Goal: Entertainment & Leisure: Browse casually

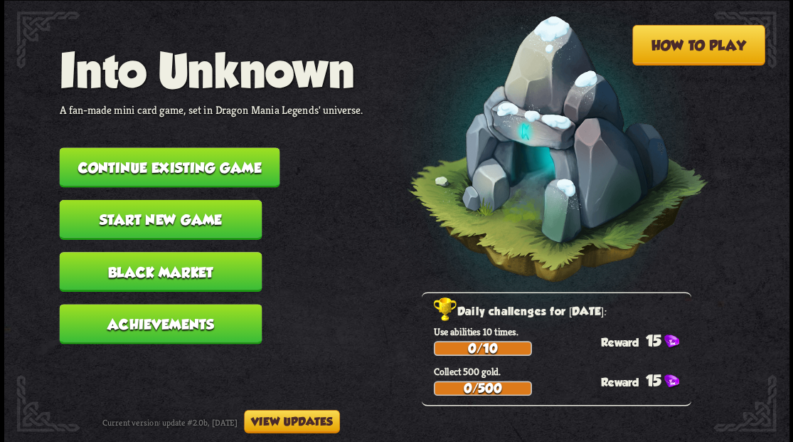
click at [172, 165] on button "Continue existing game" at bounding box center [169, 167] width 220 height 40
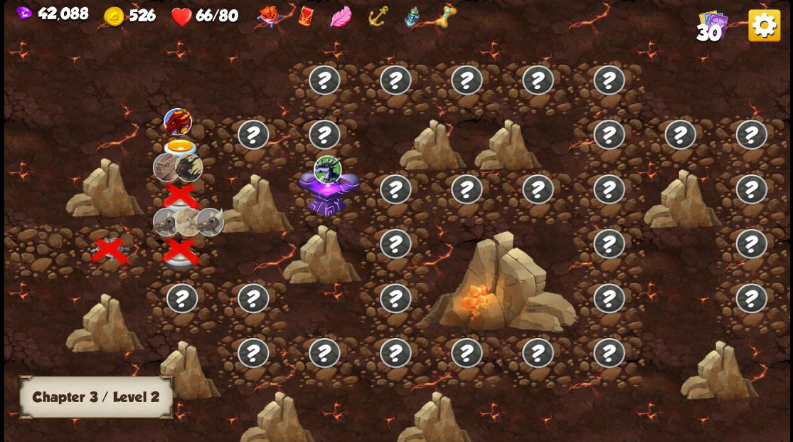
click at [175, 144] on img at bounding box center [180, 150] width 39 height 23
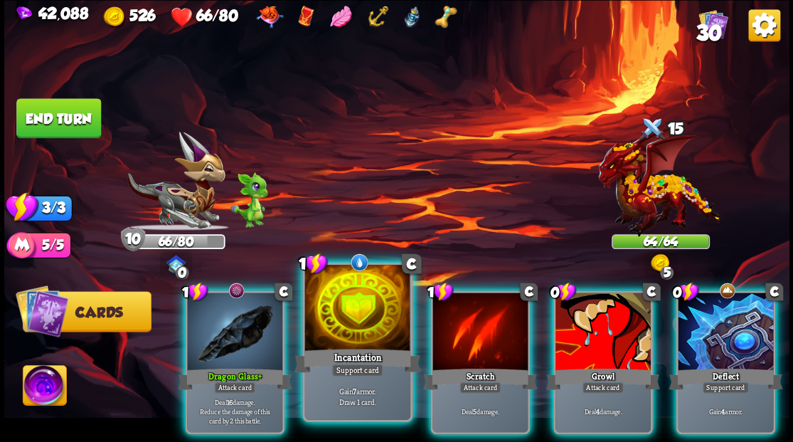
click at [334, 320] on div at bounding box center [356, 309] width 105 height 89
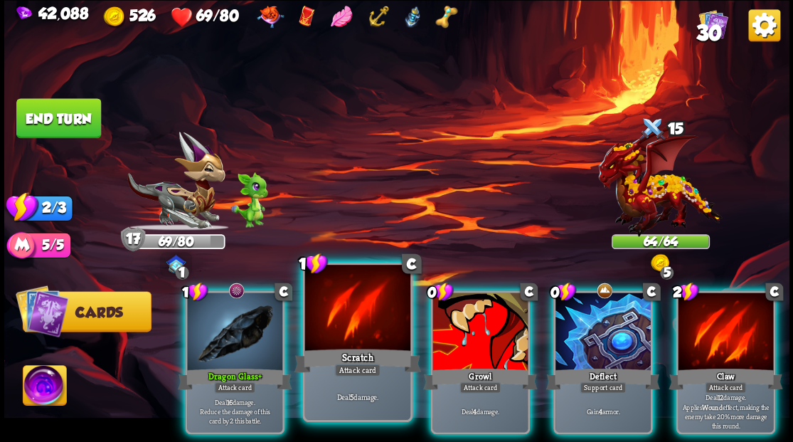
click at [348, 329] on div at bounding box center [356, 309] width 105 height 89
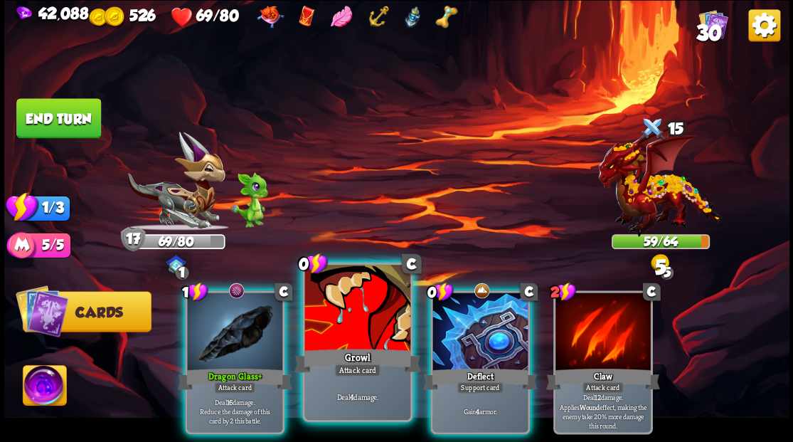
click at [331, 307] on div at bounding box center [356, 309] width 105 height 89
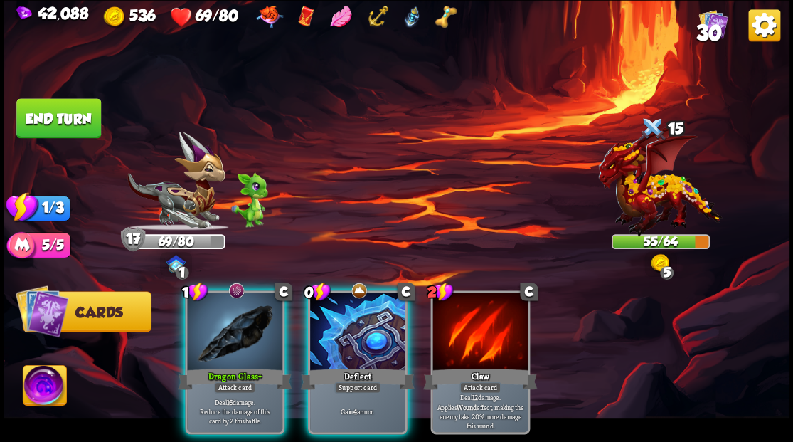
click at [67, 117] on button "End turn" at bounding box center [58, 118] width 85 height 40
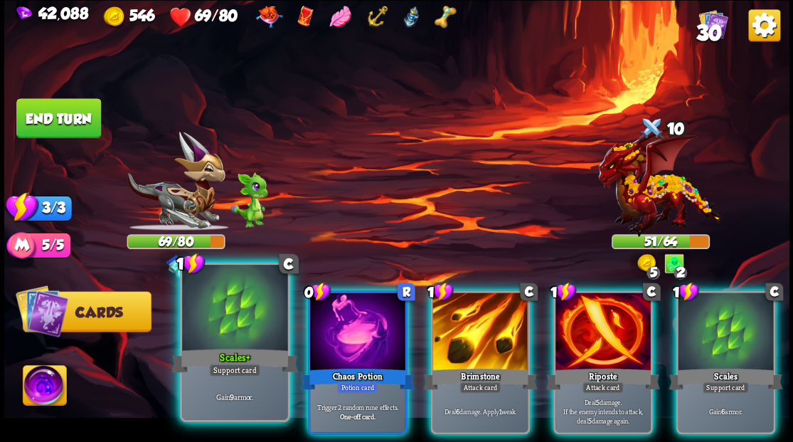
click at [245, 297] on div at bounding box center [234, 309] width 105 height 89
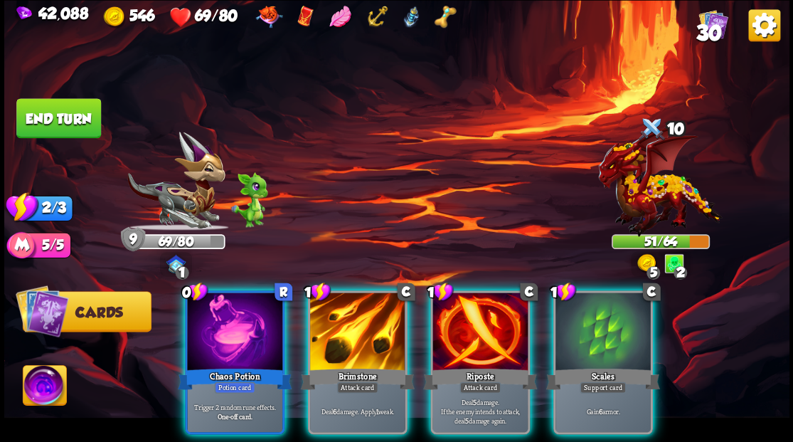
drag, startPoint x: 476, startPoint y: 297, endPoint x: 458, endPoint y: 240, distance: 60.3
click at [475, 296] on div at bounding box center [479, 332] width 95 height 80
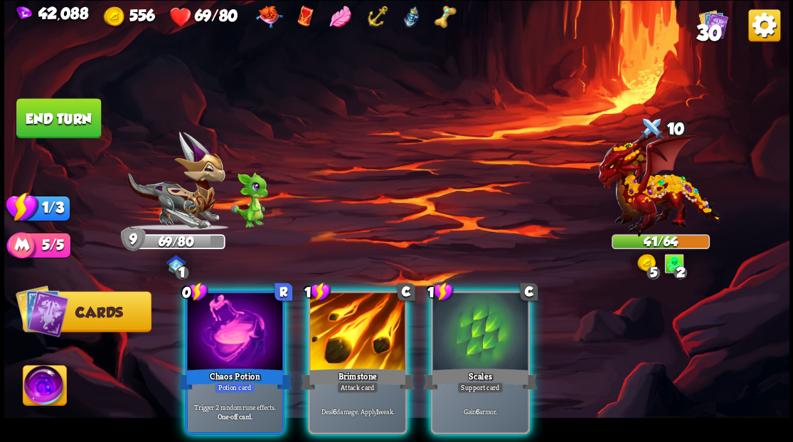
drag, startPoint x: 346, startPoint y: 317, endPoint x: 380, endPoint y: 225, distance: 98.3
click at [347, 311] on div at bounding box center [357, 332] width 95 height 80
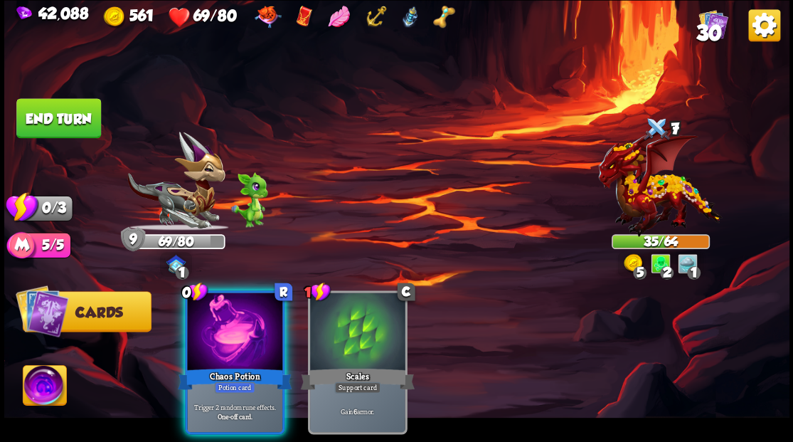
click at [87, 112] on button "End turn" at bounding box center [58, 118] width 85 height 40
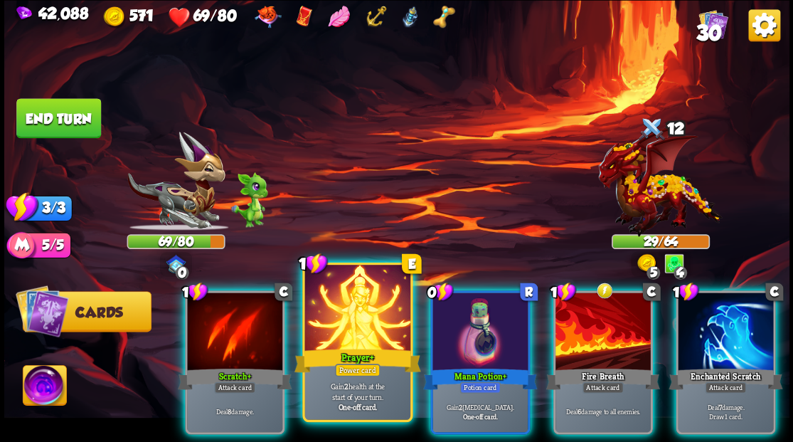
click at [334, 329] on div at bounding box center [356, 309] width 105 height 89
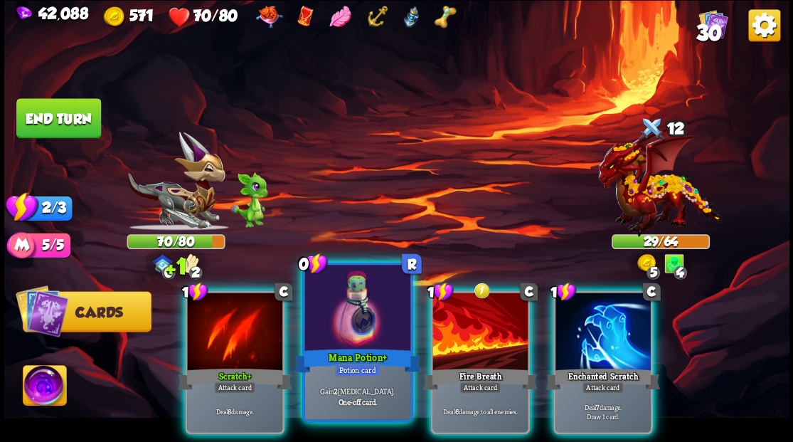
click at [331, 318] on div at bounding box center [356, 309] width 105 height 89
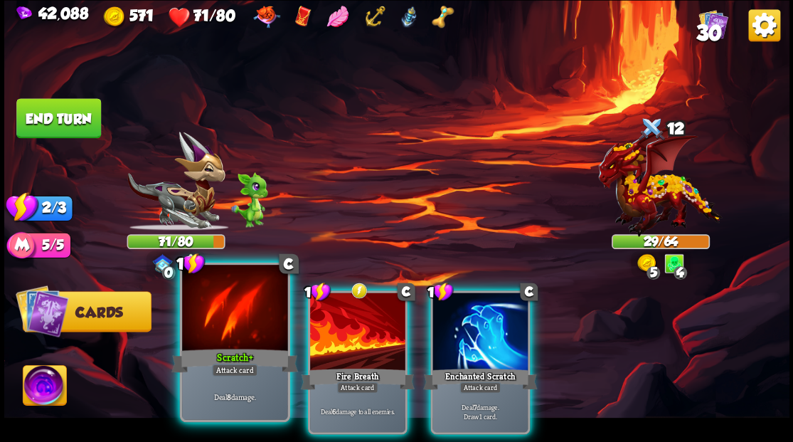
click at [237, 310] on div at bounding box center [234, 309] width 105 height 89
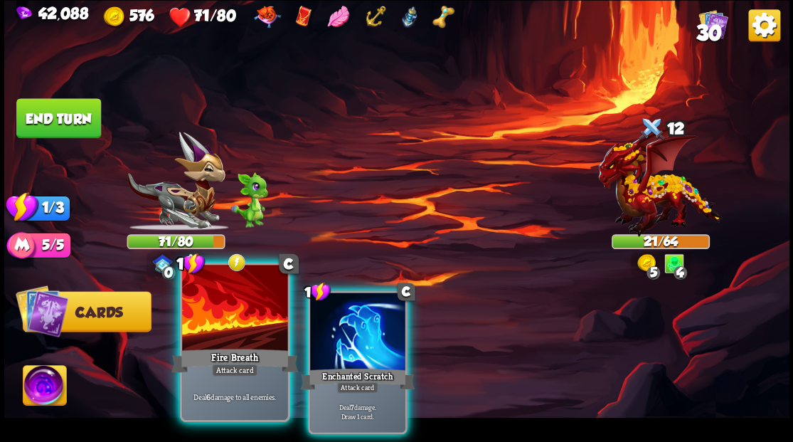
click at [240, 310] on div at bounding box center [234, 309] width 105 height 89
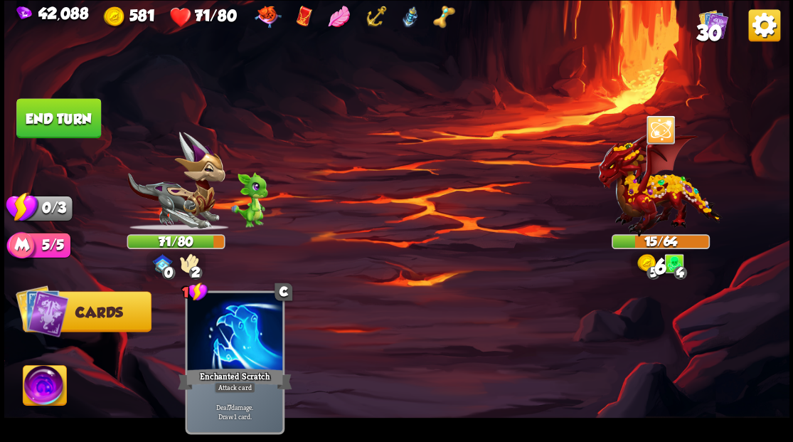
drag, startPoint x: 68, startPoint y: 116, endPoint x: 105, endPoint y: 139, distance: 43.4
click at [68, 116] on button "End turn" at bounding box center [58, 118] width 85 height 40
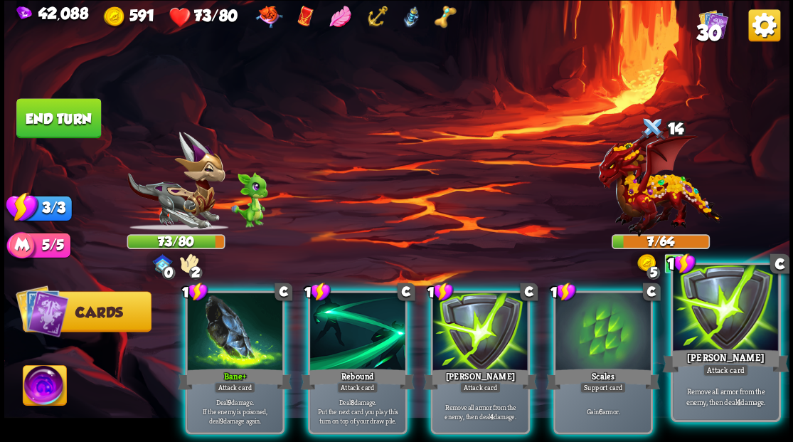
click at [730, 316] on div at bounding box center [725, 309] width 105 height 89
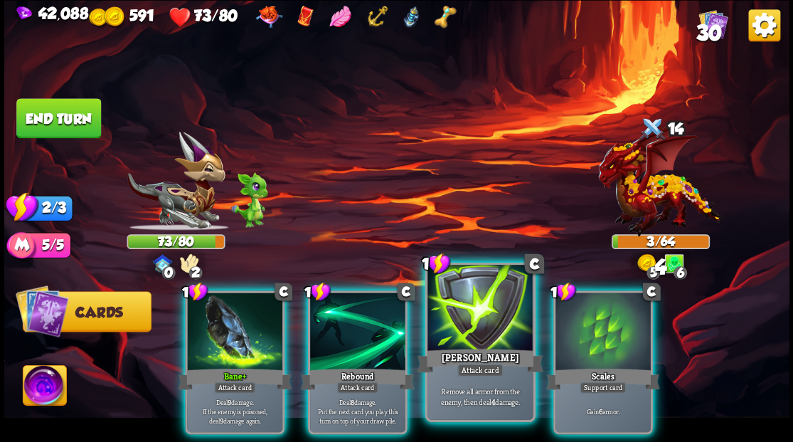
click at [486, 317] on div at bounding box center [479, 309] width 105 height 89
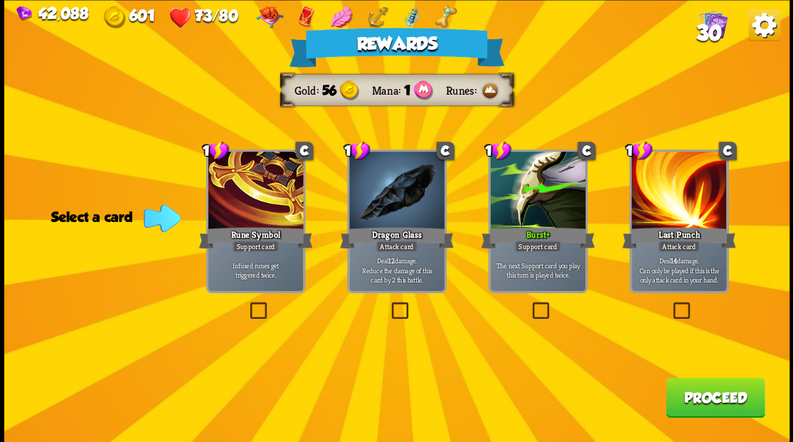
click at [703, 395] on button "Proceed" at bounding box center [715, 397] width 99 height 40
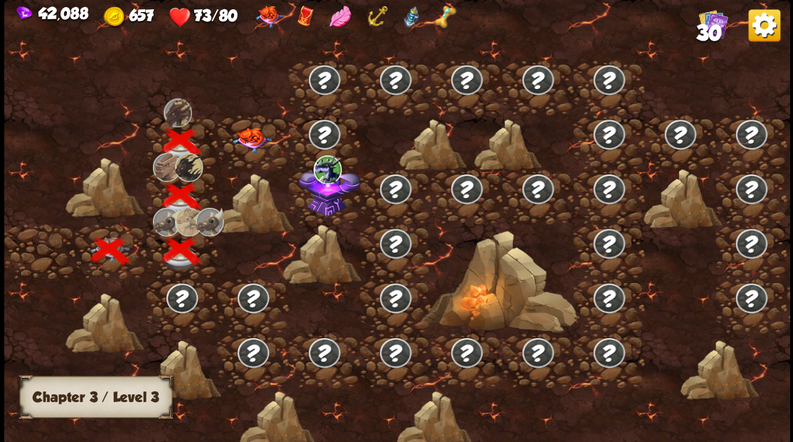
click at [247, 135] on img at bounding box center [251, 139] width 39 height 25
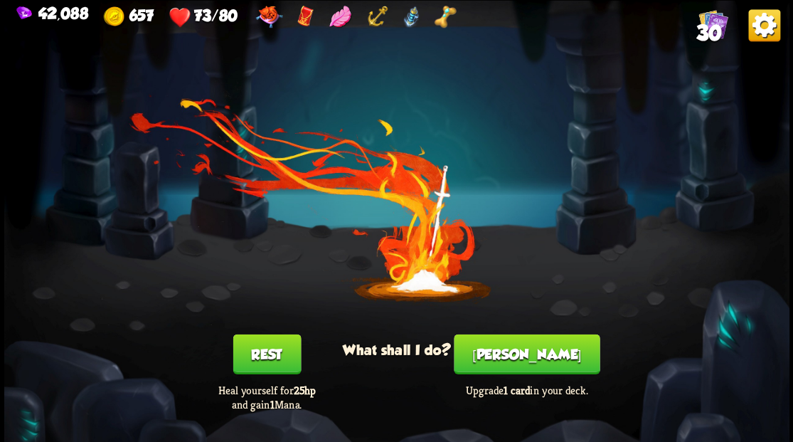
click at [539, 353] on button "[PERSON_NAME]" at bounding box center [527, 354] width 146 height 40
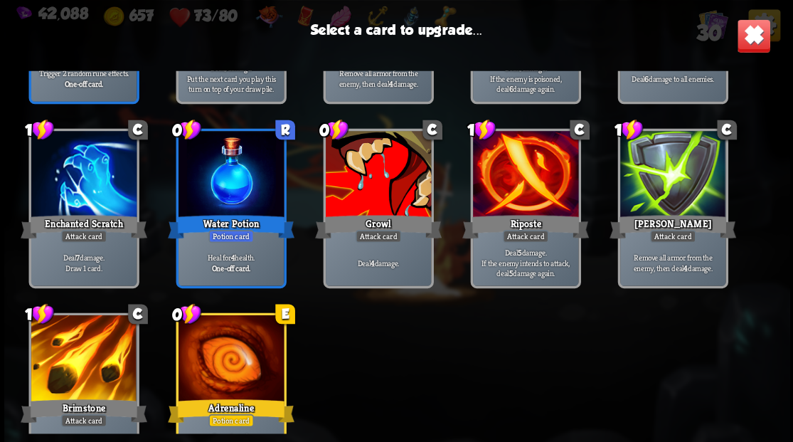
scroll to position [616, 0]
click at [377, 179] on div at bounding box center [377, 175] width 105 height 89
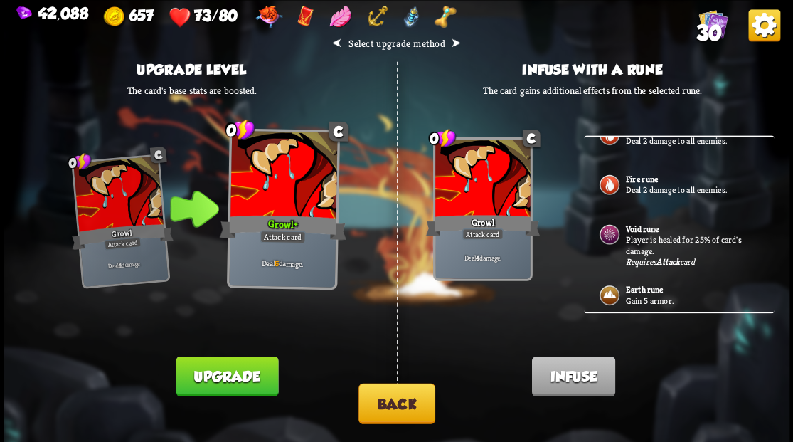
scroll to position [242, 0]
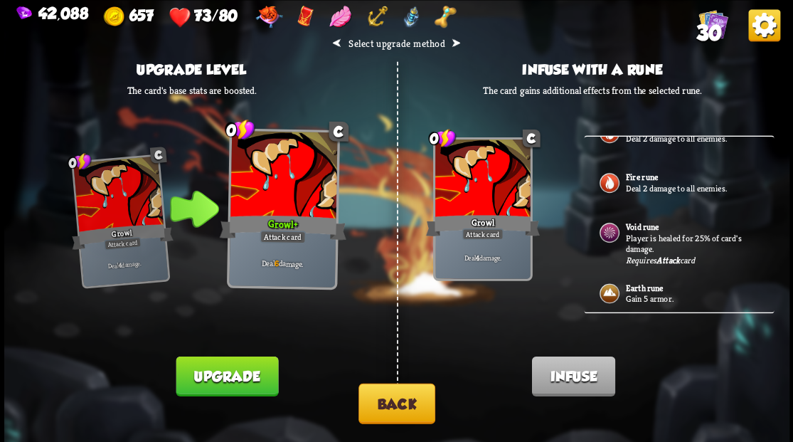
click at [412, 400] on button "Back" at bounding box center [396, 403] width 77 height 41
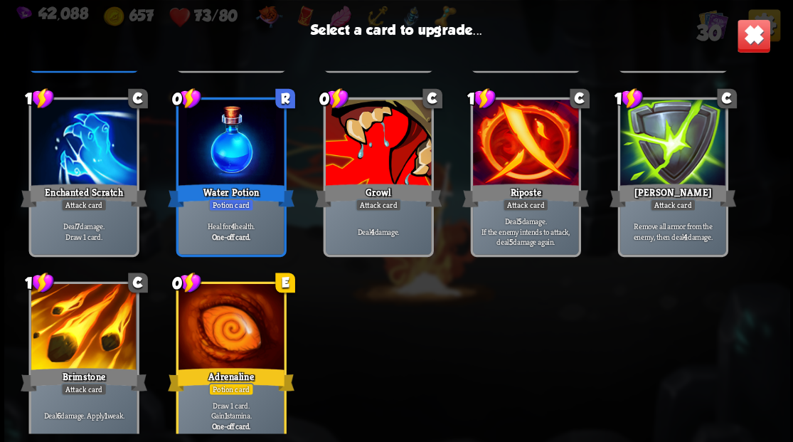
scroll to position [661, 0]
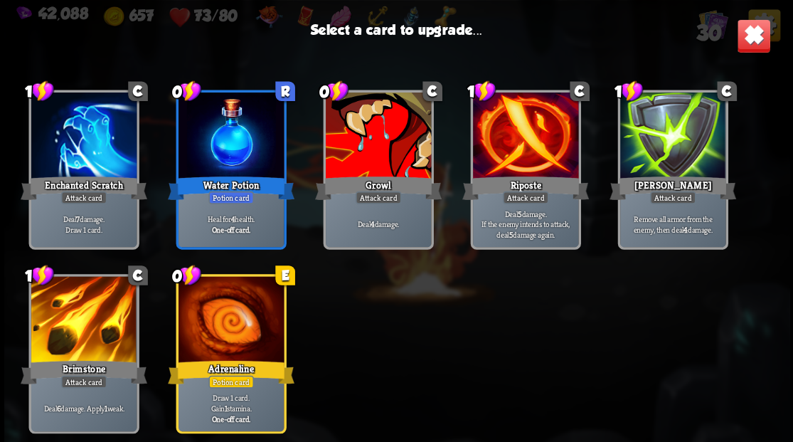
drag, startPoint x: 80, startPoint y: 318, endPoint x: 84, endPoint y: 311, distance: 7.7
click at [80, 317] on div at bounding box center [83, 320] width 105 height 89
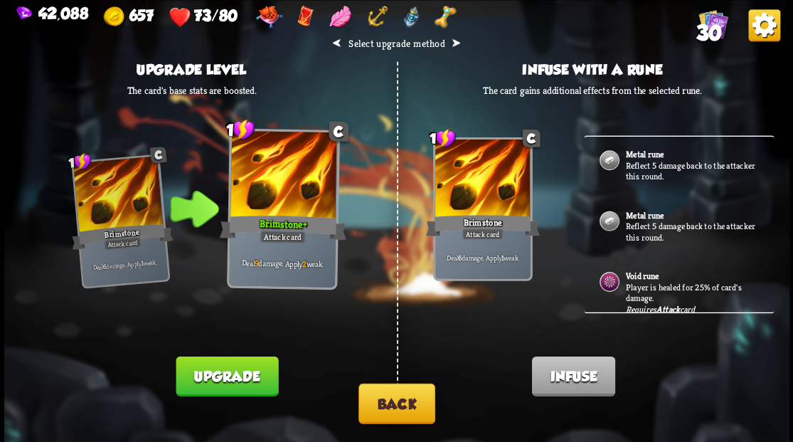
click at [654, 169] on p "Reflect 5 damage back to the attacker this round." at bounding box center [691, 170] width 133 height 22
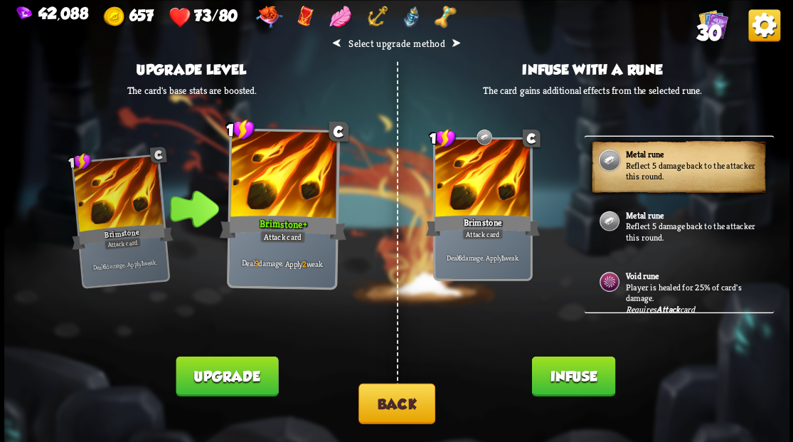
click at [566, 385] on button "Infuse" at bounding box center [572, 376] width 83 height 40
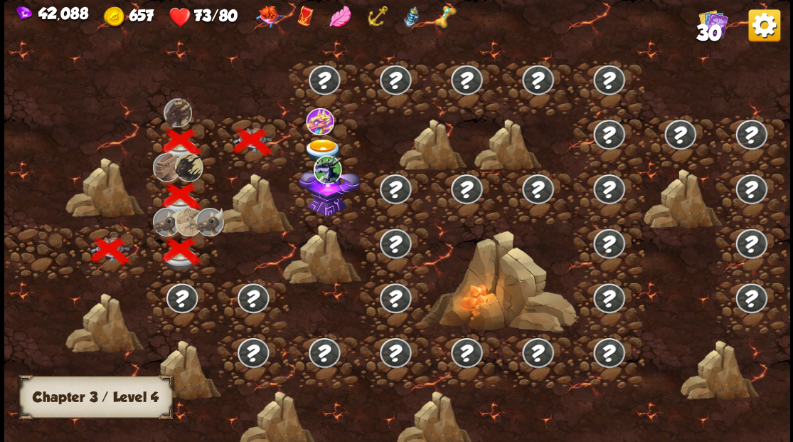
click at [317, 145] on img at bounding box center [322, 150] width 39 height 23
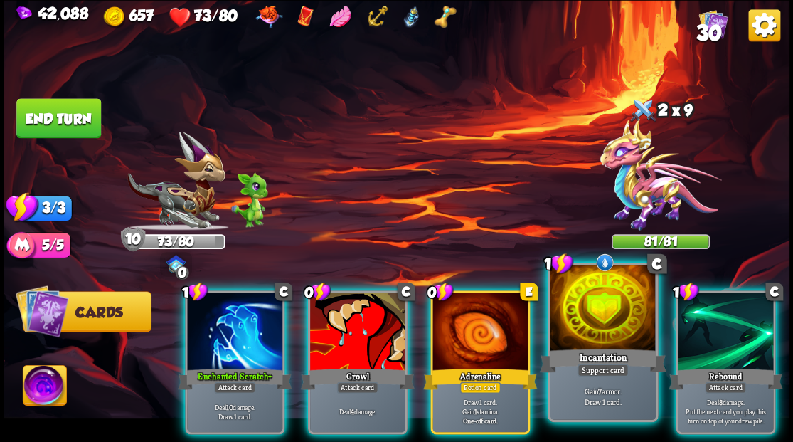
click at [597, 319] on div at bounding box center [602, 309] width 105 height 89
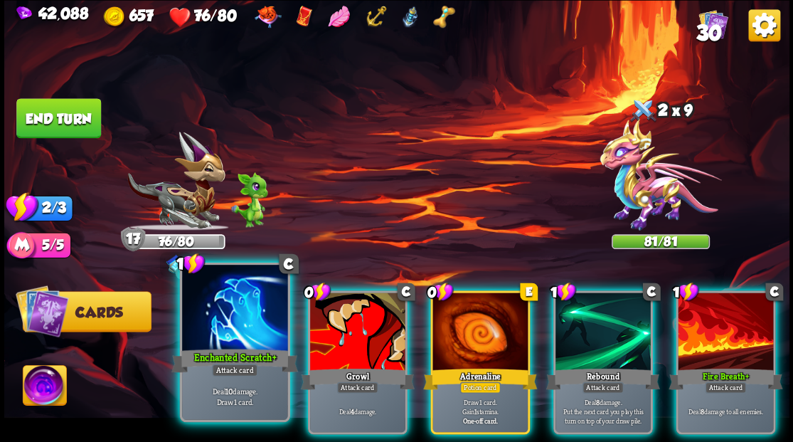
click at [232, 314] on div at bounding box center [234, 309] width 105 height 89
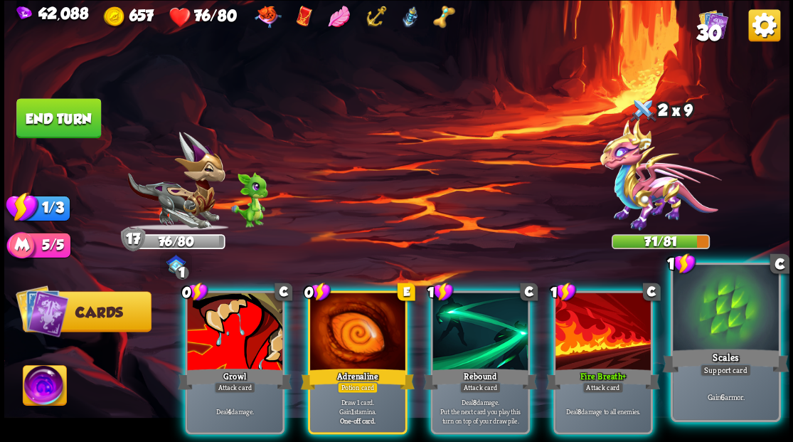
click at [721, 326] on div at bounding box center [725, 309] width 105 height 89
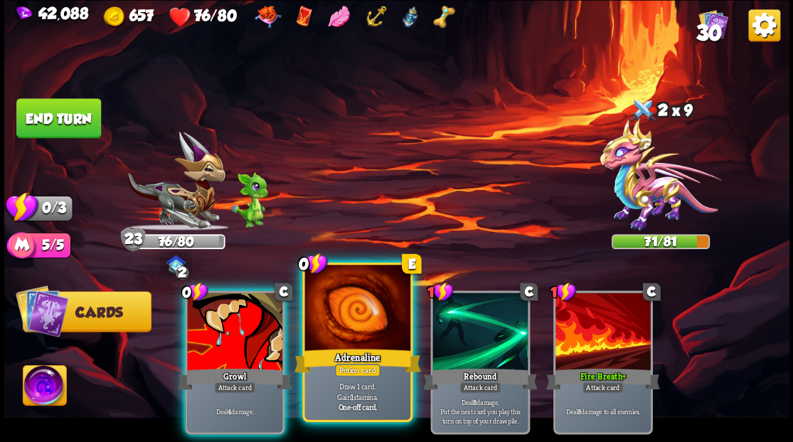
click at [331, 318] on div at bounding box center [356, 309] width 105 height 89
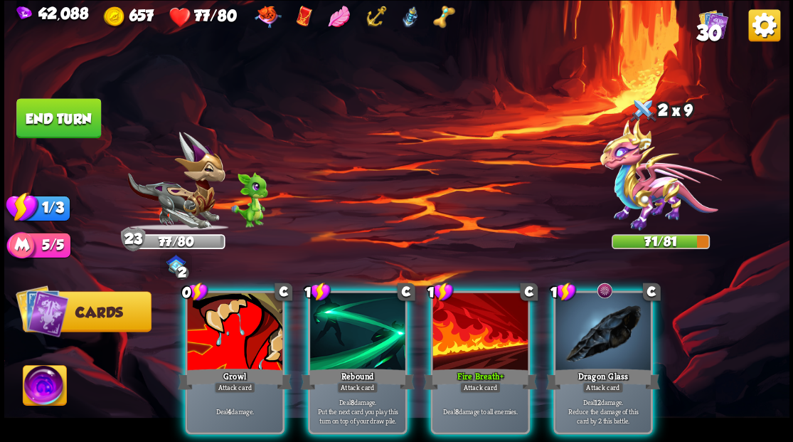
click at [605, 333] on div at bounding box center [602, 332] width 95 height 80
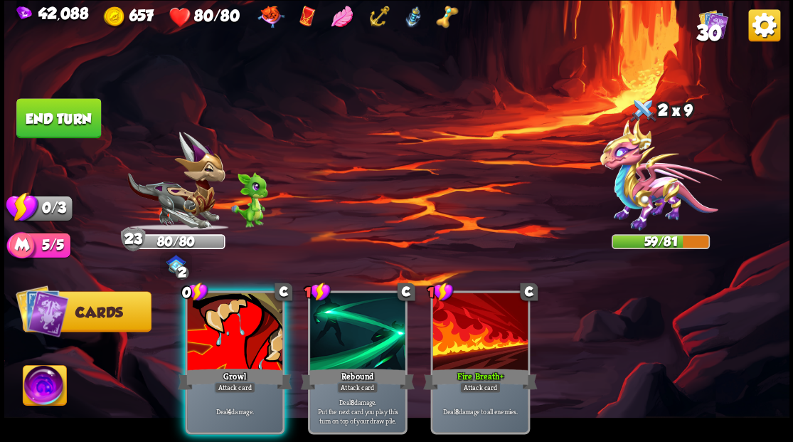
drag, startPoint x: 198, startPoint y: 327, endPoint x: 166, endPoint y: 292, distance: 47.8
click at [195, 324] on div at bounding box center [234, 332] width 95 height 80
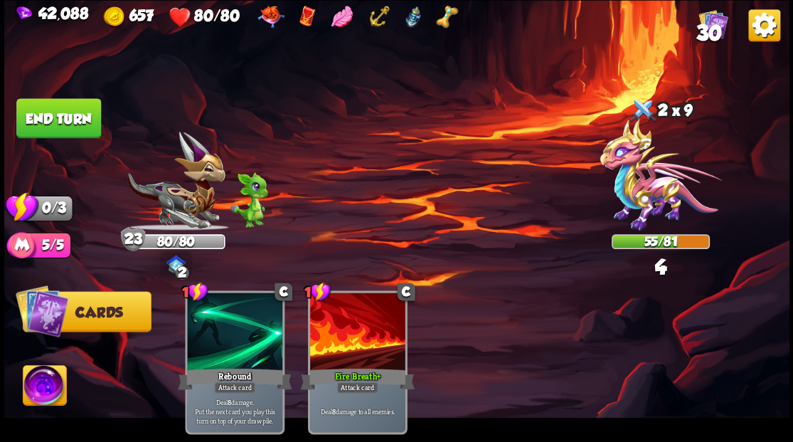
click at [73, 117] on button "End turn" at bounding box center [58, 118] width 85 height 40
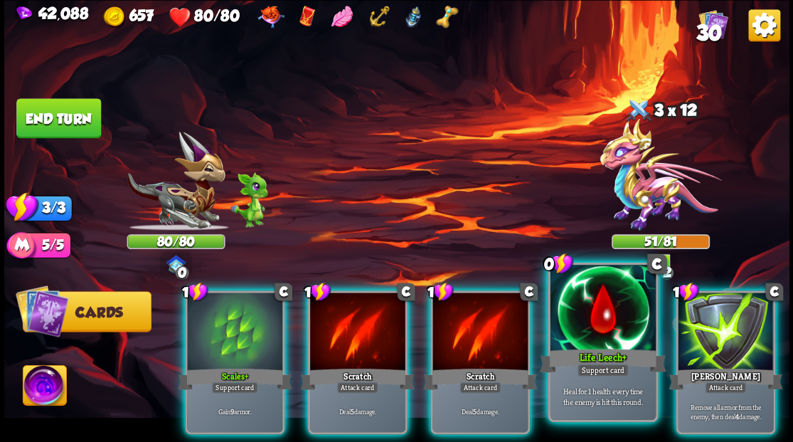
click at [585, 330] on div at bounding box center [602, 309] width 105 height 89
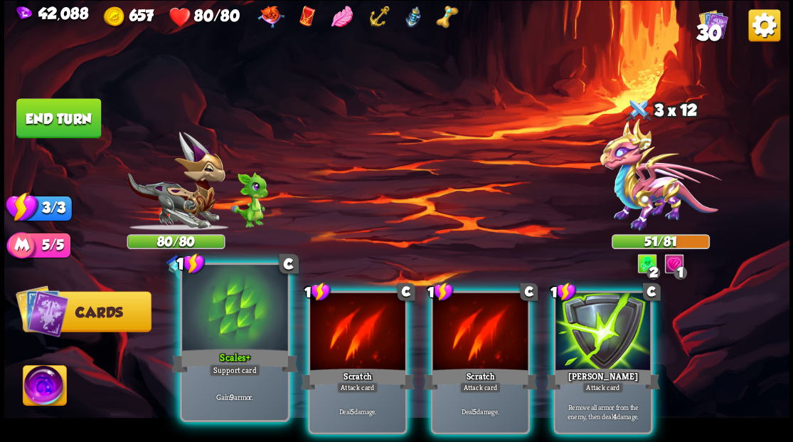
click at [225, 330] on div at bounding box center [234, 309] width 105 height 89
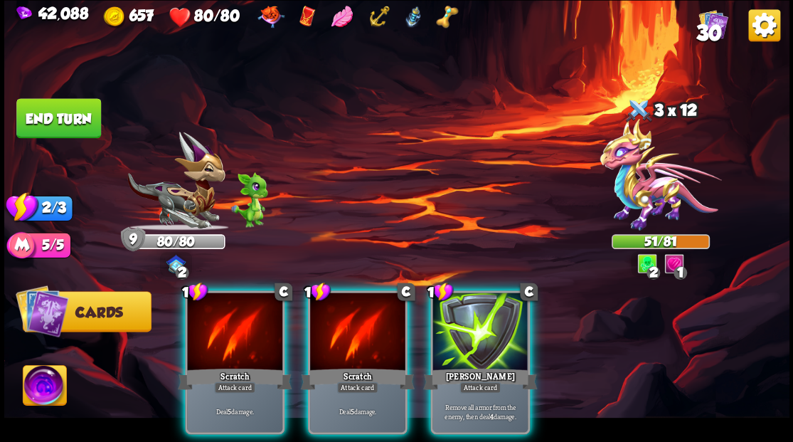
click at [43, 388] on img at bounding box center [44, 387] width 43 height 44
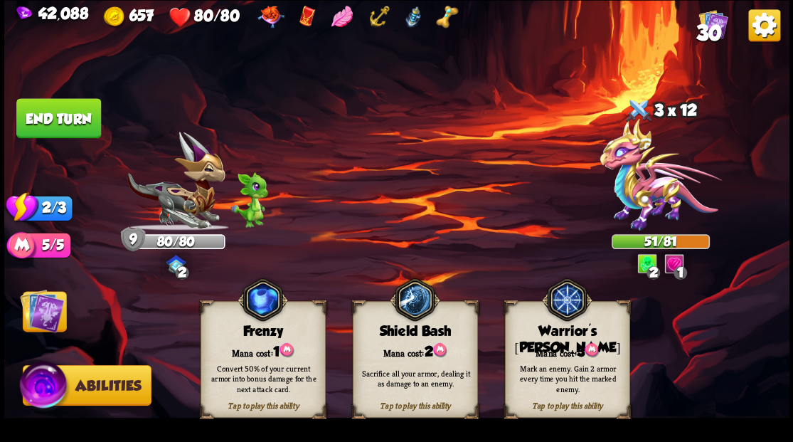
click at [536, 330] on div "Warrior's [PERSON_NAME]" at bounding box center [567, 339] width 124 height 33
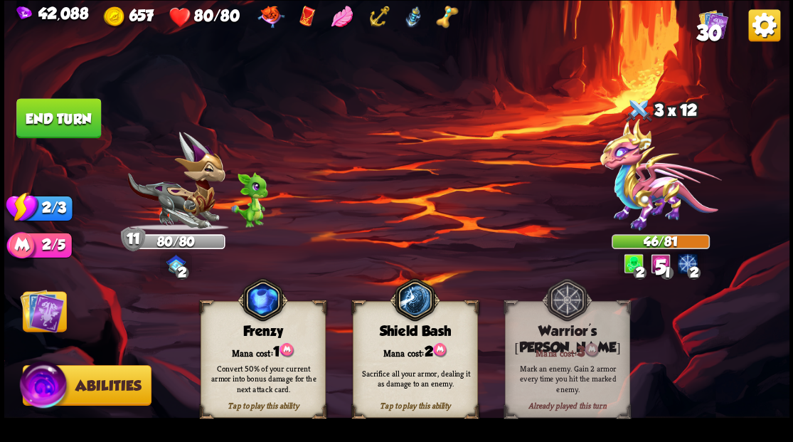
click at [46, 318] on img at bounding box center [42, 310] width 44 height 44
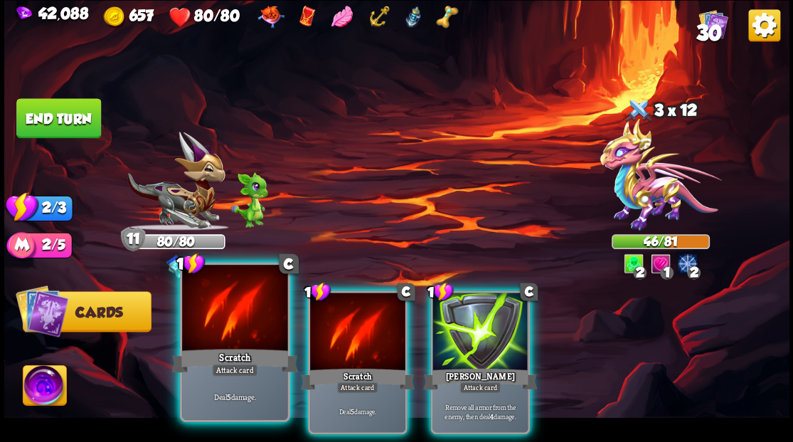
click at [215, 316] on div at bounding box center [234, 309] width 105 height 89
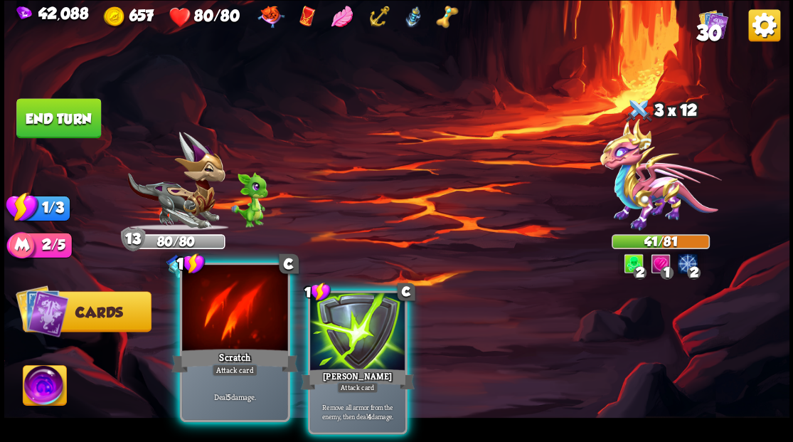
click at [215, 315] on div at bounding box center [234, 309] width 105 height 89
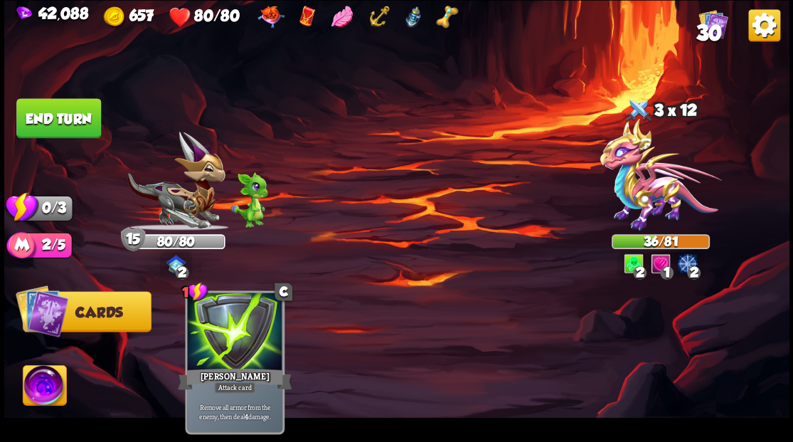
click at [81, 118] on button "End turn" at bounding box center [58, 118] width 85 height 40
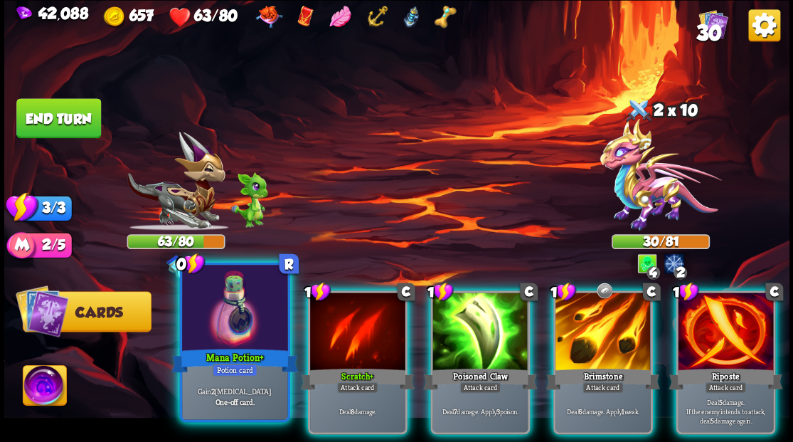
click at [235, 317] on div at bounding box center [234, 309] width 105 height 89
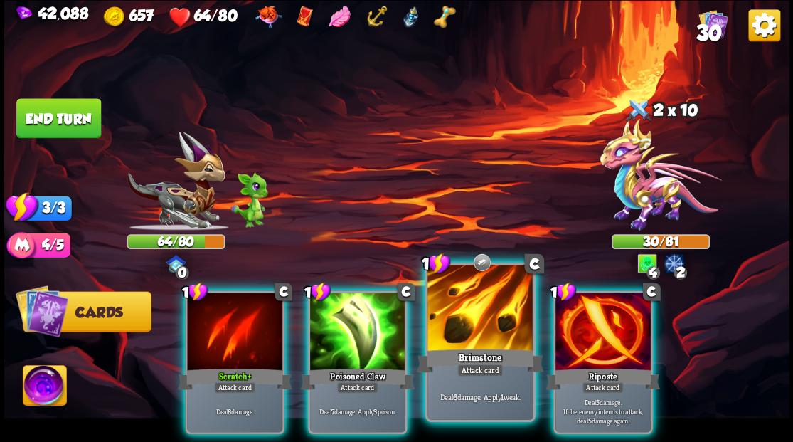
click at [483, 306] on div at bounding box center [479, 309] width 105 height 89
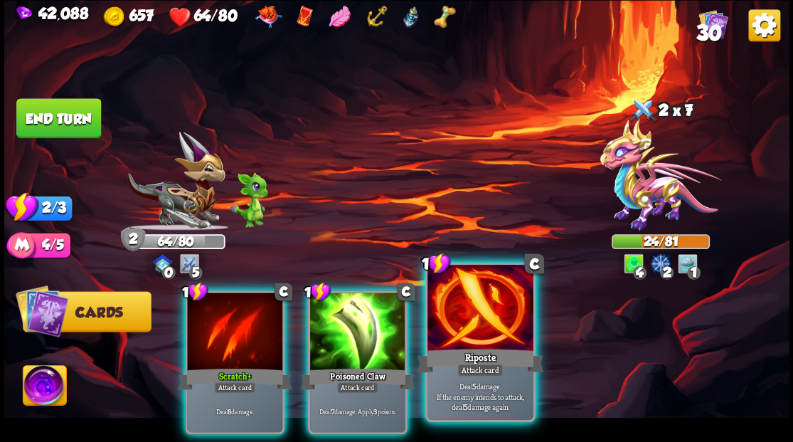
click at [475, 303] on div at bounding box center [479, 309] width 105 height 89
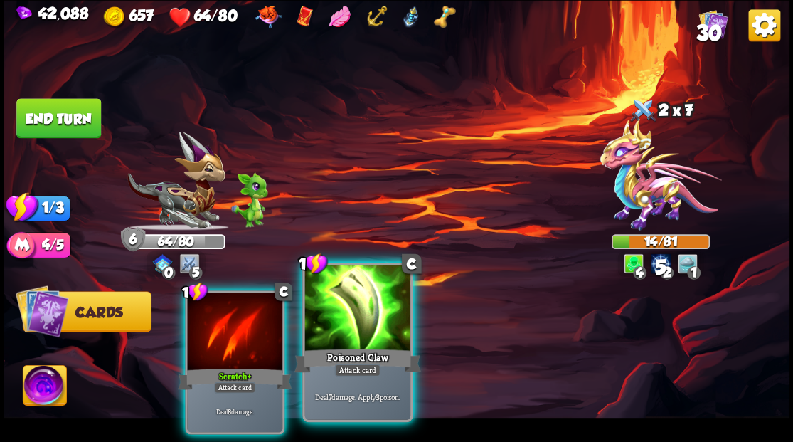
click at [330, 327] on div at bounding box center [356, 309] width 105 height 89
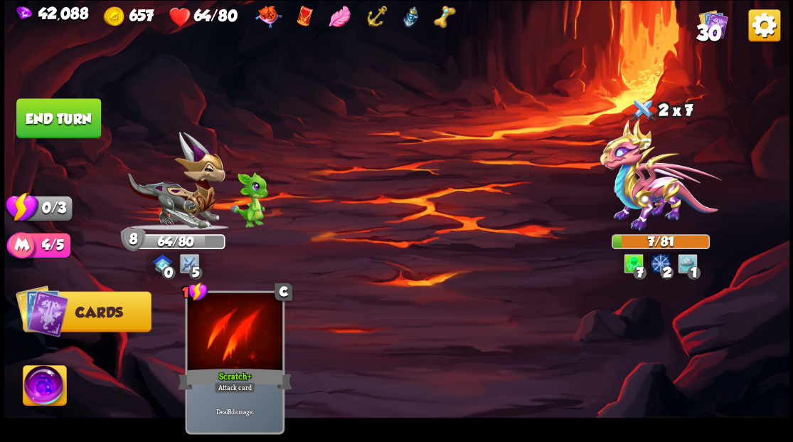
click at [46, 112] on button "End turn" at bounding box center [59, 118] width 86 height 41
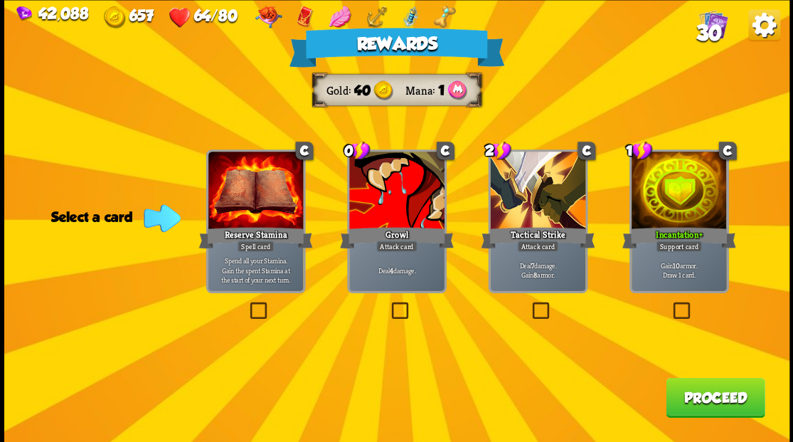
click at [707, 24] on span "30" at bounding box center [708, 32] width 26 height 24
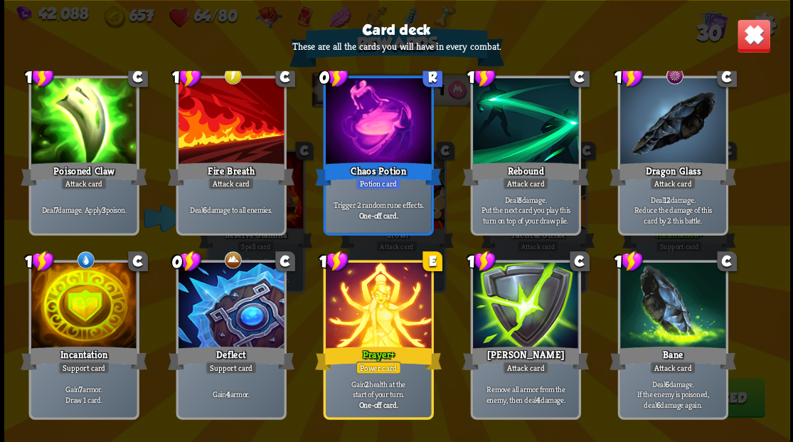
scroll to position [474, 0]
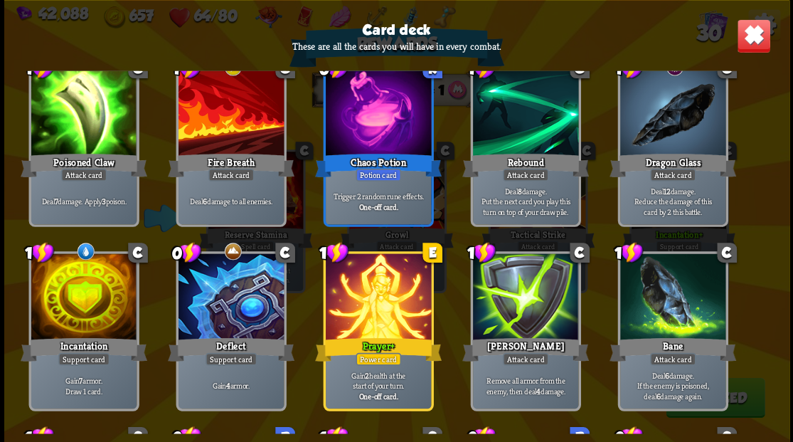
click at [753, 34] on img at bounding box center [753, 35] width 34 height 34
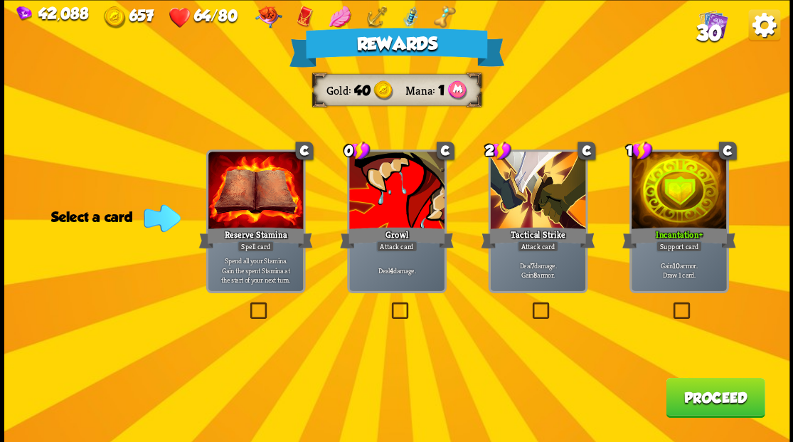
click at [725, 398] on button "Proceed" at bounding box center [715, 397] width 99 height 40
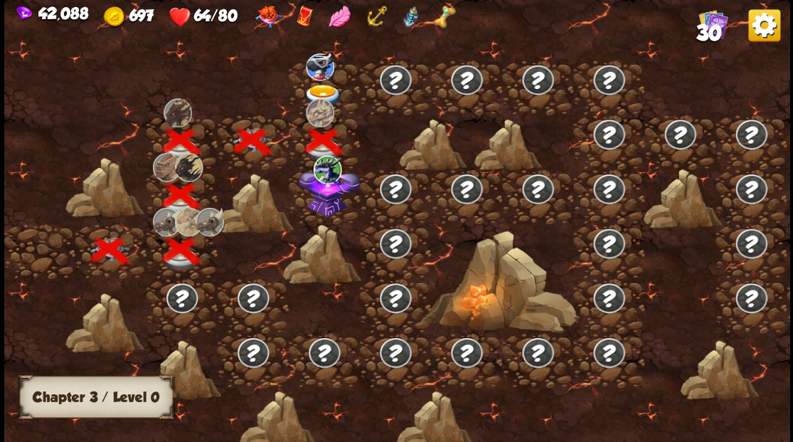
click at [326, 209] on img at bounding box center [329, 189] width 61 height 53
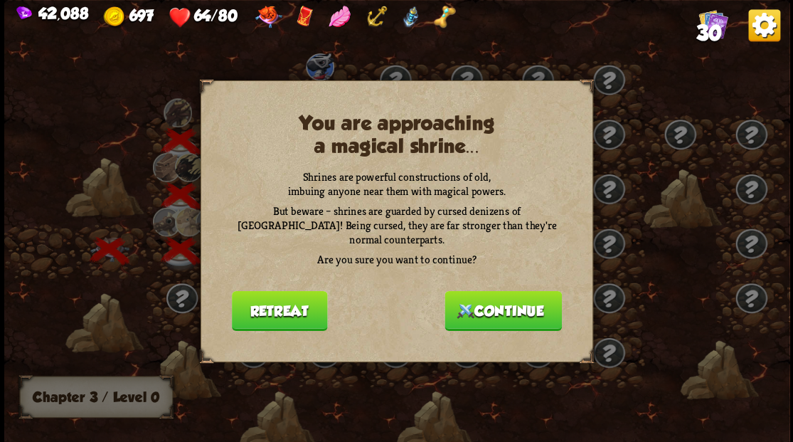
click at [496, 301] on button "Continue" at bounding box center [502, 310] width 117 height 40
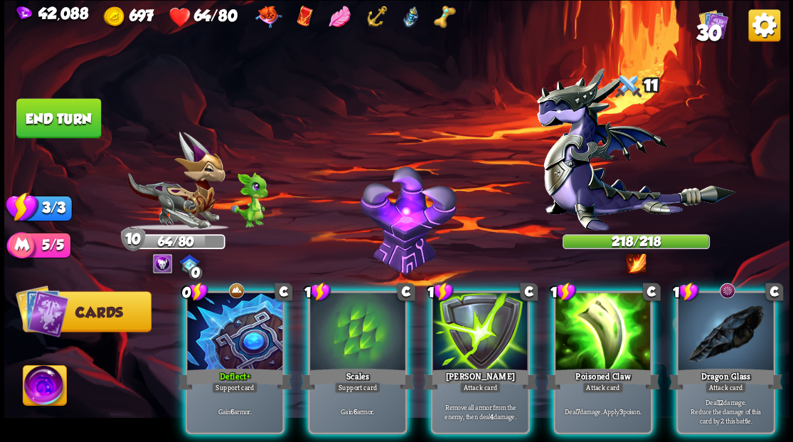
click at [36, 385] on img at bounding box center [44, 387] width 43 height 44
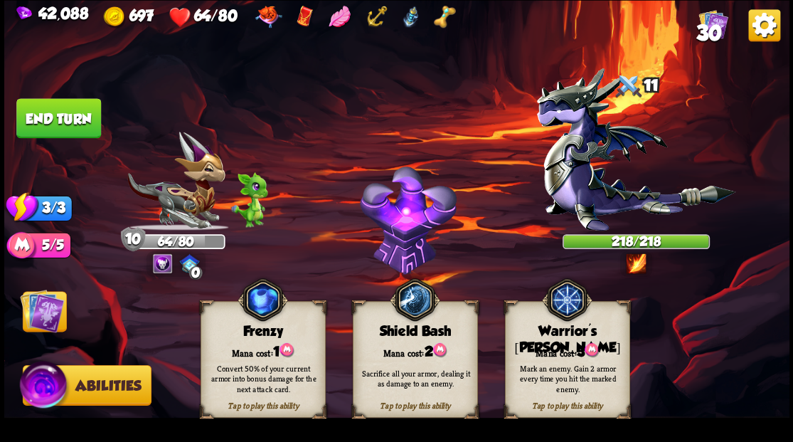
drag, startPoint x: 558, startPoint y: 342, endPoint x: 284, endPoint y: 360, distance: 274.4
click at [558, 343] on div "Mana cost: 3" at bounding box center [567, 350] width 124 height 18
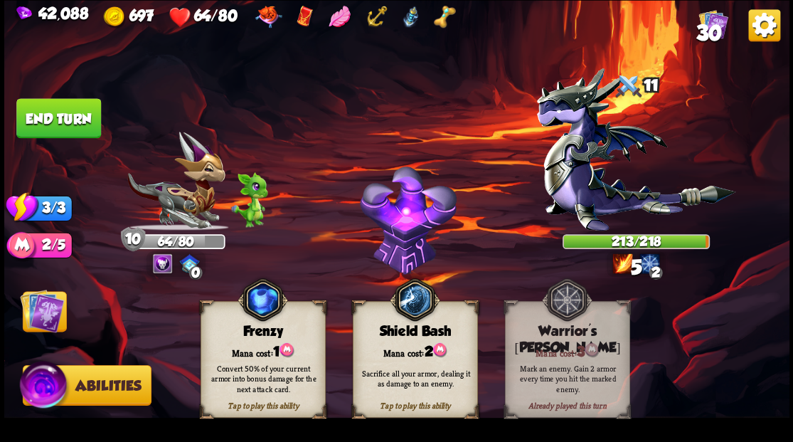
click at [38, 322] on img at bounding box center [42, 310] width 44 height 44
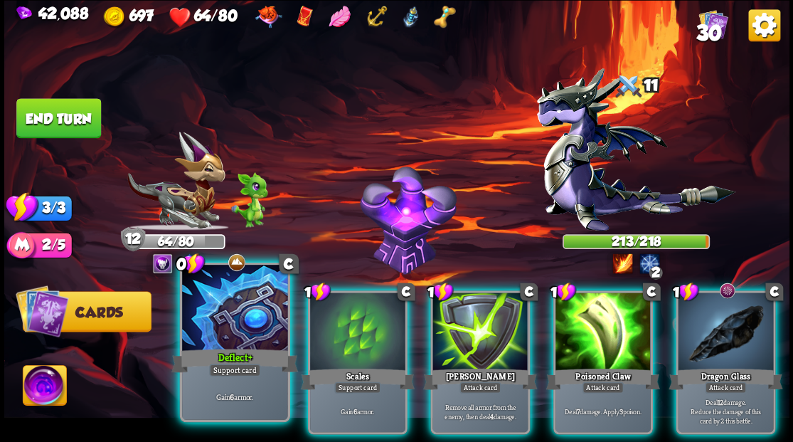
click at [237, 323] on div at bounding box center [234, 309] width 105 height 89
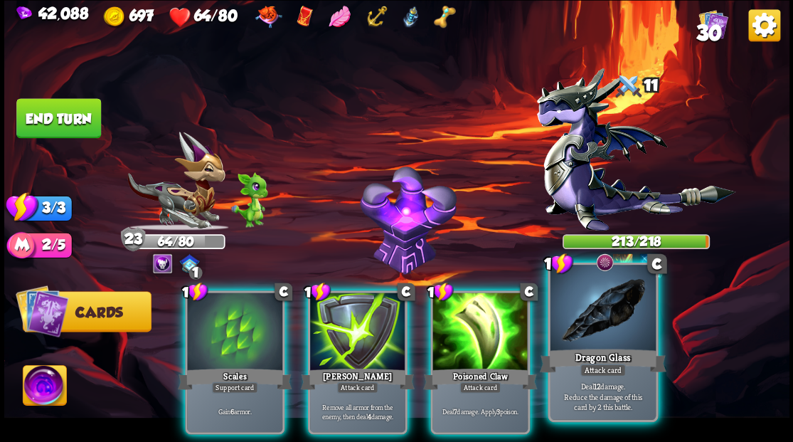
click at [621, 337] on div at bounding box center [602, 309] width 105 height 89
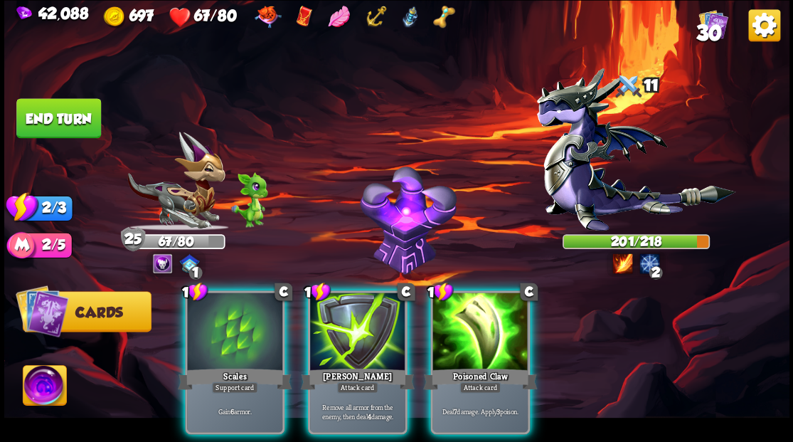
click at [467, 323] on div at bounding box center [479, 332] width 95 height 80
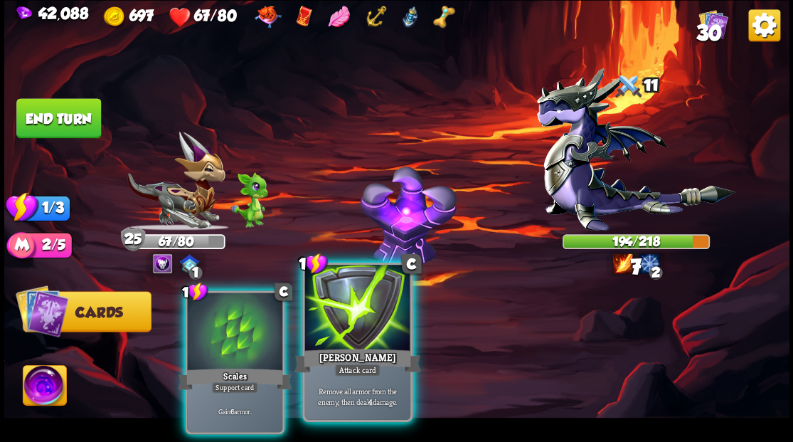
click at [374, 323] on div at bounding box center [356, 309] width 105 height 89
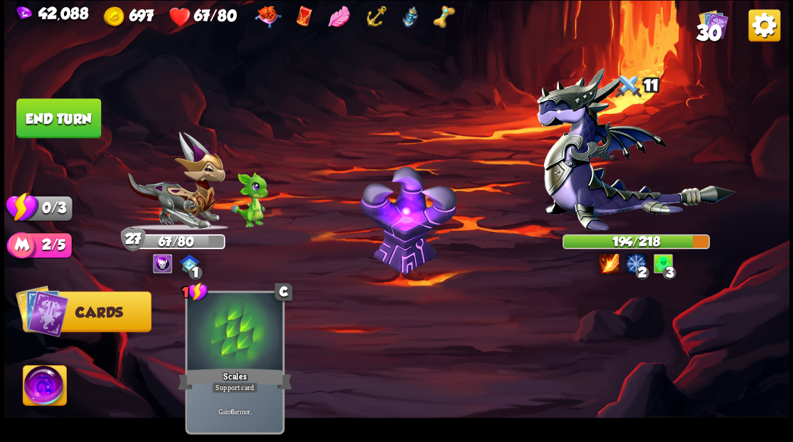
drag, startPoint x: 66, startPoint y: 128, endPoint x: 123, endPoint y: 134, distance: 57.2
click at [67, 129] on button "End turn" at bounding box center [58, 118] width 85 height 40
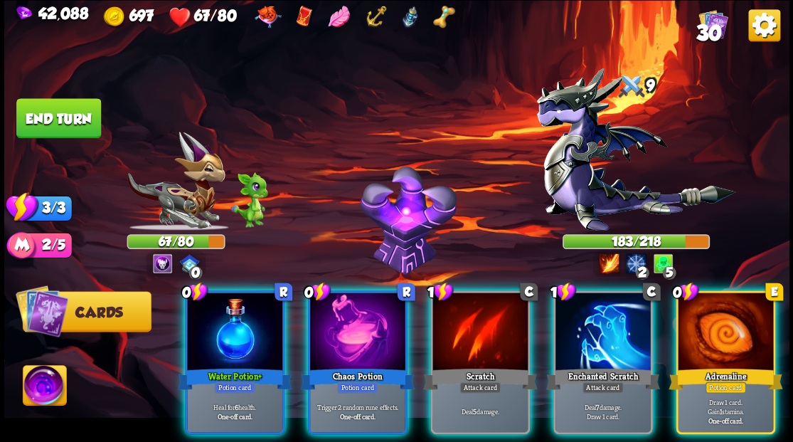
click at [131, 287] on img at bounding box center [396, 221] width 785 height 442
click at [255, 329] on div at bounding box center [234, 332] width 95 height 80
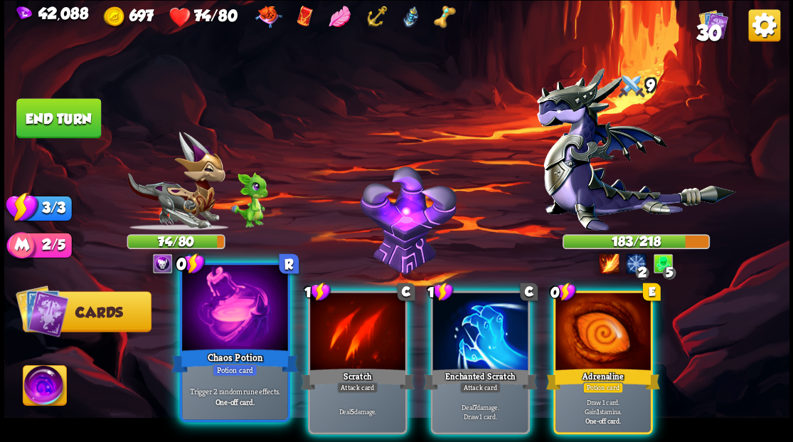
click at [227, 313] on div at bounding box center [234, 309] width 105 height 89
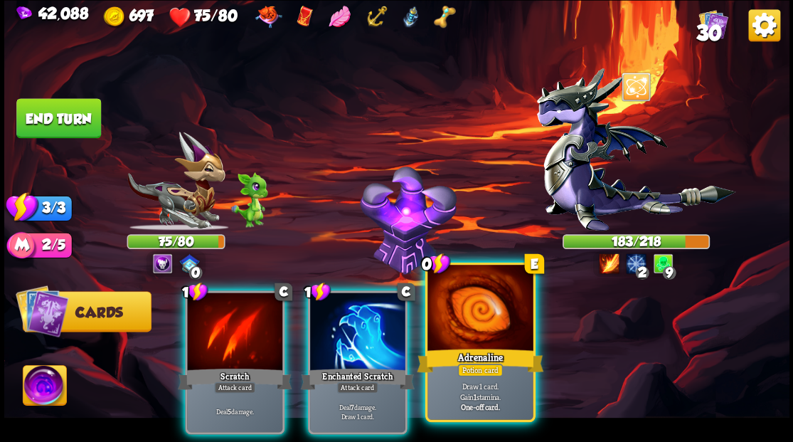
click at [486, 297] on div at bounding box center [479, 309] width 105 height 89
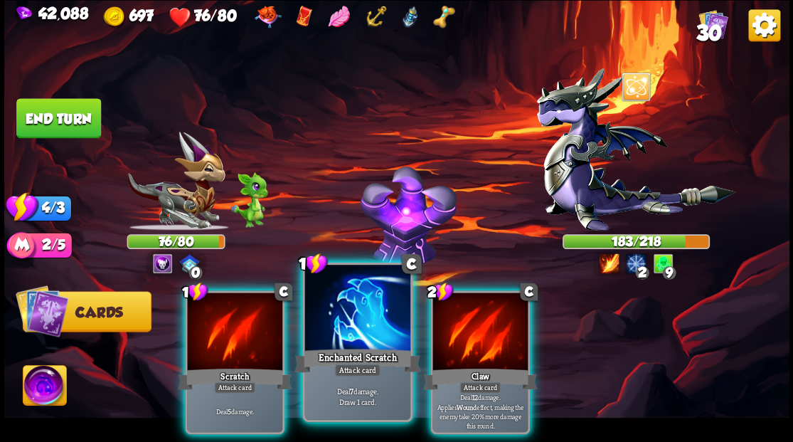
click at [358, 316] on div at bounding box center [356, 309] width 105 height 89
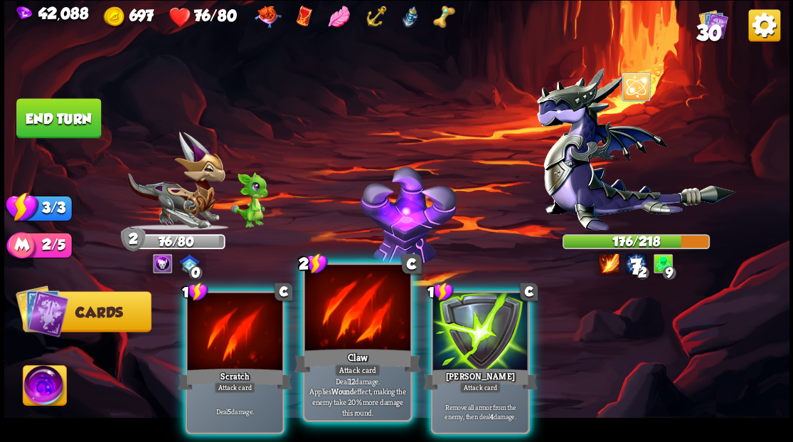
click at [358, 314] on div at bounding box center [356, 309] width 105 height 89
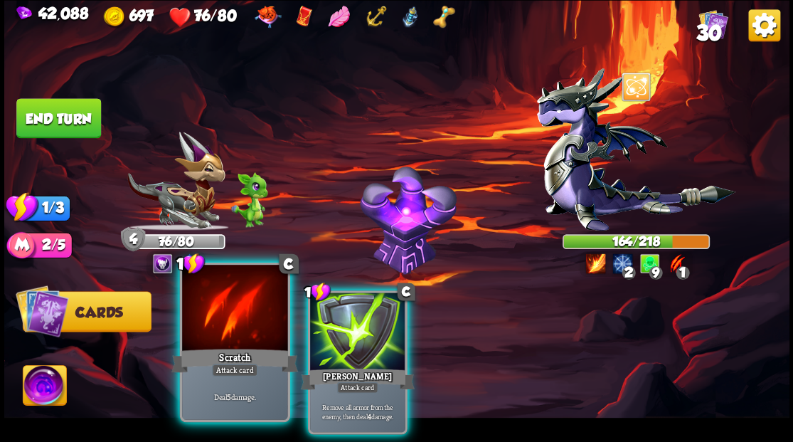
click at [241, 306] on div at bounding box center [234, 309] width 105 height 89
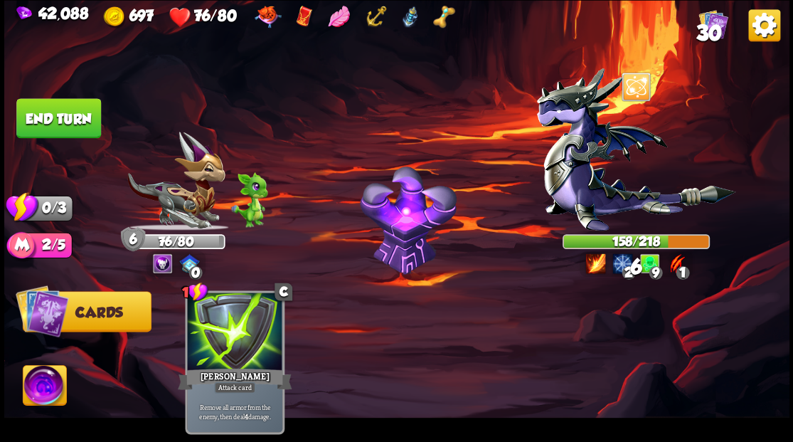
click at [47, 122] on button "End turn" at bounding box center [58, 118] width 85 height 41
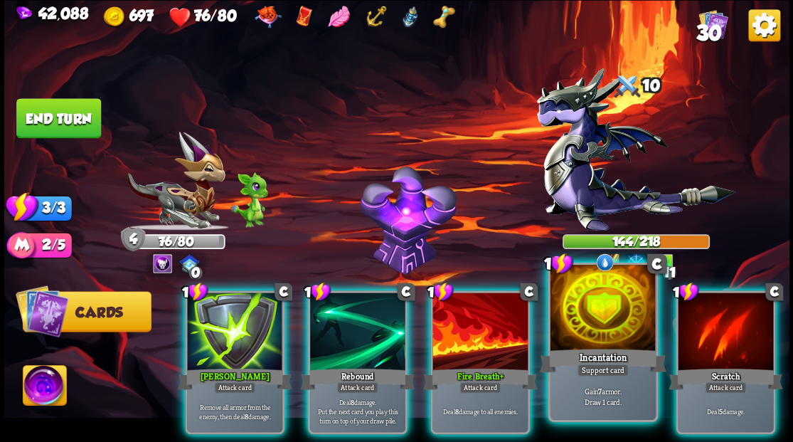
click at [600, 316] on div at bounding box center [602, 309] width 105 height 89
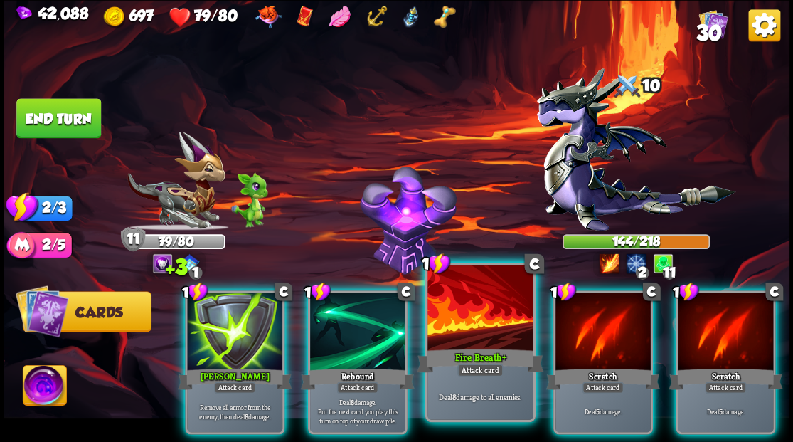
click at [460, 320] on div at bounding box center [479, 309] width 105 height 89
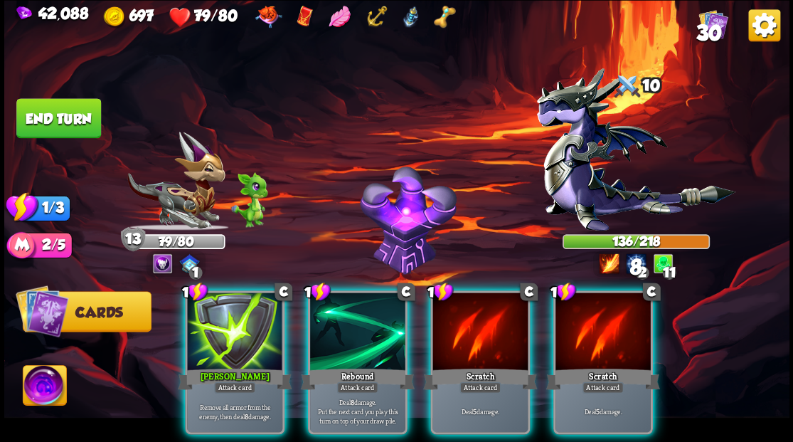
drag, startPoint x: 378, startPoint y: 314, endPoint x: 218, endPoint y: 201, distance: 195.5
click at [343, 292] on div at bounding box center [357, 332] width 95 height 80
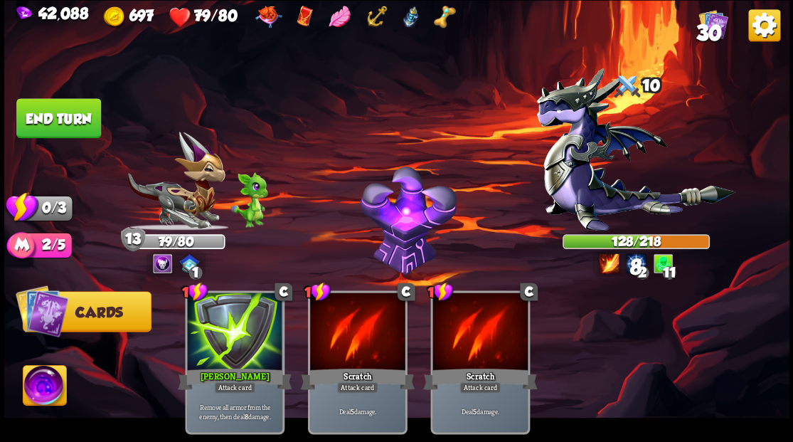
click at [71, 121] on button "End turn" at bounding box center [58, 118] width 85 height 40
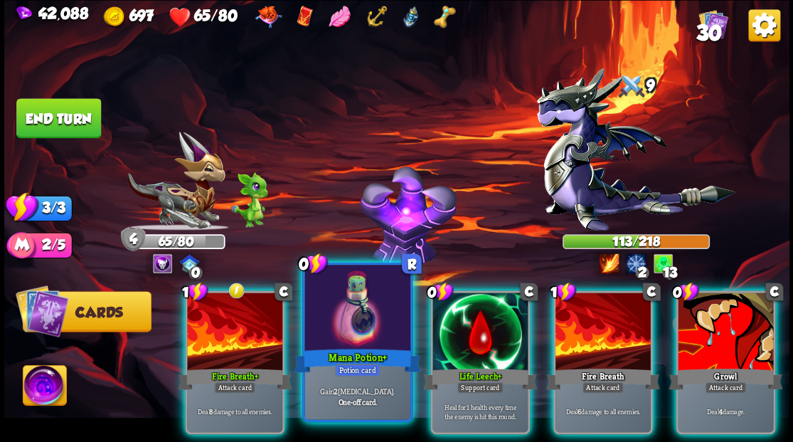
click at [363, 314] on div at bounding box center [356, 309] width 105 height 89
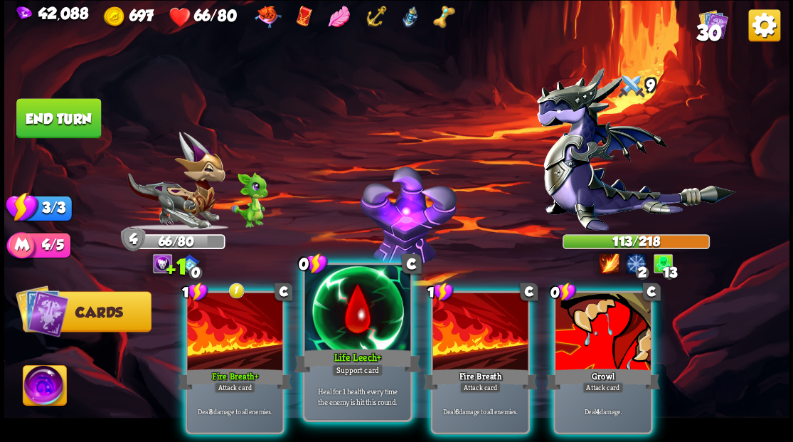
click at [361, 310] on div at bounding box center [356, 309] width 105 height 89
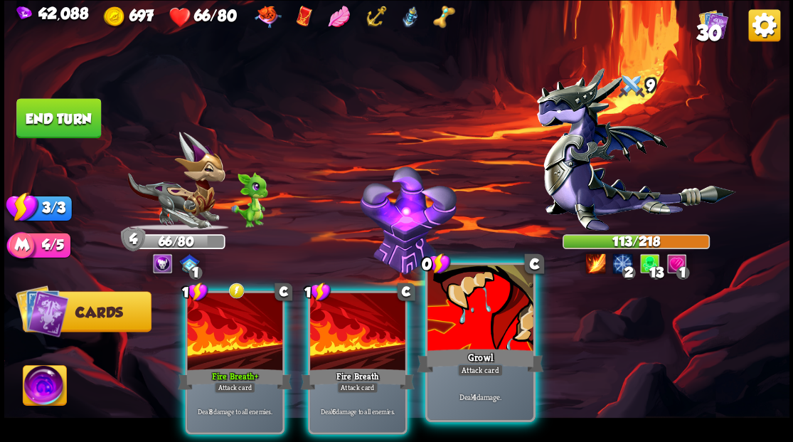
click at [475, 324] on div at bounding box center [479, 309] width 105 height 89
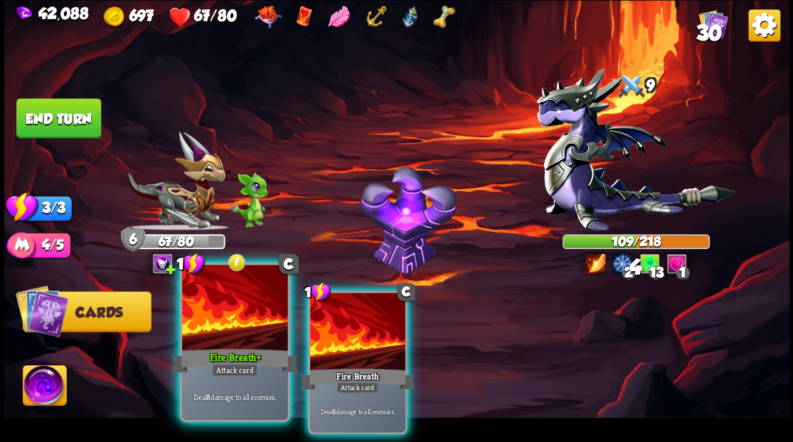
click at [222, 324] on div at bounding box center [234, 309] width 105 height 89
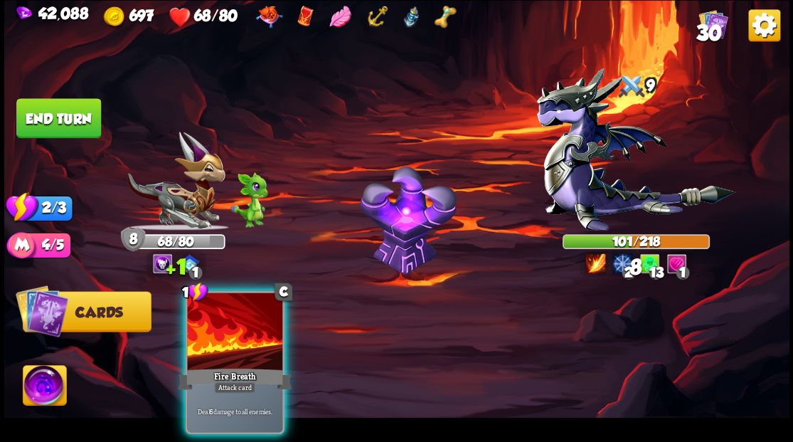
click at [222, 323] on div at bounding box center [234, 332] width 95 height 80
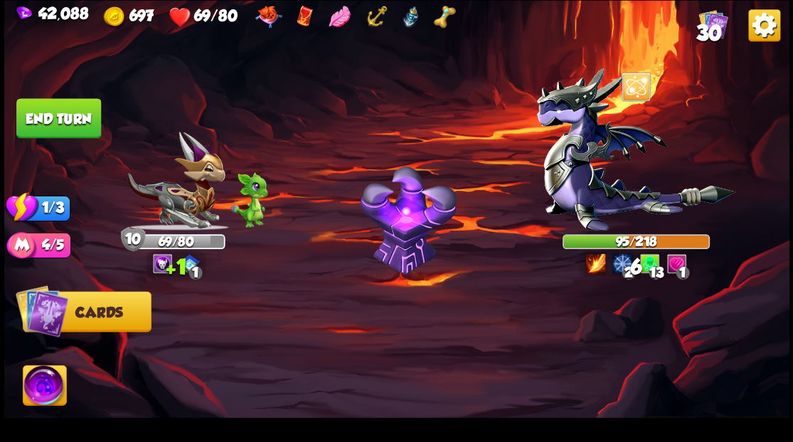
click at [65, 111] on button "End turn" at bounding box center [58, 118] width 85 height 40
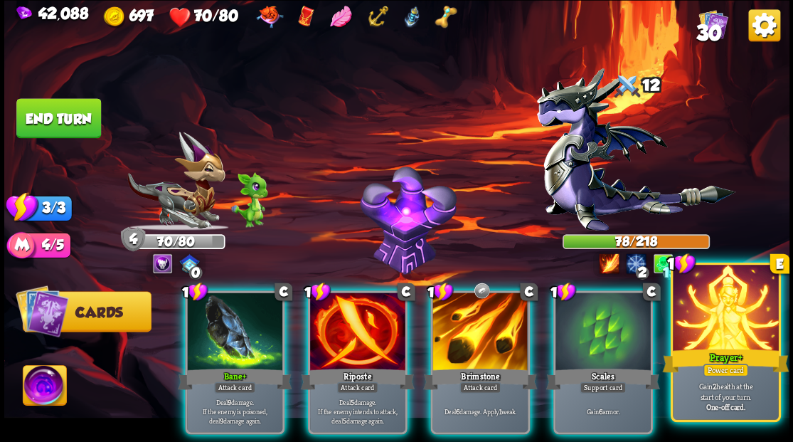
click at [718, 351] on div "Prayer+" at bounding box center [725, 360] width 127 height 28
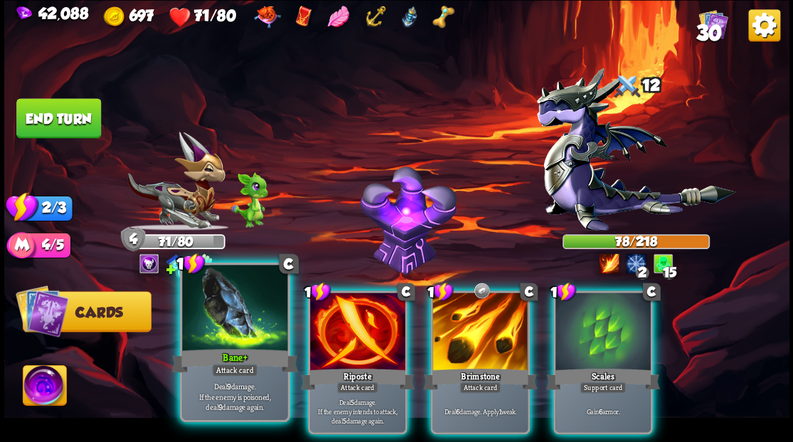
click at [249, 321] on div at bounding box center [234, 309] width 105 height 89
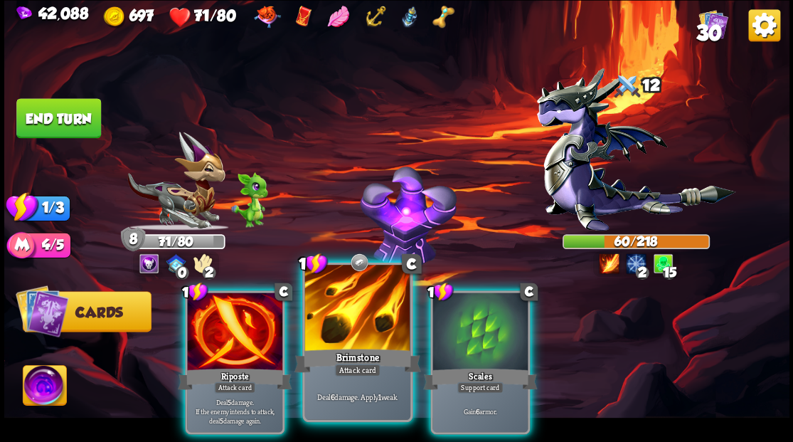
click at [351, 319] on div at bounding box center [356, 309] width 105 height 89
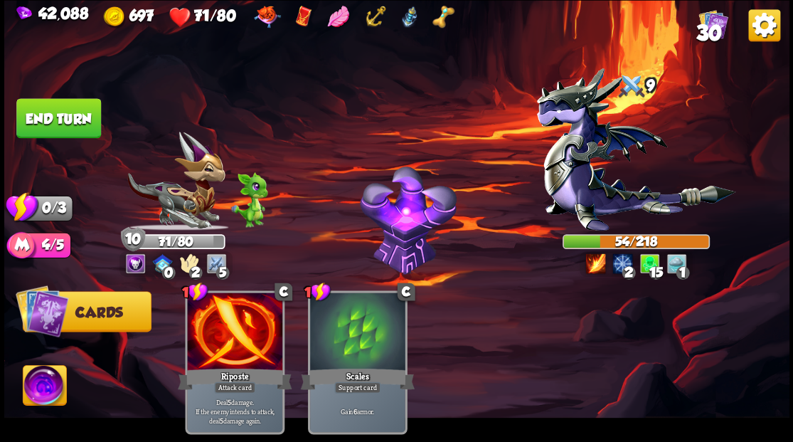
click at [60, 124] on button "End turn" at bounding box center [58, 118] width 85 height 40
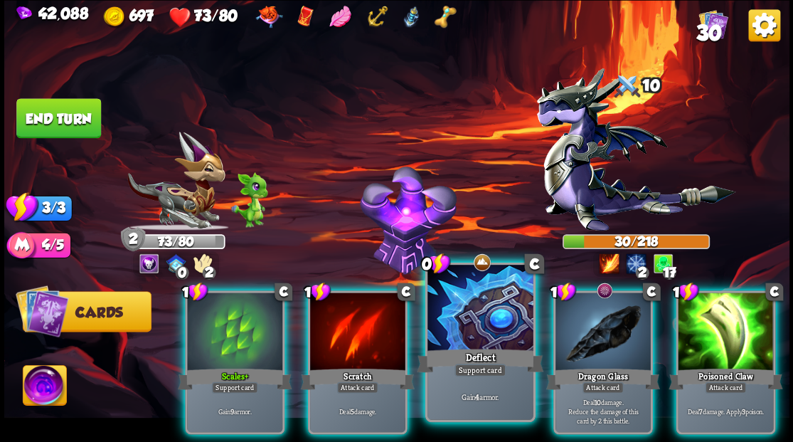
click at [448, 313] on div at bounding box center [479, 309] width 105 height 89
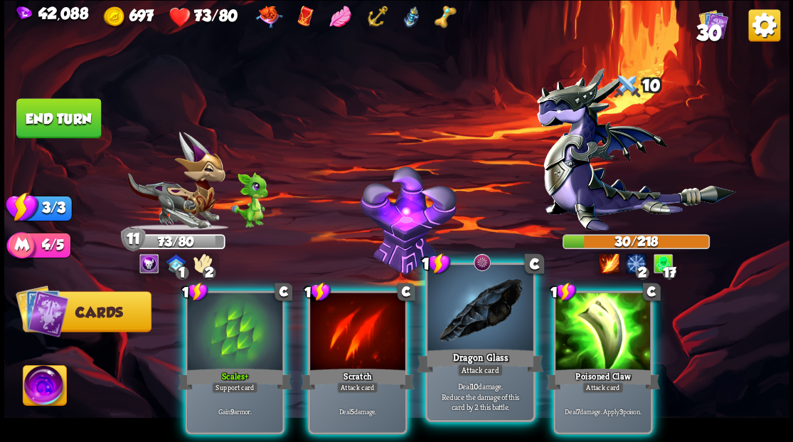
click at [466, 324] on div at bounding box center [479, 309] width 105 height 89
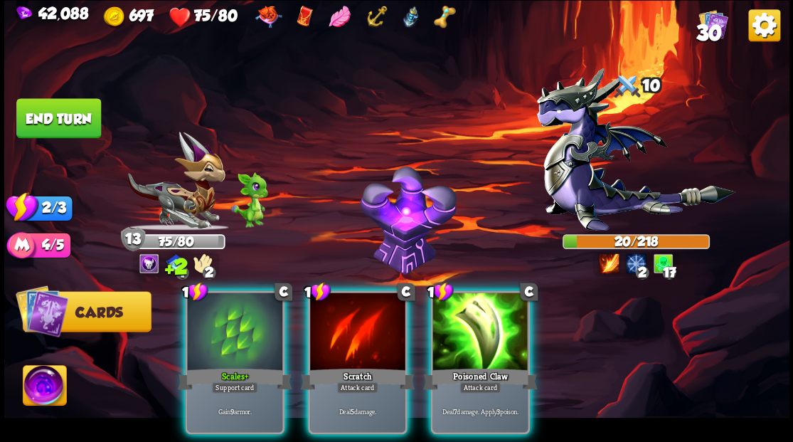
click at [466, 324] on div at bounding box center [479, 332] width 95 height 80
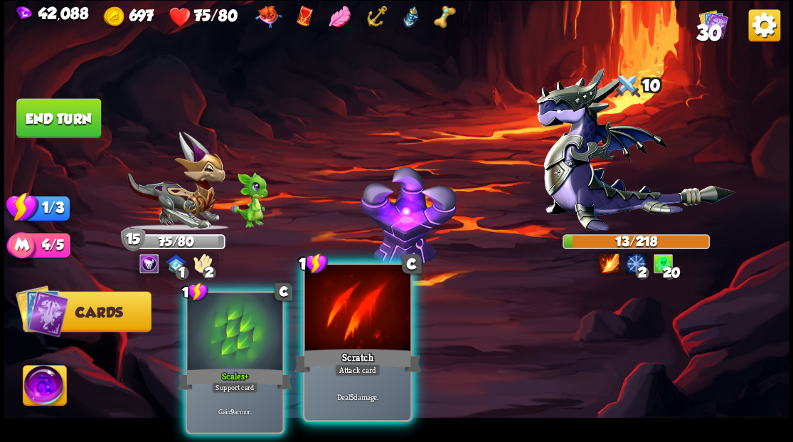
click at [338, 313] on div at bounding box center [356, 309] width 105 height 89
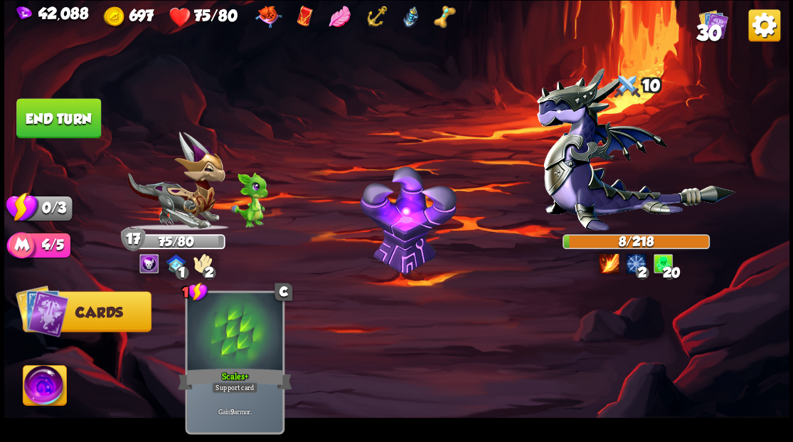
click at [43, 107] on button "End turn" at bounding box center [58, 118] width 85 height 40
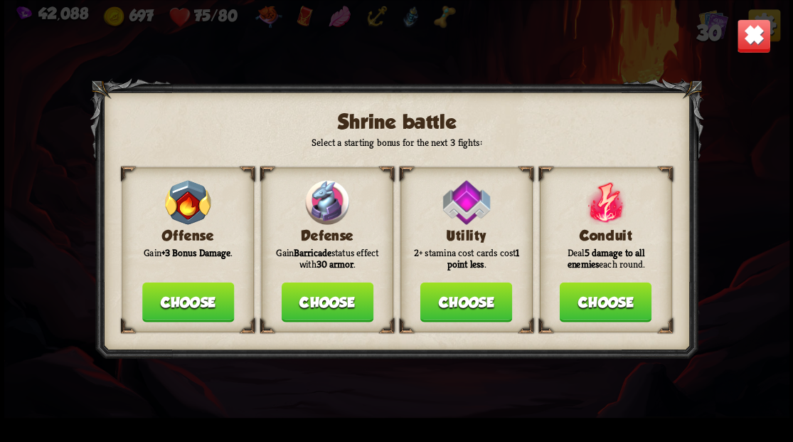
click at [331, 307] on button "Choose" at bounding box center [327, 302] width 92 height 40
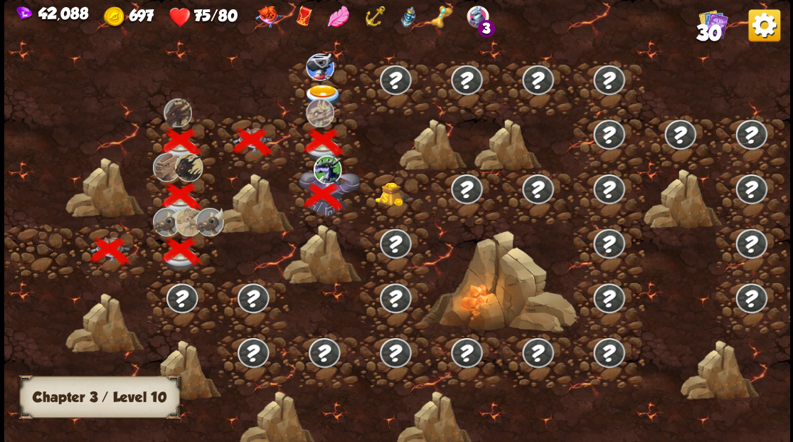
click at [326, 87] on img at bounding box center [322, 95] width 39 height 23
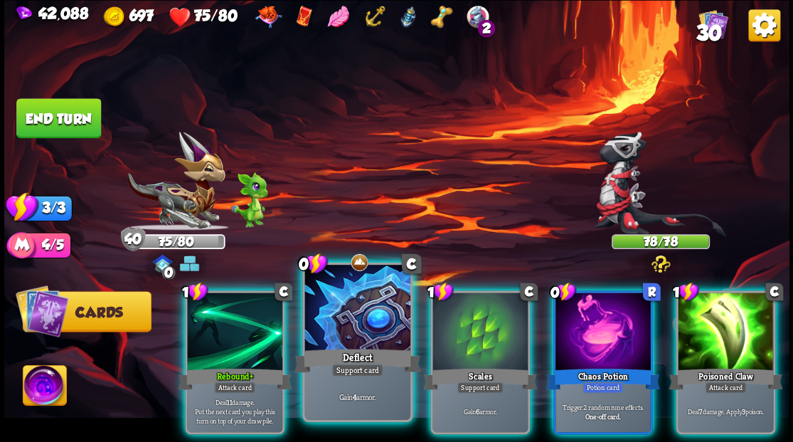
click at [365, 327] on div at bounding box center [356, 309] width 105 height 89
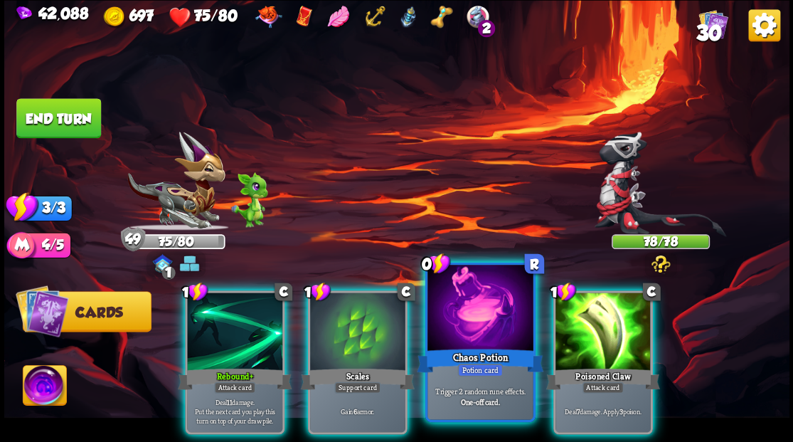
click at [479, 329] on div at bounding box center [479, 309] width 105 height 89
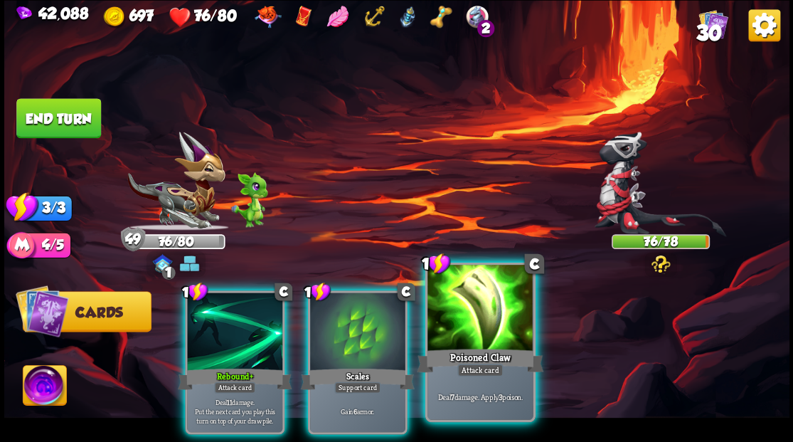
click at [494, 319] on div at bounding box center [479, 309] width 105 height 89
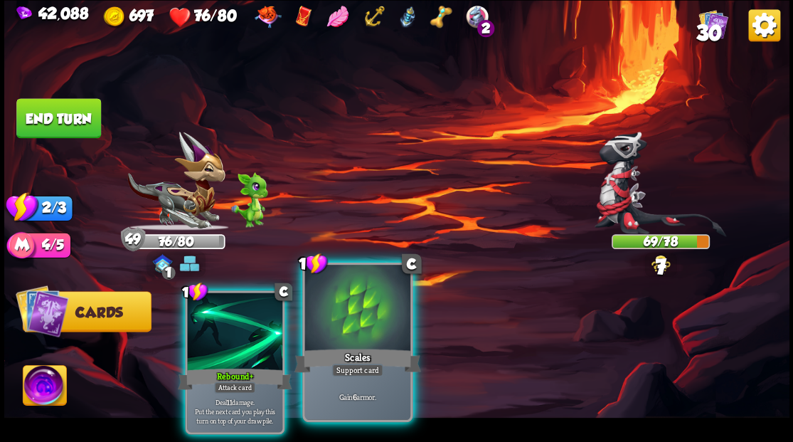
click at [374, 347] on div "Scales" at bounding box center [357, 360] width 127 height 28
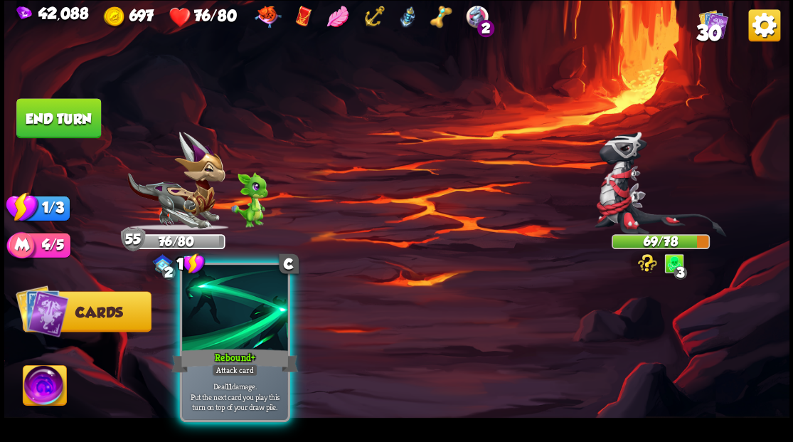
click at [233, 338] on div at bounding box center [234, 309] width 105 height 89
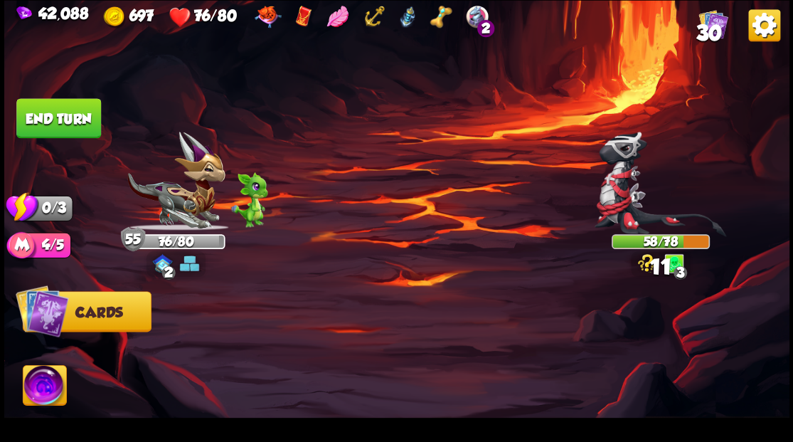
drag, startPoint x: 58, startPoint y: 114, endPoint x: 132, endPoint y: 154, distance: 84.0
click at [58, 118] on button "End turn" at bounding box center [58, 118] width 85 height 40
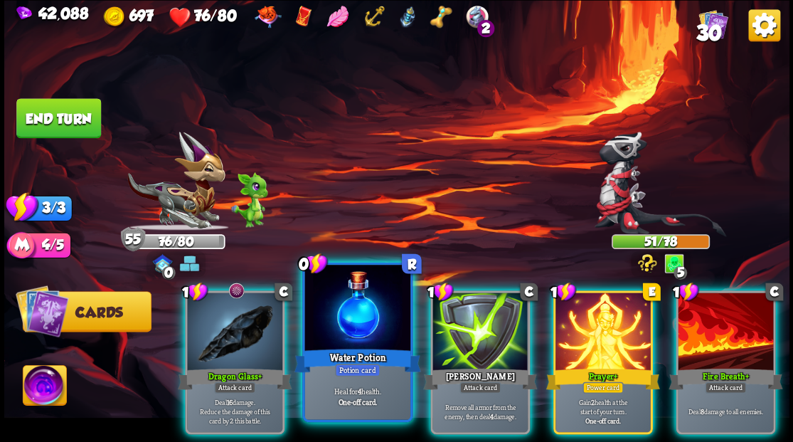
click at [344, 324] on div at bounding box center [356, 309] width 105 height 89
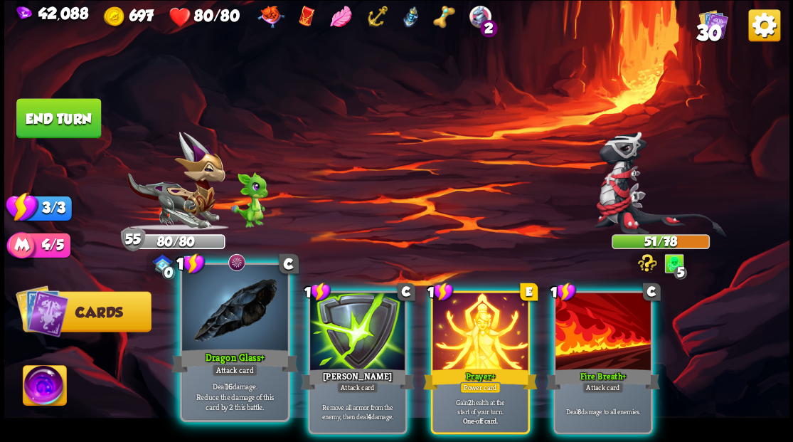
click at [239, 327] on div at bounding box center [234, 309] width 105 height 89
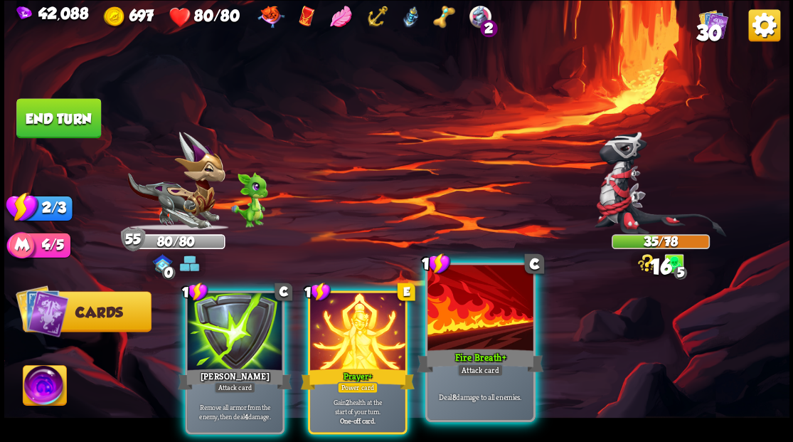
click at [482, 307] on div at bounding box center [479, 309] width 105 height 89
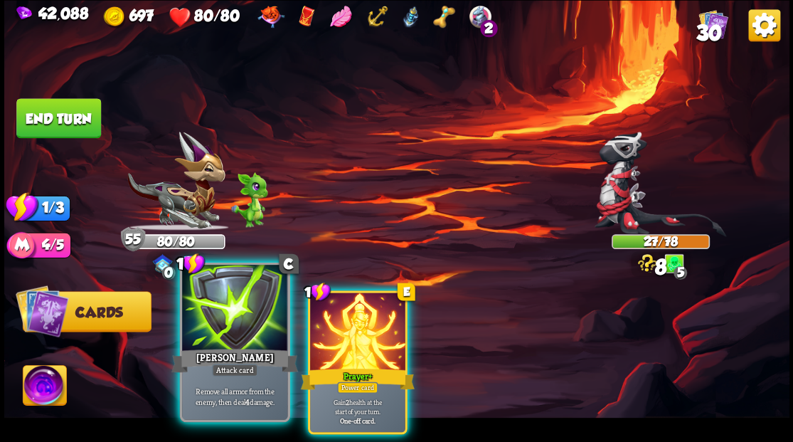
click at [252, 329] on div at bounding box center [234, 309] width 105 height 89
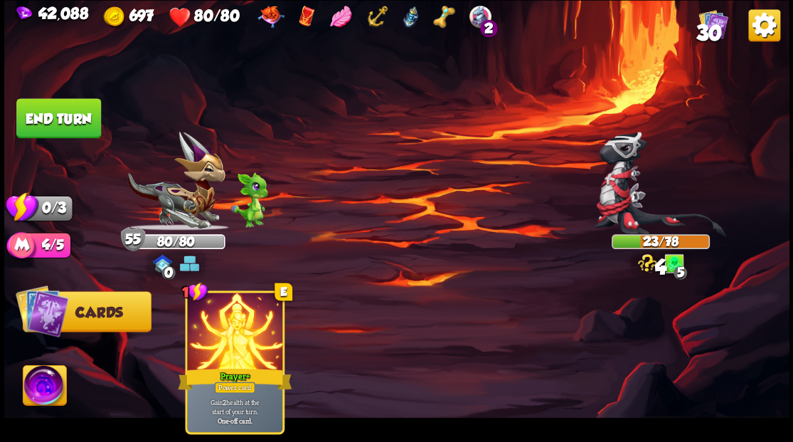
click at [60, 125] on button "End turn" at bounding box center [58, 118] width 85 height 40
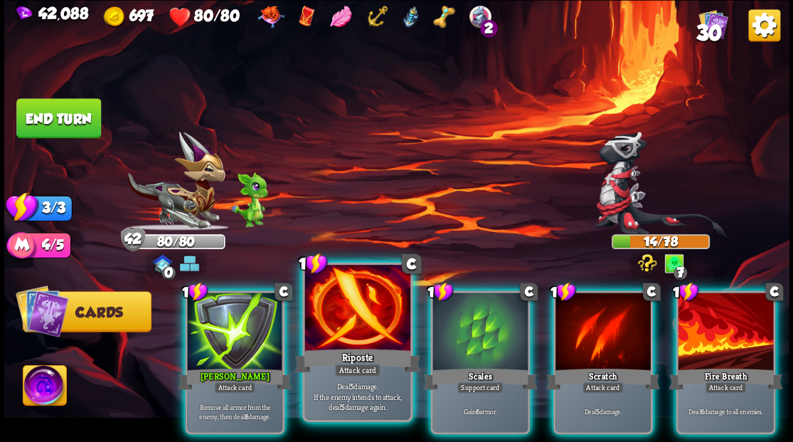
click at [344, 329] on div at bounding box center [356, 309] width 105 height 89
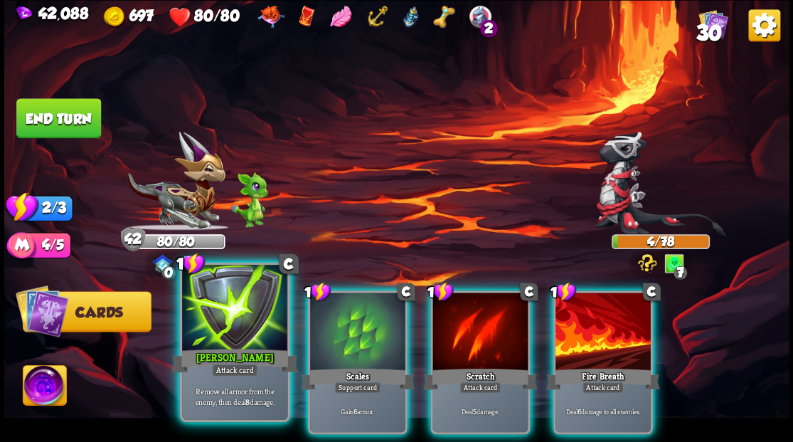
click at [252, 323] on div at bounding box center [234, 309] width 105 height 89
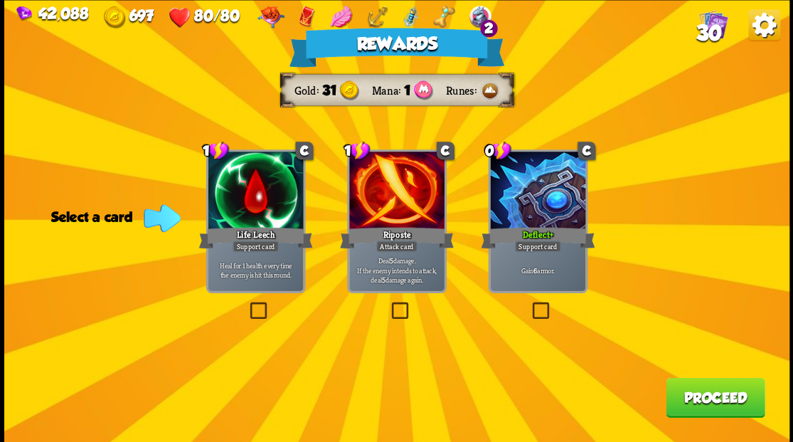
click at [710, 399] on button "Proceed" at bounding box center [715, 397] width 99 height 40
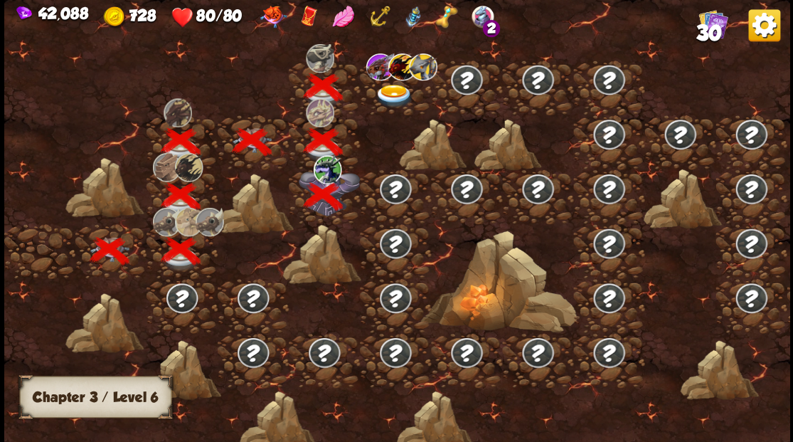
click at [390, 95] on img at bounding box center [393, 95] width 39 height 23
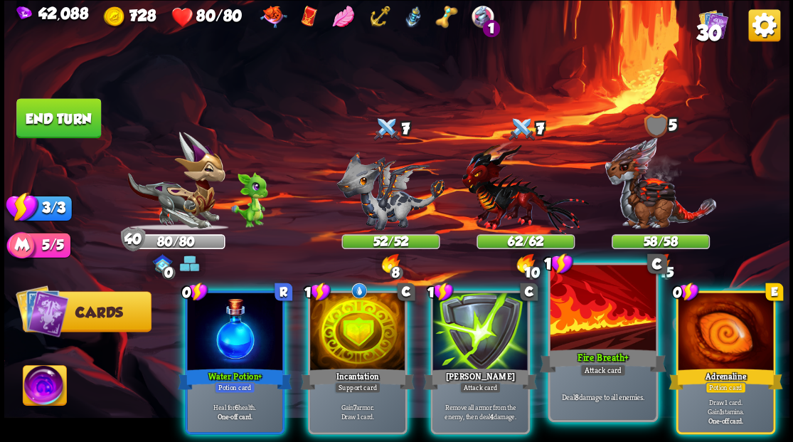
click at [586, 327] on div at bounding box center [602, 309] width 105 height 89
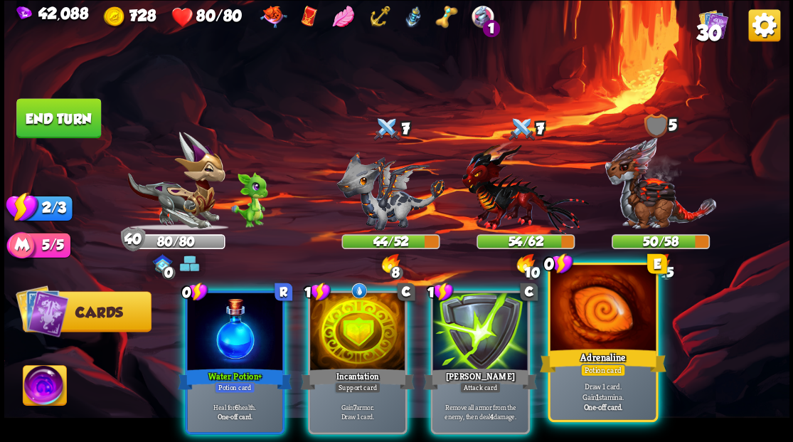
click at [585, 327] on div at bounding box center [602, 309] width 105 height 89
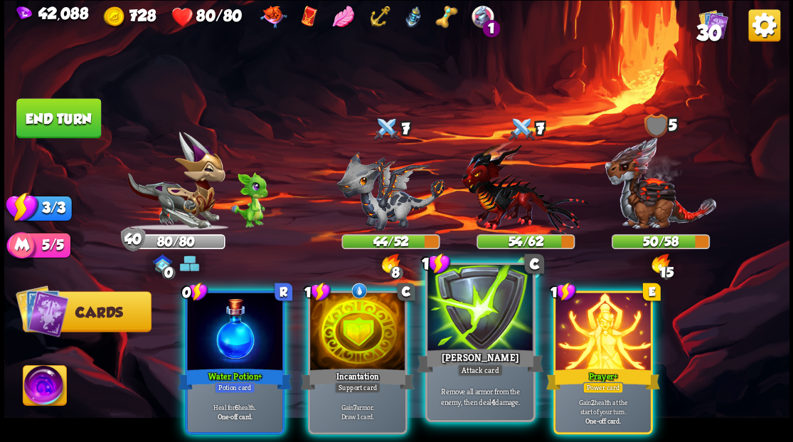
click at [496, 321] on div at bounding box center [479, 309] width 105 height 89
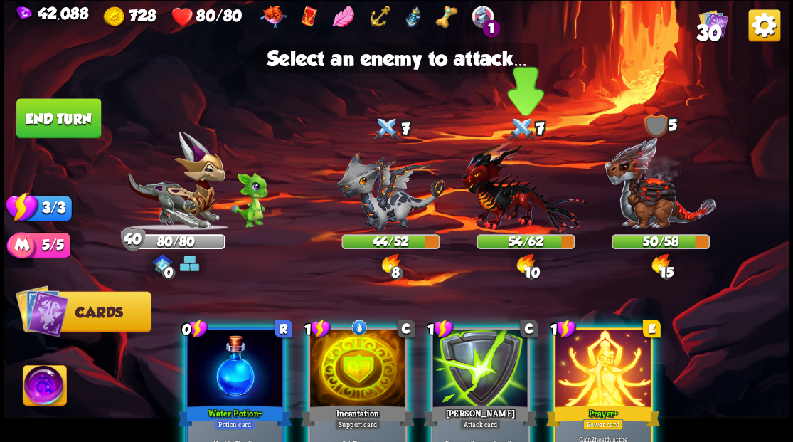
click at [489, 200] on img at bounding box center [525, 187] width 127 height 94
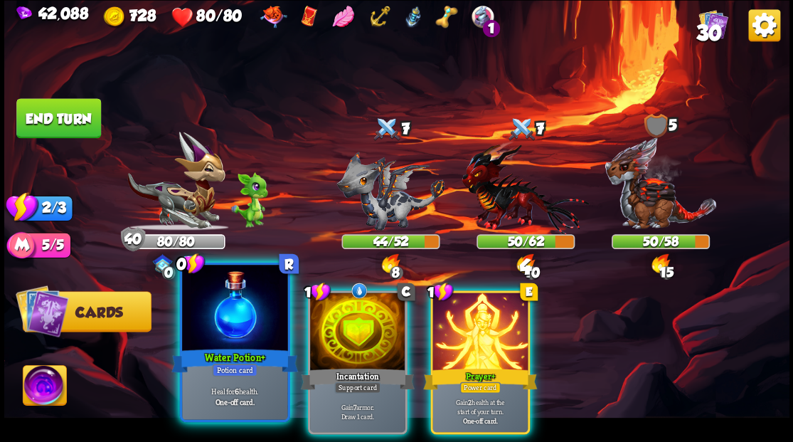
click at [202, 311] on div at bounding box center [234, 309] width 105 height 89
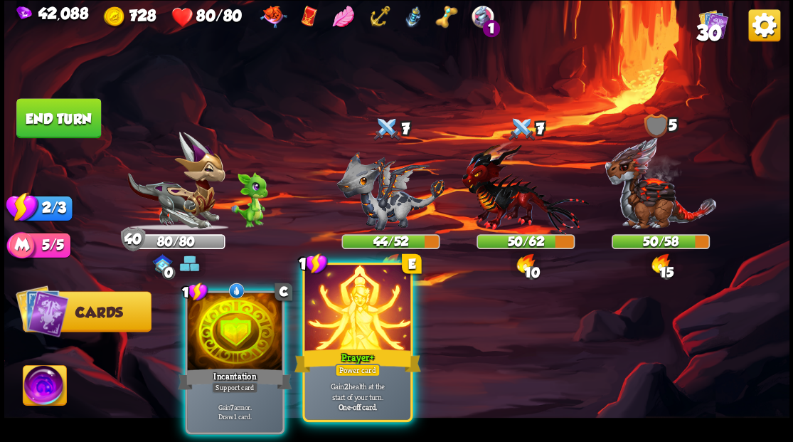
click at [339, 324] on div at bounding box center [356, 309] width 105 height 89
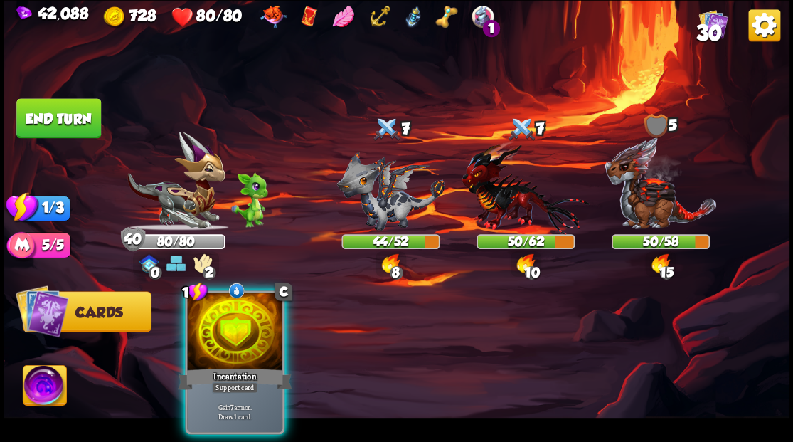
click at [248, 319] on div at bounding box center [234, 332] width 95 height 80
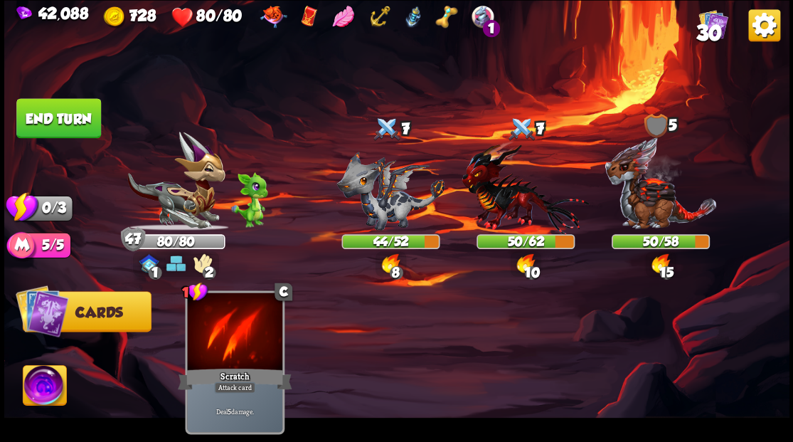
click at [40, 120] on button "End turn" at bounding box center [59, 118] width 86 height 41
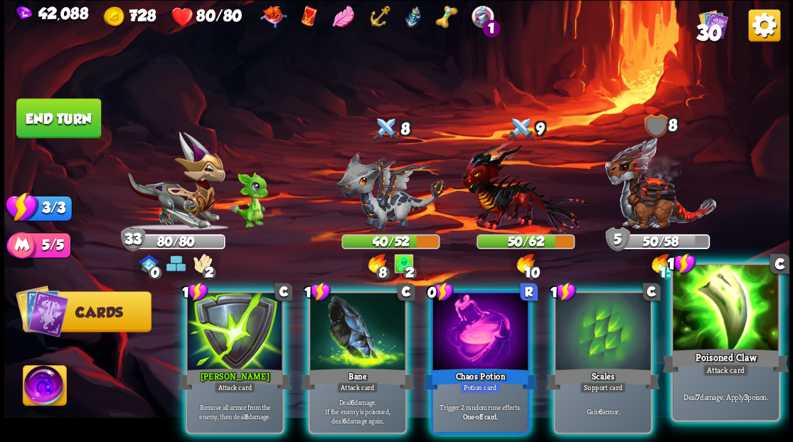
click at [715, 320] on div at bounding box center [725, 309] width 105 height 89
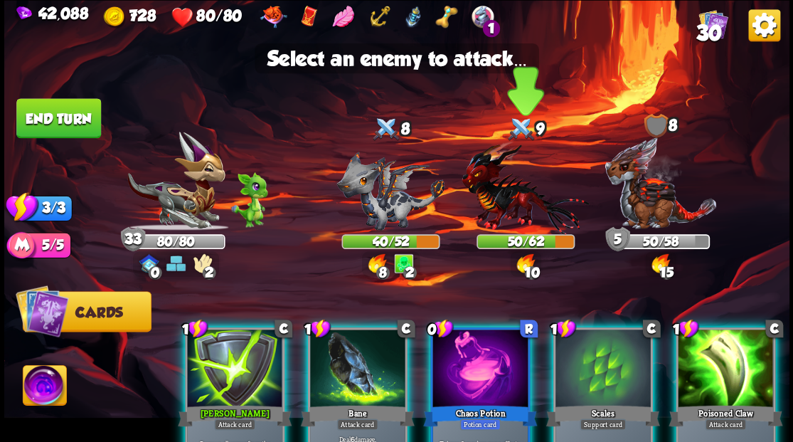
click at [503, 213] on img at bounding box center [525, 187] width 127 height 94
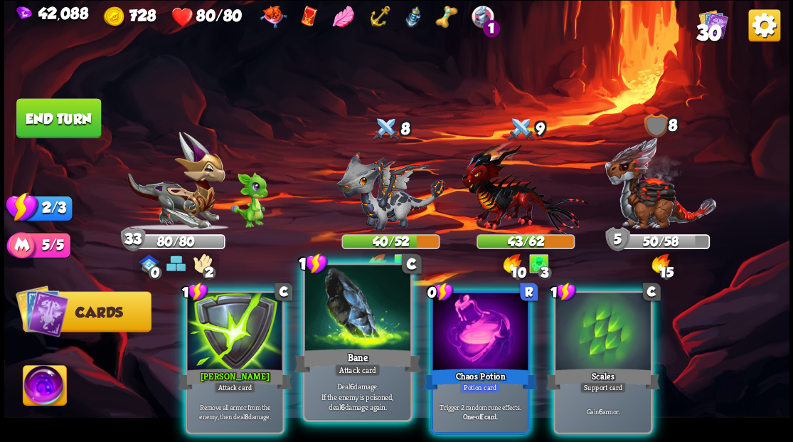
click at [358, 315] on div at bounding box center [356, 309] width 105 height 89
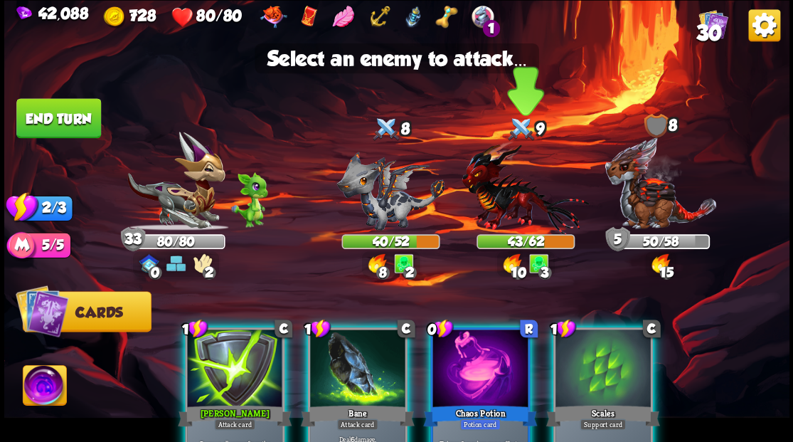
click at [510, 201] on img at bounding box center [525, 187] width 127 height 94
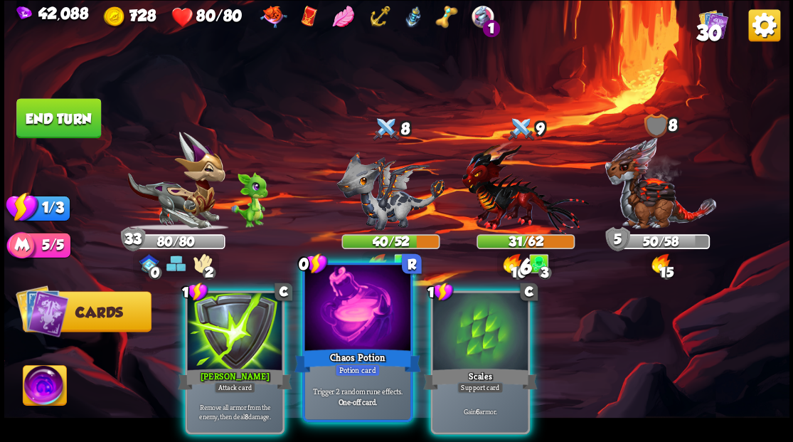
click at [351, 323] on div at bounding box center [356, 309] width 105 height 89
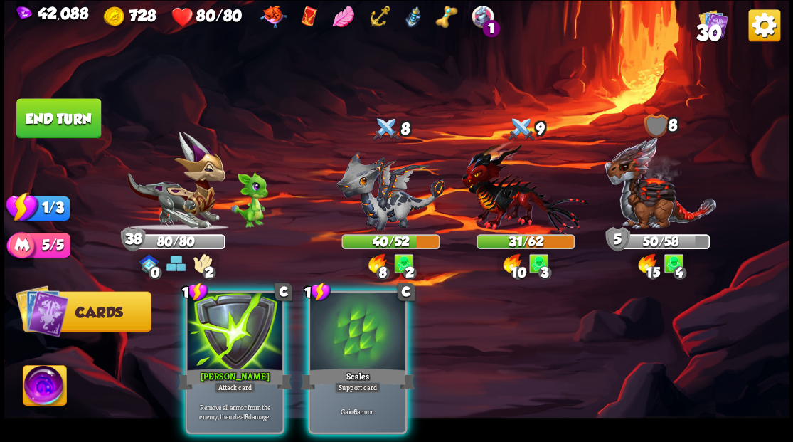
click at [356, 333] on div at bounding box center [357, 332] width 95 height 80
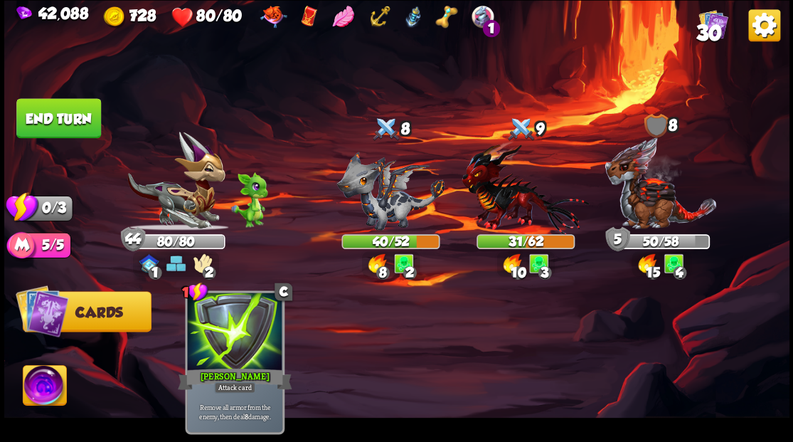
click at [55, 120] on button "End turn" at bounding box center [58, 118] width 85 height 40
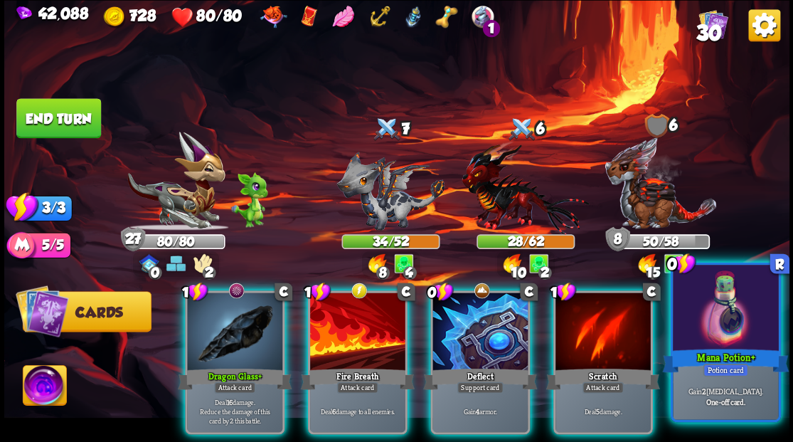
click at [745, 328] on div at bounding box center [725, 309] width 105 height 89
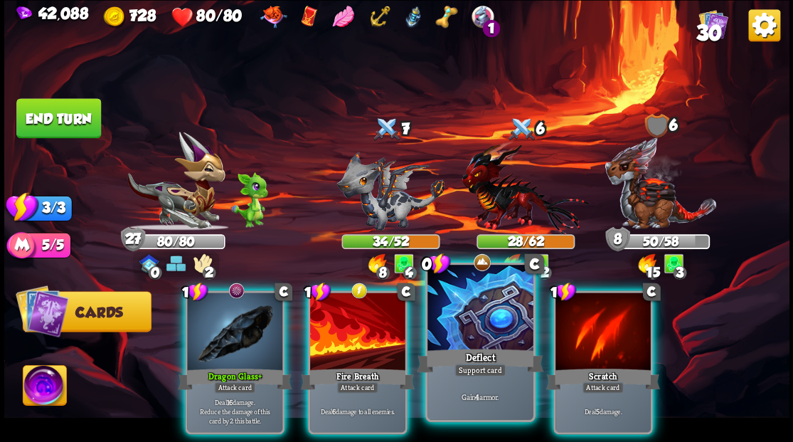
click at [457, 316] on div at bounding box center [479, 309] width 105 height 89
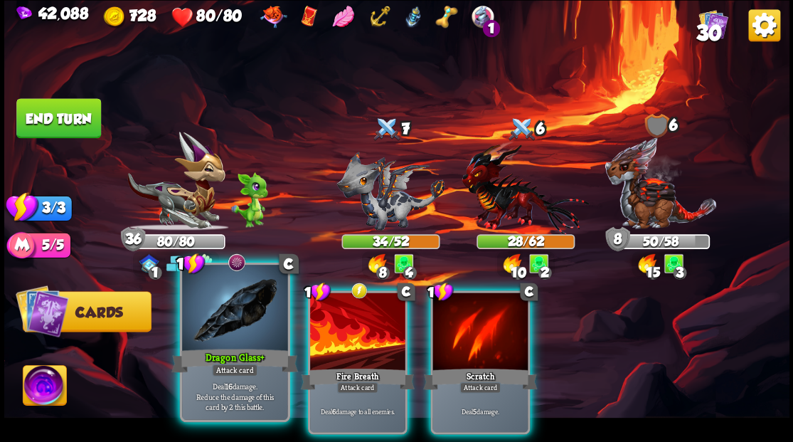
click at [221, 328] on div at bounding box center [234, 309] width 105 height 89
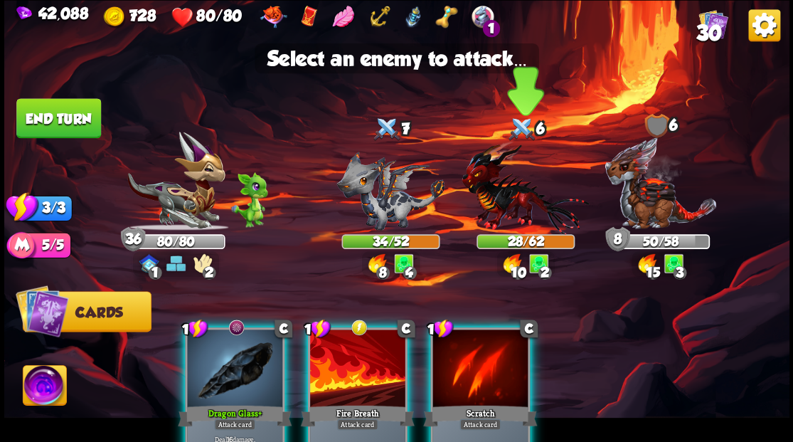
click at [508, 206] on img at bounding box center [525, 187] width 127 height 94
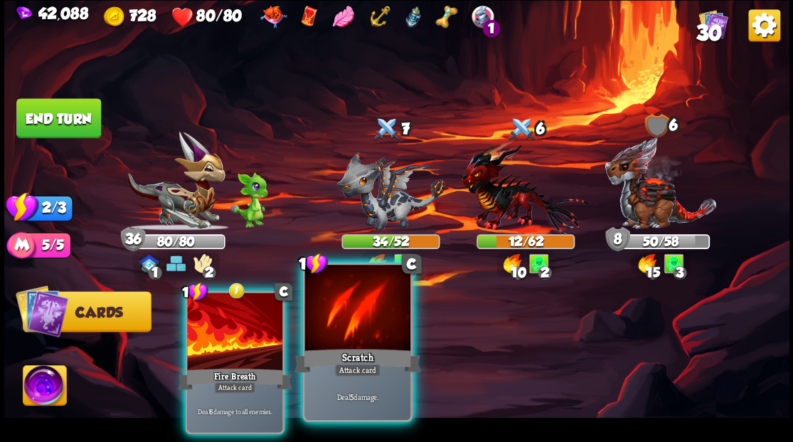
click at [373, 316] on div at bounding box center [356, 309] width 105 height 89
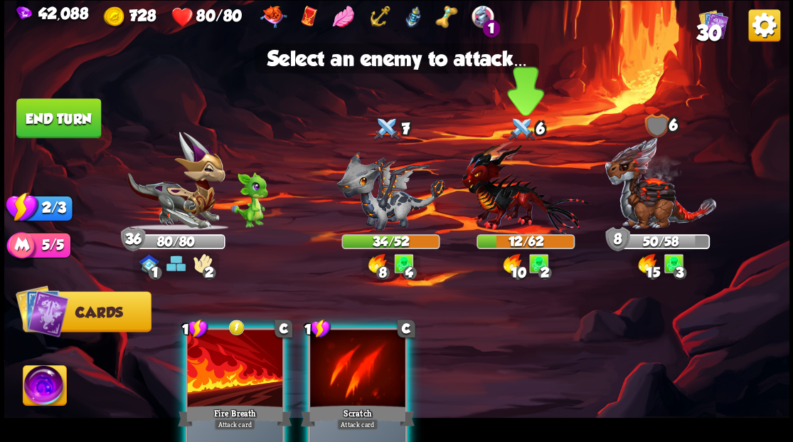
click at [501, 211] on img at bounding box center [525, 187] width 127 height 94
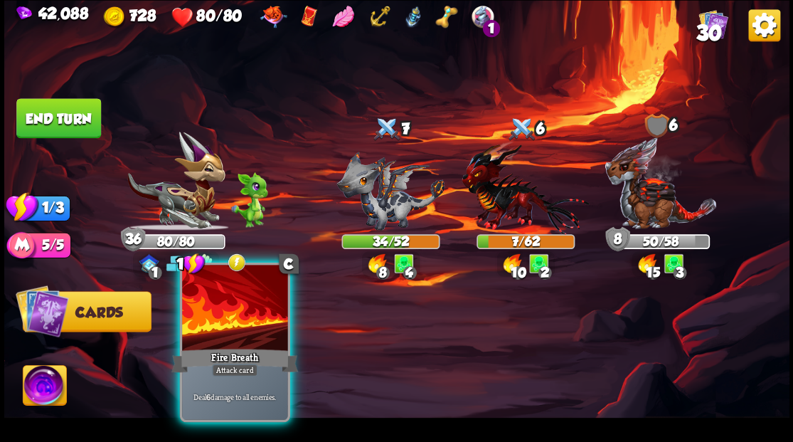
click at [238, 331] on div at bounding box center [234, 309] width 105 height 89
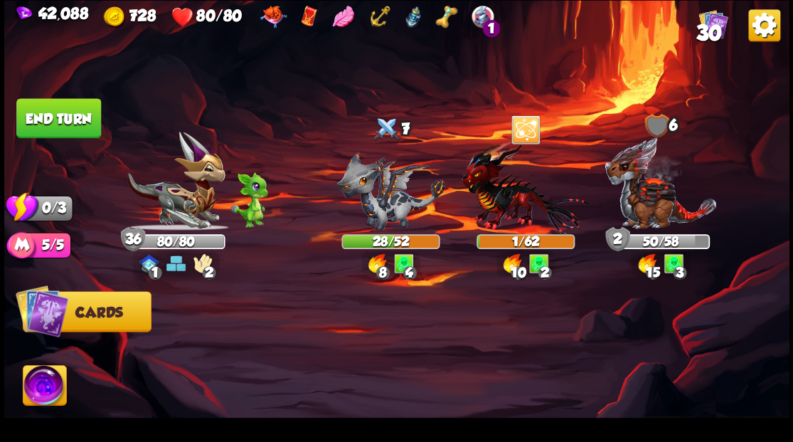
click at [80, 115] on button "End turn" at bounding box center [58, 118] width 85 height 40
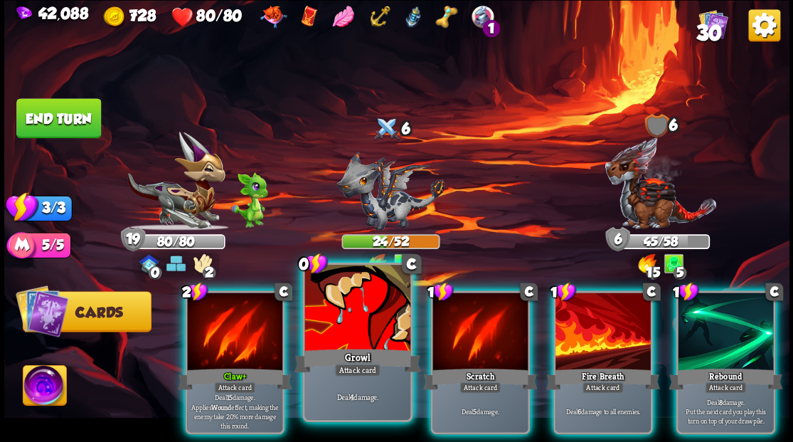
click at [354, 340] on div at bounding box center [356, 309] width 105 height 89
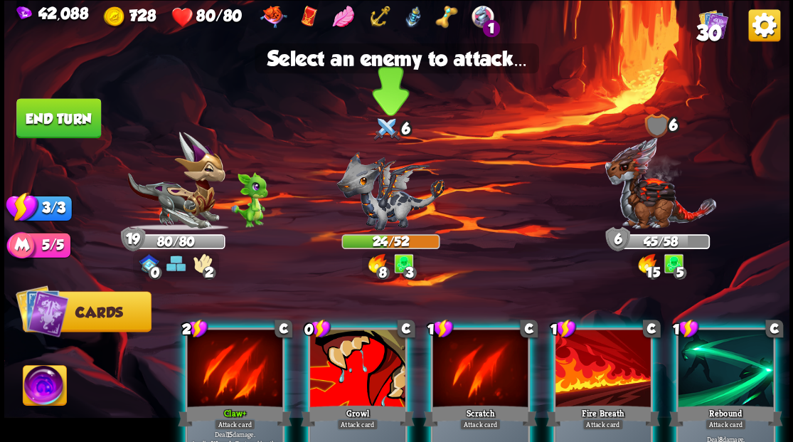
click at [373, 205] on img at bounding box center [390, 190] width 108 height 79
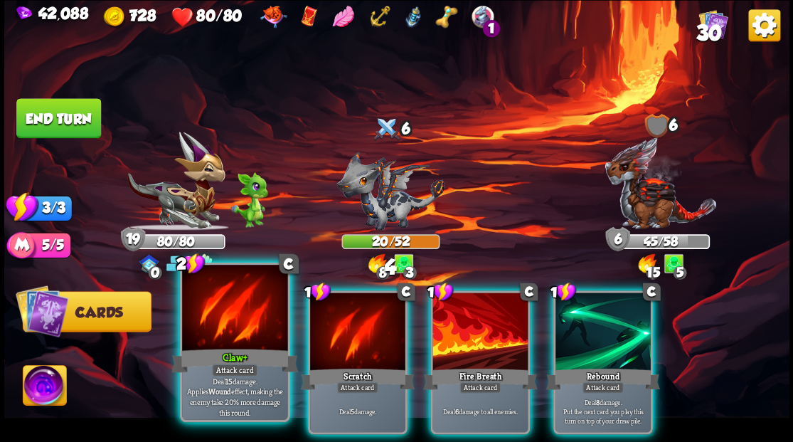
click at [247, 293] on div at bounding box center [234, 309] width 105 height 89
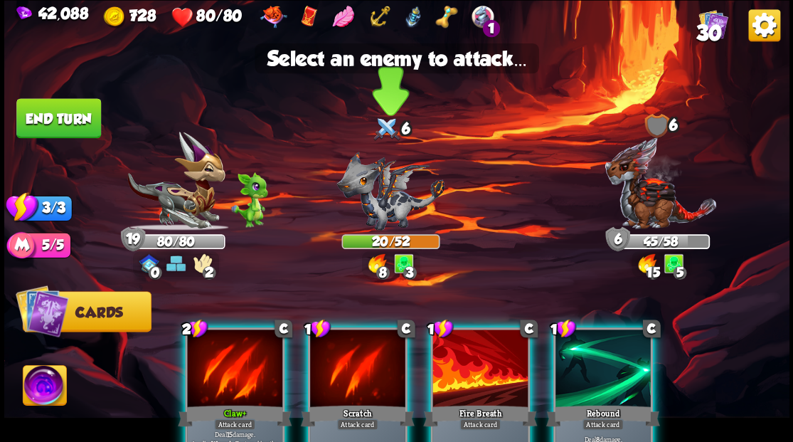
click at [378, 203] on img at bounding box center [390, 190] width 108 height 79
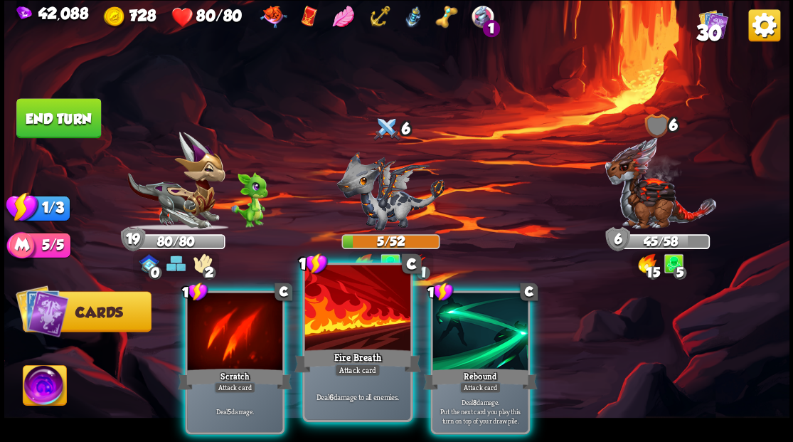
click at [367, 341] on div at bounding box center [356, 309] width 105 height 89
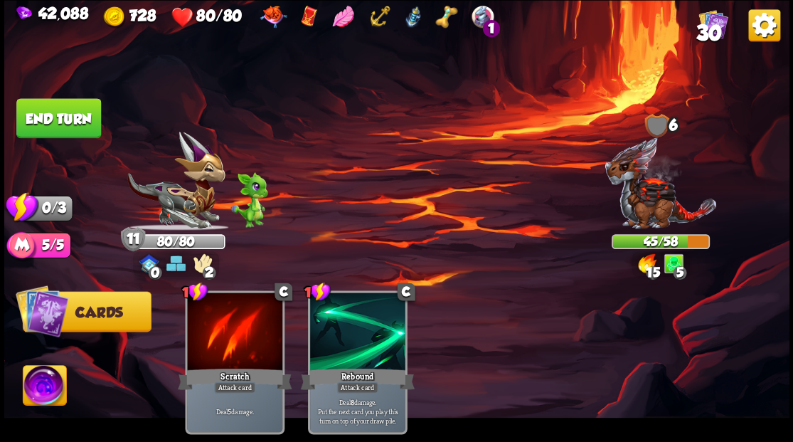
click at [58, 119] on button "End turn" at bounding box center [58, 118] width 85 height 40
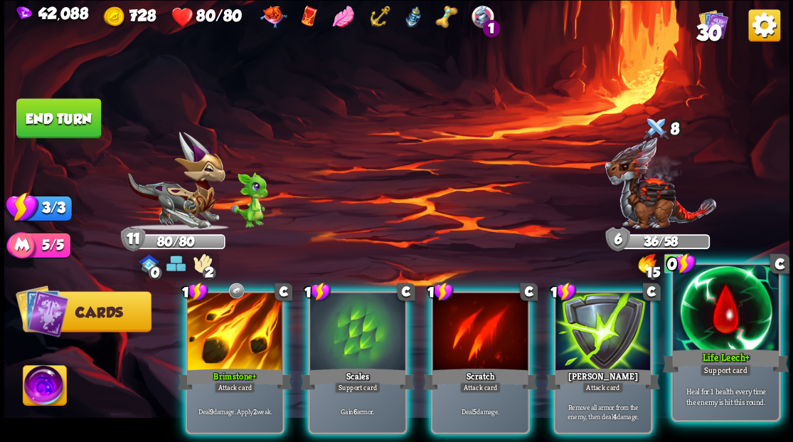
click at [752, 310] on div at bounding box center [725, 309] width 105 height 89
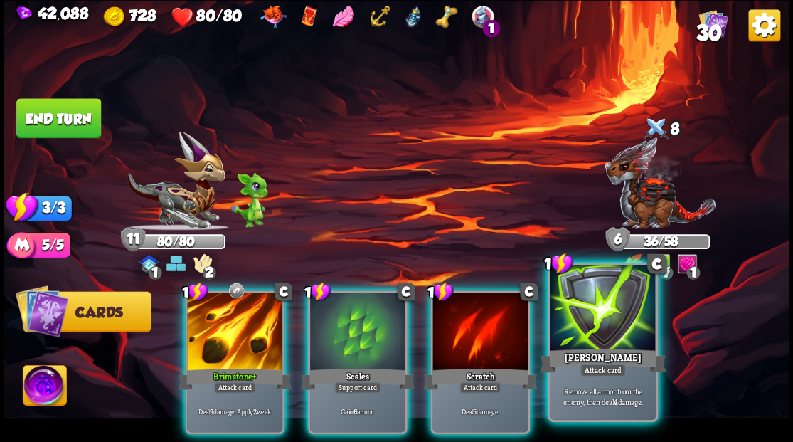
click at [622, 317] on div at bounding box center [602, 309] width 105 height 89
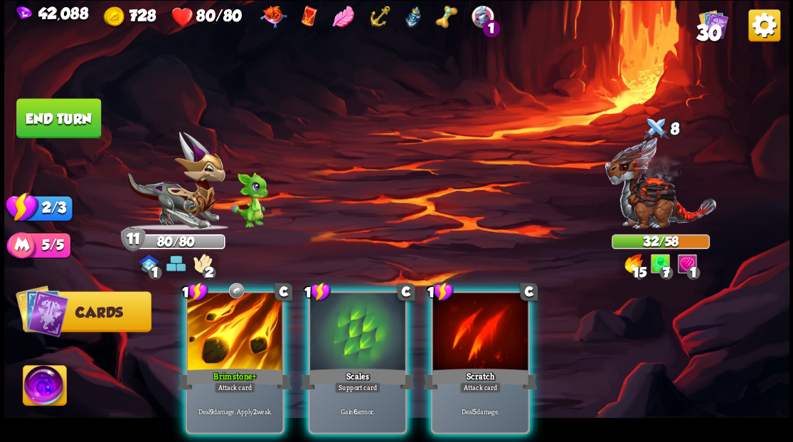
drag, startPoint x: 357, startPoint y: 319, endPoint x: 350, endPoint y: 319, distance: 7.1
click at [356, 319] on div at bounding box center [357, 332] width 95 height 80
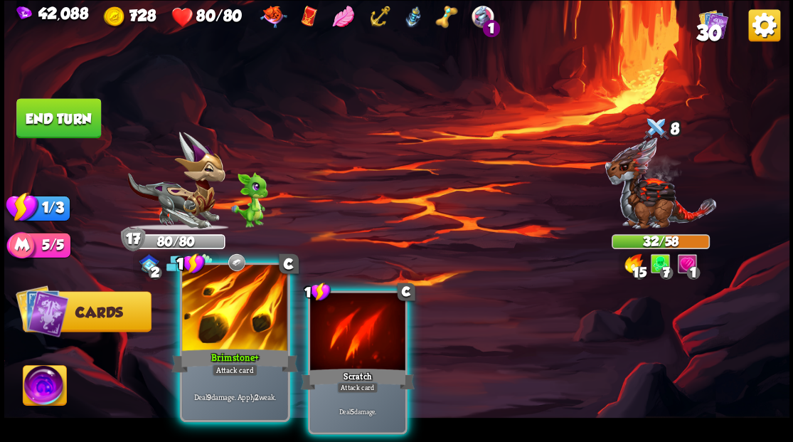
click at [219, 327] on div at bounding box center [234, 309] width 105 height 89
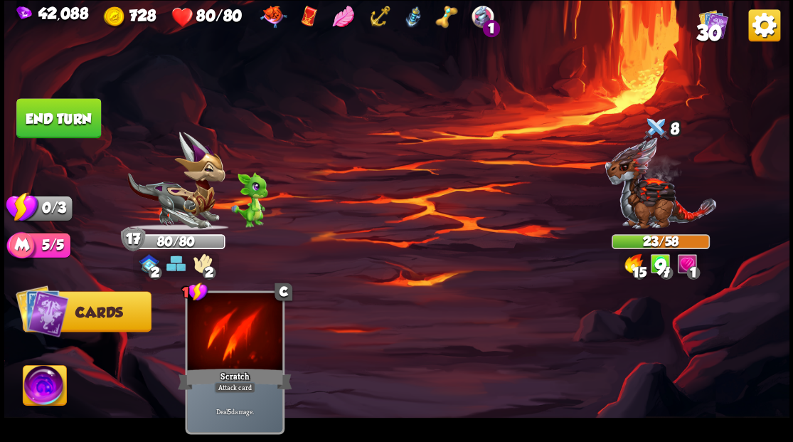
click at [78, 110] on button "End turn" at bounding box center [58, 118] width 85 height 40
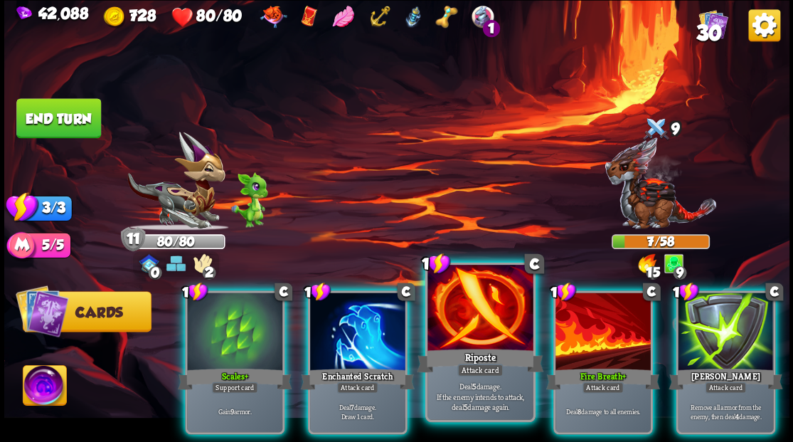
click at [478, 333] on div at bounding box center [479, 309] width 105 height 89
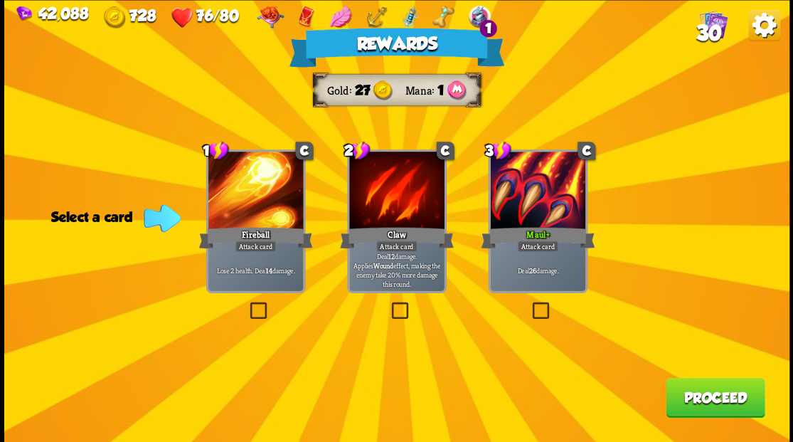
click at [713, 403] on button "Proceed" at bounding box center [715, 397] width 99 height 40
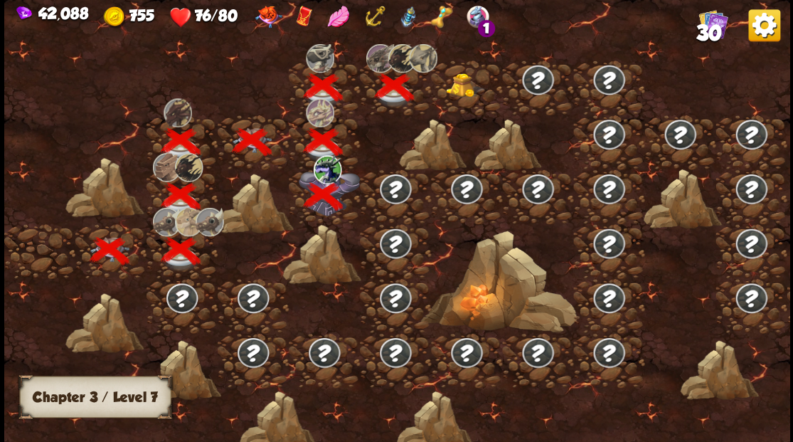
click at [460, 87] on img at bounding box center [465, 85] width 39 height 24
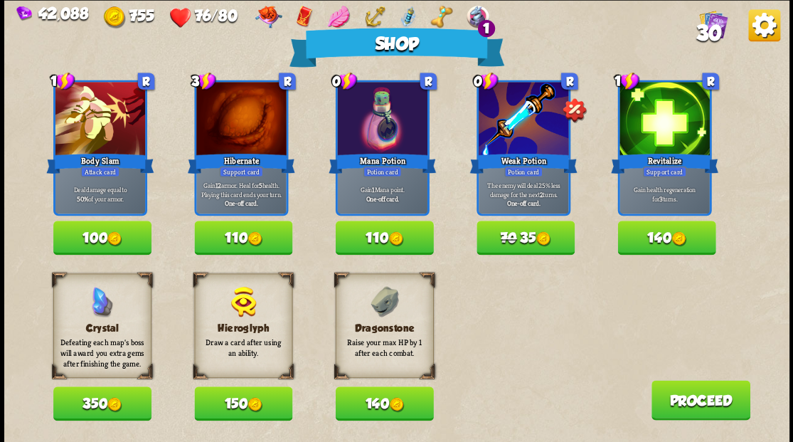
click at [371, 408] on button "140" at bounding box center [384, 403] width 98 height 34
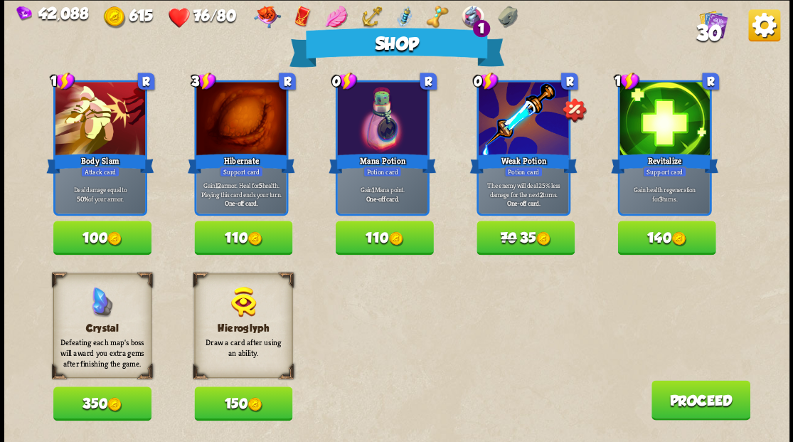
click at [705, 31] on span "30" at bounding box center [708, 32] width 26 height 24
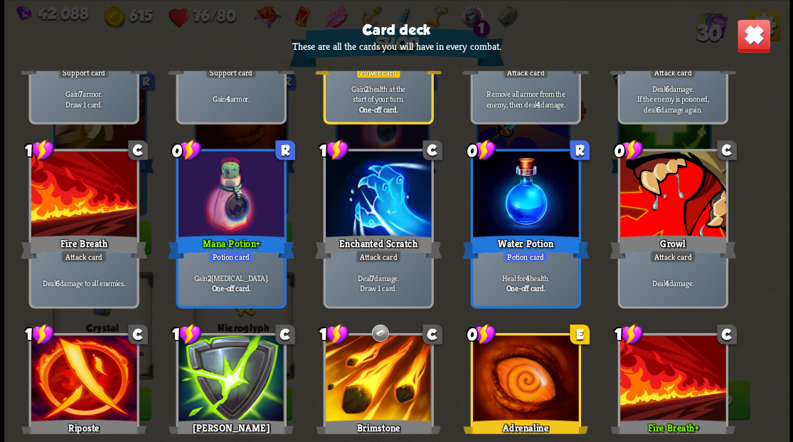
scroll to position [874, 0]
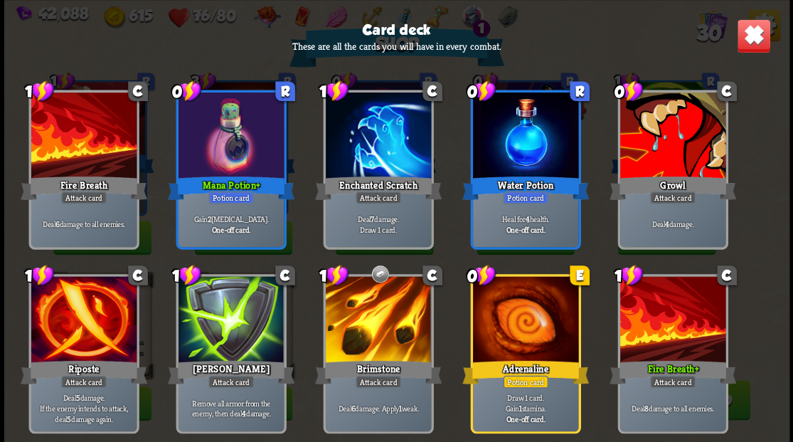
click at [752, 27] on img at bounding box center [753, 35] width 34 height 34
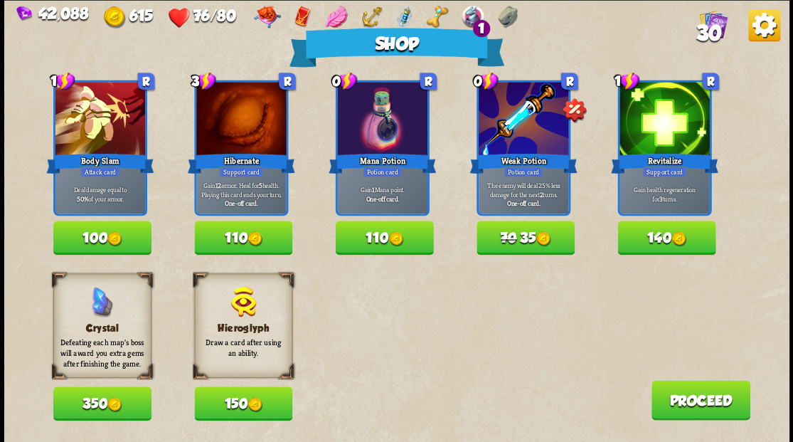
click at [706, 28] on span "30" at bounding box center [708, 32] width 26 height 24
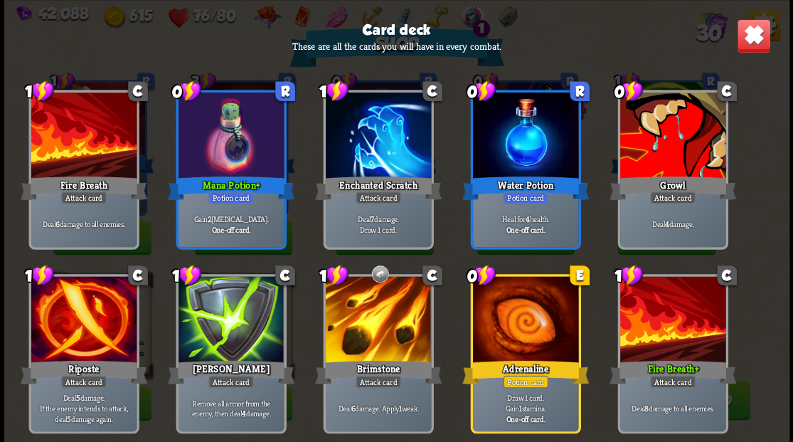
click at [759, 33] on img at bounding box center [753, 35] width 34 height 34
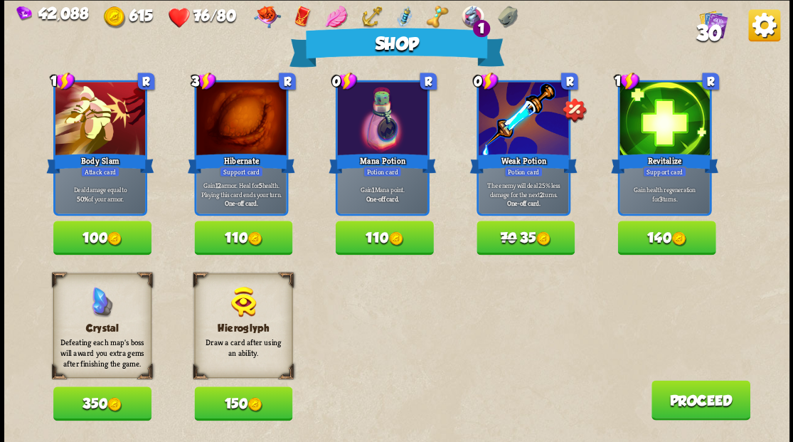
click at [250, 241] on img at bounding box center [254, 238] width 15 height 15
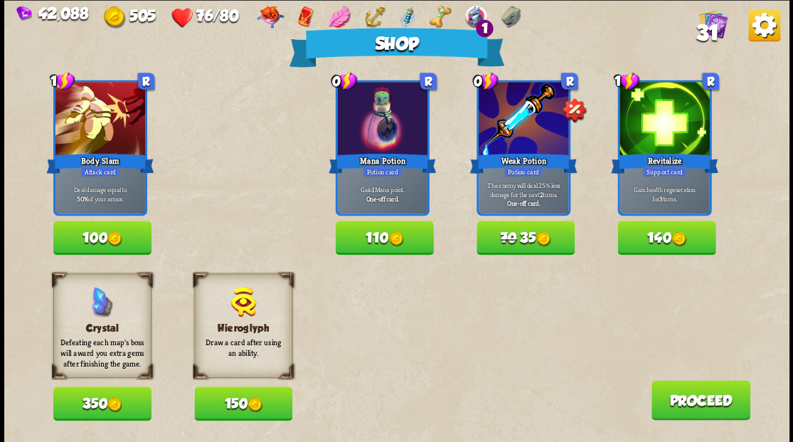
click at [371, 243] on button "110" at bounding box center [384, 237] width 98 height 34
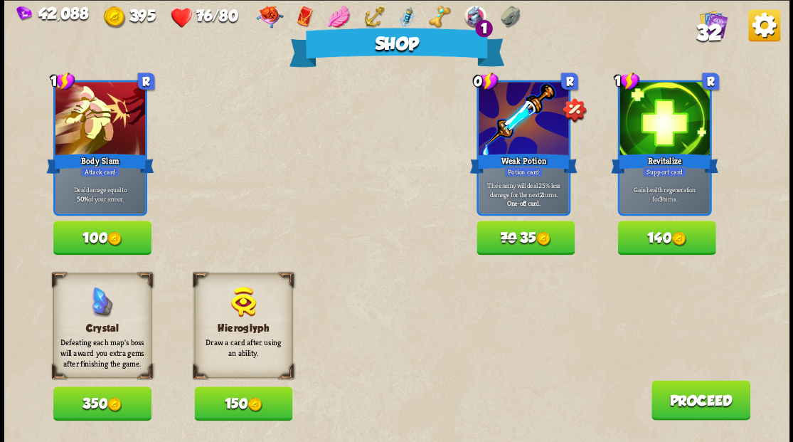
click at [686, 405] on button "Proceed" at bounding box center [700, 400] width 99 height 40
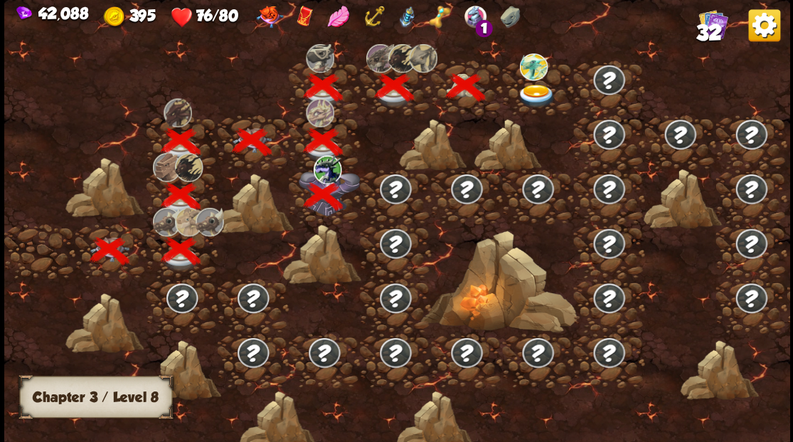
click at [535, 91] on img at bounding box center [536, 95] width 39 height 23
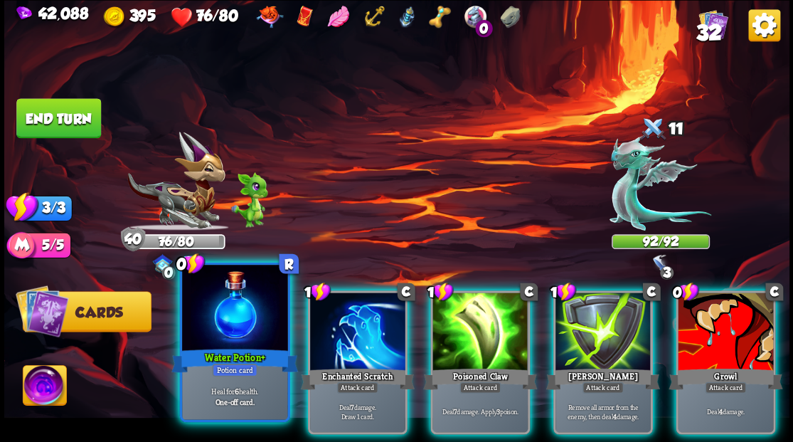
click at [208, 341] on div at bounding box center [234, 309] width 105 height 89
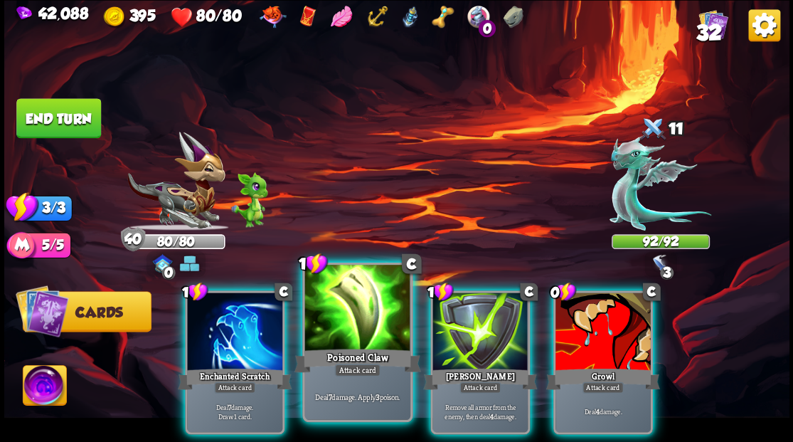
click at [343, 317] on div at bounding box center [356, 309] width 105 height 89
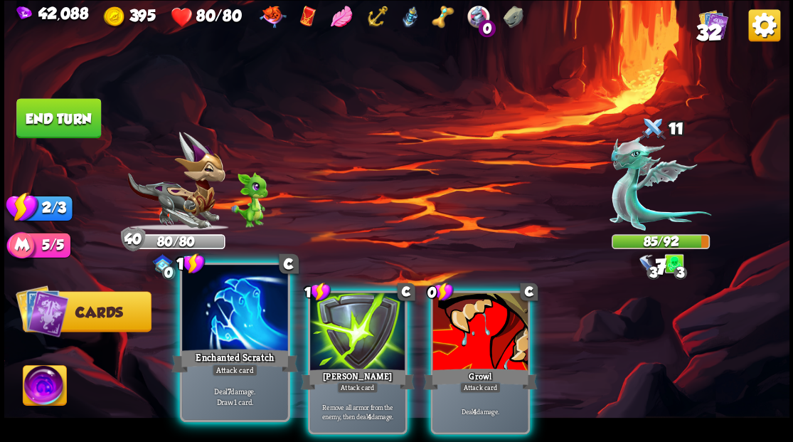
click at [238, 327] on div at bounding box center [234, 309] width 105 height 89
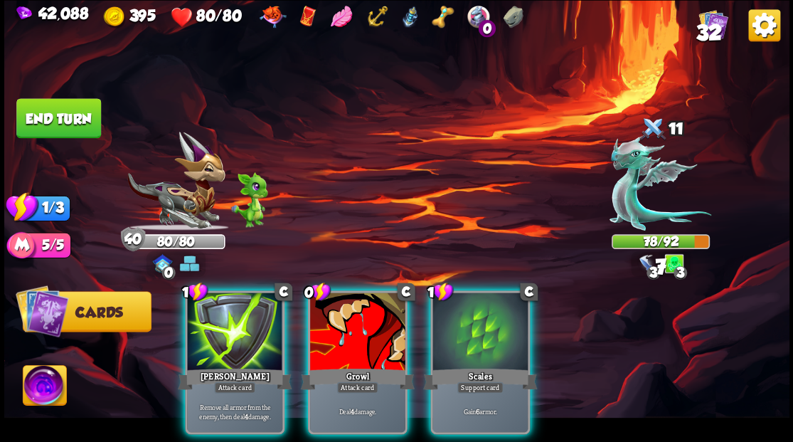
click at [331, 340] on div at bounding box center [357, 332] width 95 height 80
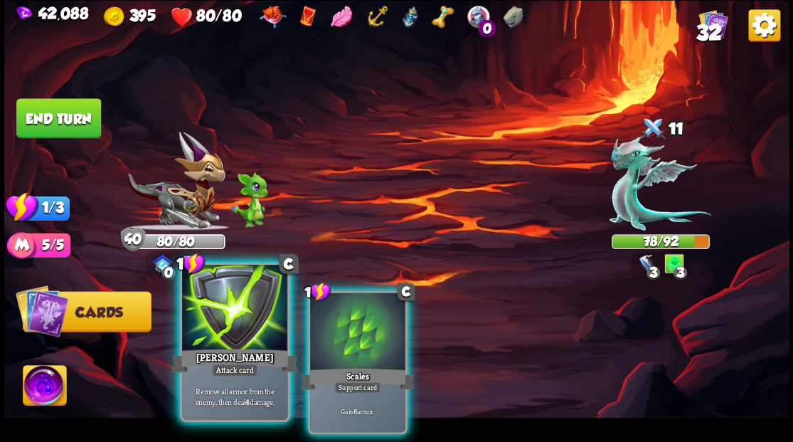
click at [230, 323] on div at bounding box center [234, 309] width 105 height 89
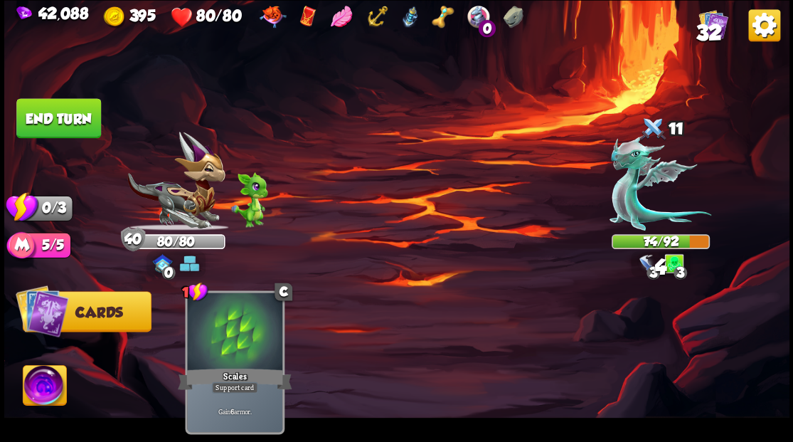
click at [71, 110] on button "End turn" at bounding box center [58, 118] width 85 height 40
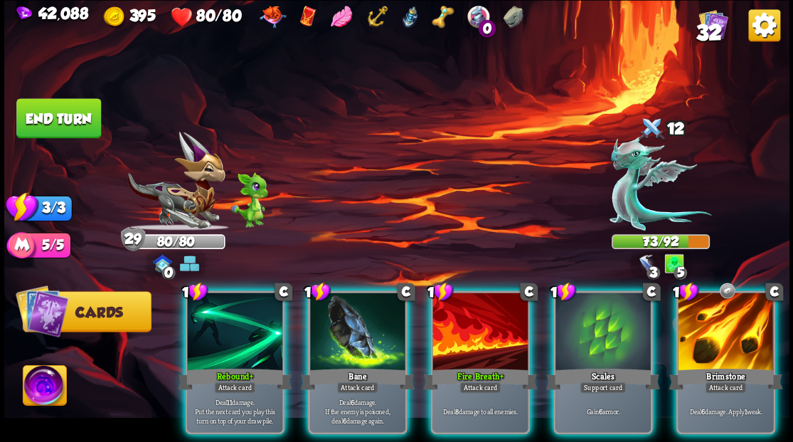
click at [343, 322] on div at bounding box center [357, 332] width 95 height 80
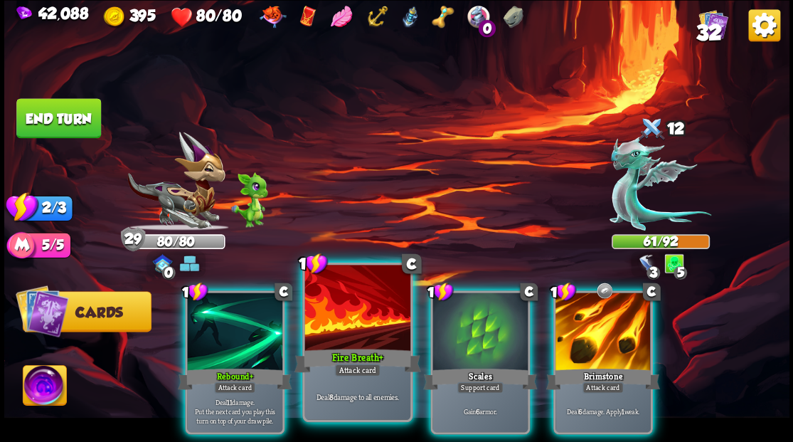
click at [336, 322] on div at bounding box center [356, 309] width 105 height 89
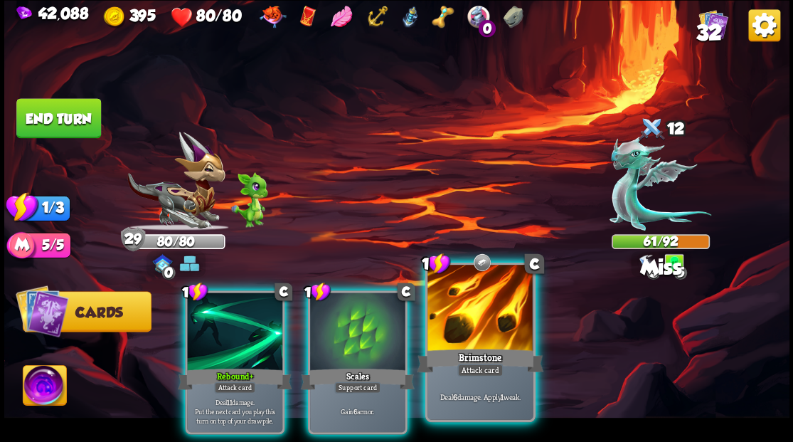
click at [465, 336] on div at bounding box center [479, 309] width 105 height 89
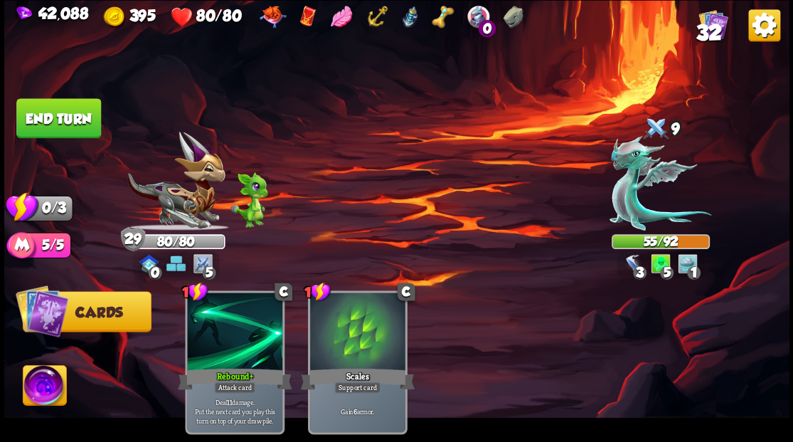
click at [43, 110] on button "End turn" at bounding box center [58, 118] width 85 height 40
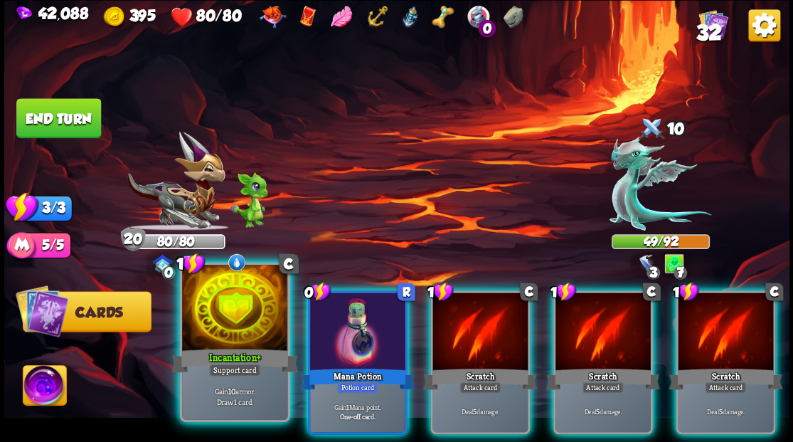
click at [225, 316] on div at bounding box center [234, 309] width 105 height 89
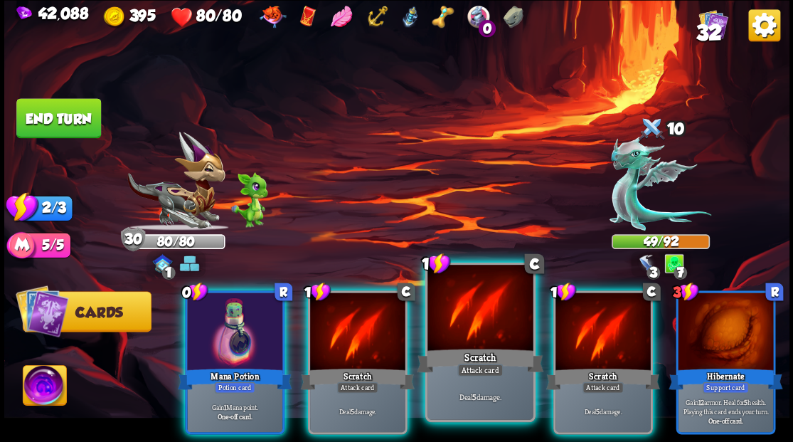
drag, startPoint x: 586, startPoint y: 346, endPoint x: 517, endPoint y: 343, distance: 69.1
click at [586, 366] on div "Scratch" at bounding box center [602, 379] width 114 height 26
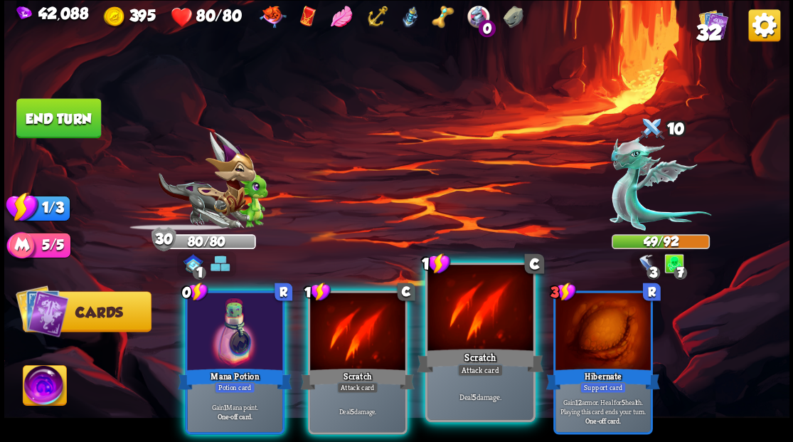
click at [471, 342] on div at bounding box center [479, 309] width 105 height 89
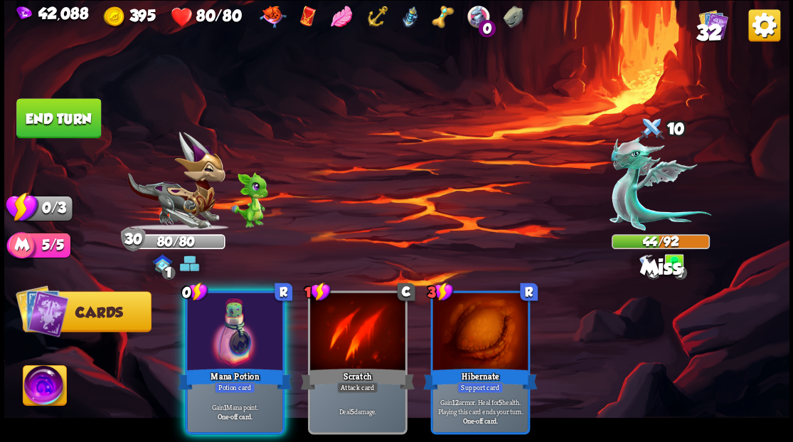
drag, startPoint x: 223, startPoint y: 327, endPoint x: 206, endPoint y: 306, distance: 26.8
click at [223, 326] on div at bounding box center [234, 332] width 95 height 80
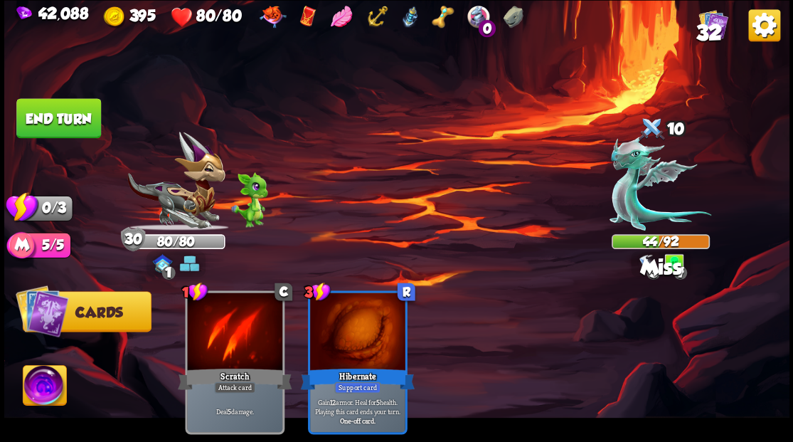
click at [47, 112] on button "End turn" at bounding box center [58, 118] width 85 height 40
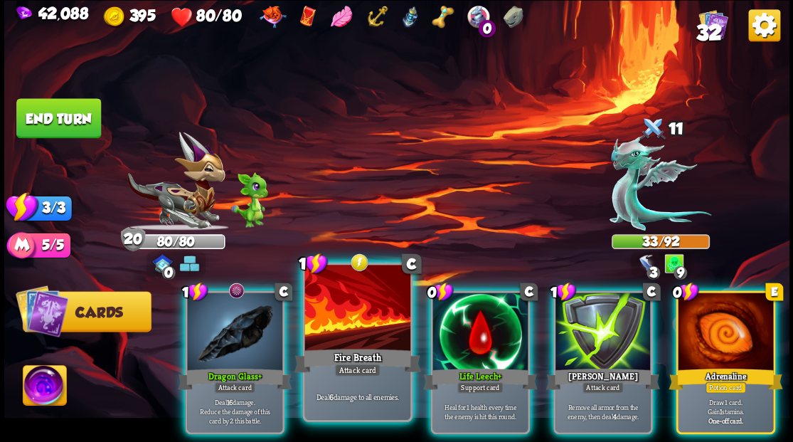
click at [334, 340] on div at bounding box center [356, 309] width 105 height 89
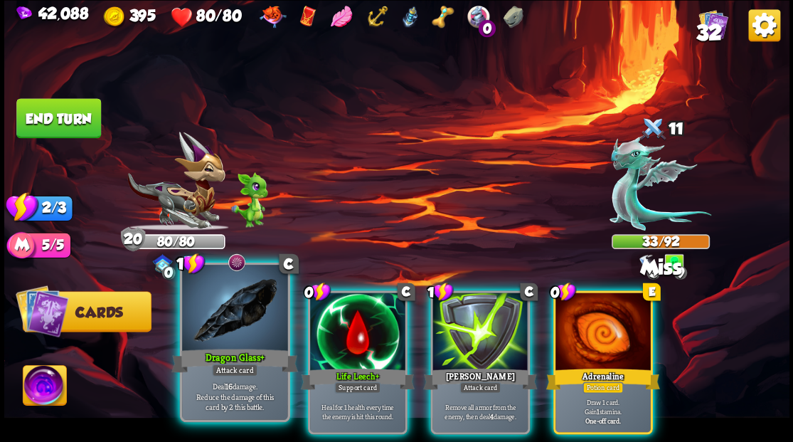
click at [230, 349] on div "Dragon Glass+" at bounding box center [234, 360] width 127 height 28
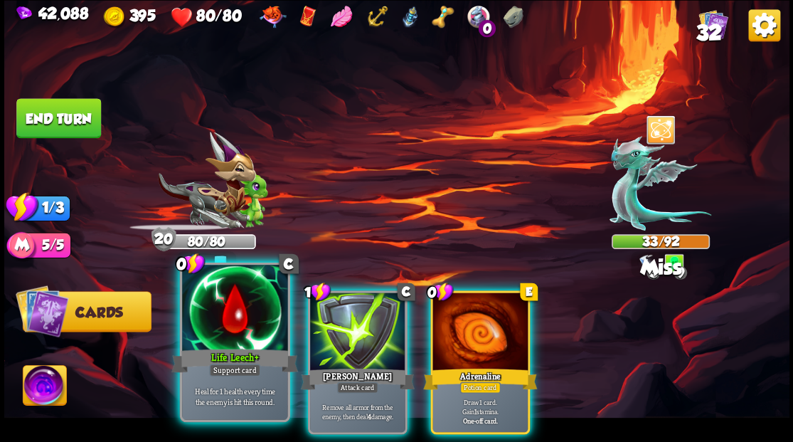
click at [229, 348] on div "Life Leech+" at bounding box center [234, 360] width 127 height 28
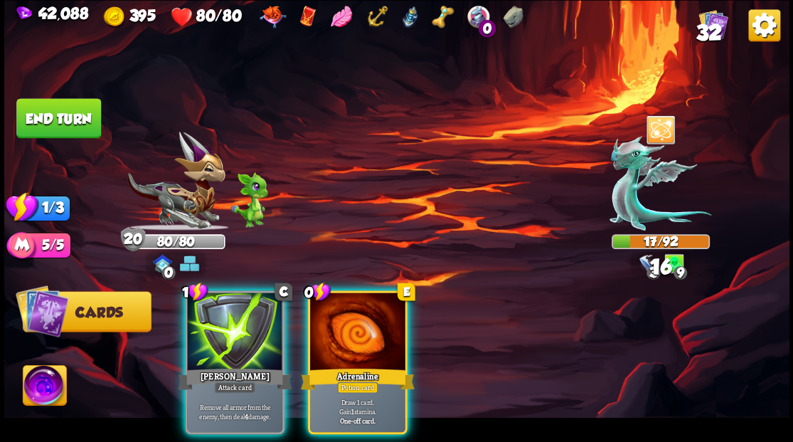
click at [370, 333] on div at bounding box center [357, 332] width 95 height 80
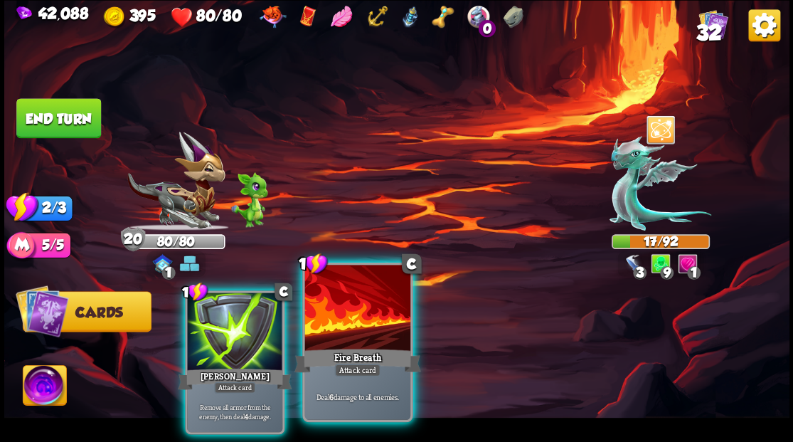
click at [343, 338] on div at bounding box center [356, 309] width 105 height 89
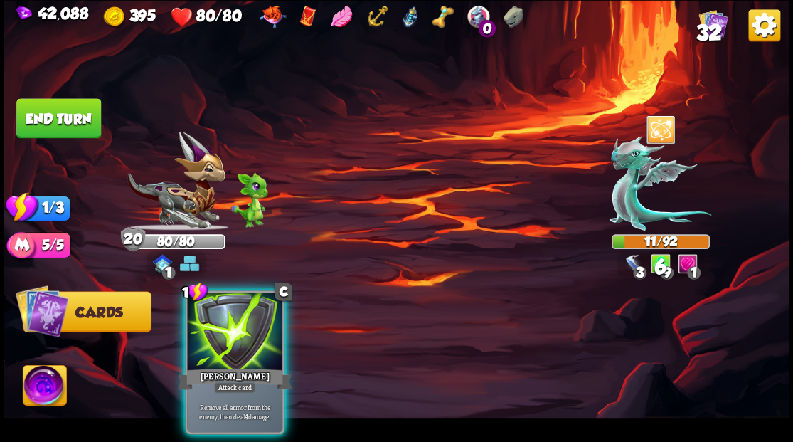
drag, startPoint x: 250, startPoint y: 348, endPoint x: 270, endPoint y: 339, distance: 21.3
click at [247, 366] on div "[PERSON_NAME]" at bounding box center [235, 379] width 114 height 26
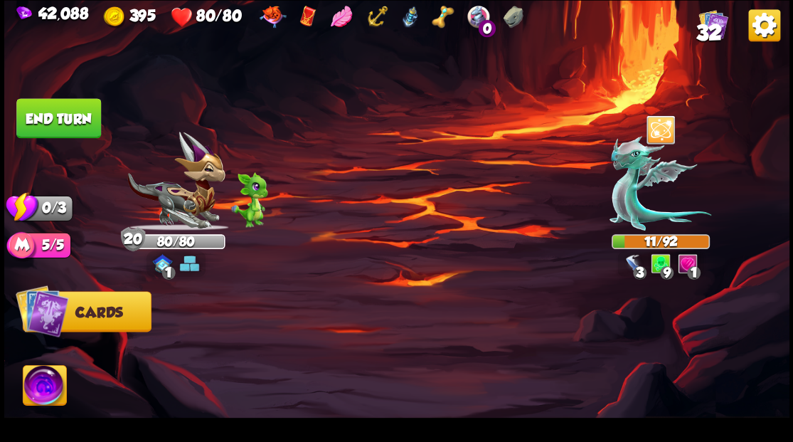
click at [60, 125] on button "End turn" at bounding box center [58, 118] width 85 height 40
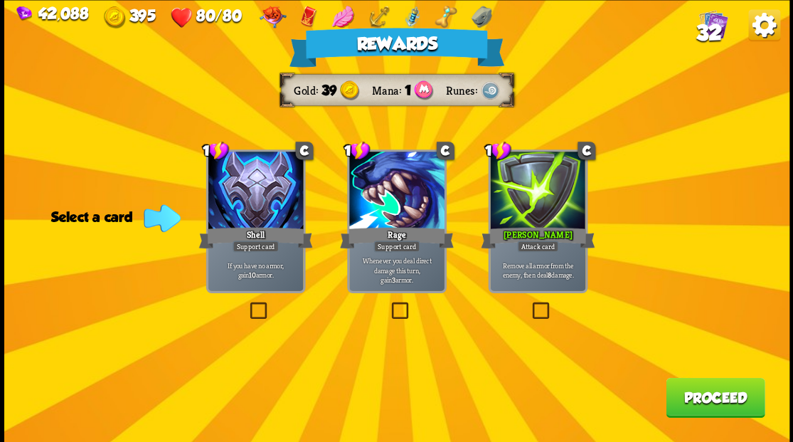
click at [718, 26] on span "32" at bounding box center [708, 32] width 26 height 24
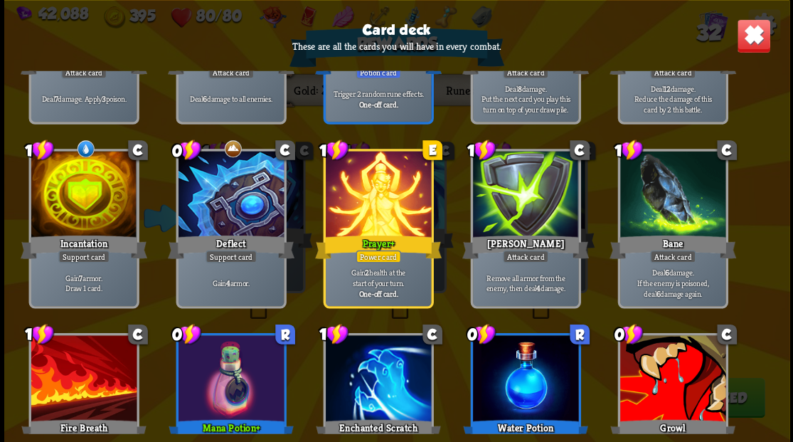
scroll to position [616, 0]
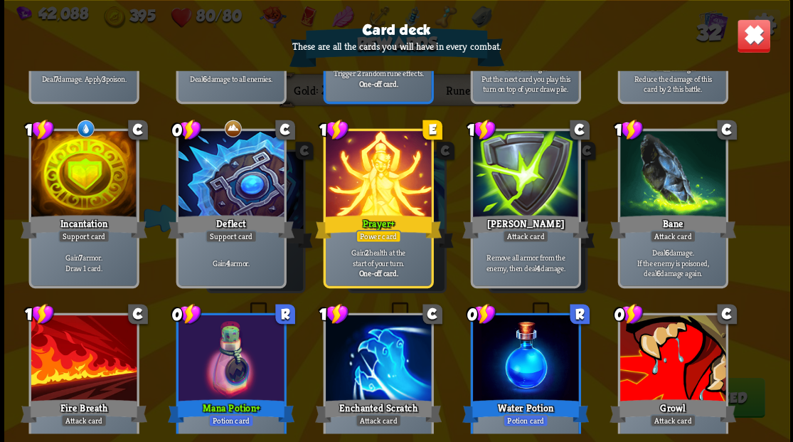
click at [762, 41] on img at bounding box center [753, 35] width 34 height 34
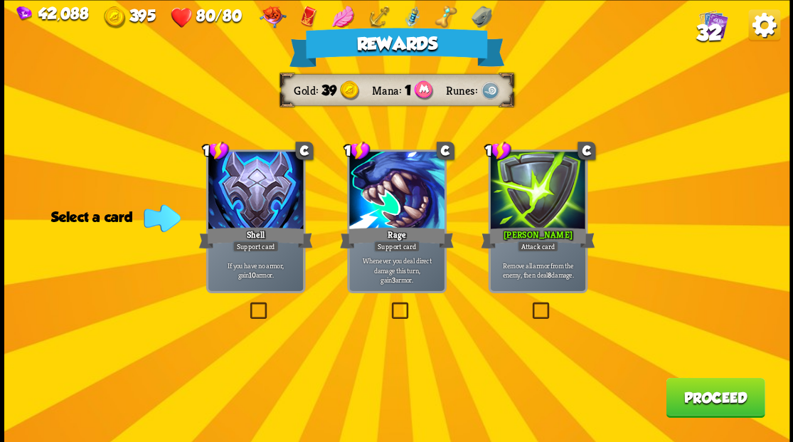
click at [700, 402] on button "Proceed" at bounding box center [715, 397] width 99 height 40
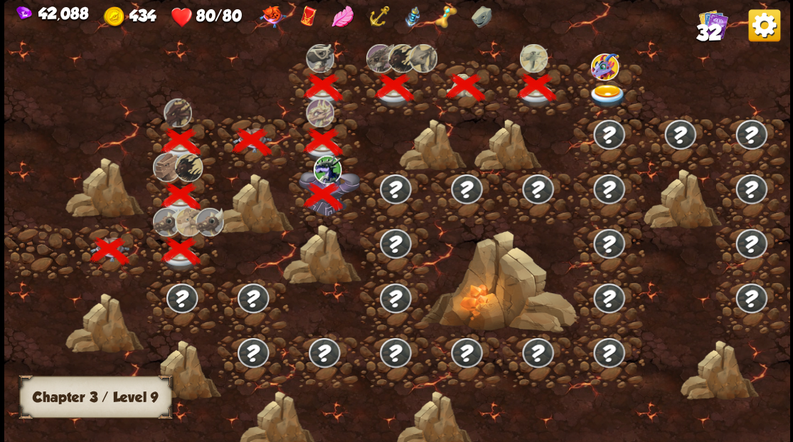
click at [604, 91] on img at bounding box center [607, 95] width 39 height 23
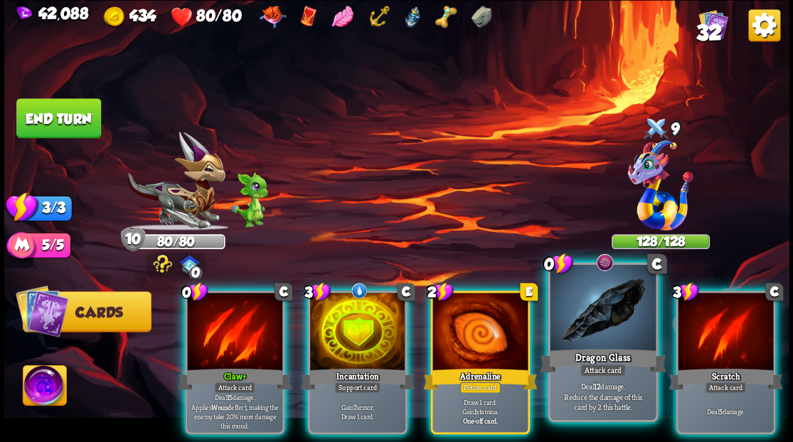
click at [599, 314] on div at bounding box center [602, 309] width 105 height 89
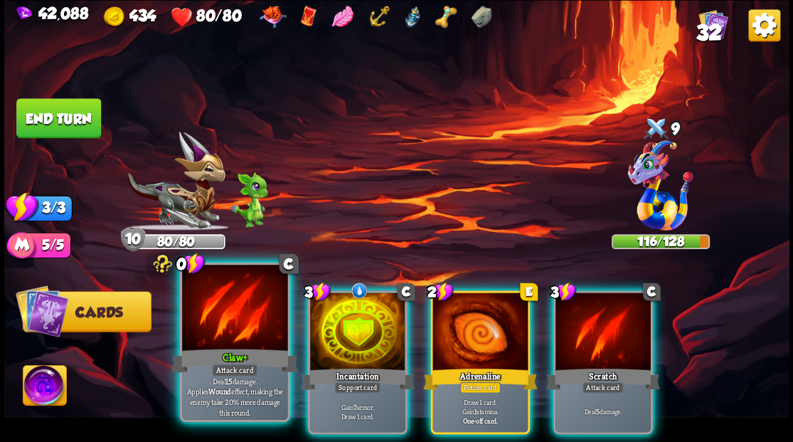
click at [215, 318] on div at bounding box center [234, 309] width 105 height 89
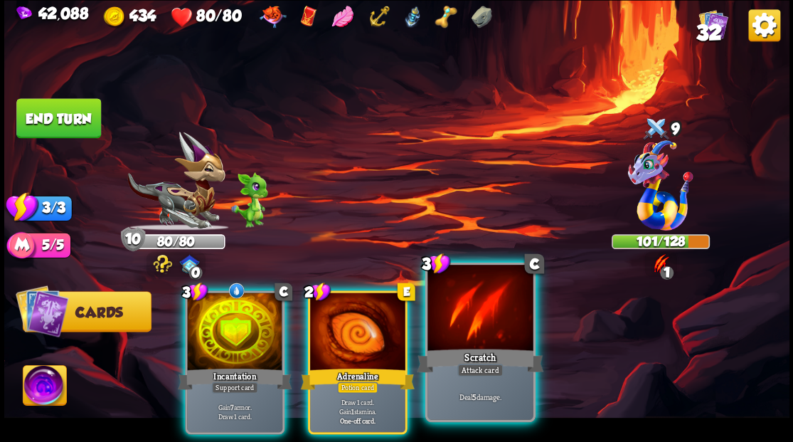
click at [482, 329] on div at bounding box center [479, 309] width 105 height 89
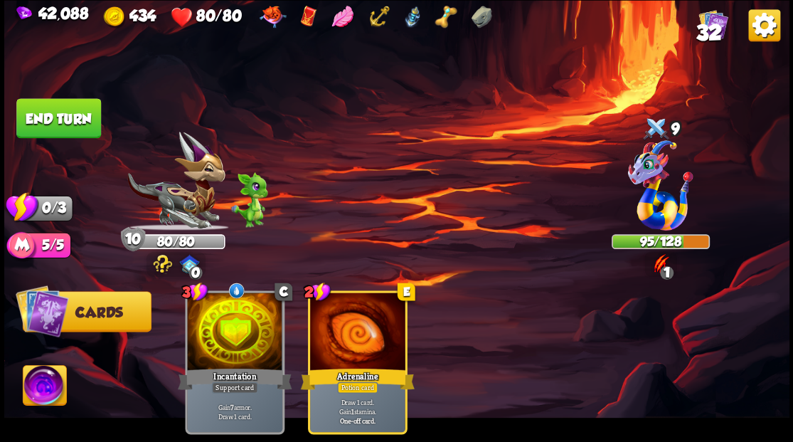
click at [38, 114] on button "End turn" at bounding box center [58, 118] width 85 height 40
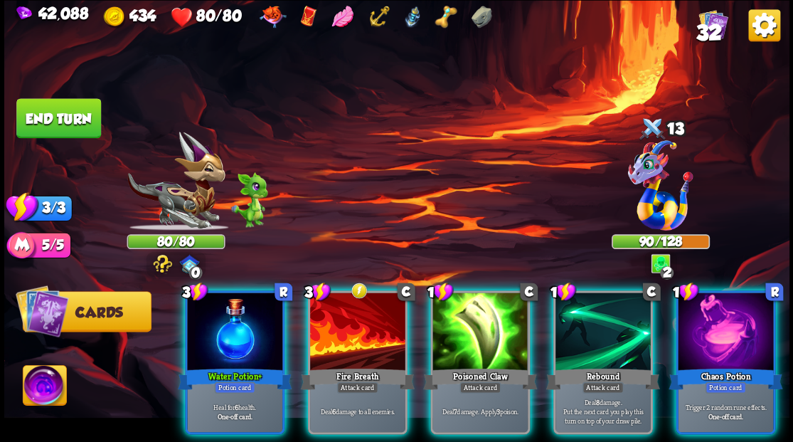
click at [46, 388] on img at bounding box center [44, 387] width 43 height 44
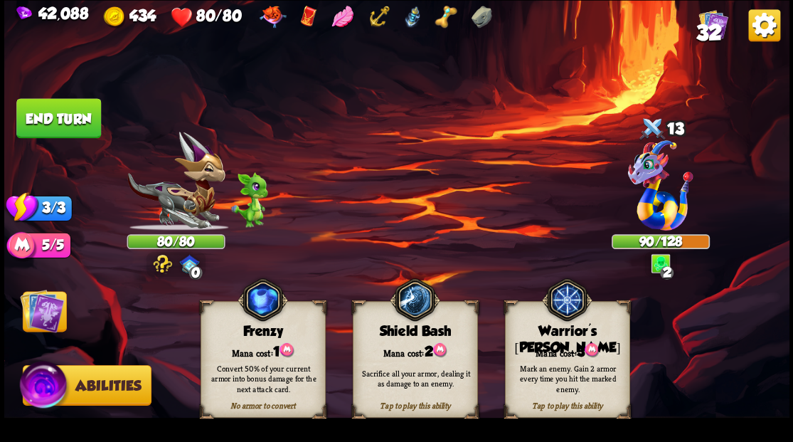
drag, startPoint x: 555, startPoint y: 350, endPoint x: 398, endPoint y: 350, distance: 157.9
click at [553, 349] on div "Mana cost: 3" at bounding box center [567, 350] width 124 height 18
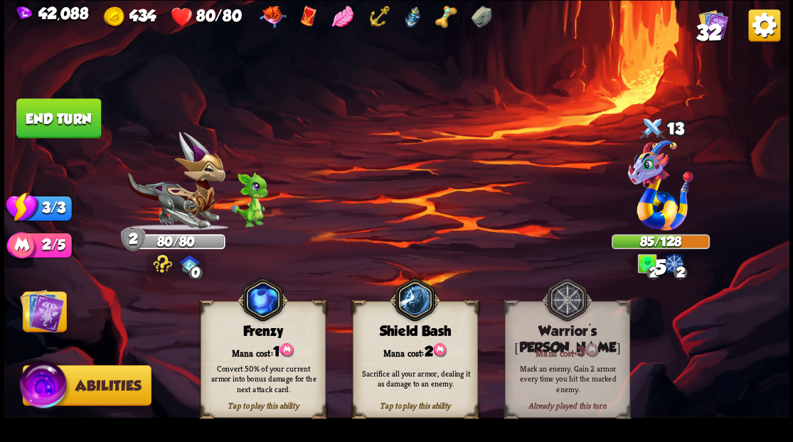
click at [43, 311] on img at bounding box center [42, 310] width 44 height 44
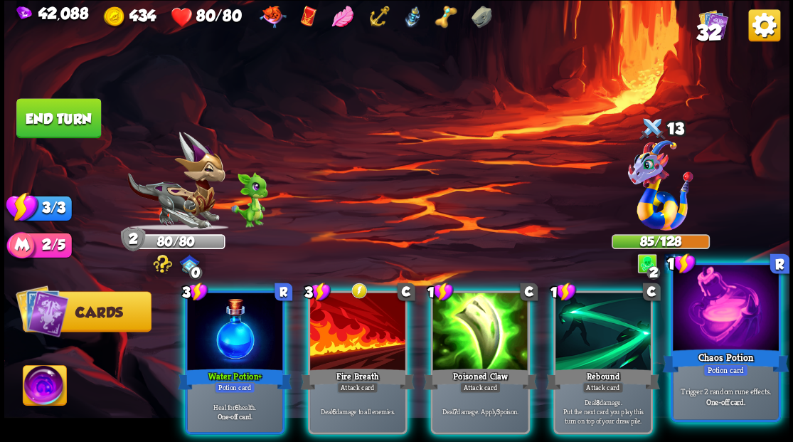
click at [748, 317] on div at bounding box center [725, 309] width 105 height 89
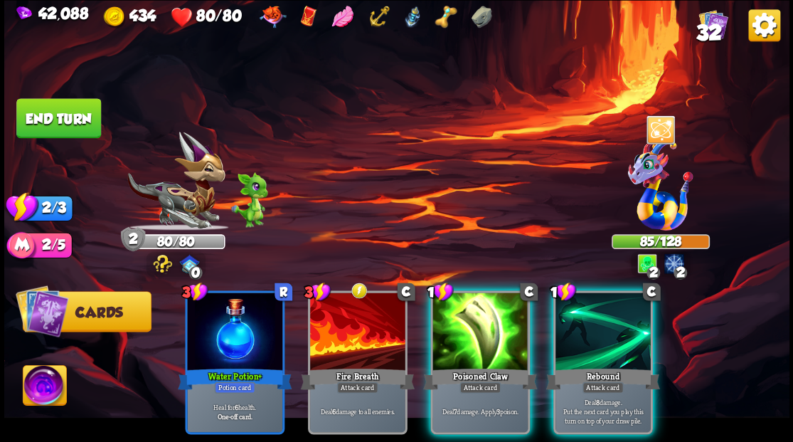
click at [442, 316] on div at bounding box center [479, 332] width 95 height 80
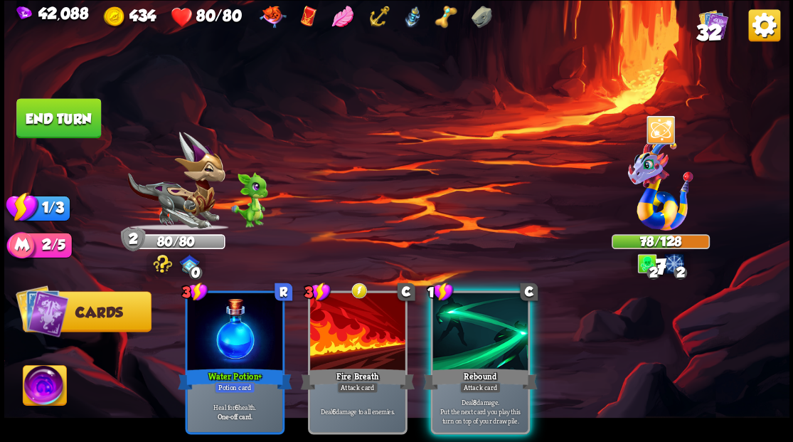
click at [442, 316] on div at bounding box center [479, 332] width 95 height 80
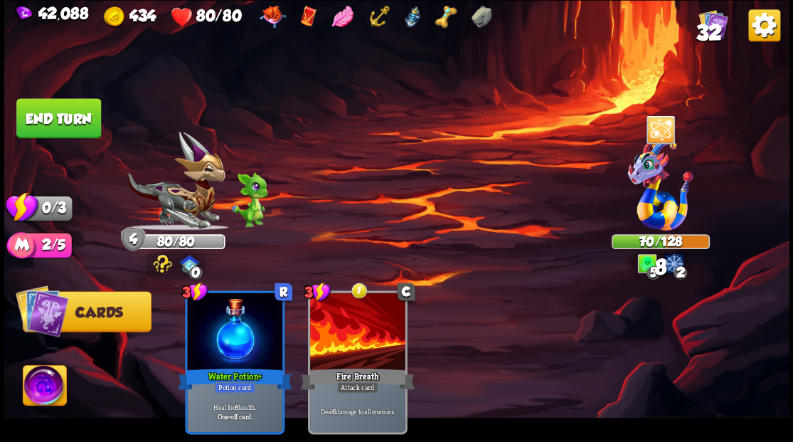
click at [52, 102] on button "End turn" at bounding box center [58, 118] width 85 height 40
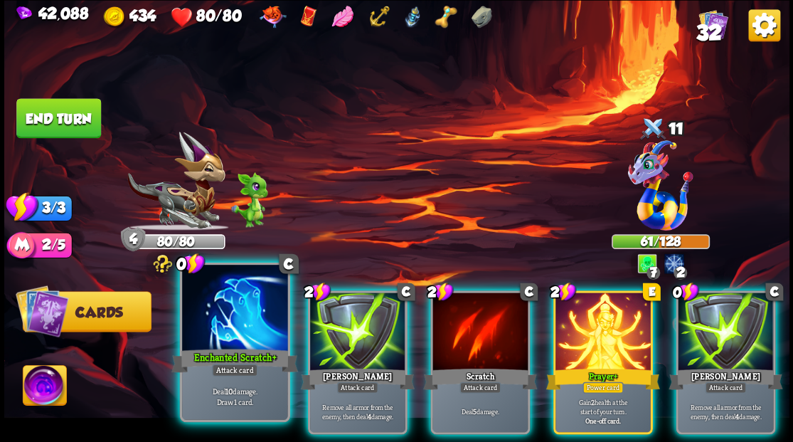
drag, startPoint x: 218, startPoint y: 312, endPoint x: 257, endPoint y: 259, distance: 65.7
click at [218, 310] on div at bounding box center [234, 309] width 105 height 89
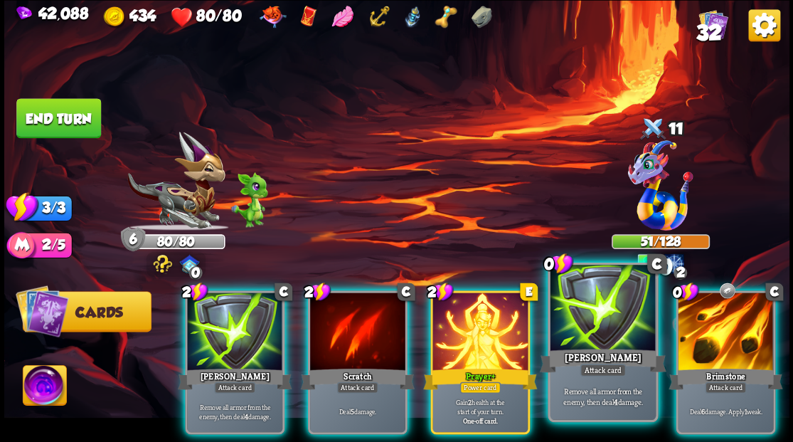
click at [596, 338] on div at bounding box center [602, 309] width 105 height 89
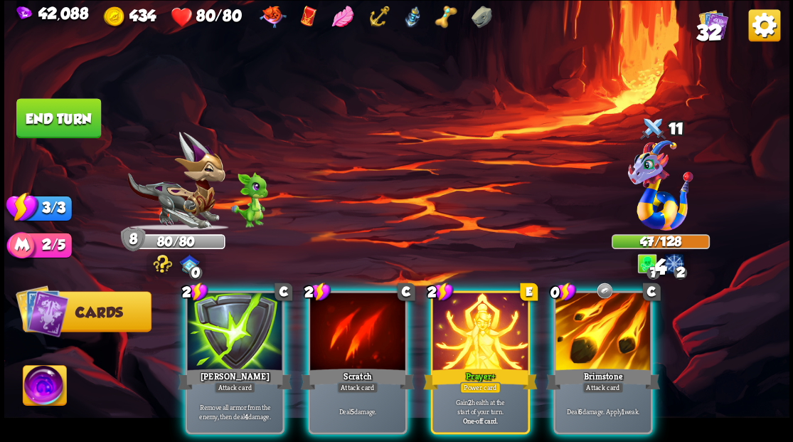
click at [607, 337] on div at bounding box center [602, 332] width 95 height 80
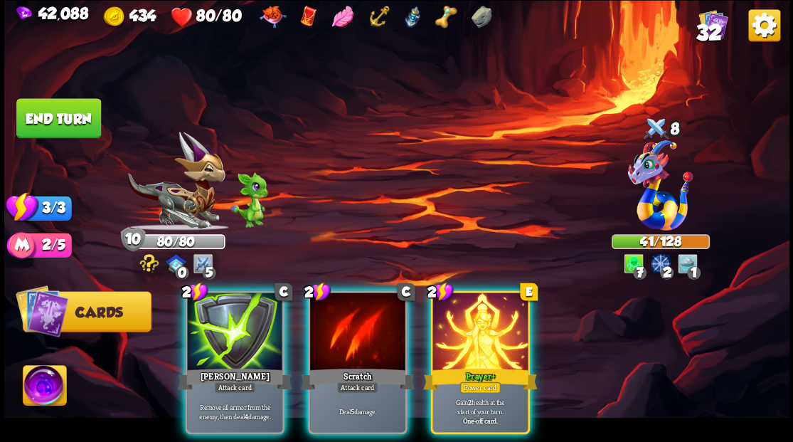
click at [206, 307] on div at bounding box center [234, 332] width 95 height 80
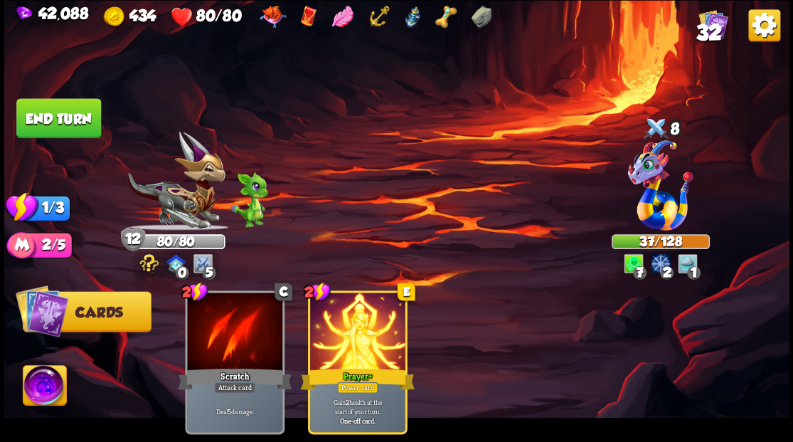
click at [74, 112] on button "End turn" at bounding box center [58, 118] width 85 height 40
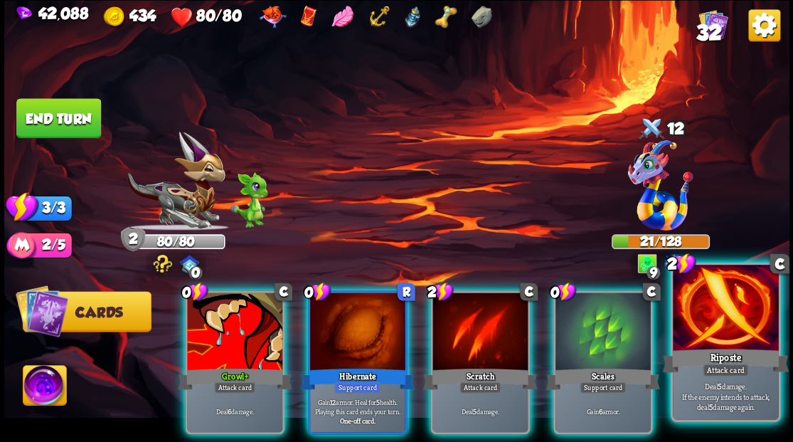
click at [714, 302] on div at bounding box center [725, 309] width 105 height 89
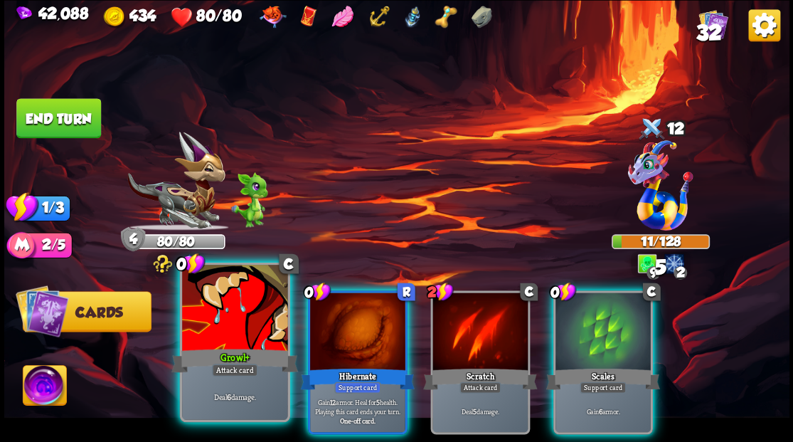
click at [215, 300] on div at bounding box center [234, 309] width 105 height 89
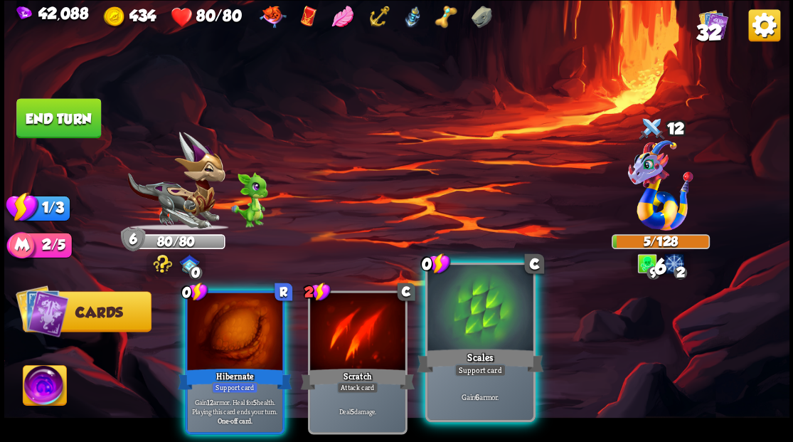
click at [475, 330] on div at bounding box center [479, 309] width 105 height 89
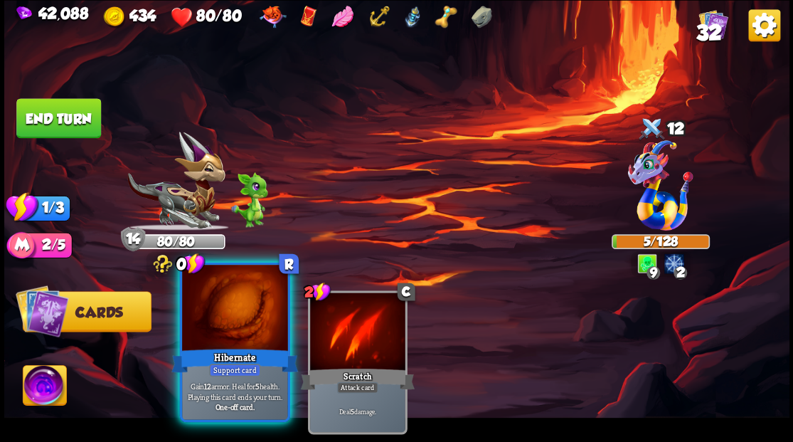
click at [226, 316] on div at bounding box center [234, 309] width 105 height 89
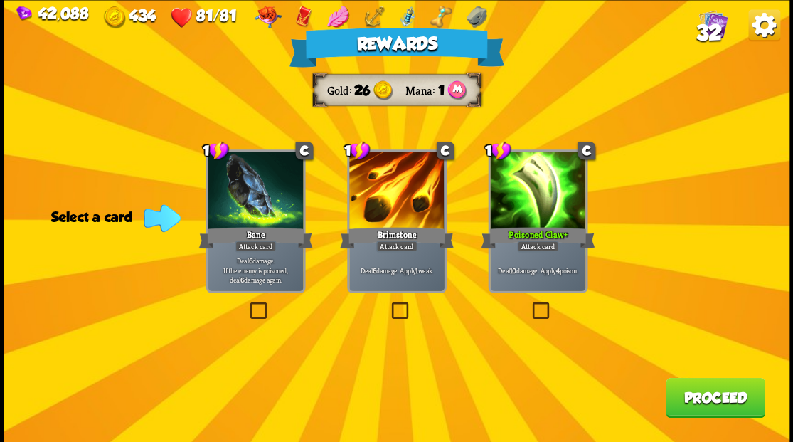
click at [702, 23] on span "32" at bounding box center [708, 32] width 26 height 24
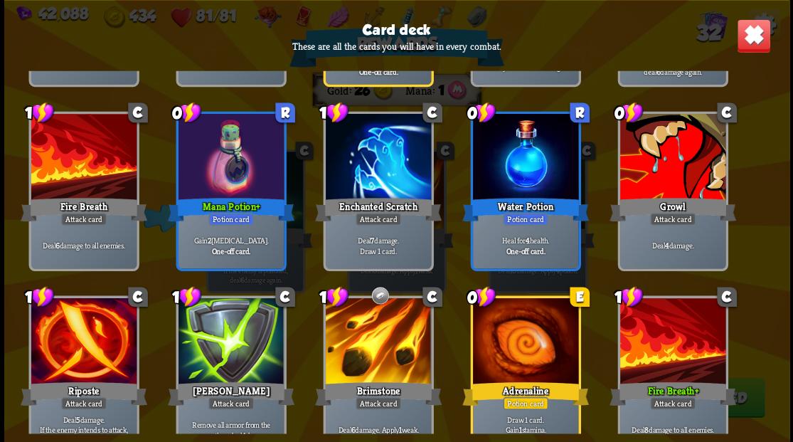
scroll to position [900, 0]
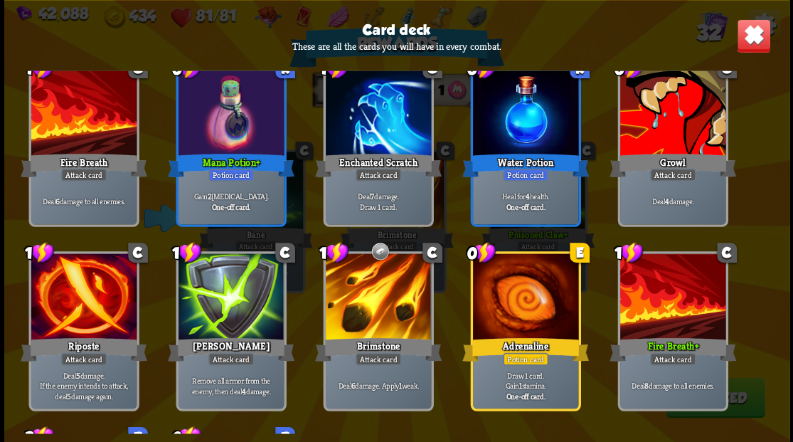
drag, startPoint x: 762, startPoint y: 34, endPoint x: 761, endPoint y: 50, distance: 15.7
click at [761, 34] on img at bounding box center [753, 35] width 34 height 34
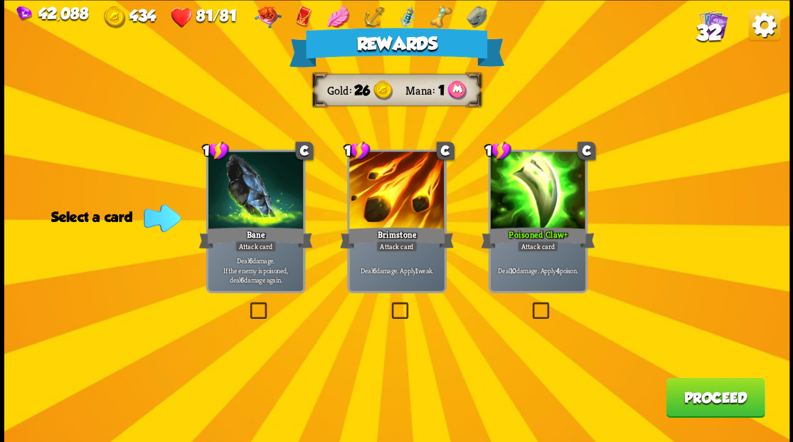
click at [708, 398] on button "Proceed" at bounding box center [715, 397] width 99 height 40
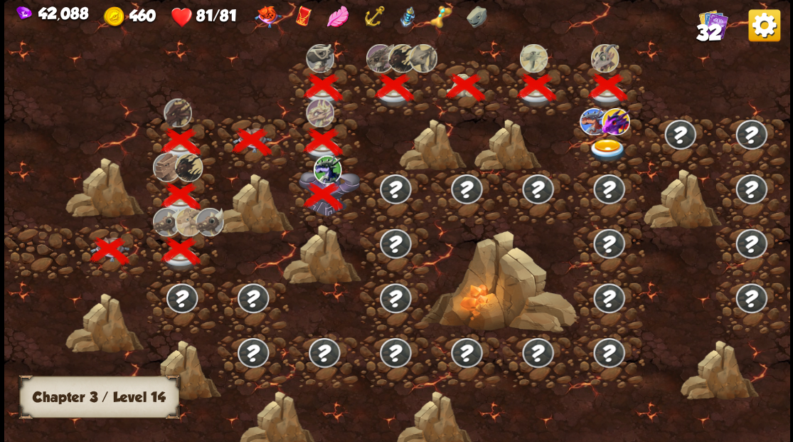
scroll to position [0, 216]
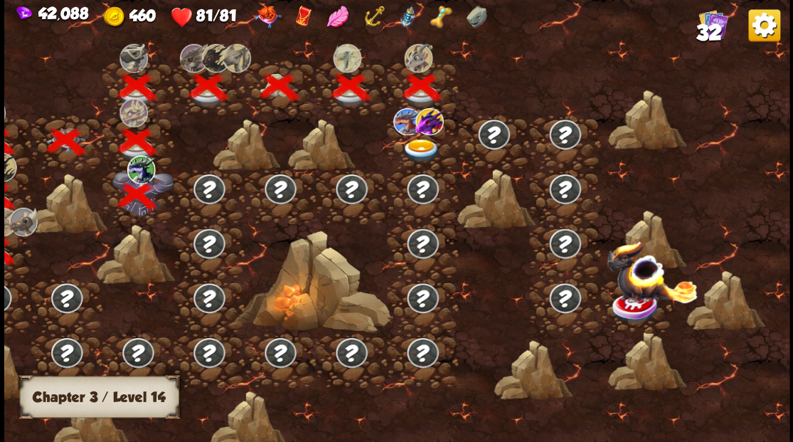
click at [420, 145] on img at bounding box center [420, 150] width 39 height 23
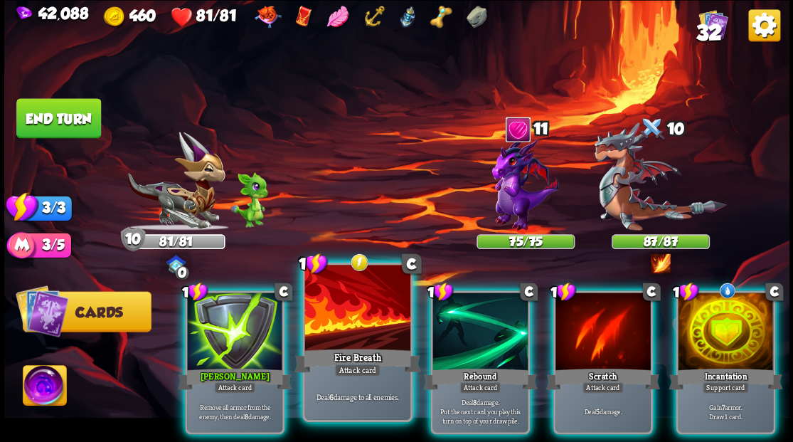
click at [353, 297] on div at bounding box center [356, 309] width 105 height 89
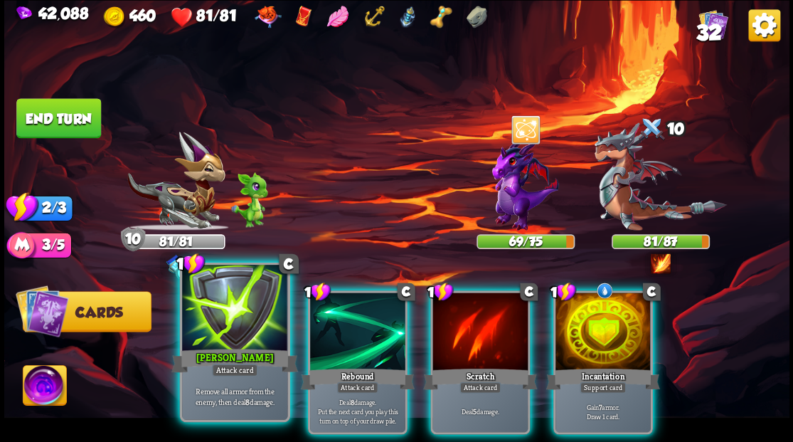
drag, startPoint x: 239, startPoint y: 335, endPoint x: 262, endPoint y: 315, distance: 30.2
click at [240, 330] on div at bounding box center [234, 309] width 105 height 89
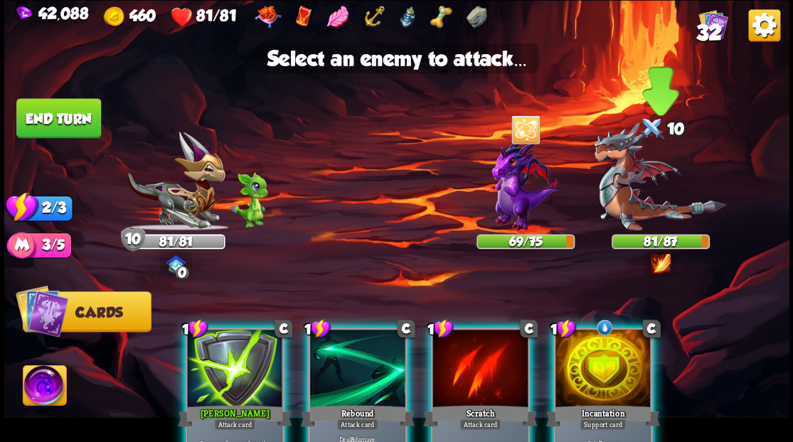
click at [622, 180] on img at bounding box center [660, 176] width 132 height 108
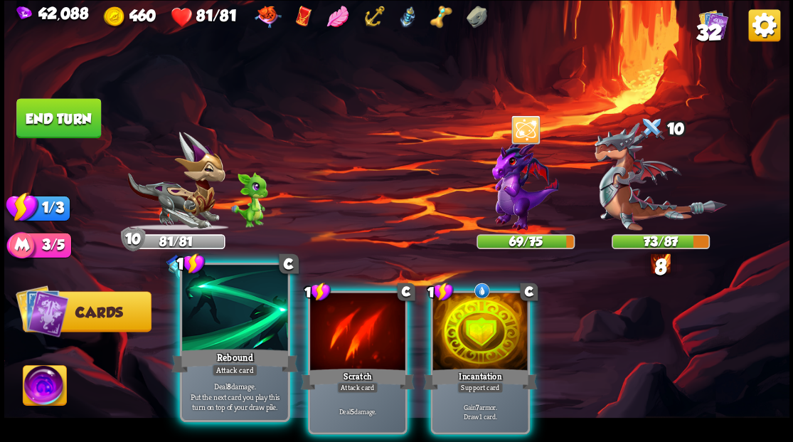
click at [246, 321] on div at bounding box center [234, 309] width 105 height 89
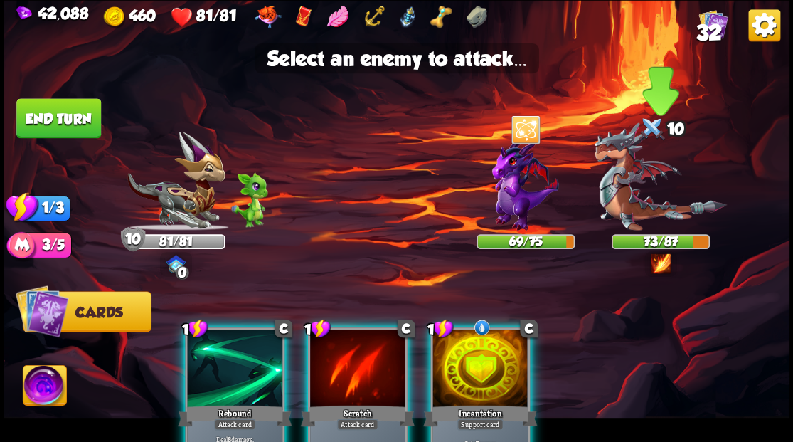
click at [644, 206] on img at bounding box center [660, 176] width 132 height 108
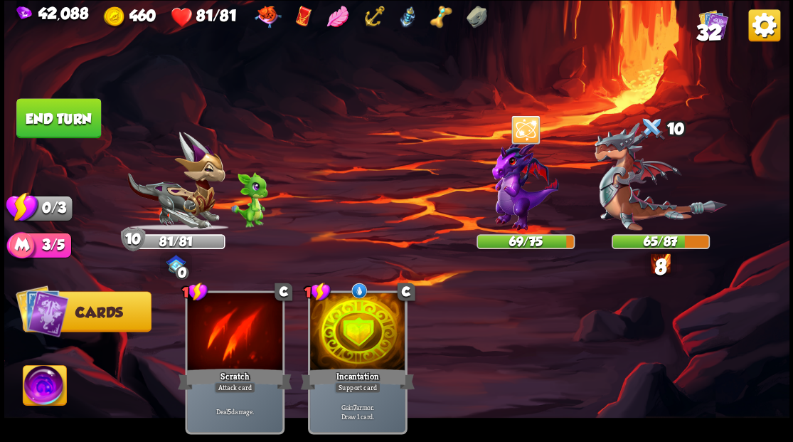
click at [38, 110] on button "End turn" at bounding box center [58, 118] width 85 height 40
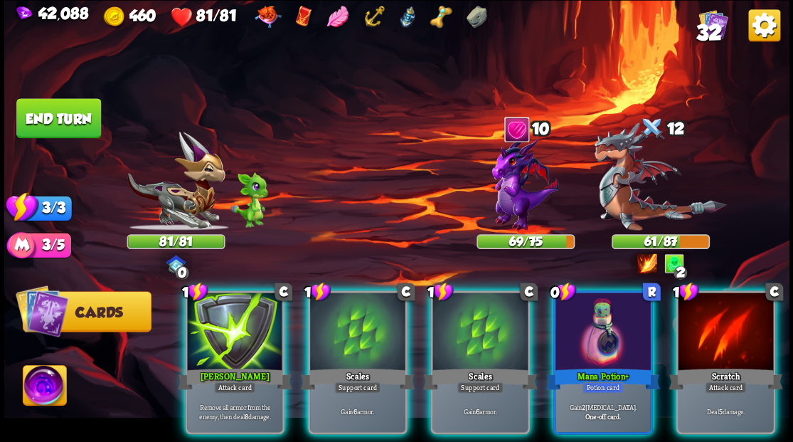
click at [43, 386] on img at bounding box center [44, 387] width 43 height 44
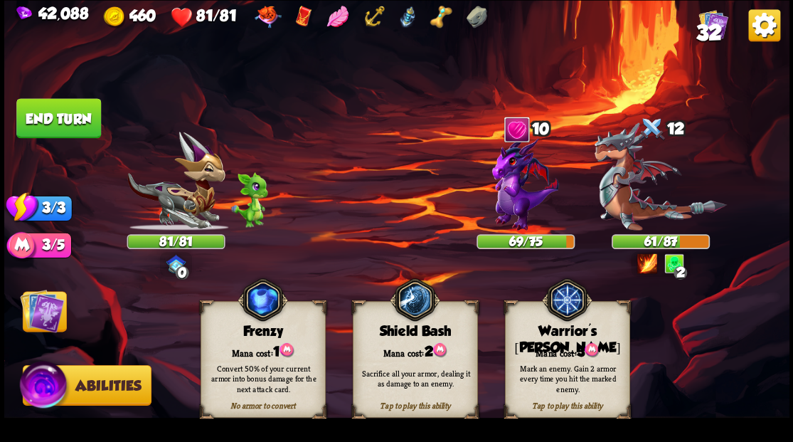
click at [552, 358] on div "Mark an enemy. Gain 2 armor every time you hit the marked enemy." at bounding box center [567, 377] width 125 height 49
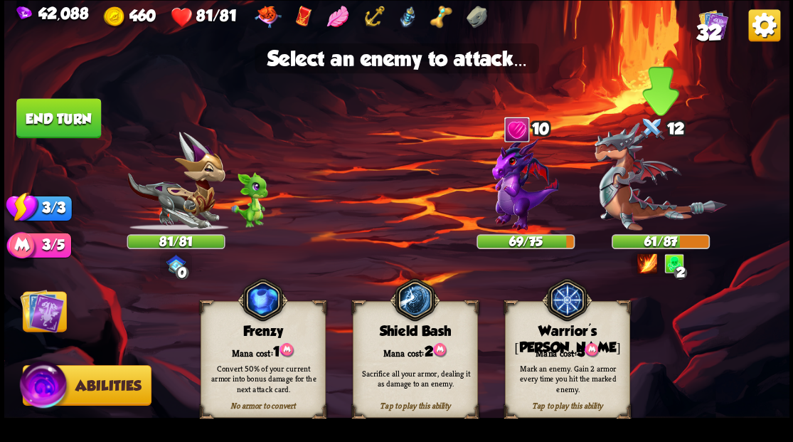
click at [612, 186] on img at bounding box center [660, 176] width 132 height 108
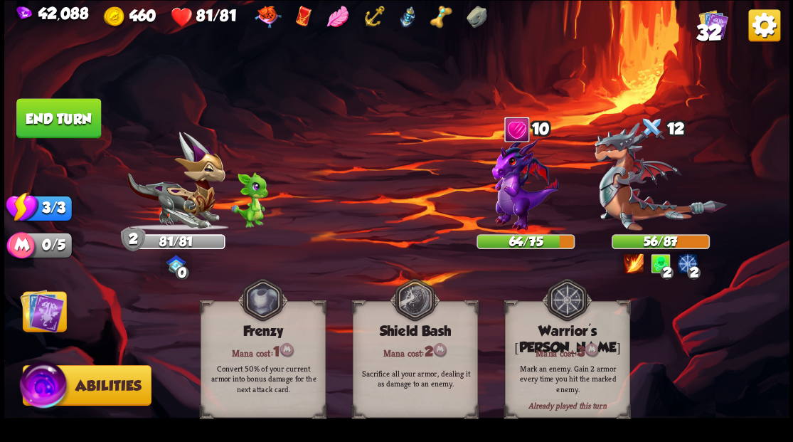
click at [28, 318] on img at bounding box center [42, 310] width 44 height 44
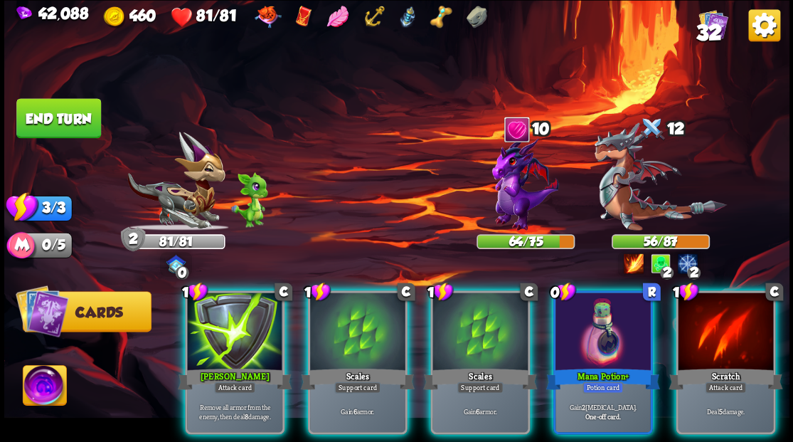
click at [608, 319] on div at bounding box center [602, 332] width 95 height 80
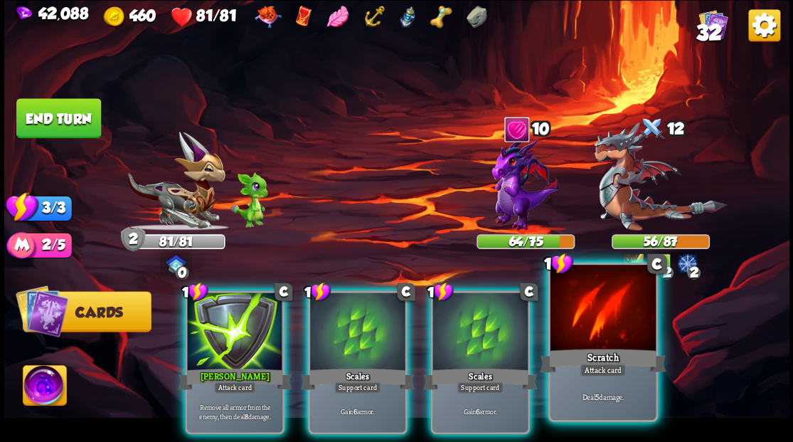
click at [579, 311] on div at bounding box center [602, 309] width 105 height 89
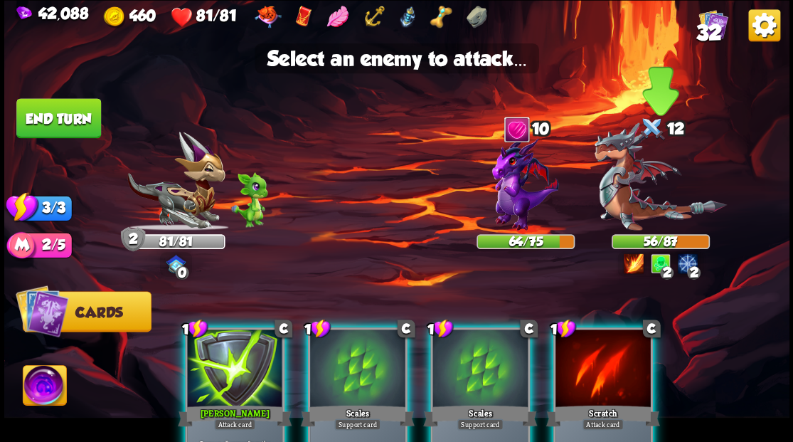
click at [624, 196] on img at bounding box center [660, 176] width 132 height 108
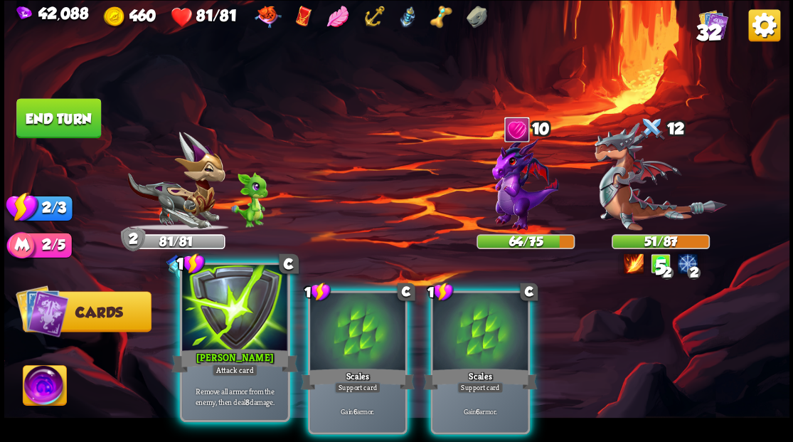
drag, startPoint x: 246, startPoint y: 324, endPoint x: 392, endPoint y: 279, distance: 152.7
click at [249, 326] on div at bounding box center [234, 309] width 105 height 89
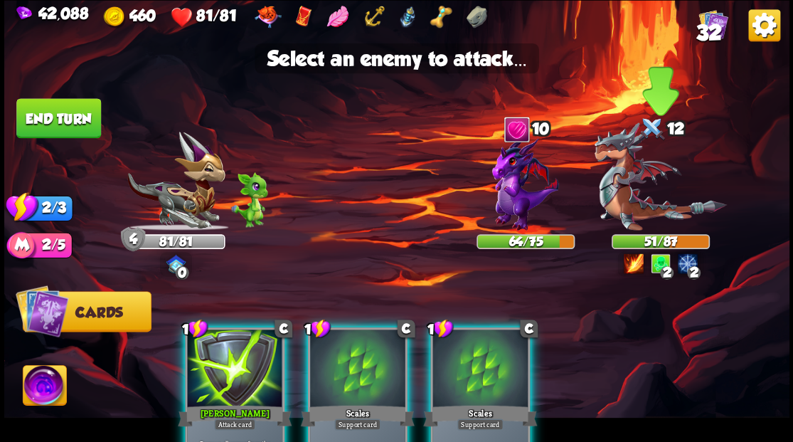
click at [610, 186] on img at bounding box center [660, 176] width 132 height 108
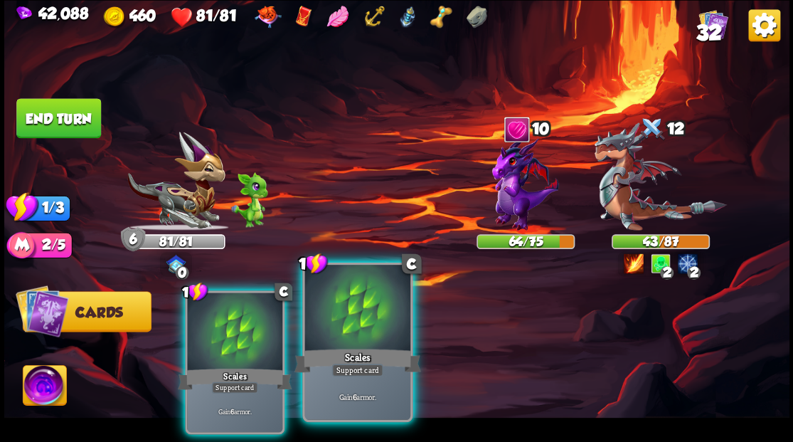
drag, startPoint x: 370, startPoint y: 321, endPoint x: 348, endPoint y: 320, distance: 22.8
click at [370, 321] on div at bounding box center [356, 309] width 105 height 89
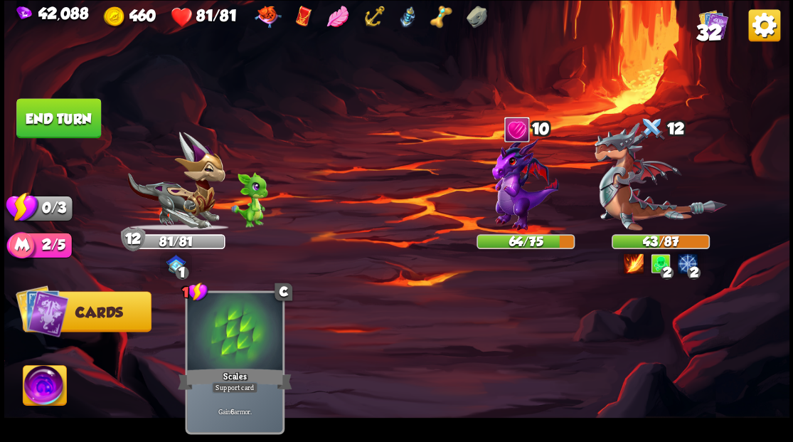
click at [50, 111] on button "End turn" at bounding box center [58, 118] width 85 height 40
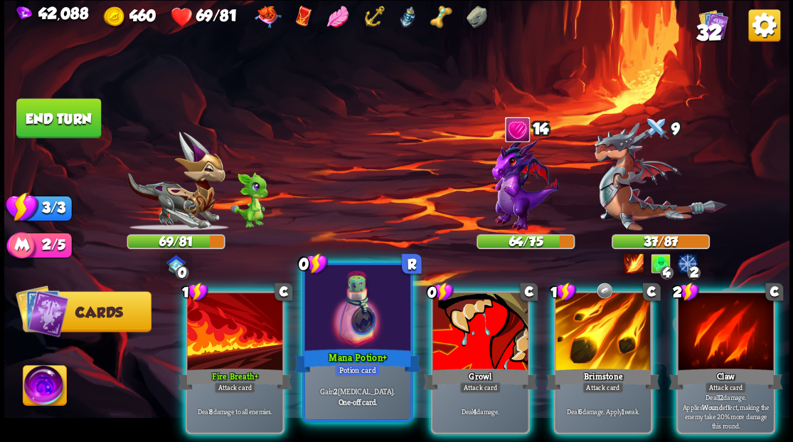
click at [358, 328] on div at bounding box center [356, 309] width 105 height 89
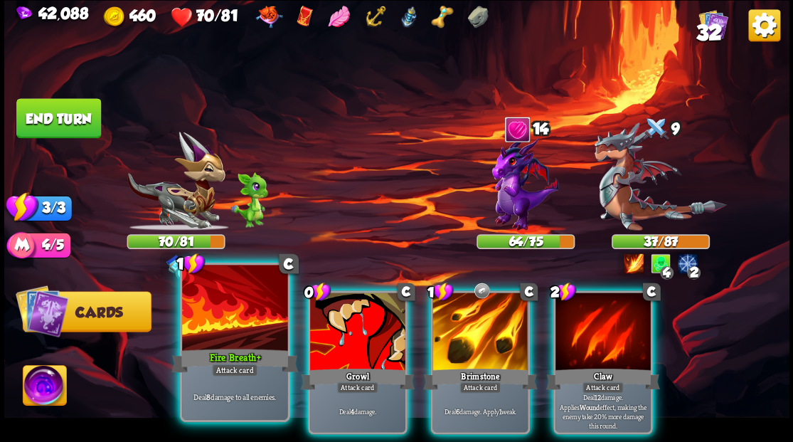
click at [217, 321] on div at bounding box center [234, 309] width 105 height 89
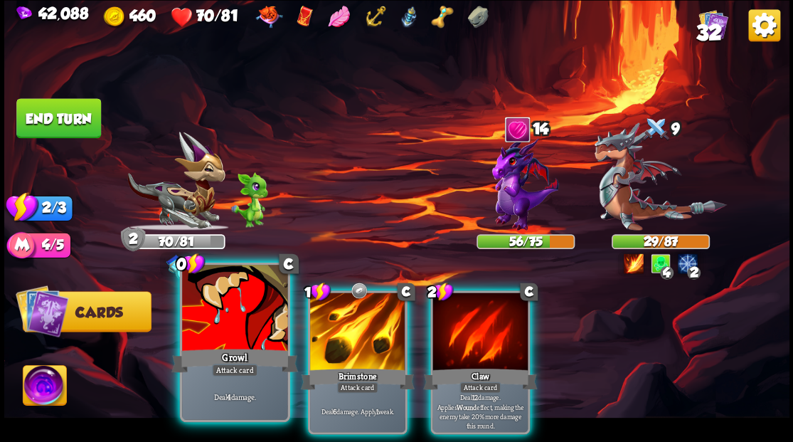
click at [232, 311] on div at bounding box center [234, 309] width 105 height 89
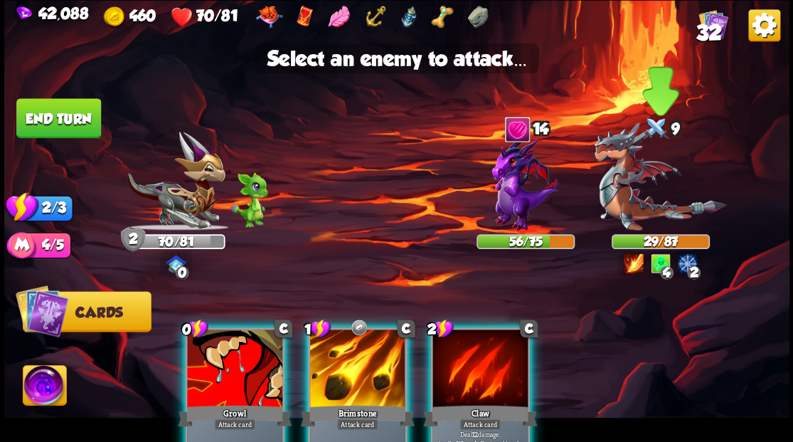
click at [627, 202] on img at bounding box center [660, 176] width 132 height 108
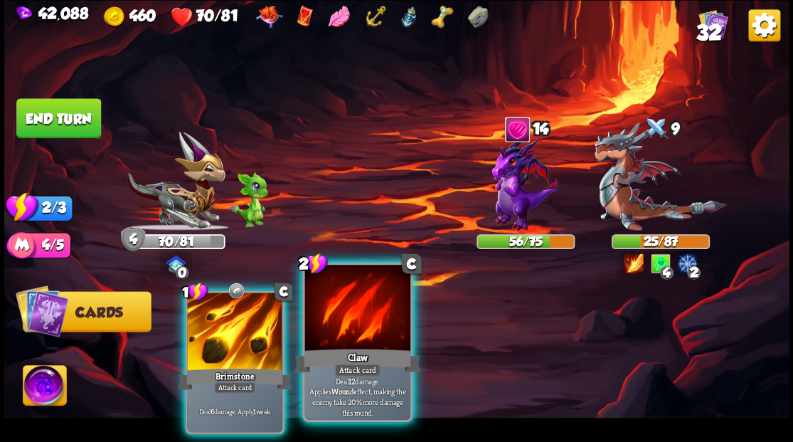
click at [330, 331] on div at bounding box center [356, 309] width 105 height 89
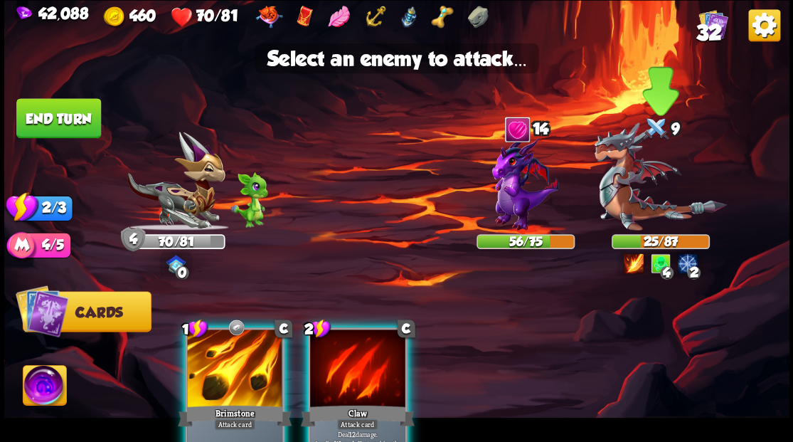
click at [623, 193] on img at bounding box center [660, 176] width 132 height 108
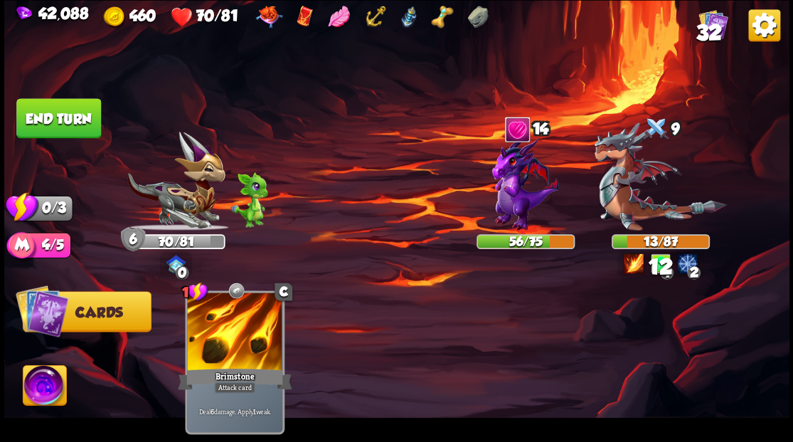
click at [65, 115] on button "End turn" at bounding box center [58, 118] width 85 height 40
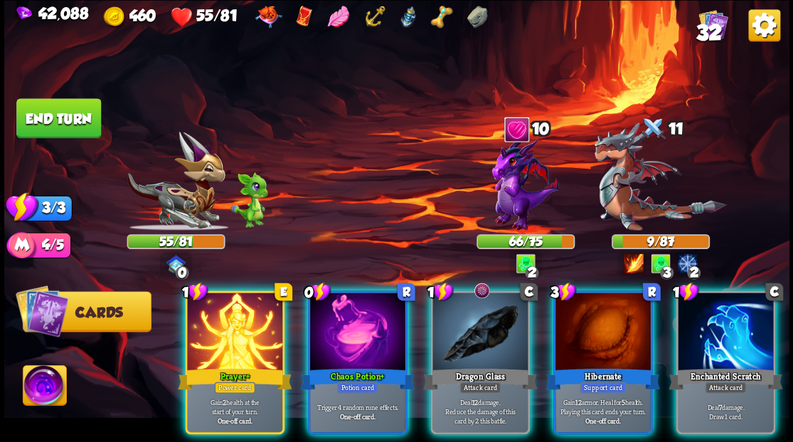
click at [257, 326] on div at bounding box center [234, 332] width 95 height 80
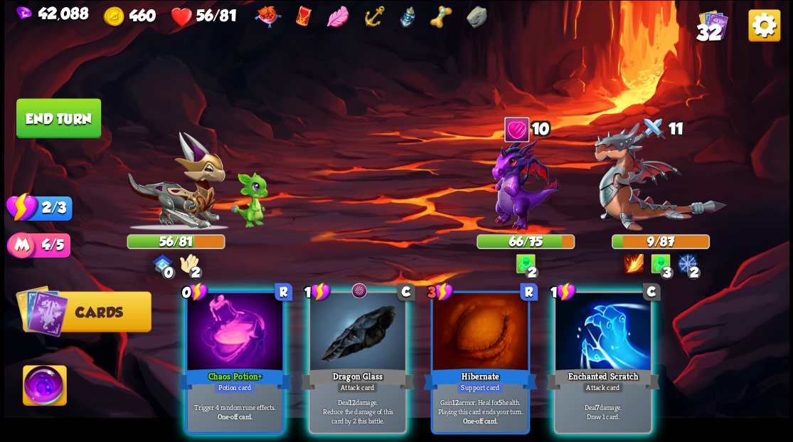
drag, startPoint x: 246, startPoint y: 302, endPoint x: 242, endPoint y: 294, distance: 8.3
click at [246, 300] on div at bounding box center [234, 332] width 95 height 80
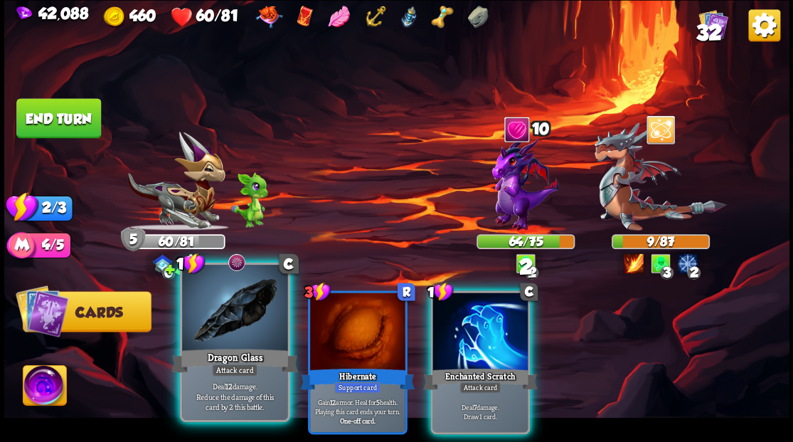
click at [229, 284] on div at bounding box center [234, 309] width 105 height 89
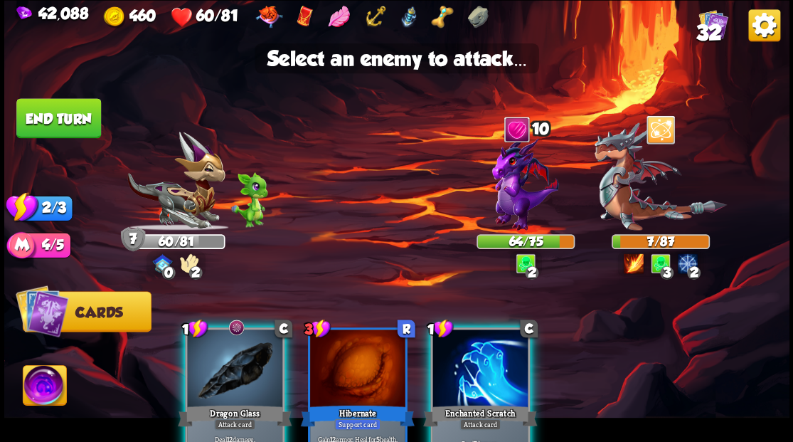
click at [238, 344] on div at bounding box center [234, 369] width 95 height 80
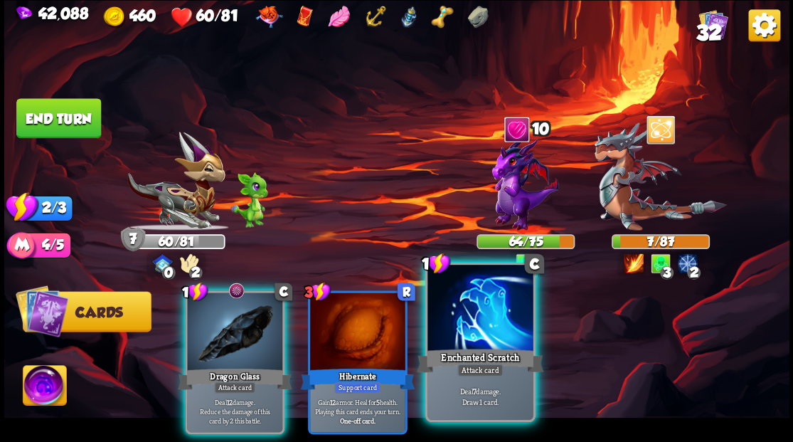
click at [472, 338] on div at bounding box center [479, 309] width 105 height 89
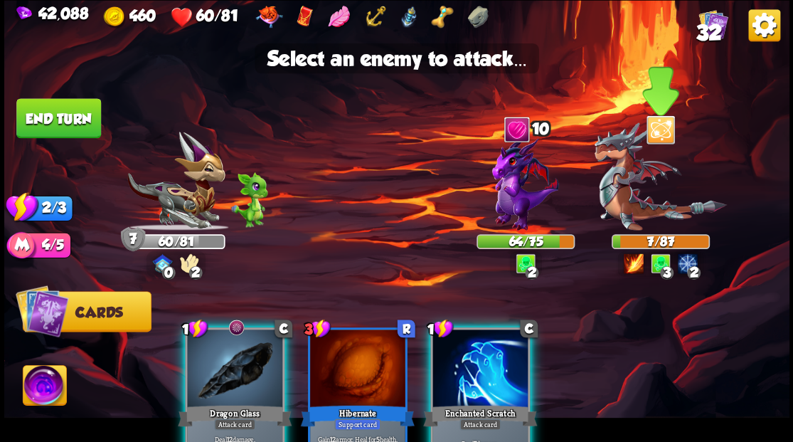
click at [627, 204] on img at bounding box center [660, 176] width 132 height 108
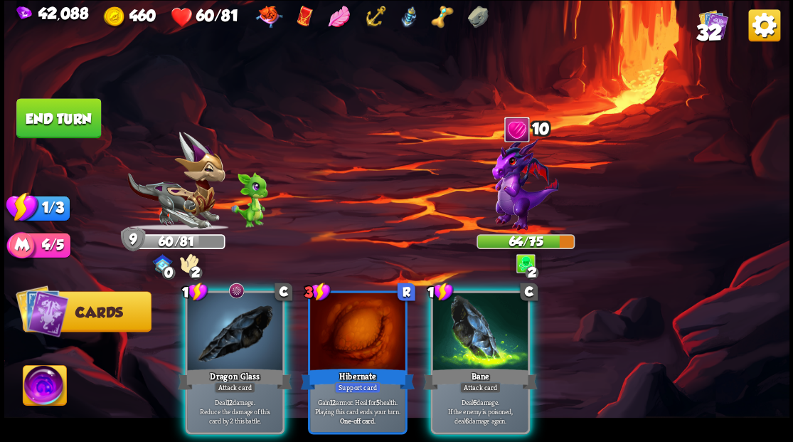
click at [228, 316] on div at bounding box center [234, 332] width 95 height 80
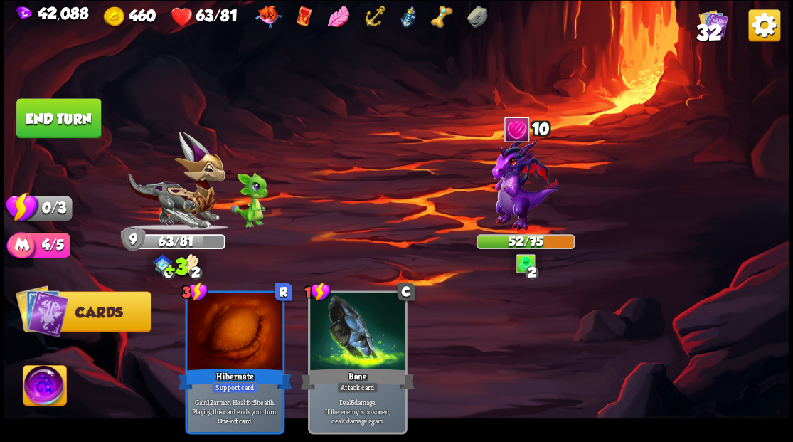
click at [66, 107] on button "End turn" at bounding box center [58, 118] width 85 height 40
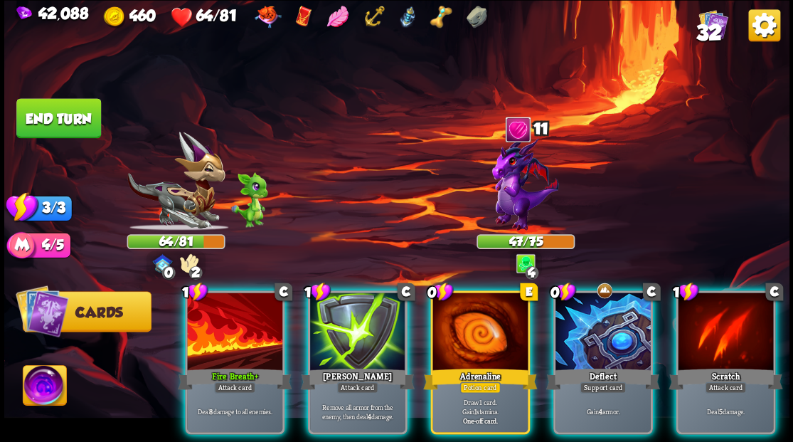
click at [602, 326] on div at bounding box center [602, 332] width 95 height 80
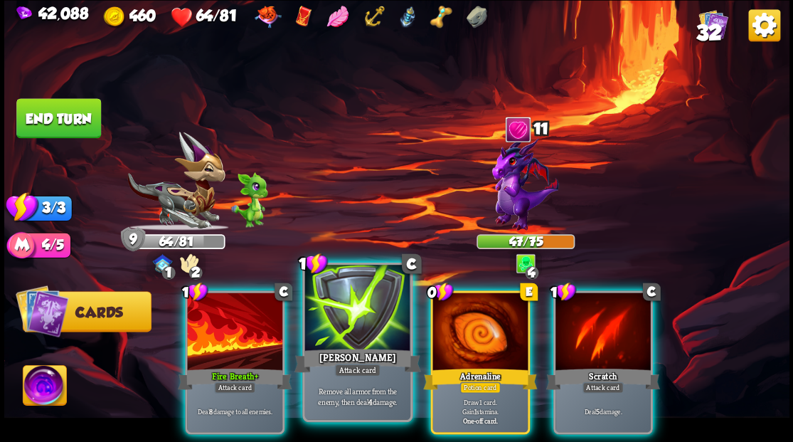
drag, startPoint x: 464, startPoint y: 351, endPoint x: 392, endPoint y: 290, distance: 94.3
click at [454, 344] on div "0 E Adrenaline Potion card Draw 1 card. Gain 1 stamina. One-off card." at bounding box center [480, 362] width 100 height 144
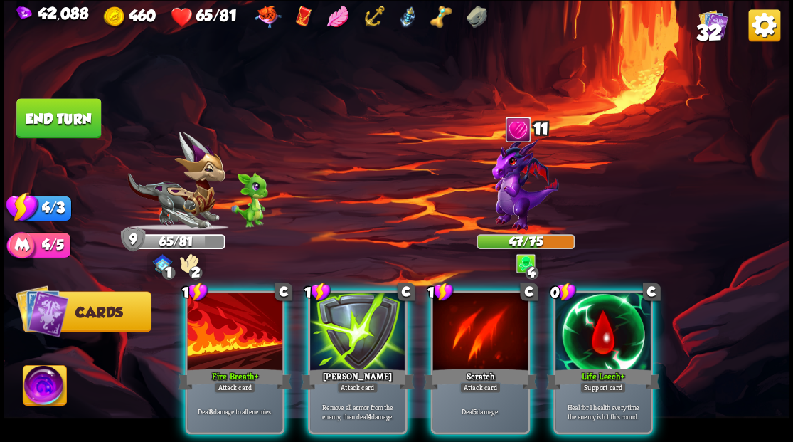
drag, startPoint x: 604, startPoint y: 333, endPoint x: 599, endPoint y: 326, distance: 8.1
click at [604, 333] on div at bounding box center [602, 332] width 95 height 80
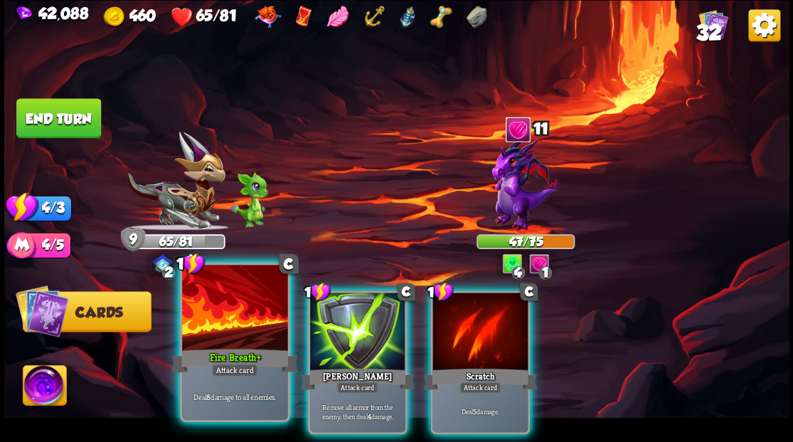
click at [215, 331] on div at bounding box center [234, 309] width 105 height 89
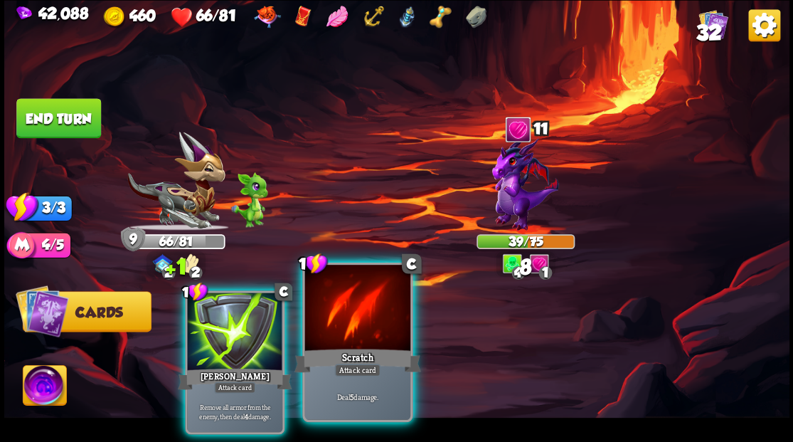
click at [351, 330] on div at bounding box center [356, 309] width 105 height 89
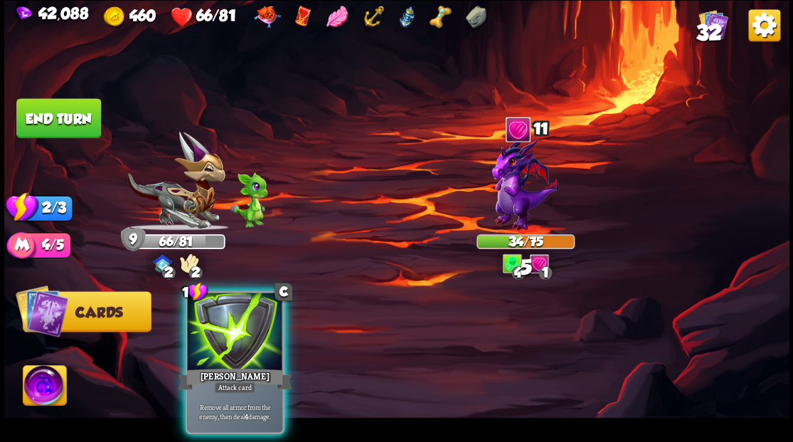
drag, startPoint x: 240, startPoint y: 323, endPoint x: 238, endPoint y: 272, distance: 50.5
click at [239, 323] on div at bounding box center [234, 332] width 95 height 80
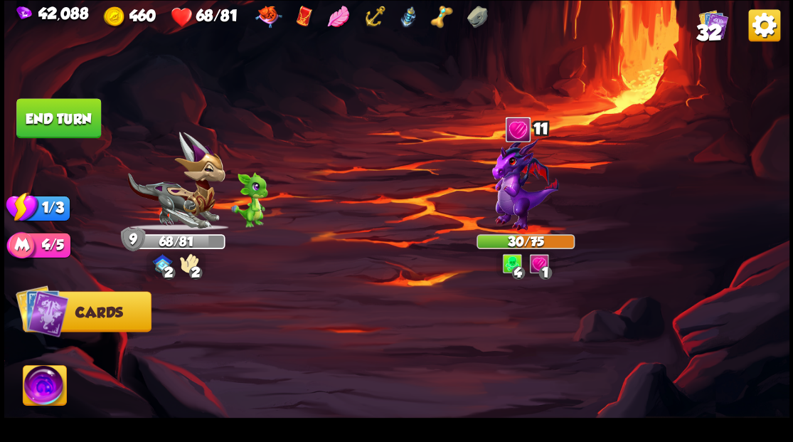
click at [67, 123] on button "End turn" at bounding box center [58, 118] width 85 height 40
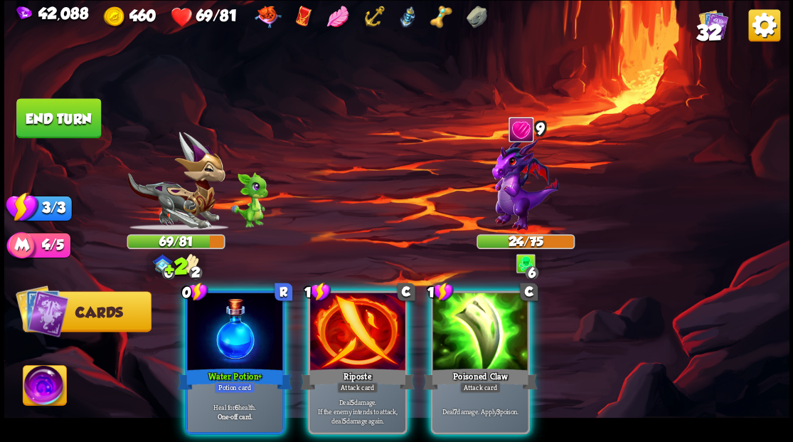
click at [241, 305] on div at bounding box center [234, 332] width 95 height 80
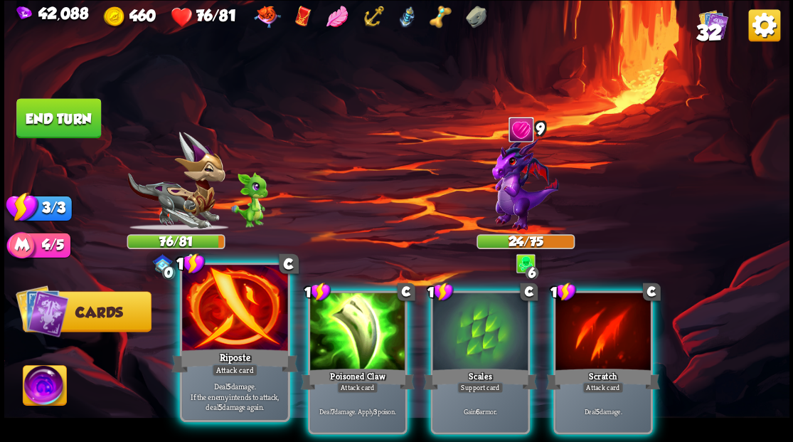
click at [223, 317] on div at bounding box center [234, 309] width 105 height 89
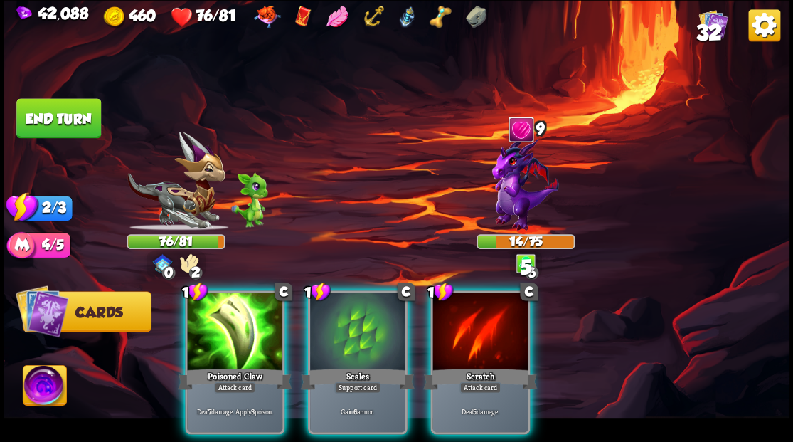
click at [260, 303] on div at bounding box center [234, 332] width 95 height 80
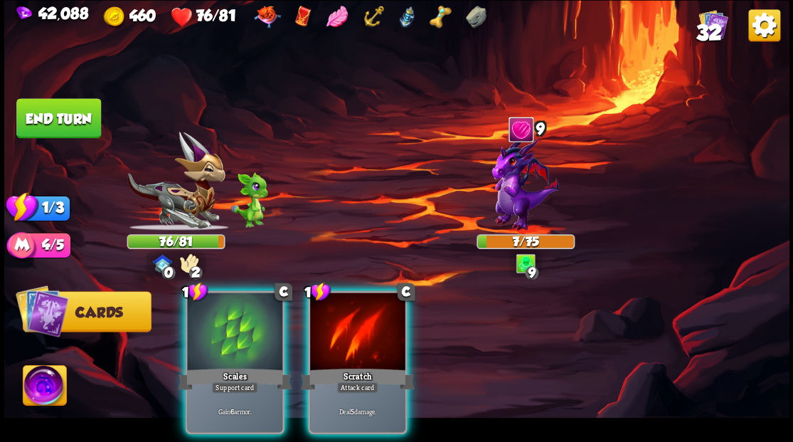
click at [355, 319] on div at bounding box center [357, 332] width 95 height 80
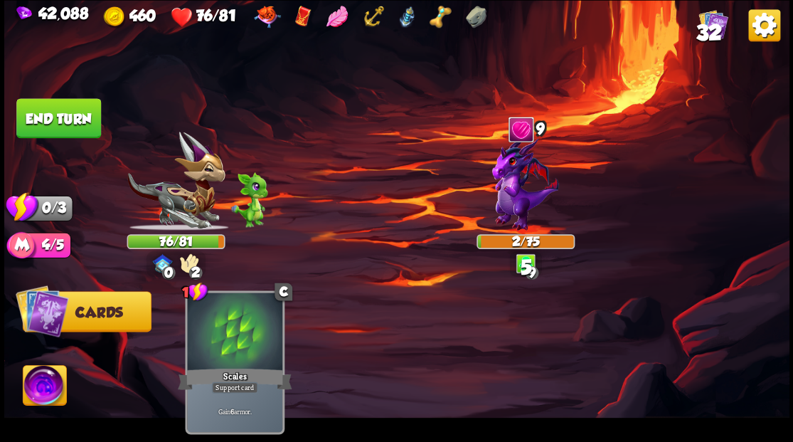
click at [61, 122] on button "End turn" at bounding box center [58, 118] width 85 height 40
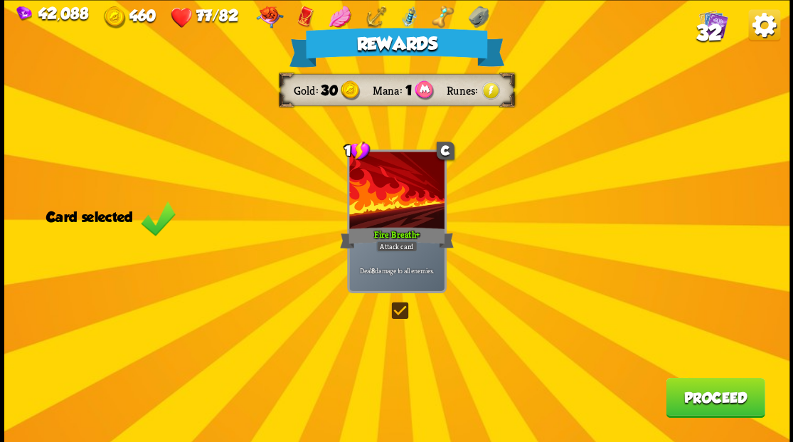
click at [706, 394] on button "Proceed" at bounding box center [715, 397] width 99 height 40
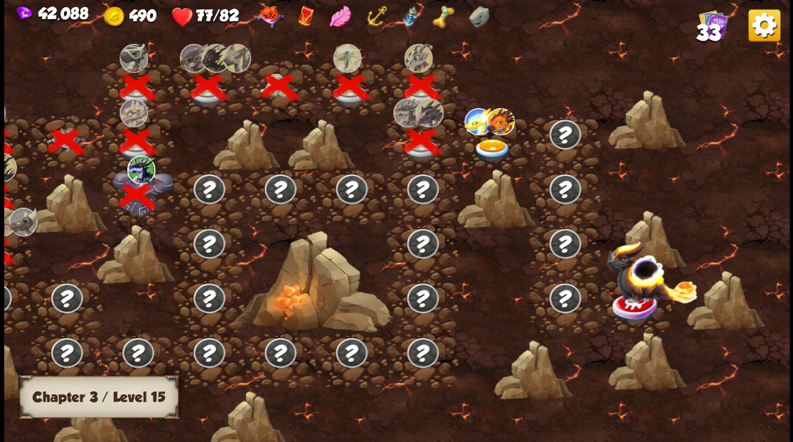
click at [489, 146] on img at bounding box center [491, 150] width 39 height 23
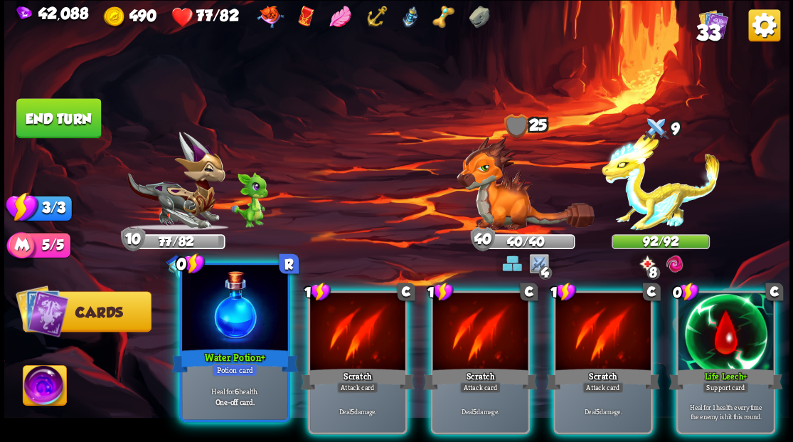
drag, startPoint x: 235, startPoint y: 306, endPoint x: 283, endPoint y: 235, distance: 85.4
click at [235, 305] on div at bounding box center [234, 309] width 105 height 89
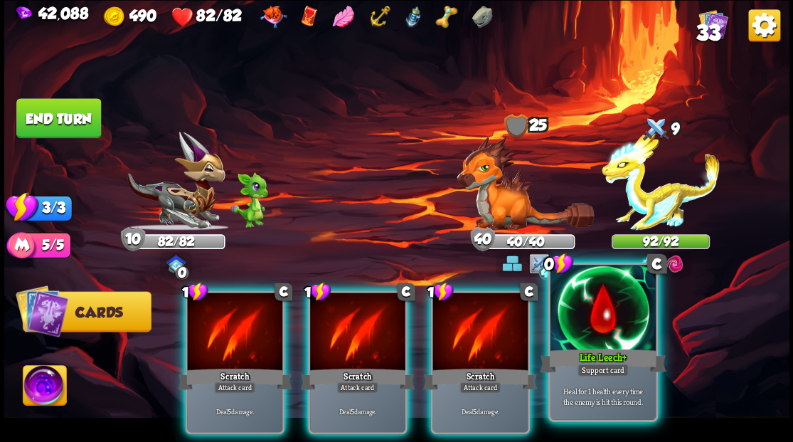
click at [604, 311] on div at bounding box center [602, 309] width 105 height 89
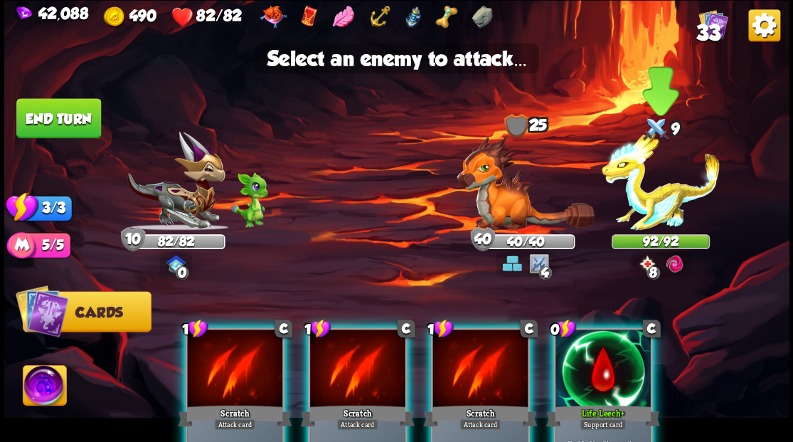
click at [641, 198] on img at bounding box center [661, 181] width 118 height 99
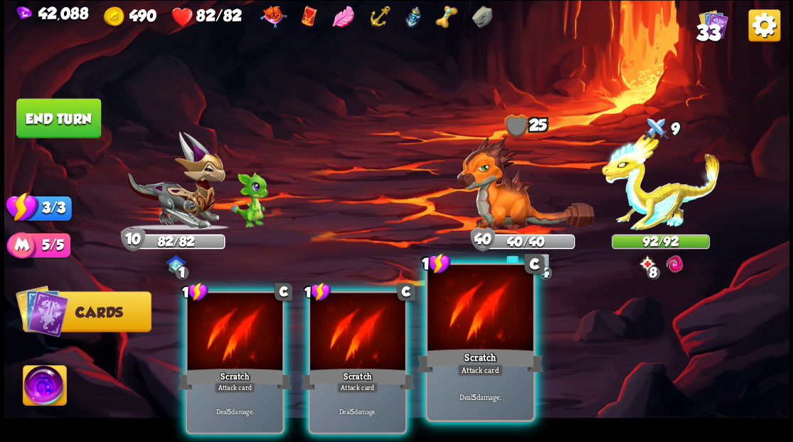
click at [451, 325] on div at bounding box center [479, 309] width 105 height 89
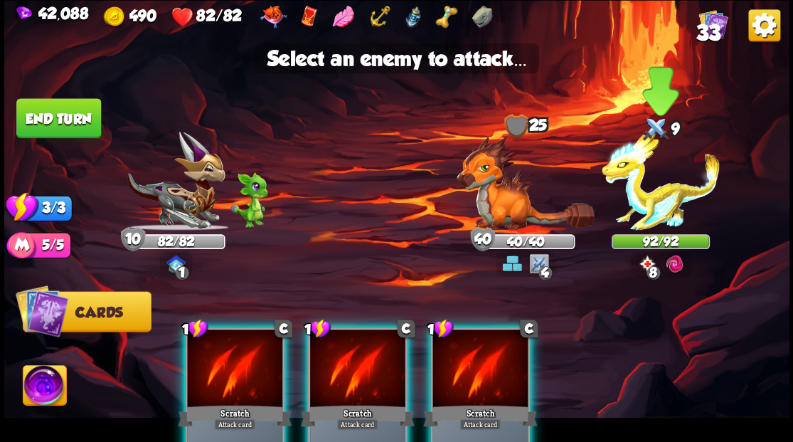
click at [646, 207] on img at bounding box center [661, 181] width 118 height 99
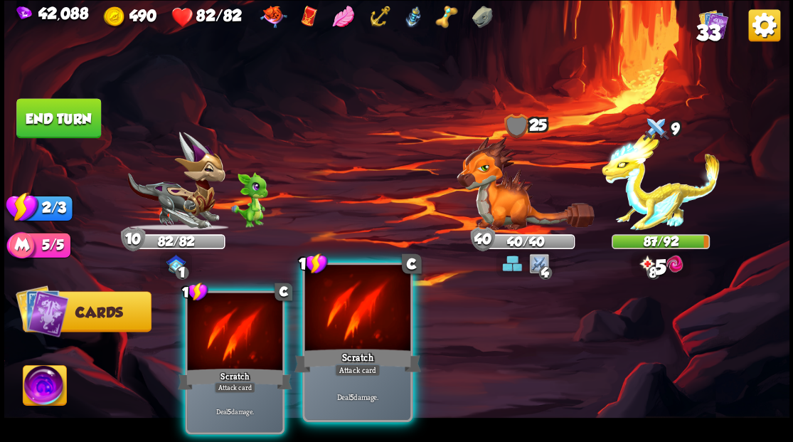
click at [356, 317] on div at bounding box center [356, 309] width 105 height 89
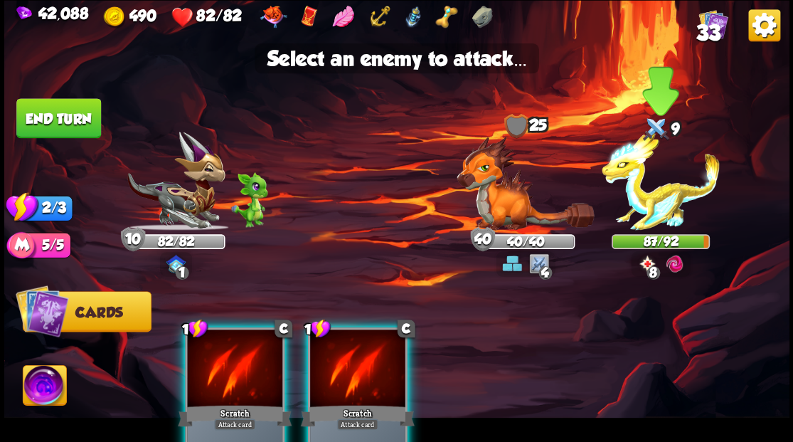
click at [655, 193] on img at bounding box center [661, 181] width 118 height 99
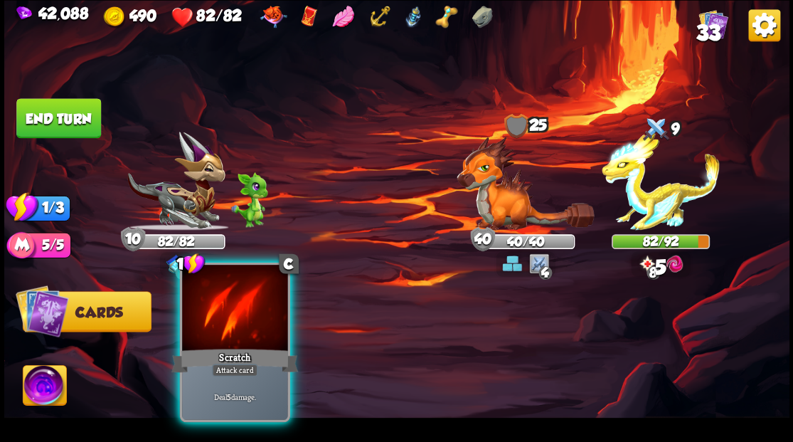
click at [259, 308] on div at bounding box center [234, 309] width 105 height 89
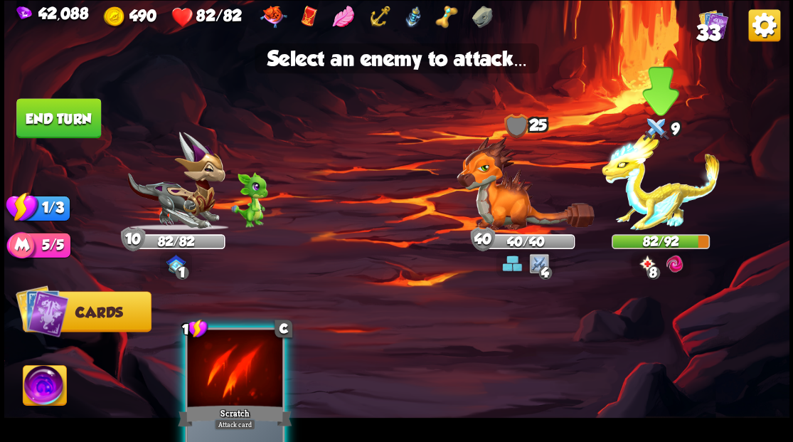
click at [647, 203] on img at bounding box center [661, 181] width 118 height 99
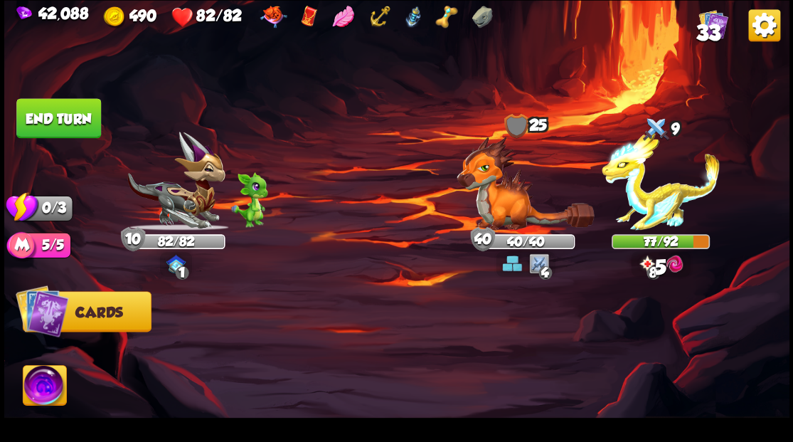
click at [61, 114] on button "End turn" at bounding box center [58, 118] width 85 height 40
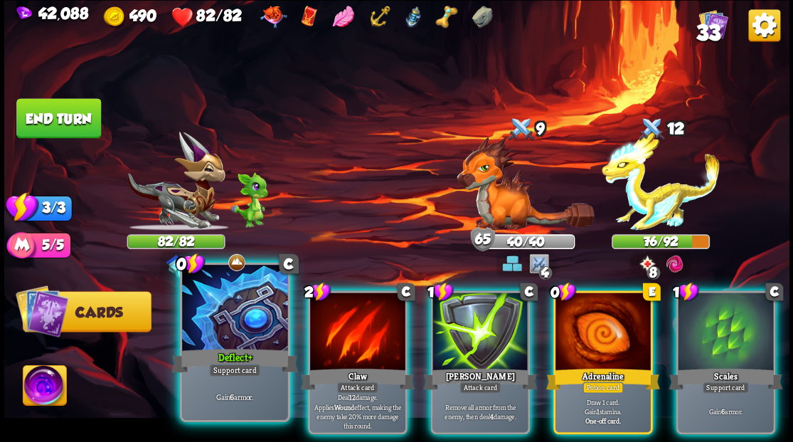
click at [231, 319] on div at bounding box center [234, 309] width 105 height 89
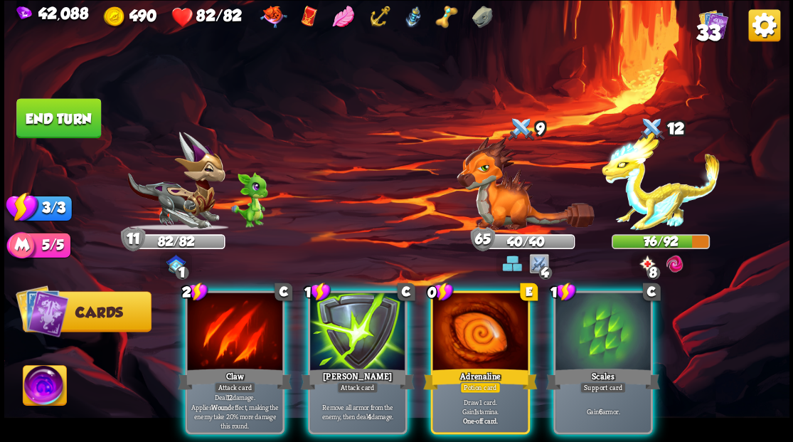
click at [606, 366] on div "Scales" at bounding box center [602, 379] width 114 height 26
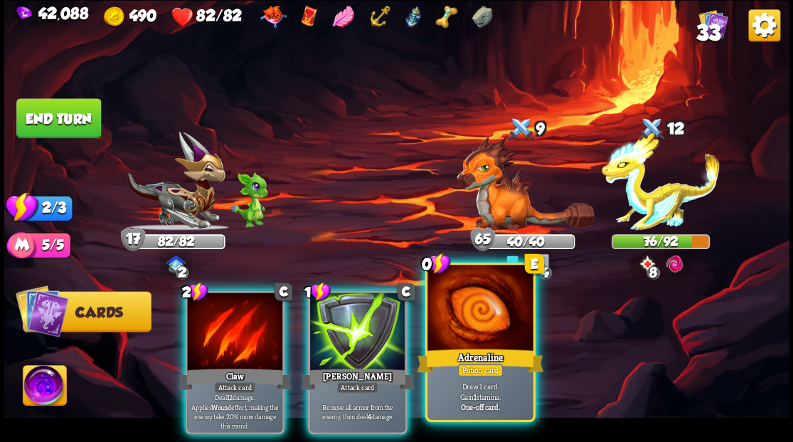
click at [489, 337] on div at bounding box center [479, 309] width 105 height 89
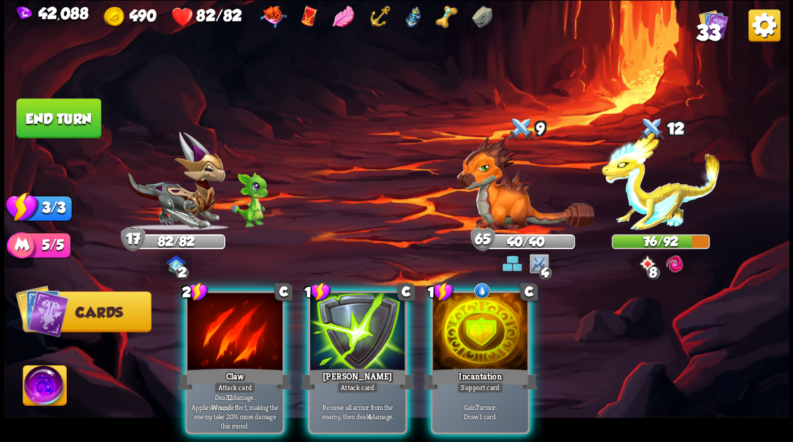
click at [489, 338] on div at bounding box center [479, 332] width 95 height 80
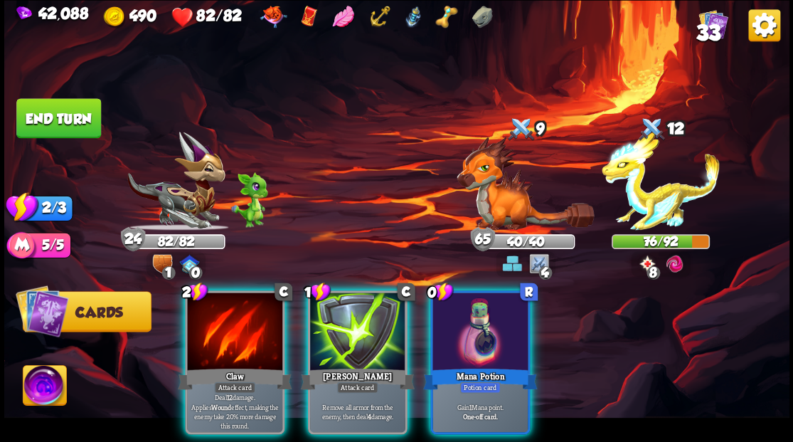
click at [41, 381] on img at bounding box center [44, 387] width 43 height 44
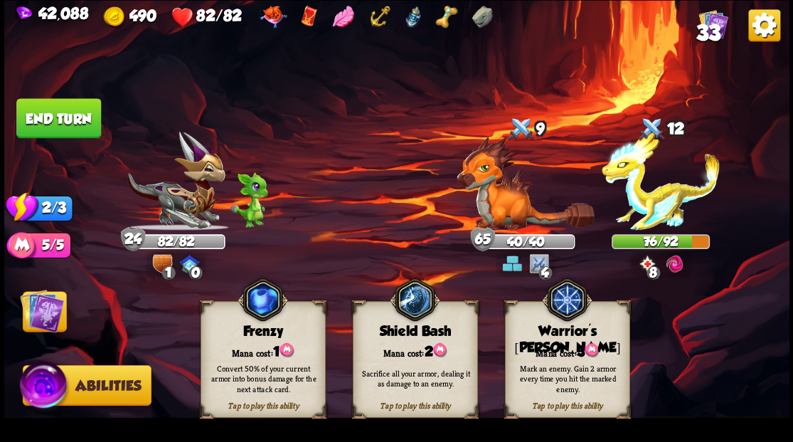
drag, startPoint x: 574, startPoint y: 356, endPoint x: 569, endPoint y: 338, distance: 19.1
click at [574, 353] on div "Tap to play this ability Warrior's [PERSON_NAME] cost: 3 Mark an enemy. Gain 2 …" at bounding box center [566, 359] width 125 height 117
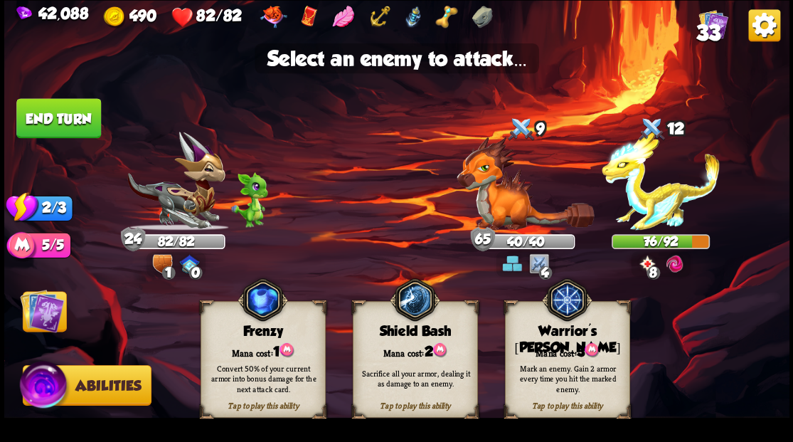
drag, startPoint x: 507, startPoint y: 225, endPoint x: 404, endPoint y: 223, distance: 103.1
click at [506, 224] on img at bounding box center [525, 183] width 137 height 94
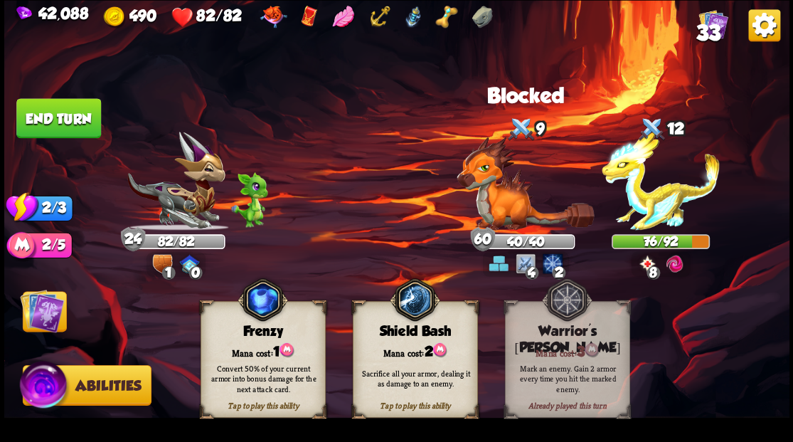
click at [47, 321] on img at bounding box center [42, 310] width 44 height 44
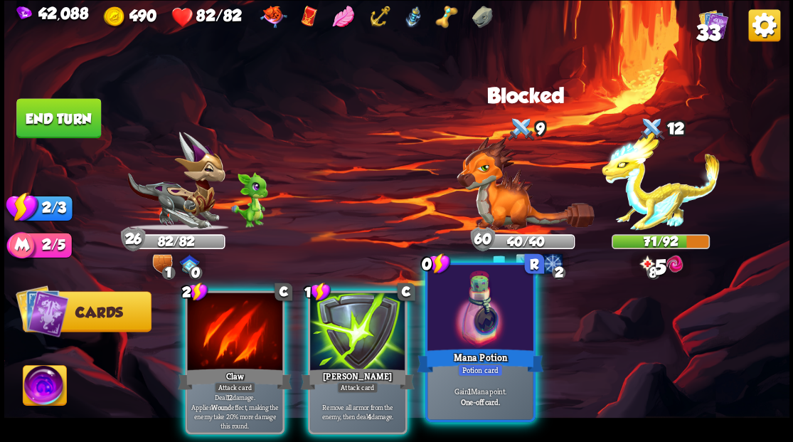
click at [481, 338] on div at bounding box center [479, 309] width 105 height 89
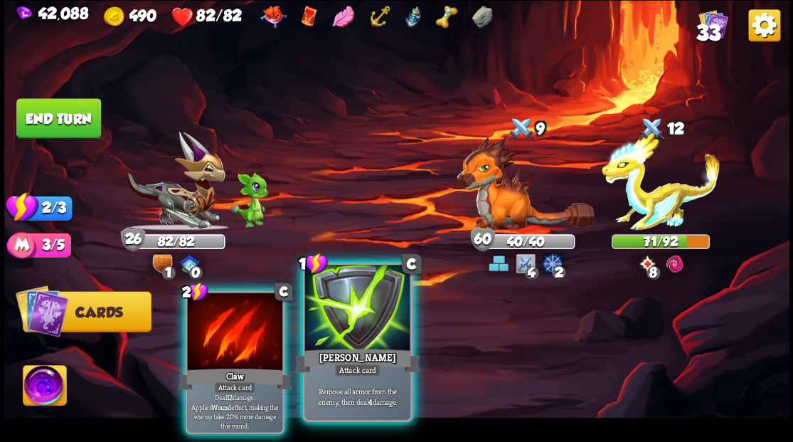
click at [368, 319] on div at bounding box center [356, 309] width 105 height 89
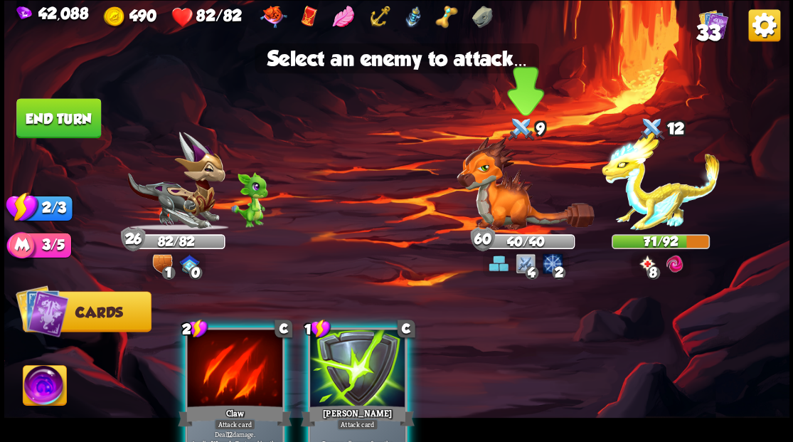
click at [488, 206] on img at bounding box center [525, 183] width 137 height 94
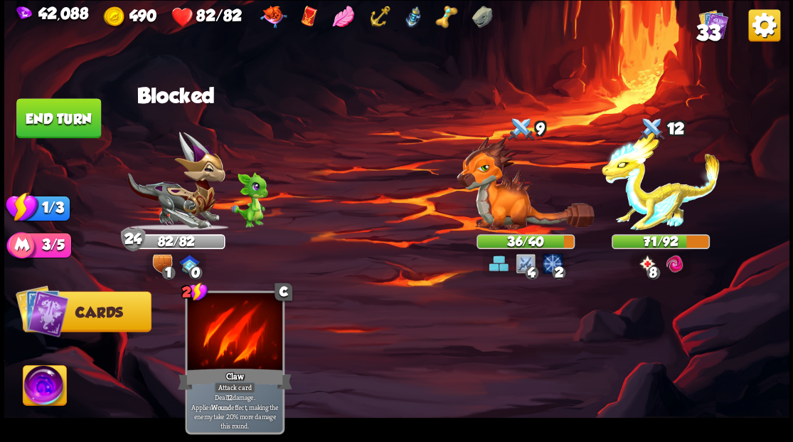
click at [57, 119] on button "End turn" at bounding box center [58, 118] width 85 height 40
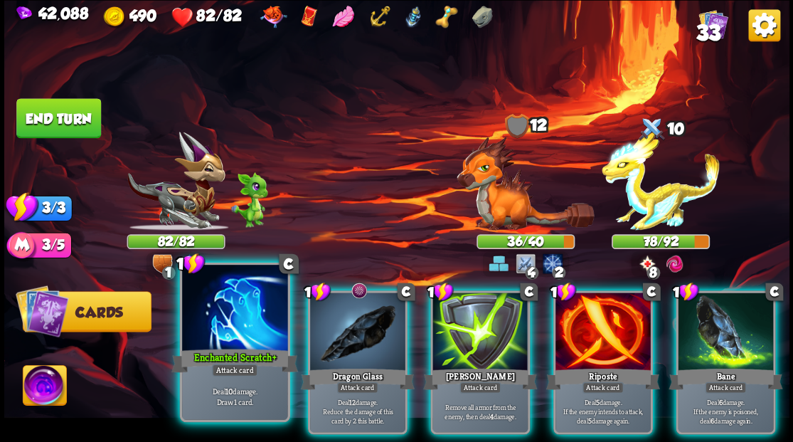
drag, startPoint x: 246, startPoint y: 340, endPoint x: 419, endPoint y: 302, distance: 177.0
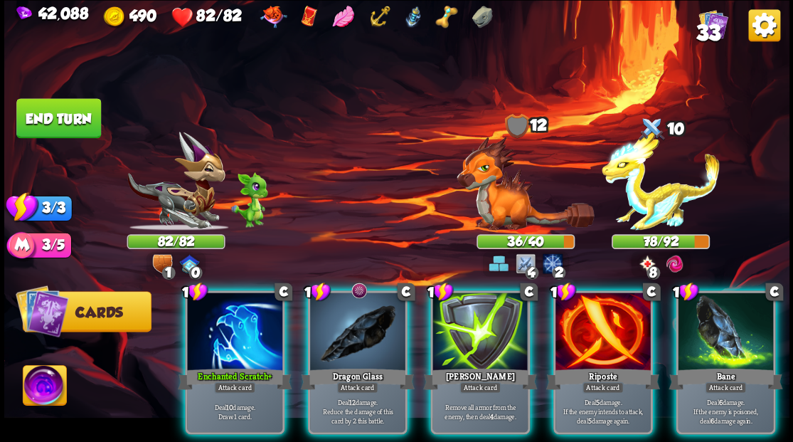
click at [246, 340] on div at bounding box center [234, 332] width 95 height 80
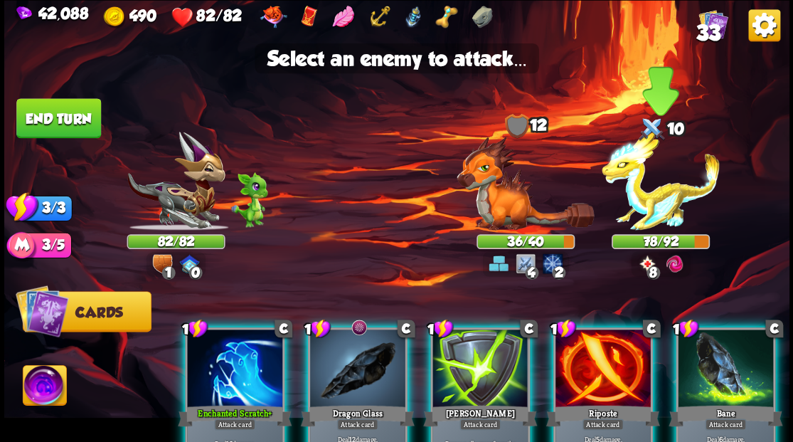
click at [649, 215] on img at bounding box center [661, 181] width 118 height 99
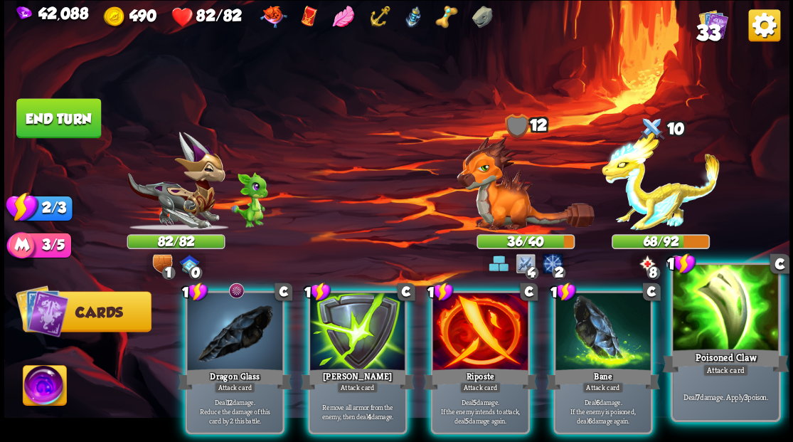
click at [750, 344] on div at bounding box center [725, 309] width 105 height 89
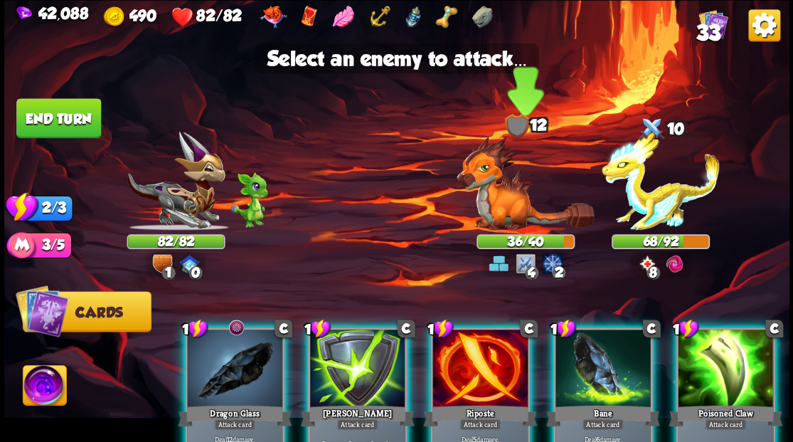
click at [496, 213] on img at bounding box center [525, 183] width 137 height 94
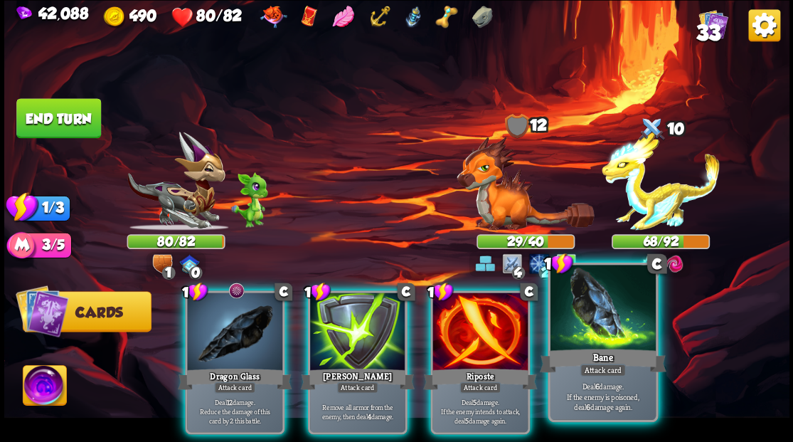
click at [589, 338] on div at bounding box center [602, 309] width 105 height 89
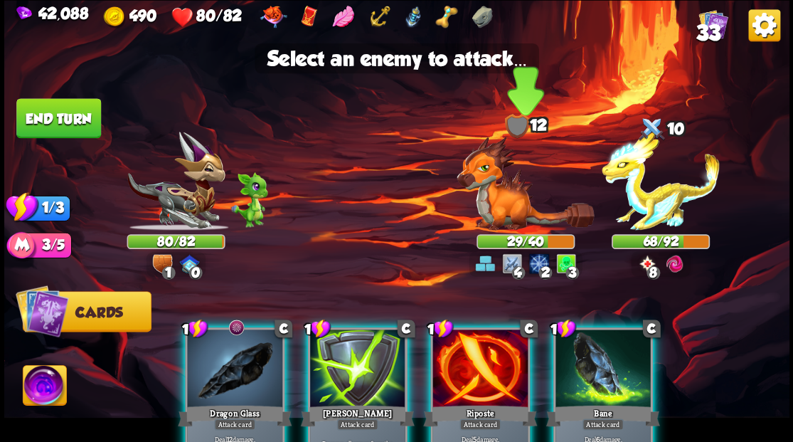
click at [501, 213] on img at bounding box center [525, 183] width 137 height 94
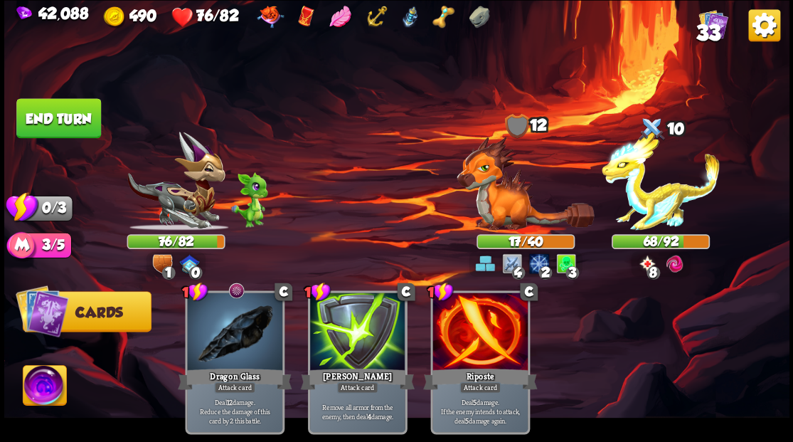
click at [68, 115] on button "End turn" at bounding box center [58, 118] width 85 height 40
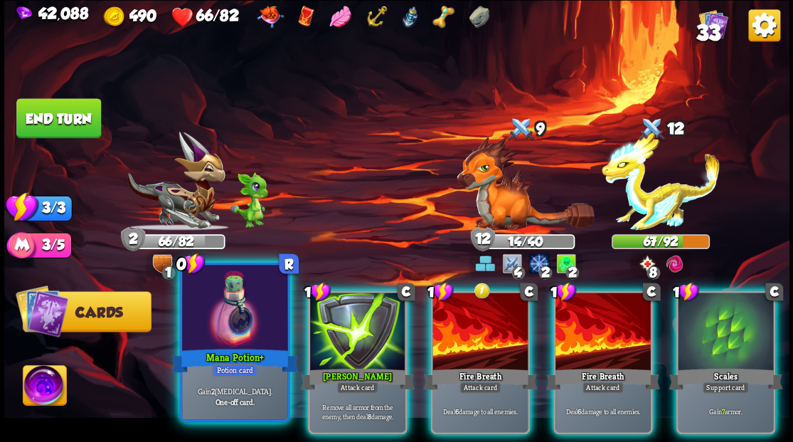
click at [247, 330] on div at bounding box center [234, 309] width 105 height 89
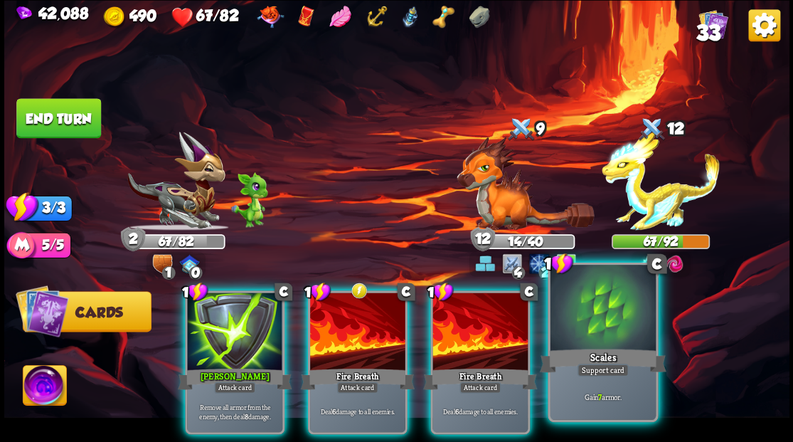
click at [600, 338] on div at bounding box center [602, 309] width 105 height 89
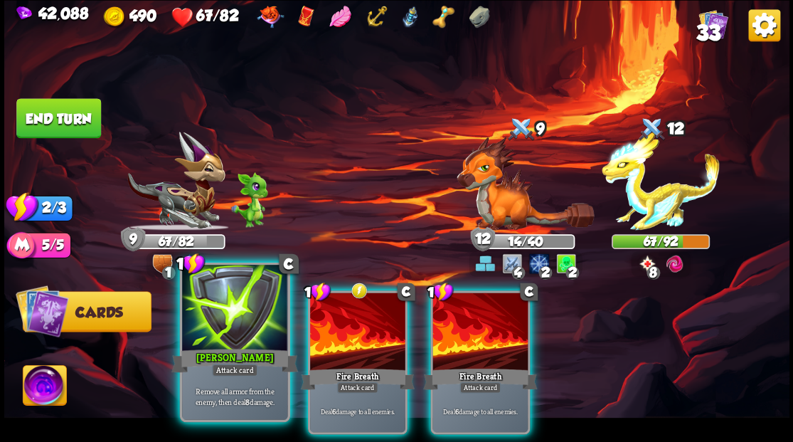
click at [233, 343] on div at bounding box center [234, 309] width 105 height 89
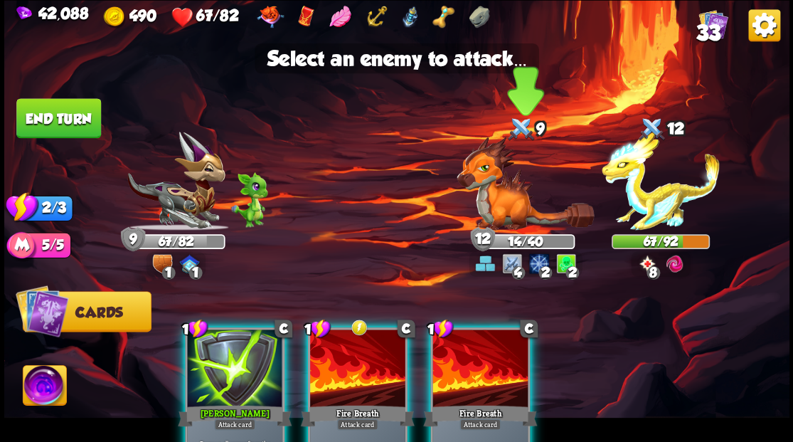
click at [497, 209] on img at bounding box center [525, 183] width 137 height 94
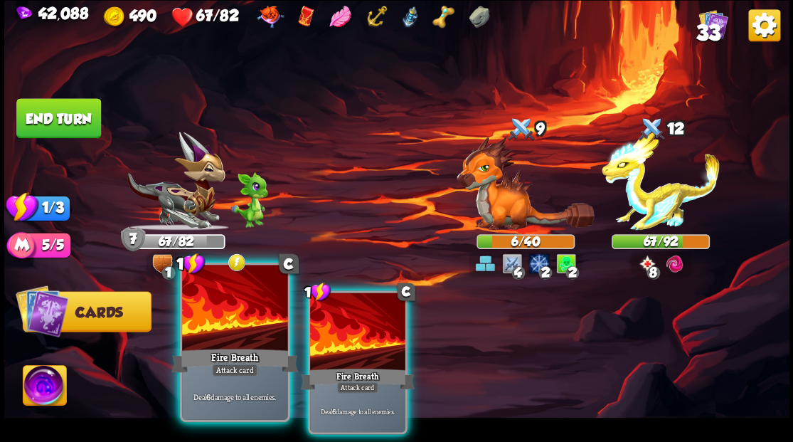
click at [219, 324] on div at bounding box center [234, 309] width 105 height 89
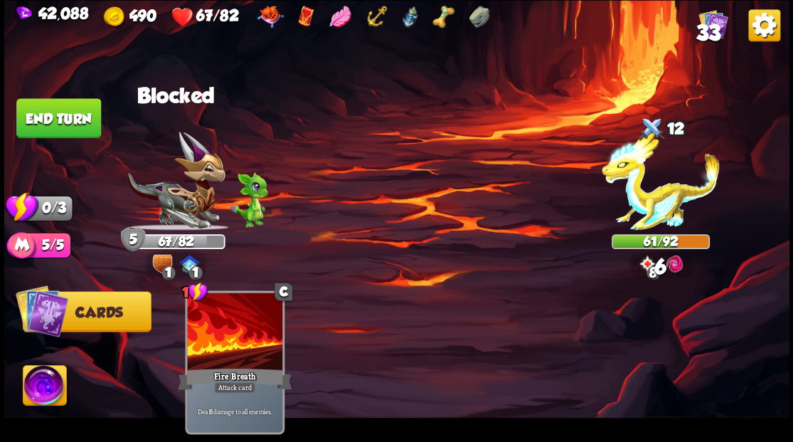
click at [80, 110] on button "End turn" at bounding box center [58, 118] width 85 height 40
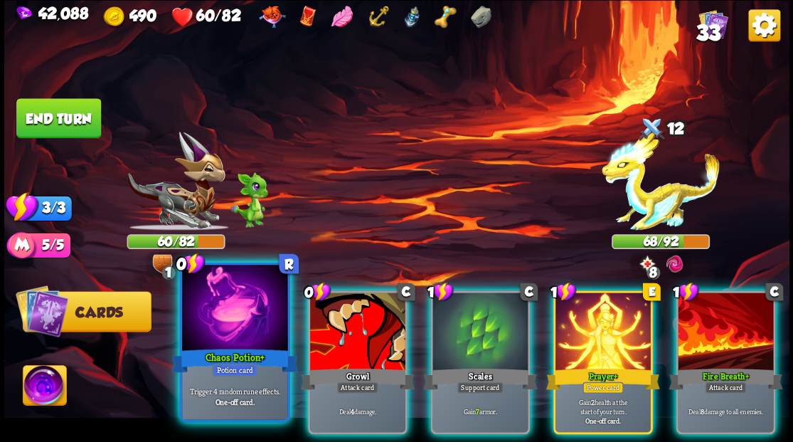
click at [246, 324] on div at bounding box center [234, 309] width 105 height 89
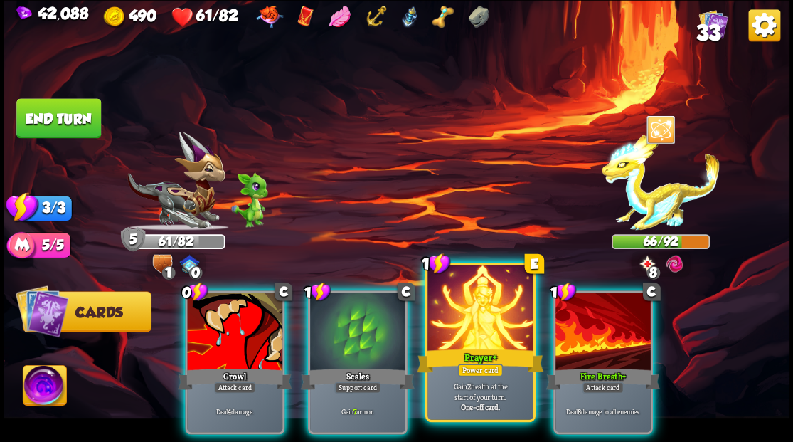
click at [472, 320] on div at bounding box center [479, 309] width 105 height 89
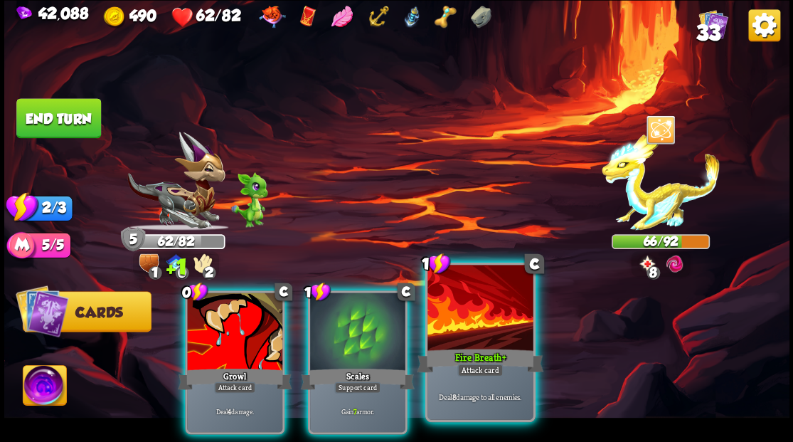
click at [466, 318] on div at bounding box center [479, 309] width 105 height 89
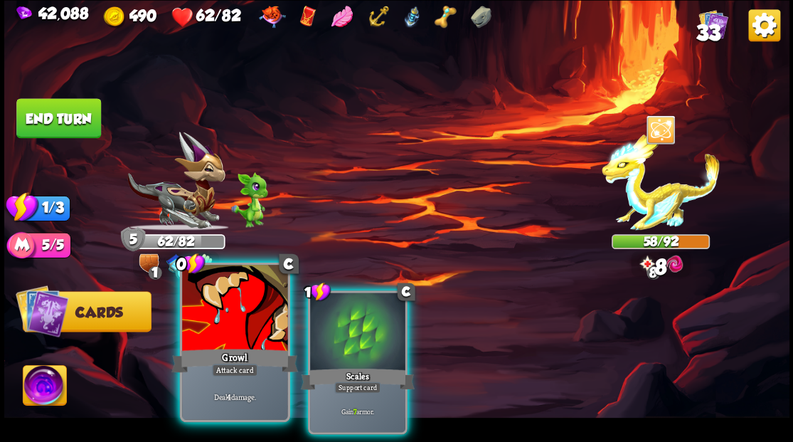
click at [252, 330] on div at bounding box center [234, 309] width 105 height 89
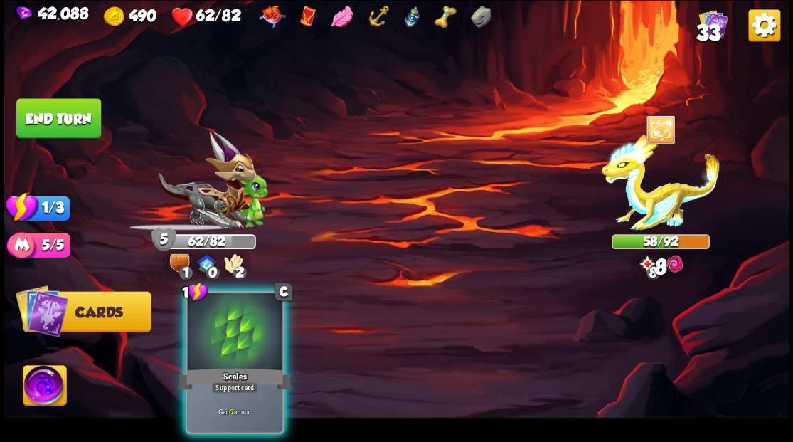
click at [252, 330] on div at bounding box center [234, 332] width 95 height 80
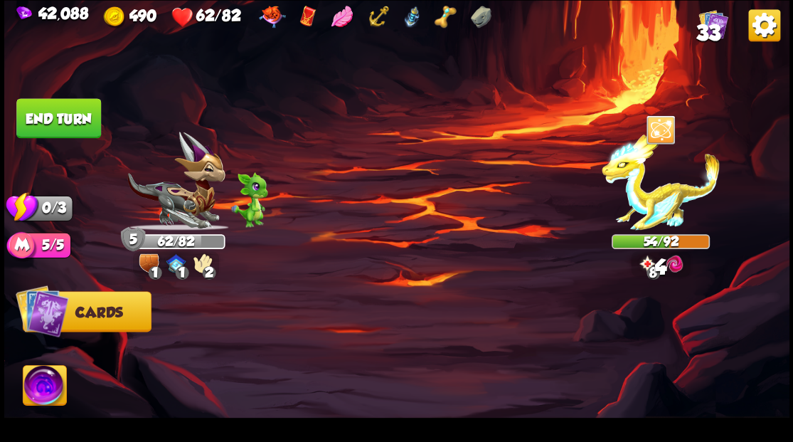
click at [63, 127] on button "End turn" at bounding box center [58, 118] width 85 height 40
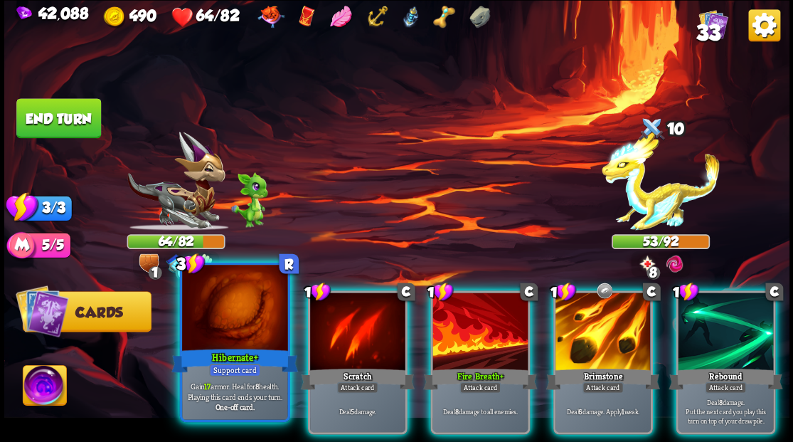
click at [223, 326] on div at bounding box center [234, 309] width 105 height 89
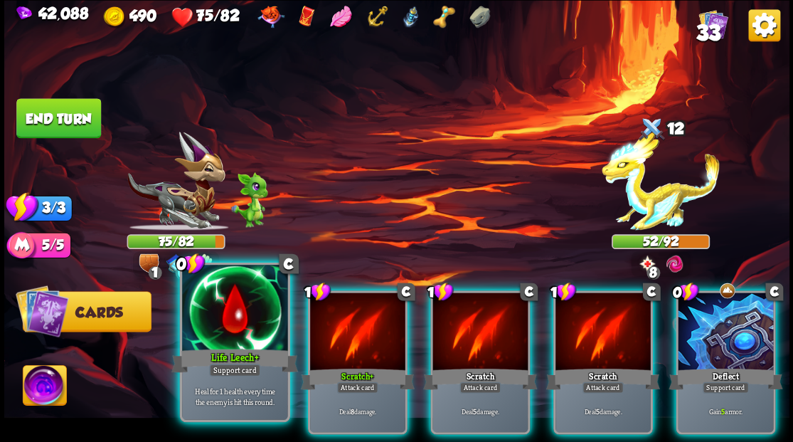
click at [235, 319] on div at bounding box center [234, 309] width 105 height 89
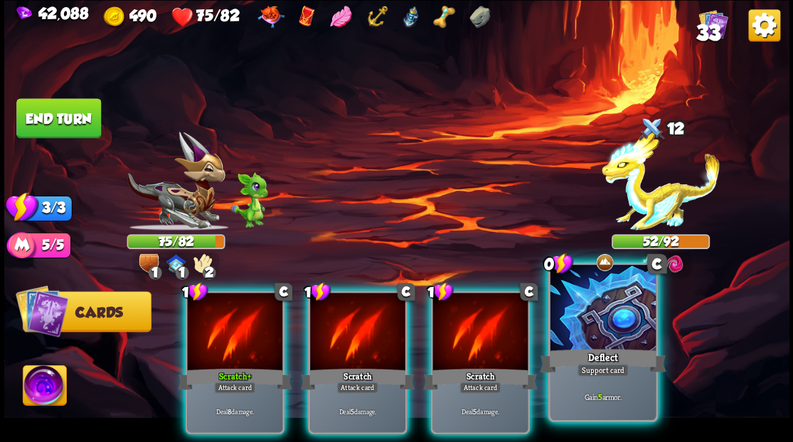
click at [597, 319] on div at bounding box center [602, 309] width 105 height 89
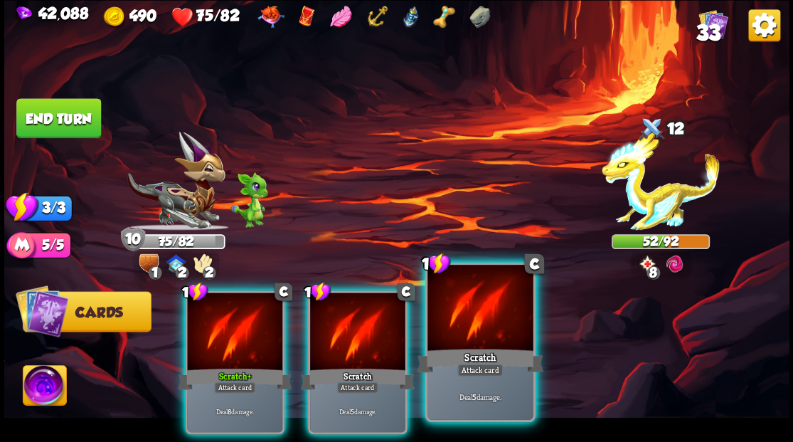
click at [488, 339] on div at bounding box center [479, 309] width 105 height 89
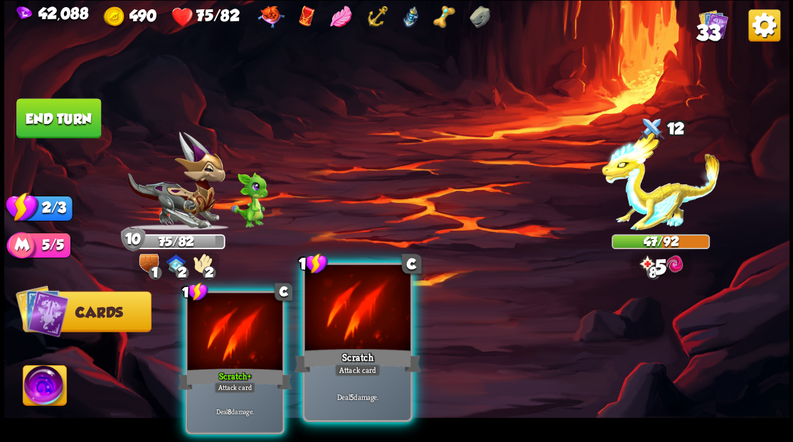
click at [370, 322] on div at bounding box center [356, 309] width 105 height 89
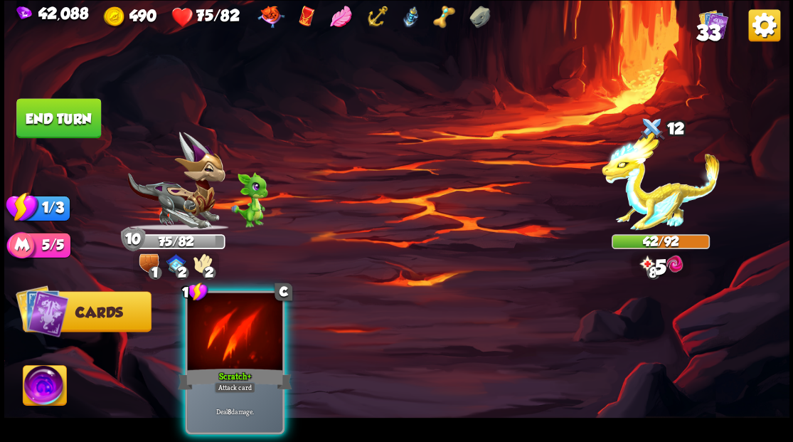
click at [196, 314] on div at bounding box center [234, 332] width 95 height 80
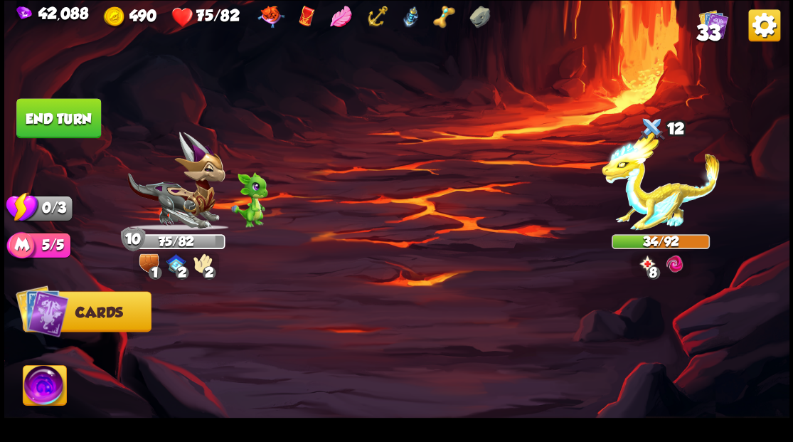
click at [70, 117] on button "End turn" at bounding box center [58, 118] width 85 height 40
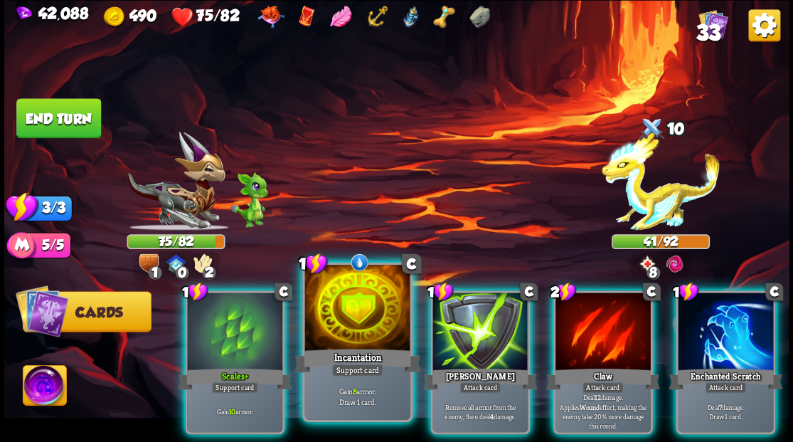
click at [351, 293] on div at bounding box center [356, 309] width 105 height 89
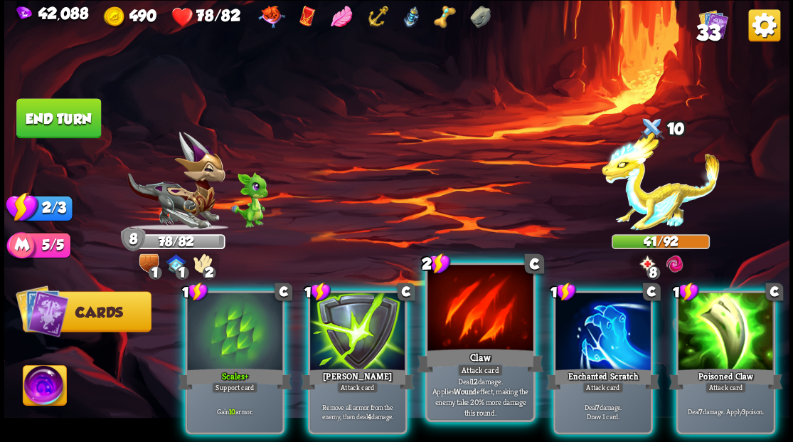
click at [486, 329] on div at bounding box center [479, 309] width 105 height 89
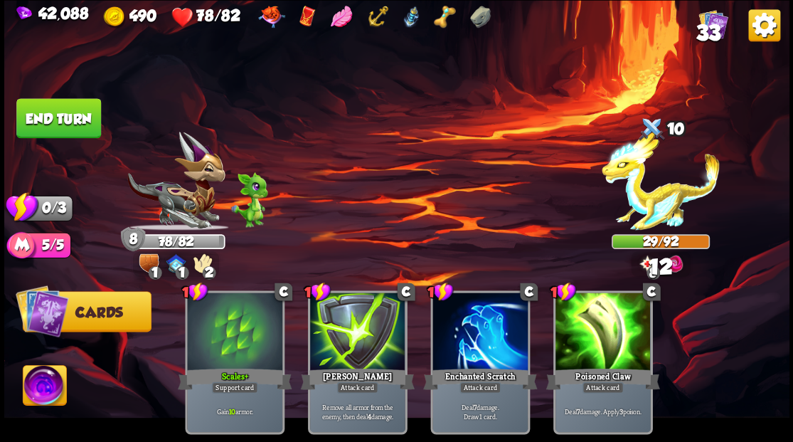
click at [63, 122] on button "End turn" at bounding box center [58, 118] width 85 height 40
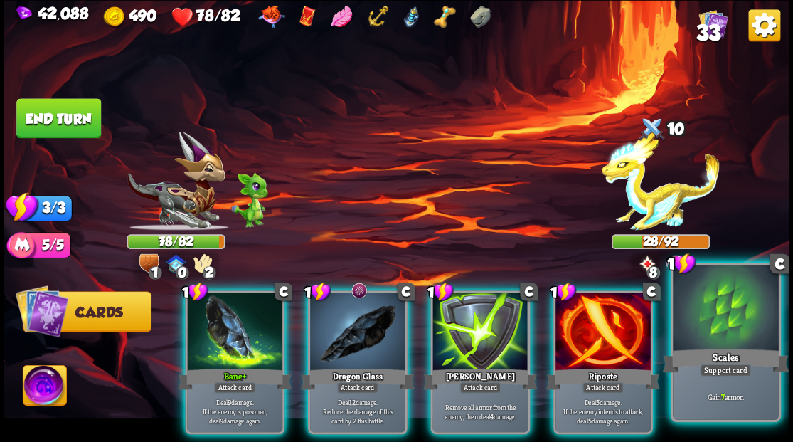
click at [727, 303] on div at bounding box center [725, 309] width 105 height 89
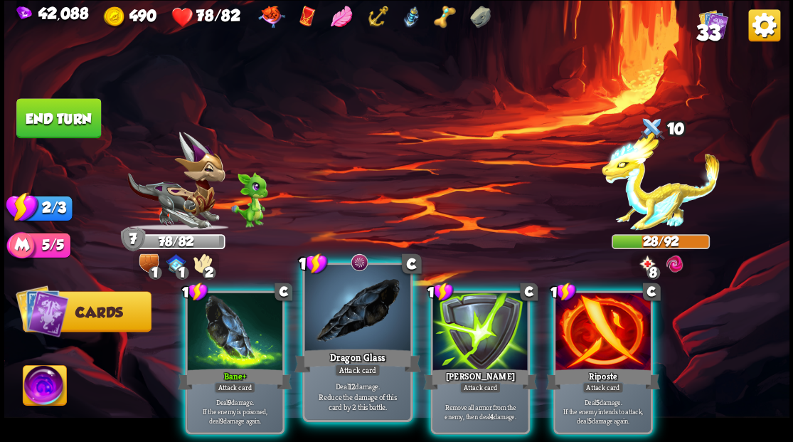
click at [355, 307] on div at bounding box center [356, 309] width 105 height 89
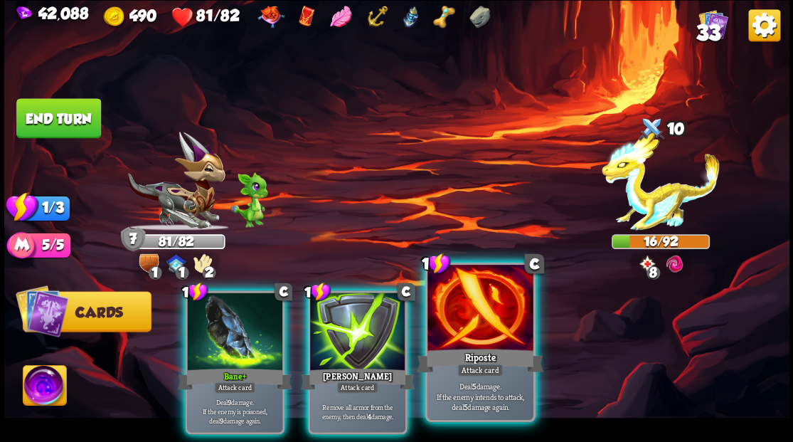
click at [491, 323] on div at bounding box center [479, 309] width 105 height 89
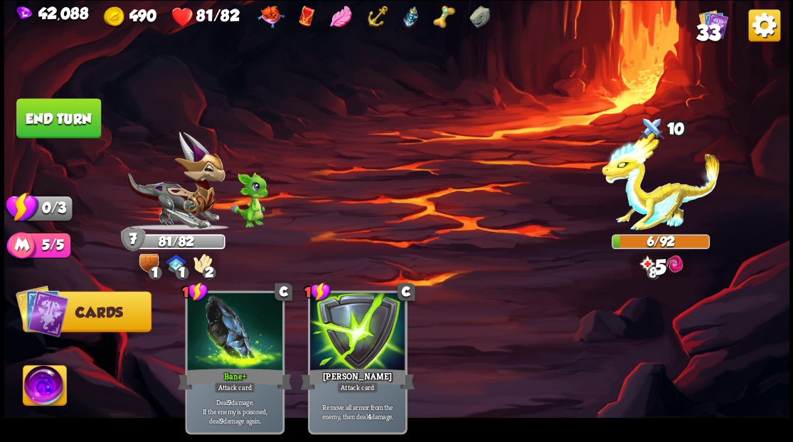
click at [65, 122] on button "End turn" at bounding box center [58, 118] width 85 height 40
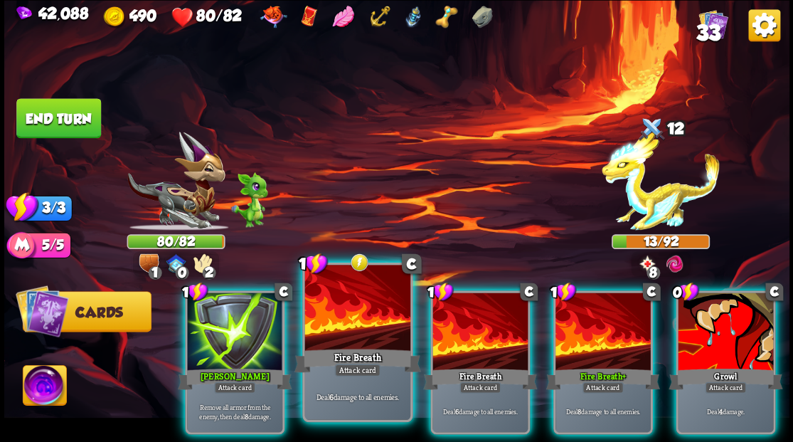
click at [336, 314] on div at bounding box center [356, 309] width 105 height 89
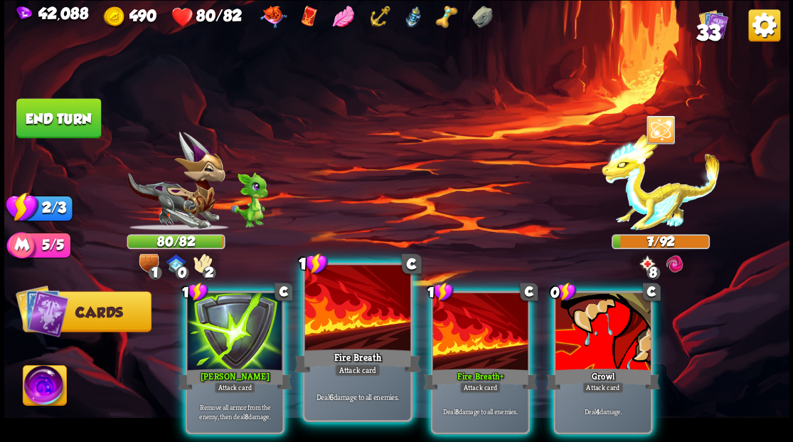
click at [354, 314] on div at bounding box center [356, 309] width 105 height 89
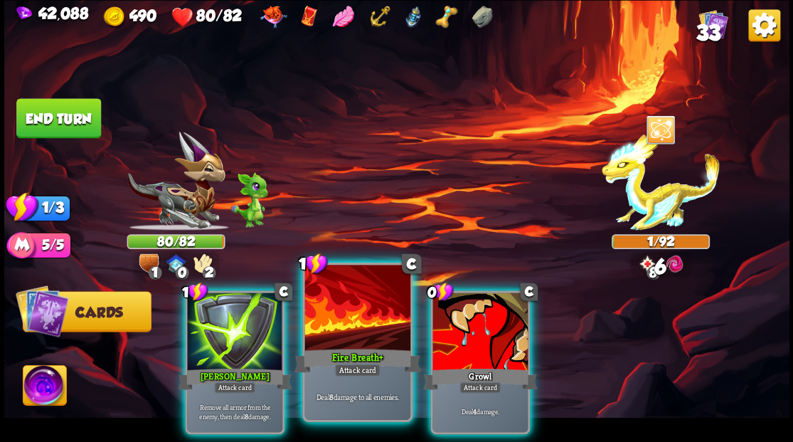
click at [352, 310] on div at bounding box center [356, 309] width 105 height 89
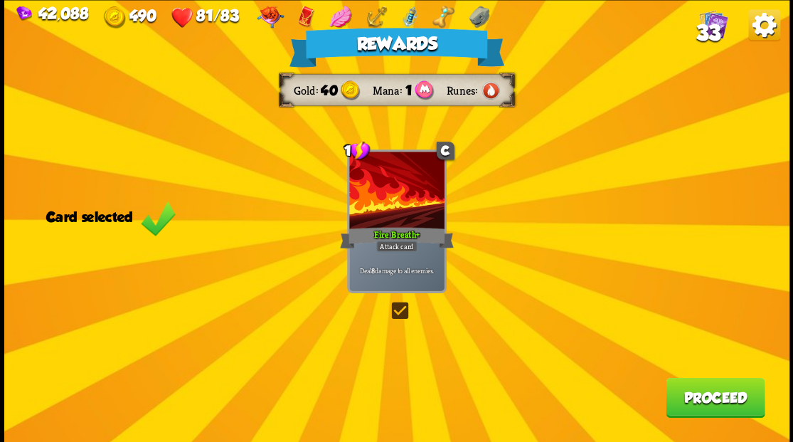
click at [710, 405] on button "Proceed" at bounding box center [715, 397] width 99 height 40
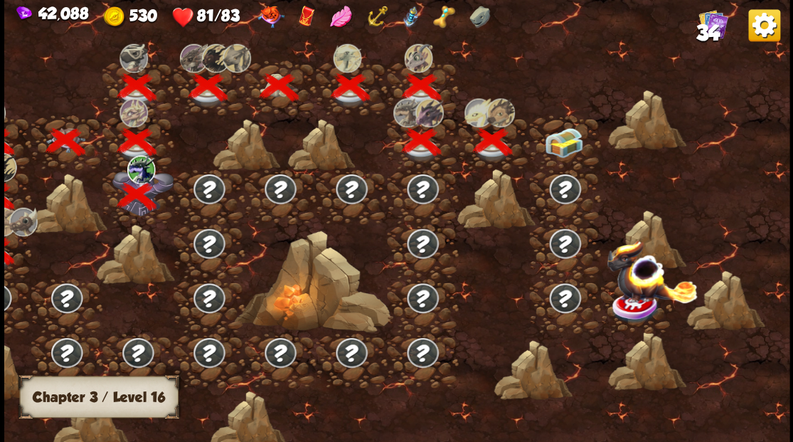
click at [561, 144] on div at bounding box center [564, 141] width 71 height 55
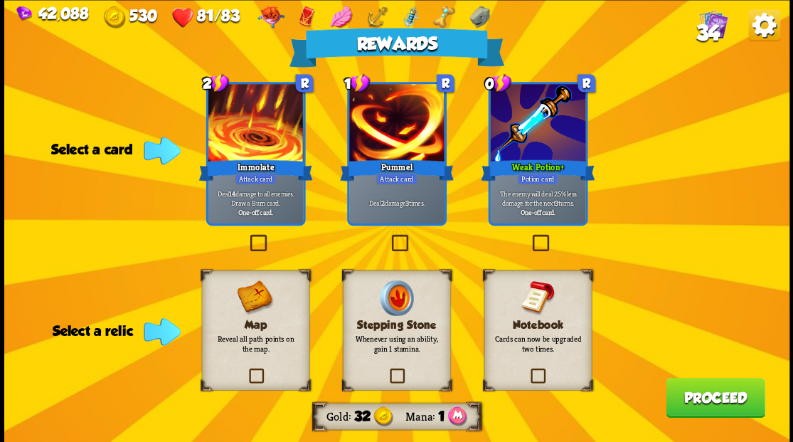
click at [388, 236] on label at bounding box center [388, 236] width 0 height 0
click at [0, 0] on input "checkbox" at bounding box center [0, 0] width 0 height 0
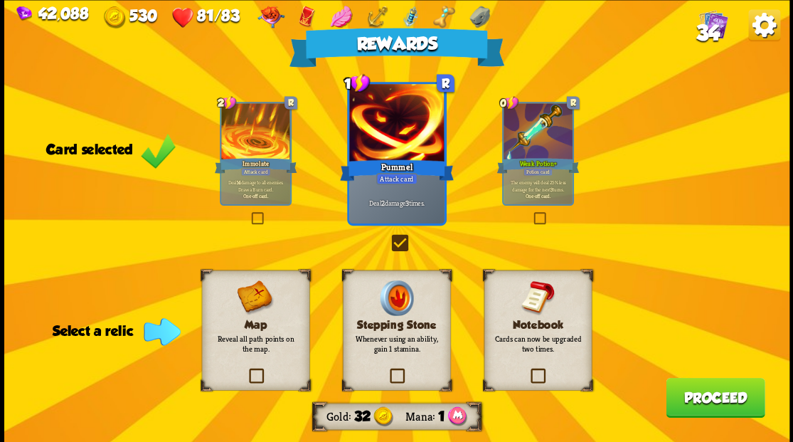
click at [528, 370] on label at bounding box center [528, 370] width 0 height 0
click at [0, 0] on input "checkbox" at bounding box center [0, 0] width 0 height 0
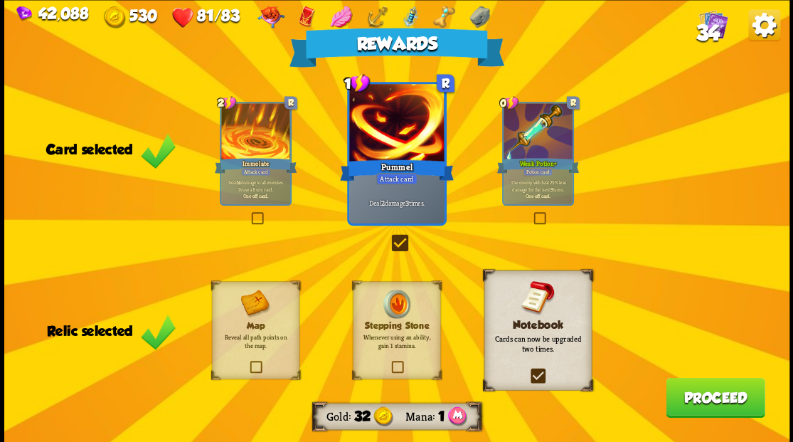
drag, startPoint x: 700, startPoint y: 402, endPoint x: 690, endPoint y: 393, distance: 13.6
click at [690, 393] on button "Proceed" at bounding box center [715, 397] width 99 height 40
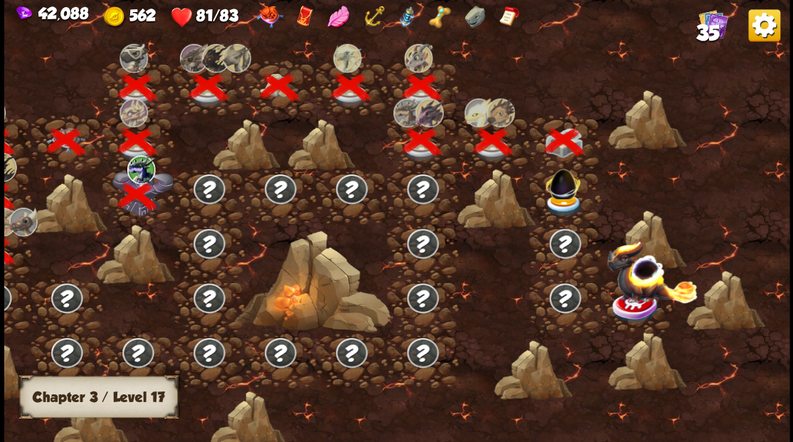
click at [557, 205] on img at bounding box center [563, 204] width 39 height 23
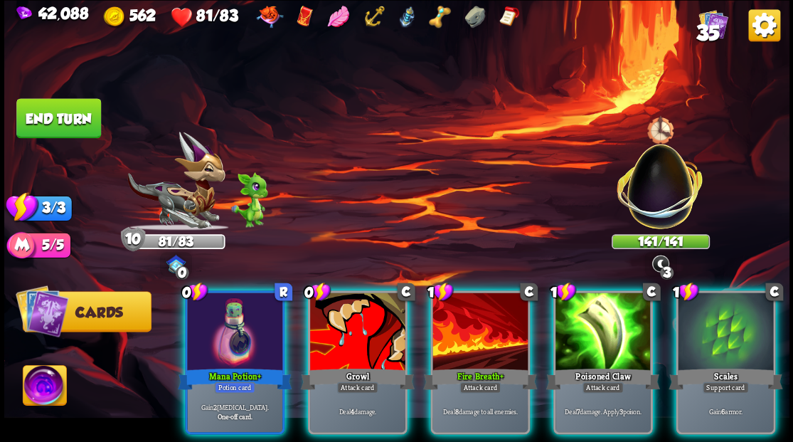
click at [44, 389] on img at bounding box center [44, 387] width 43 height 44
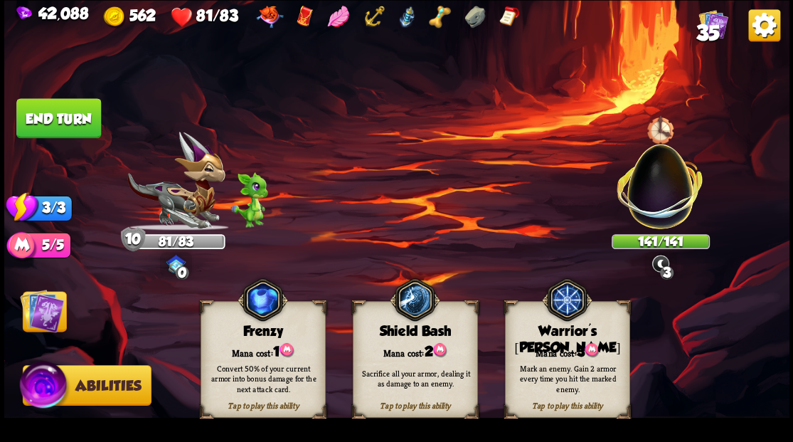
click at [36, 309] on img at bounding box center [42, 310] width 44 height 44
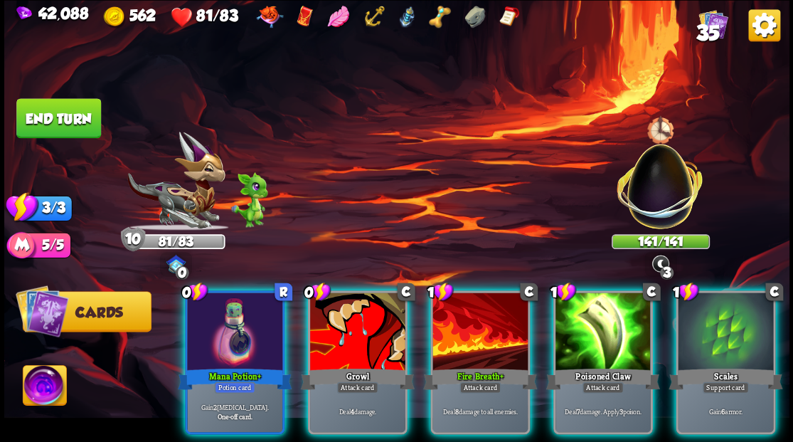
click at [38, 384] on img at bounding box center [44, 387] width 43 height 44
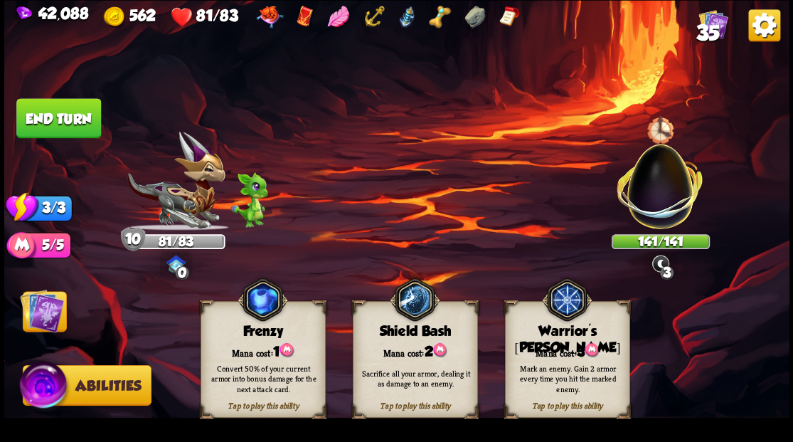
click at [566, 357] on div "Mark an enemy. Gain 2 armor every time you hit the marked enemy." at bounding box center [567, 377] width 125 height 49
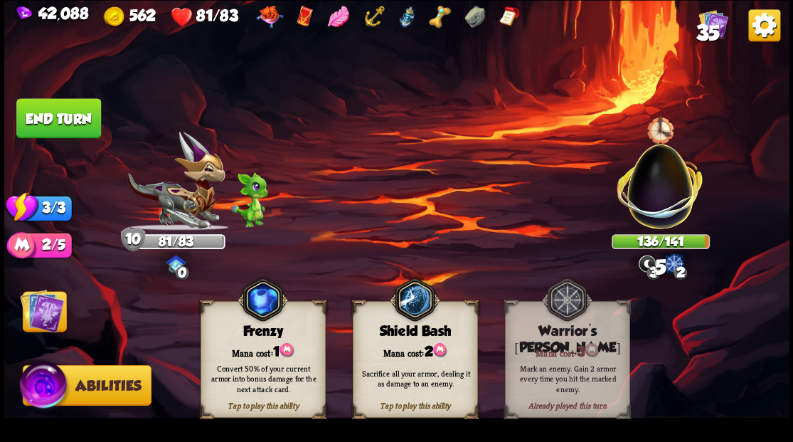
click at [660, 209] on img at bounding box center [660, 178] width 103 height 103
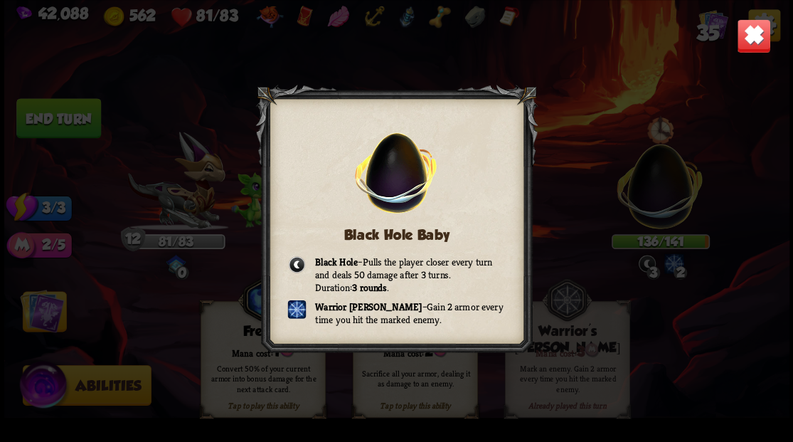
click at [760, 42] on img at bounding box center [753, 35] width 34 height 34
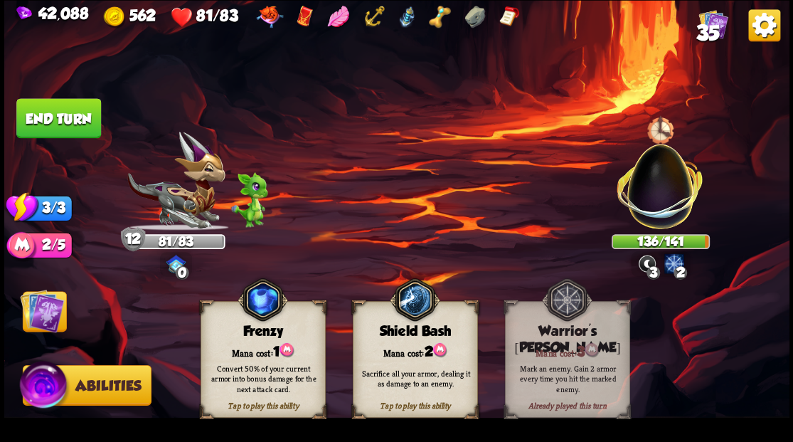
click at [38, 319] on img at bounding box center [42, 310] width 44 height 44
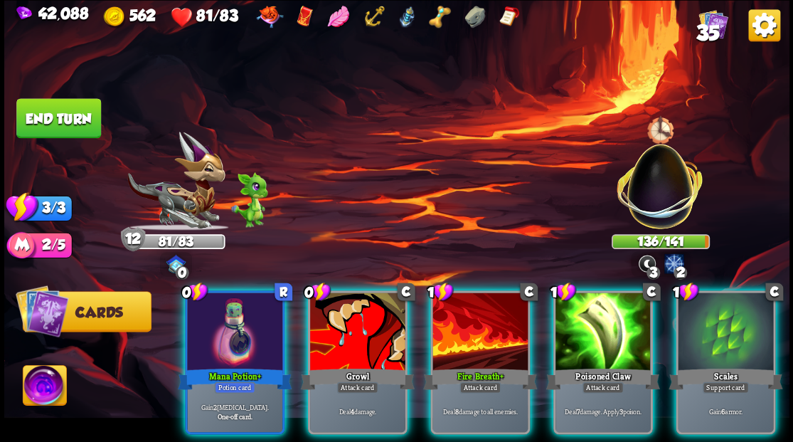
drag, startPoint x: 228, startPoint y: 320, endPoint x: 223, endPoint y: 310, distance: 10.8
click at [227, 320] on div at bounding box center [234, 332] width 95 height 80
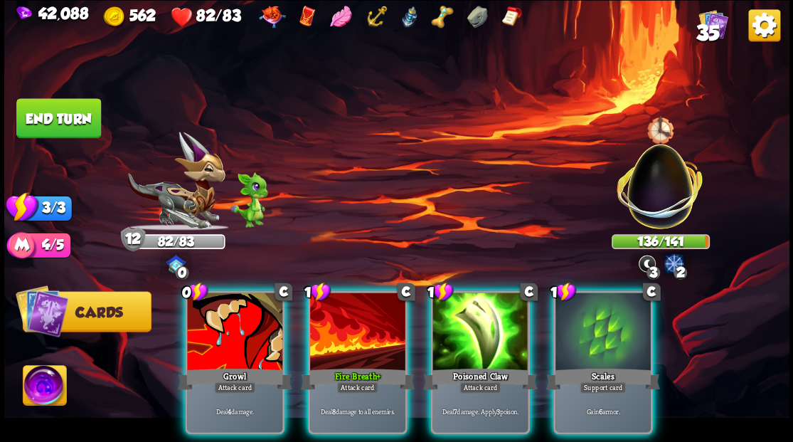
drag, startPoint x: 481, startPoint y: 318, endPoint x: 462, endPoint y: 318, distance: 19.2
click at [480, 318] on div at bounding box center [479, 332] width 95 height 80
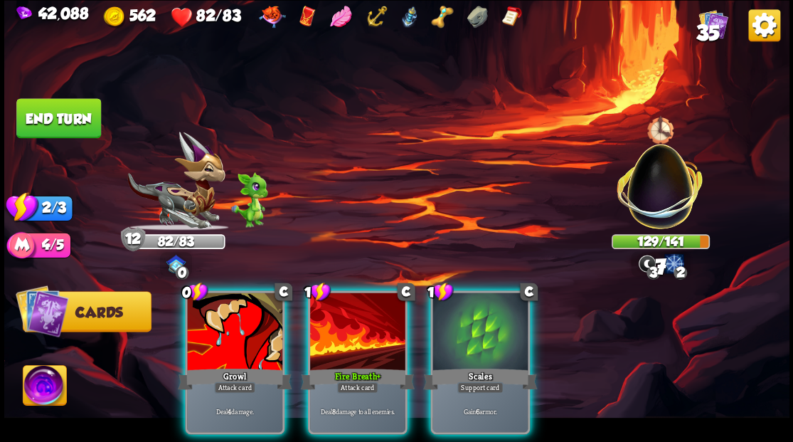
click at [349, 313] on div at bounding box center [357, 332] width 95 height 80
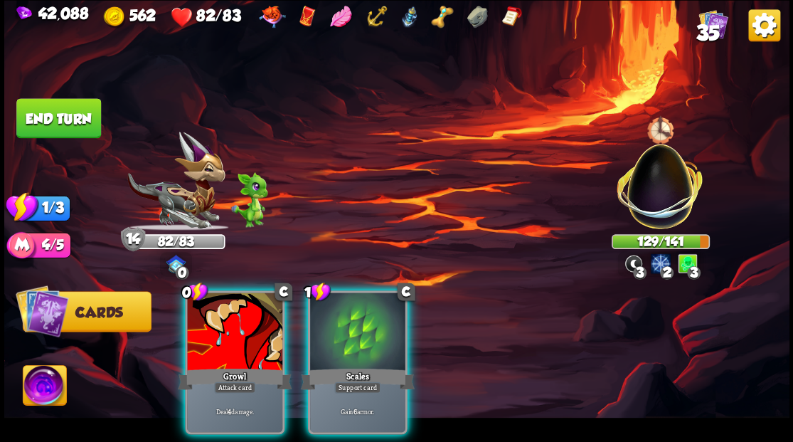
drag, startPoint x: 233, startPoint y: 307, endPoint x: 206, endPoint y: 293, distance: 31.2
click at [232, 307] on div at bounding box center [234, 332] width 95 height 80
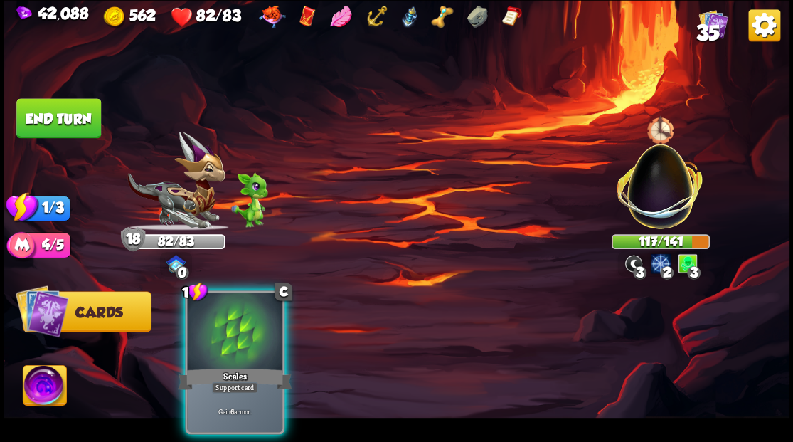
click at [247, 343] on div at bounding box center [234, 332] width 95 height 80
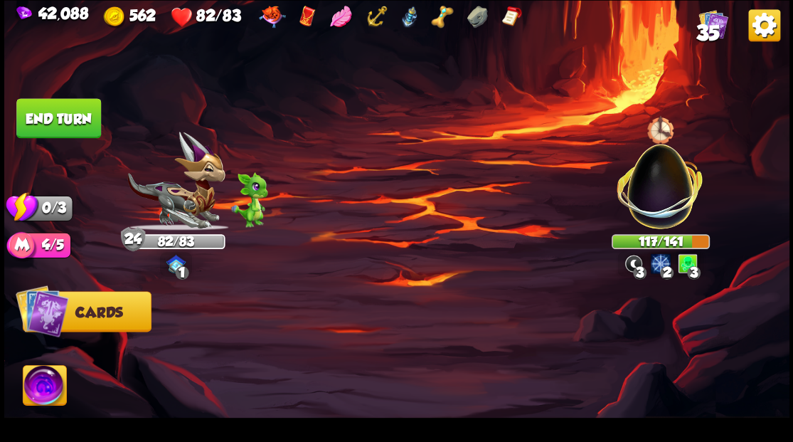
click at [71, 105] on button "End turn" at bounding box center [58, 118] width 85 height 40
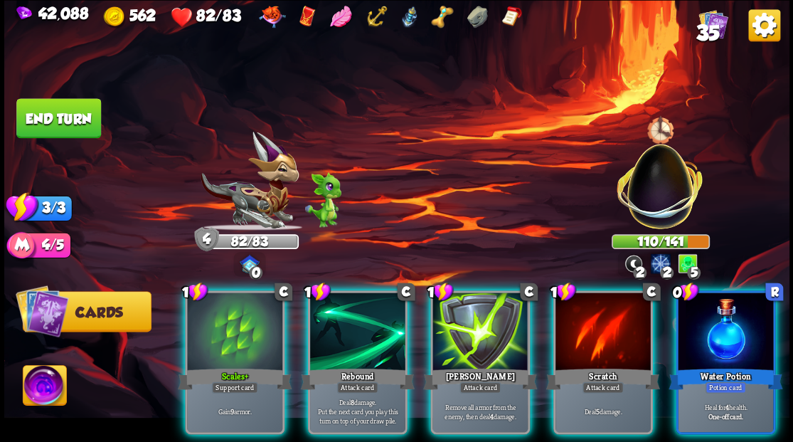
drag, startPoint x: 738, startPoint y: 349, endPoint x: 693, endPoint y: 346, distance: 44.9
click at [738, 366] on div "Water Potion" at bounding box center [725, 379] width 114 height 26
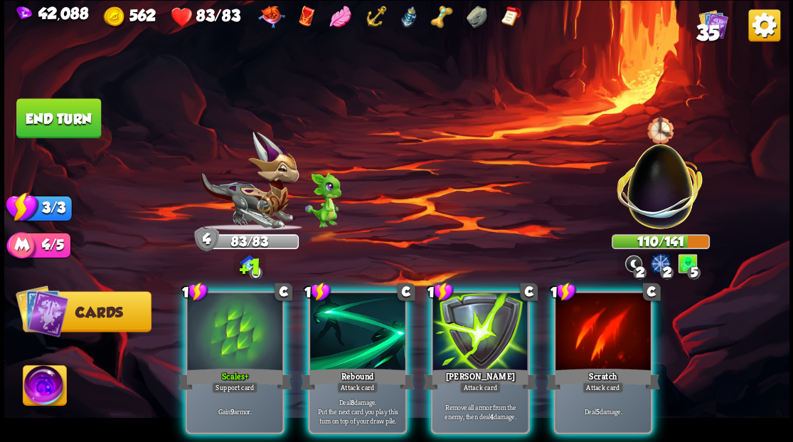
drag, startPoint x: 606, startPoint y: 341, endPoint x: 572, endPoint y: 335, distance: 34.6
click at [607, 343] on div at bounding box center [602, 332] width 95 height 80
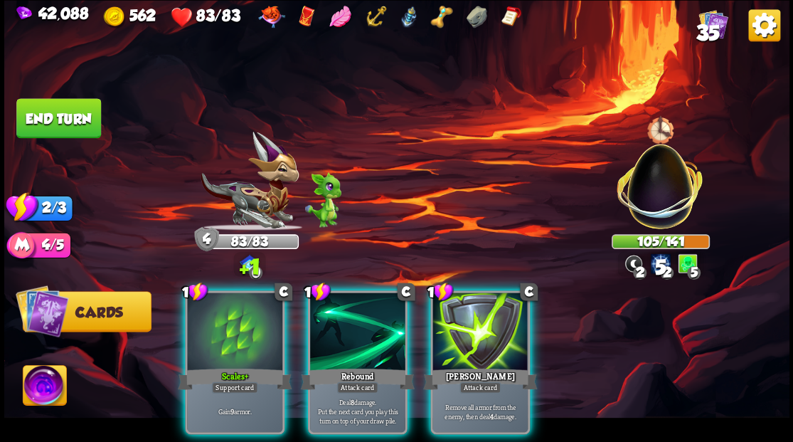
drag, startPoint x: 474, startPoint y: 329, endPoint x: 442, endPoint y: 319, distance: 33.5
click at [460, 324] on div at bounding box center [479, 332] width 95 height 80
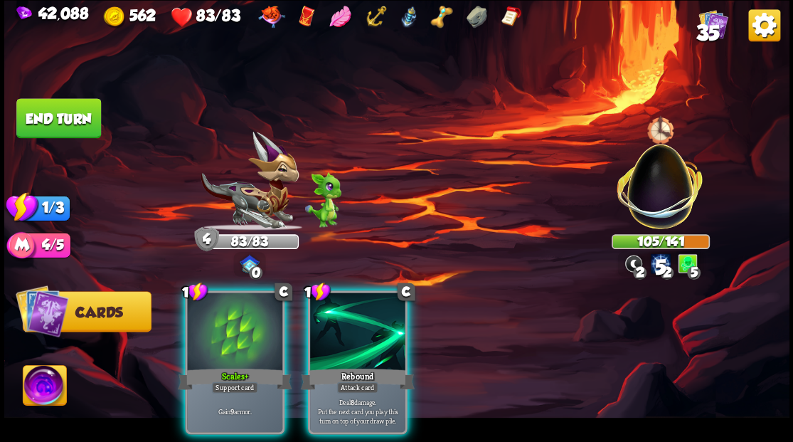
click at [348, 310] on div at bounding box center [357, 332] width 95 height 80
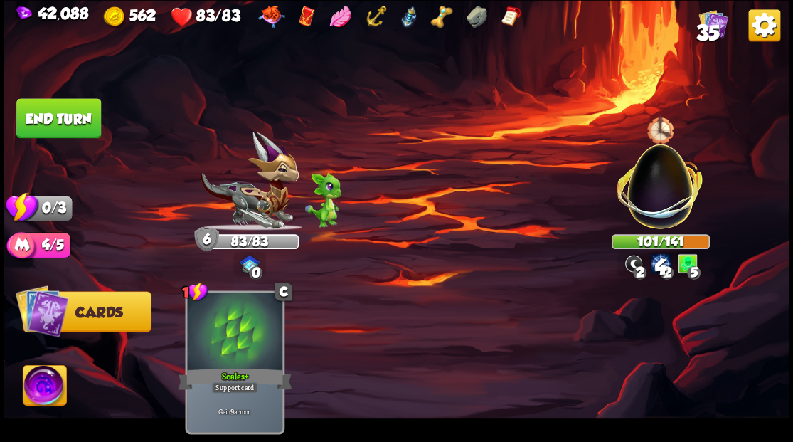
click at [48, 101] on button "End turn" at bounding box center [58, 118] width 85 height 40
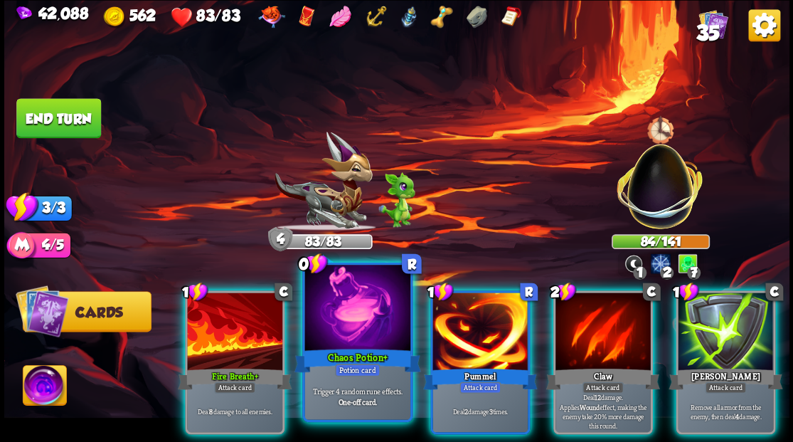
click at [353, 303] on div at bounding box center [356, 309] width 105 height 89
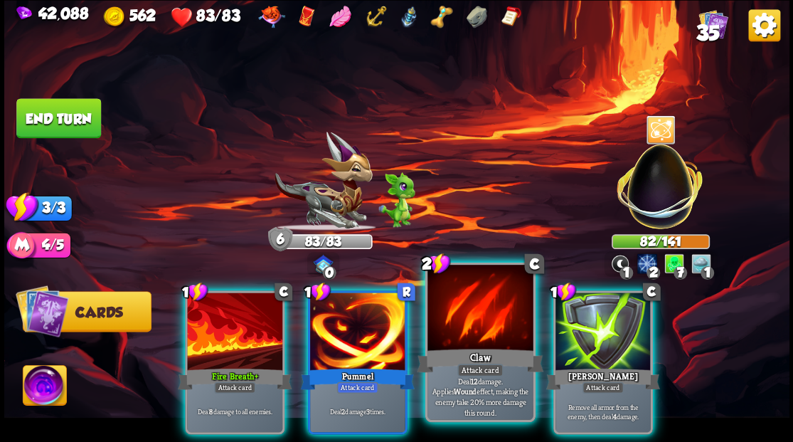
click at [468, 309] on div at bounding box center [479, 309] width 105 height 89
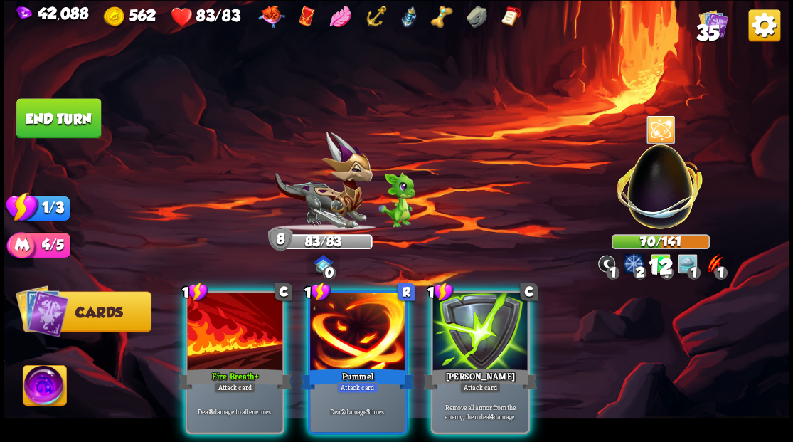
click at [279, 333] on div at bounding box center [234, 332] width 95 height 80
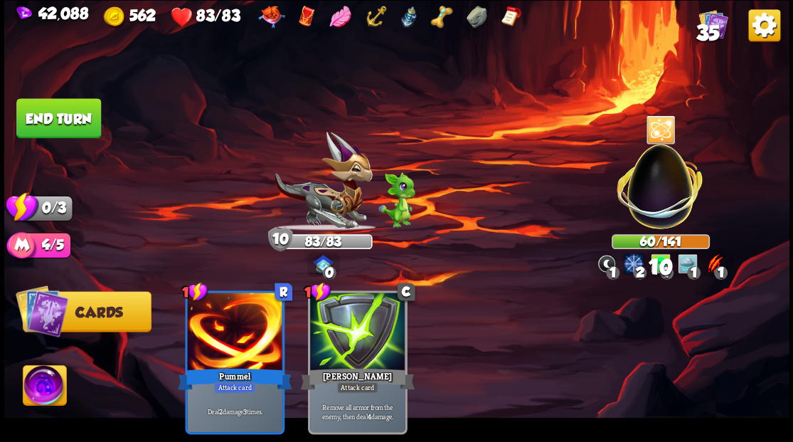
click at [60, 119] on button "End turn" at bounding box center [58, 118] width 85 height 40
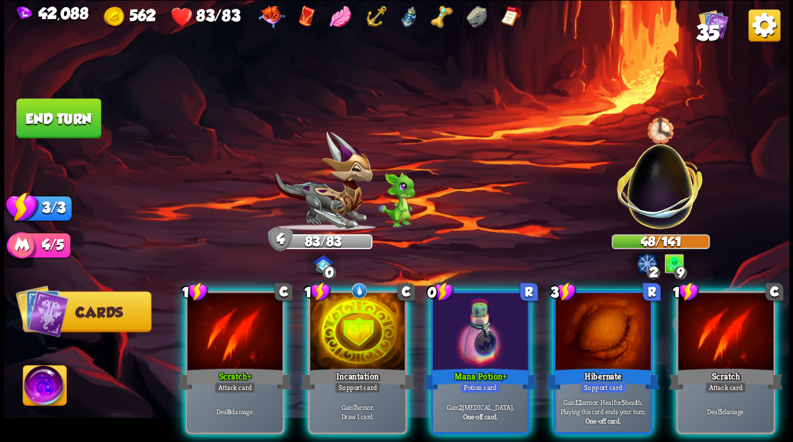
drag, startPoint x: 466, startPoint y: 304, endPoint x: 455, endPoint y: 265, distance: 40.7
click at [465, 299] on div at bounding box center [479, 332] width 95 height 80
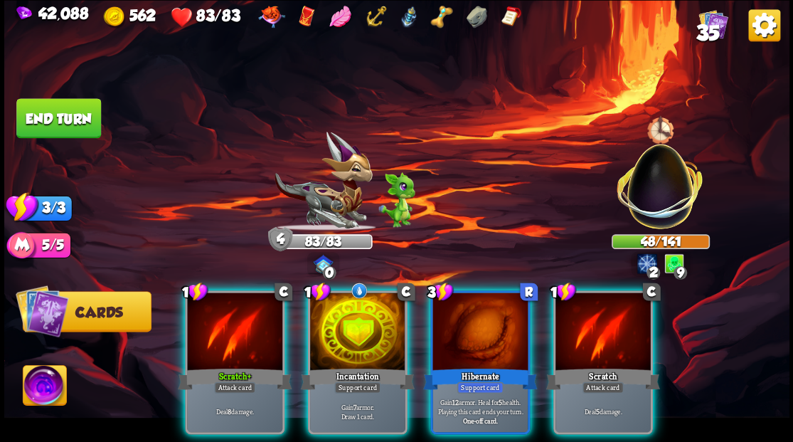
click at [666, 171] on img at bounding box center [660, 178] width 103 height 103
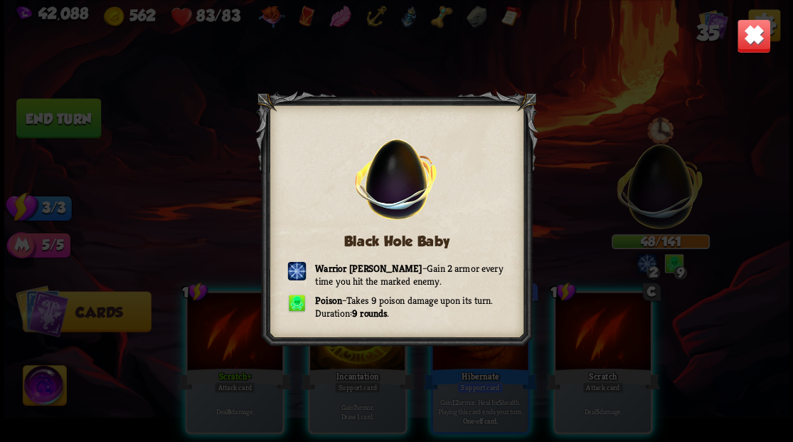
click at [751, 43] on img at bounding box center [753, 35] width 34 height 34
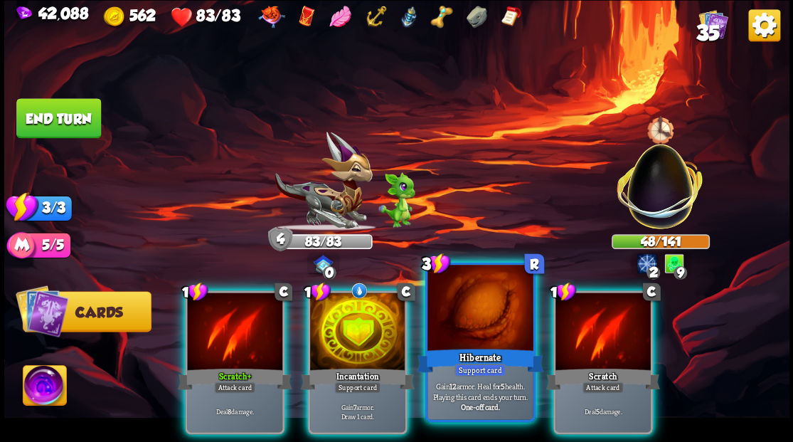
click at [459, 333] on div at bounding box center [479, 309] width 105 height 89
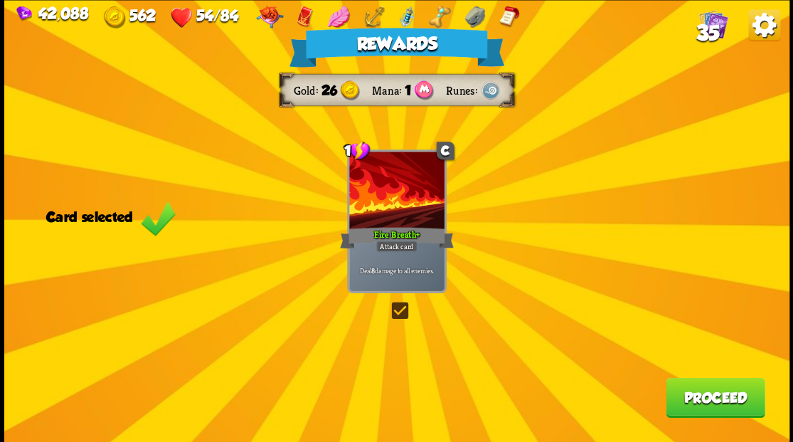
drag, startPoint x: 708, startPoint y: 402, endPoint x: 706, endPoint y: 393, distance: 9.5
click at [706, 393] on button "Proceed" at bounding box center [715, 397] width 99 height 40
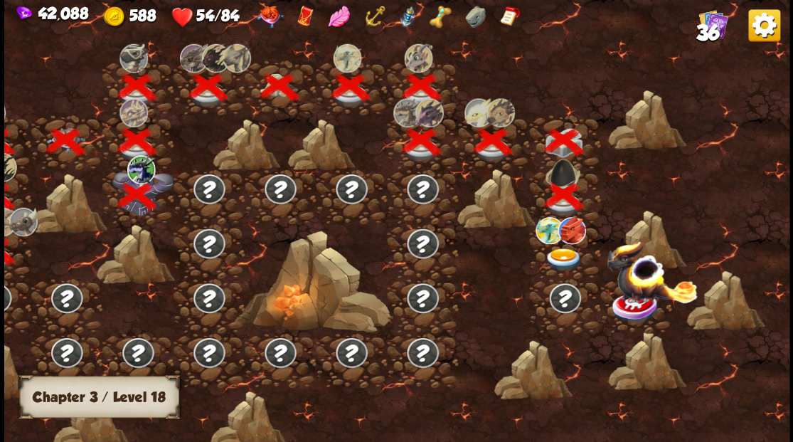
click at [562, 254] on img at bounding box center [563, 258] width 39 height 23
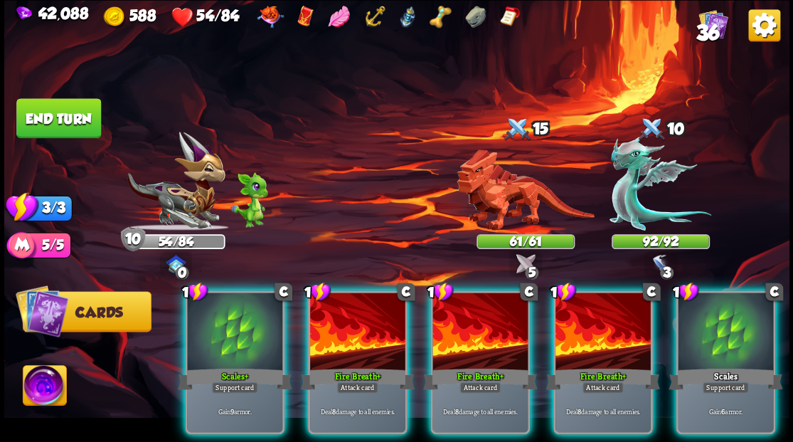
click at [47, 384] on img at bounding box center [44, 387] width 43 height 44
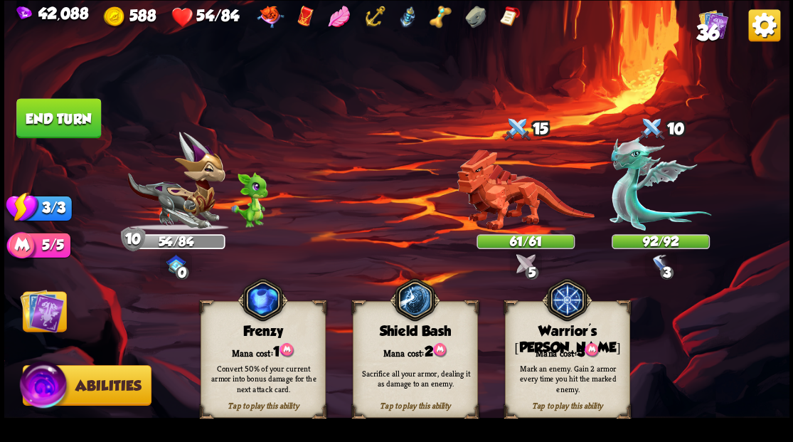
click at [565, 343] on div "Mana cost: 3" at bounding box center [567, 350] width 124 height 18
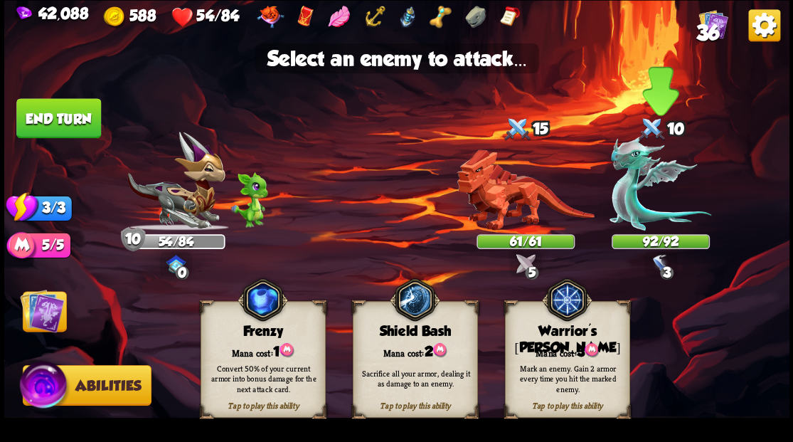
click at [628, 182] on img at bounding box center [660, 183] width 102 height 95
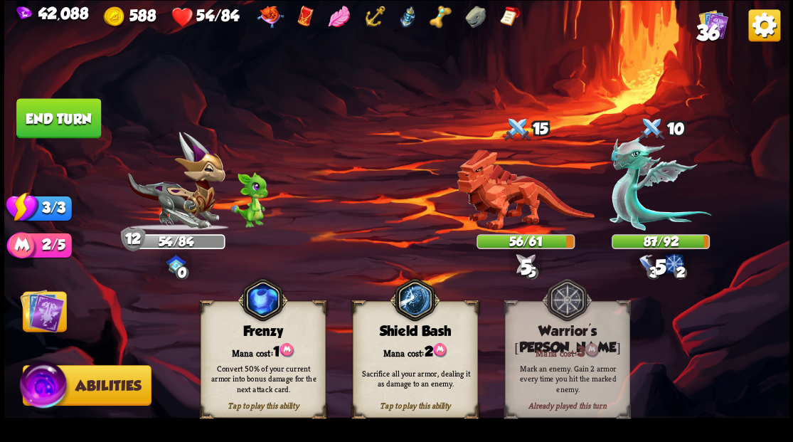
click at [43, 308] on img at bounding box center [42, 310] width 44 height 44
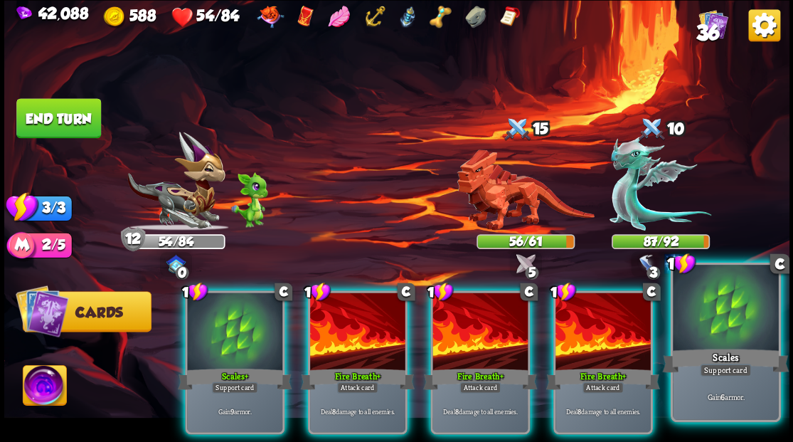
click at [769, 342] on div at bounding box center [725, 309] width 105 height 89
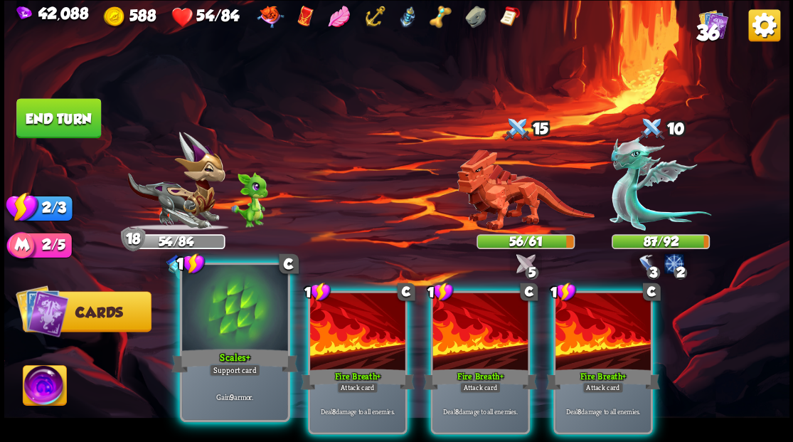
click at [204, 333] on div at bounding box center [234, 309] width 105 height 89
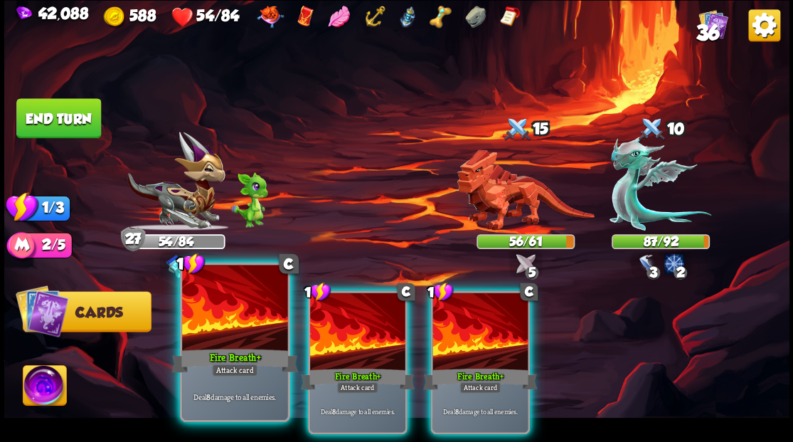
click at [202, 329] on div at bounding box center [234, 309] width 105 height 89
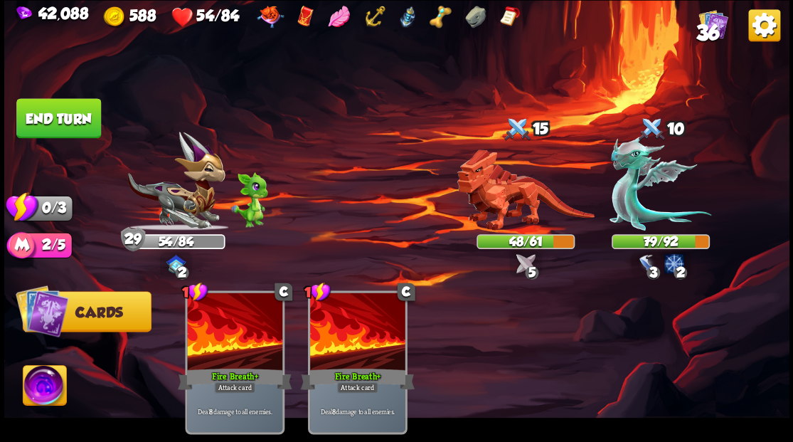
click at [75, 102] on button "End turn" at bounding box center [58, 118] width 85 height 40
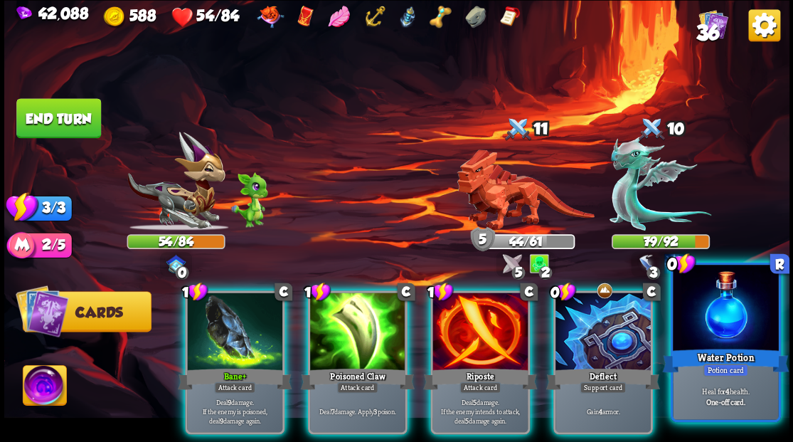
click at [753, 321] on div at bounding box center [725, 309] width 105 height 89
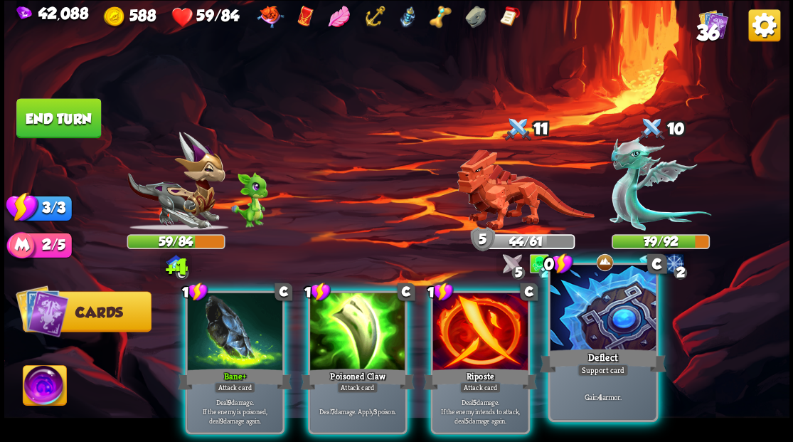
click at [600, 343] on div at bounding box center [602, 309] width 105 height 89
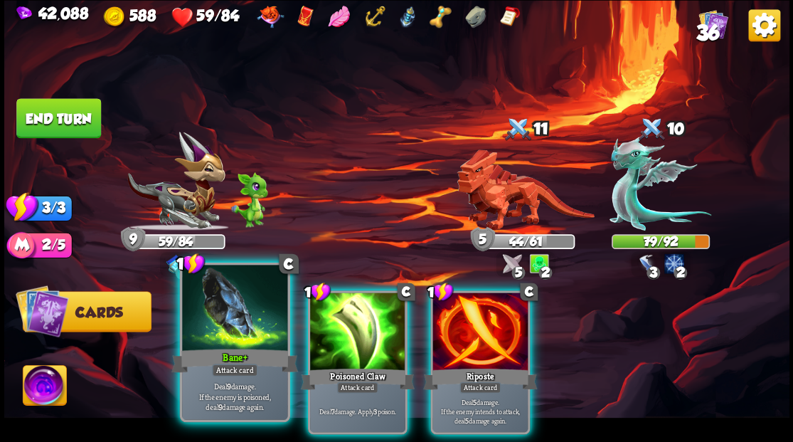
click at [236, 306] on div at bounding box center [234, 309] width 105 height 89
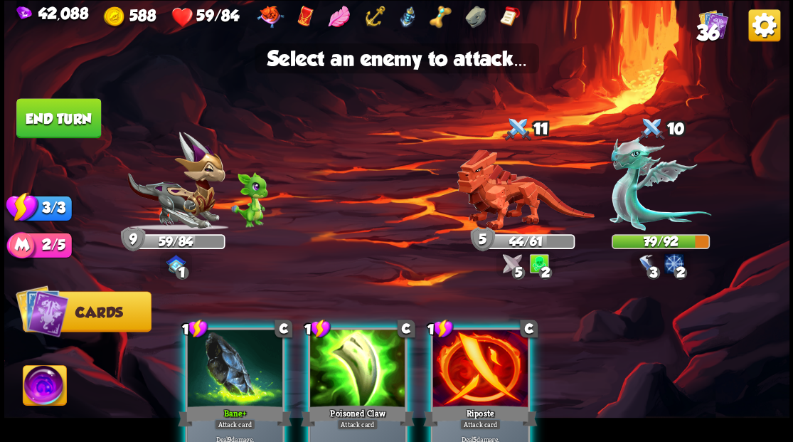
click at [252, 361] on div at bounding box center [234, 369] width 95 height 80
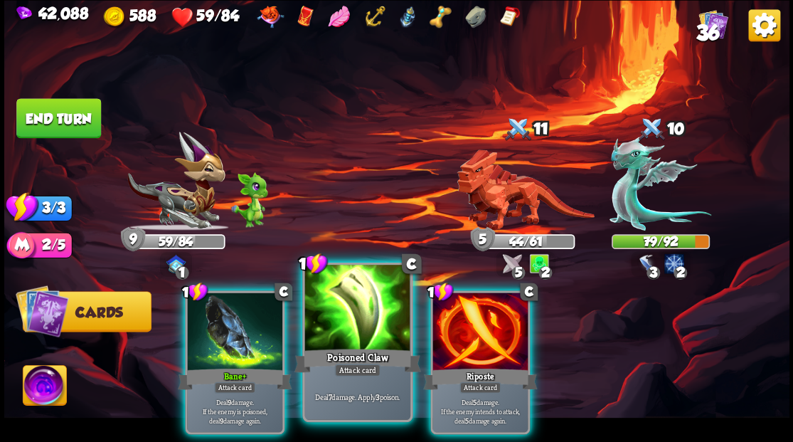
click at [356, 321] on div at bounding box center [356, 309] width 105 height 89
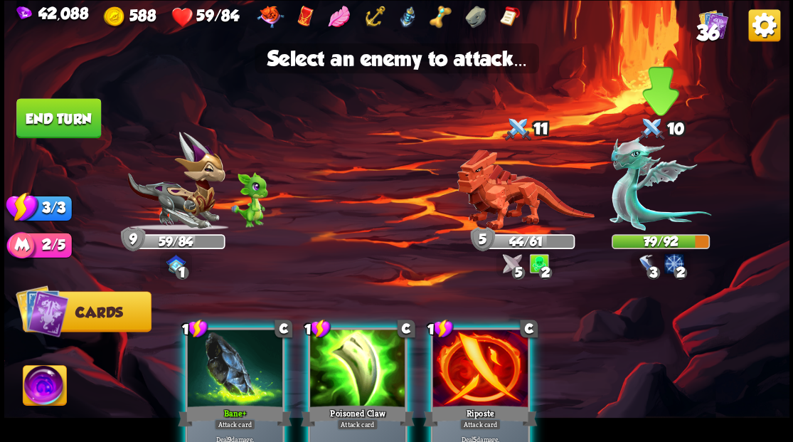
click at [622, 205] on img at bounding box center [660, 183] width 102 height 95
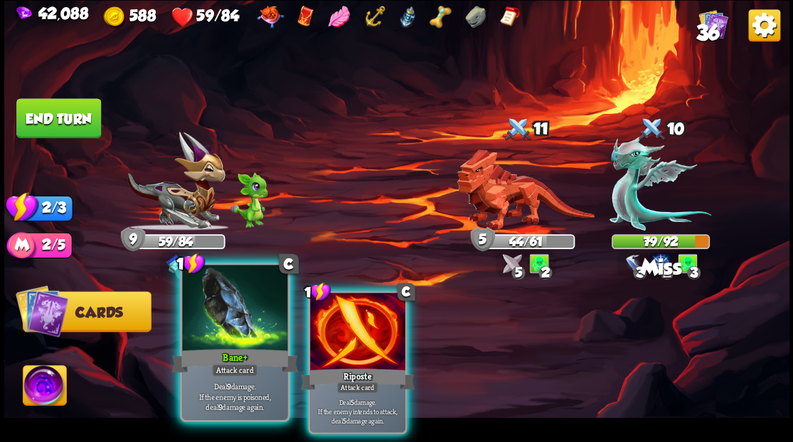
click at [228, 324] on div at bounding box center [234, 309] width 105 height 89
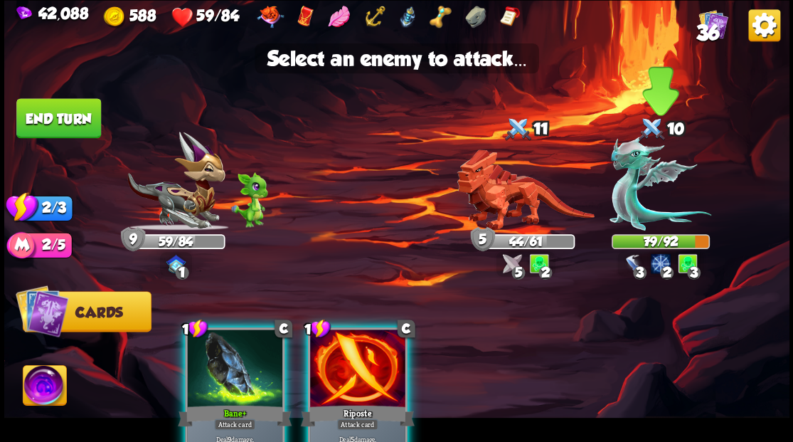
click at [631, 209] on img at bounding box center [660, 183] width 102 height 95
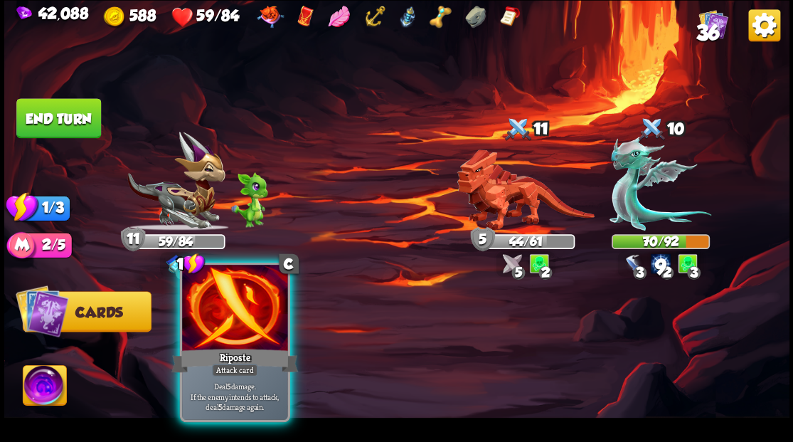
click at [242, 332] on div at bounding box center [234, 309] width 105 height 89
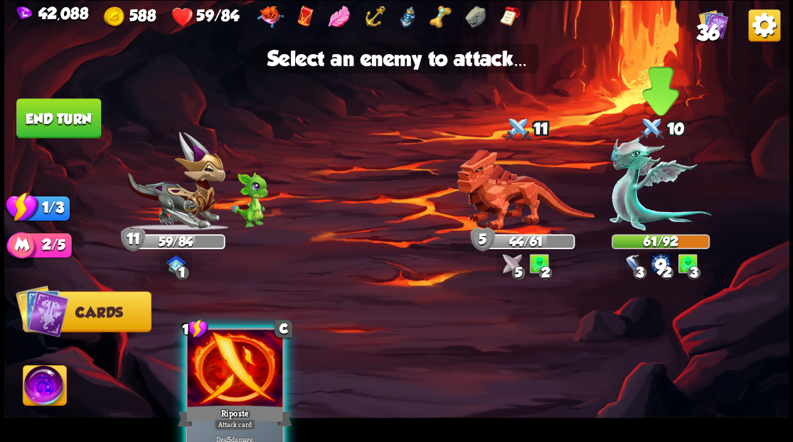
click at [644, 210] on img at bounding box center [660, 183] width 102 height 95
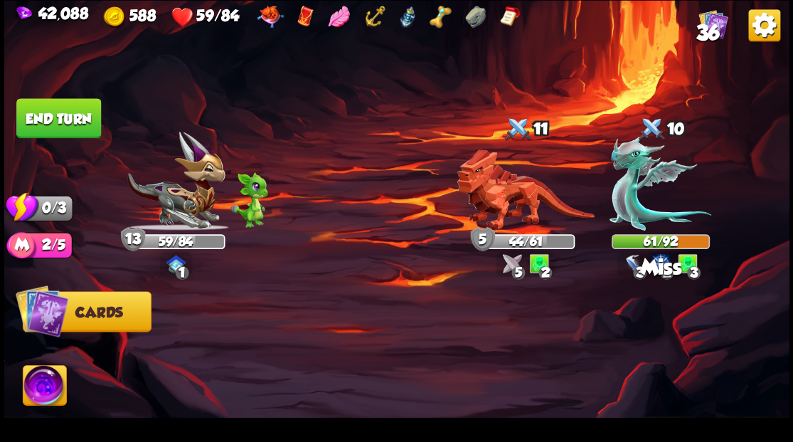
click at [75, 122] on button "End turn" at bounding box center [58, 118] width 85 height 40
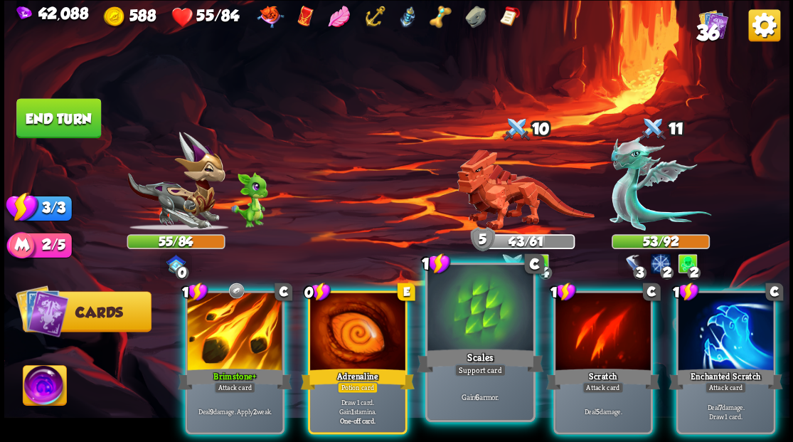
click at [470, 328] on div at bounding box center [479, 309] width 105 height 89
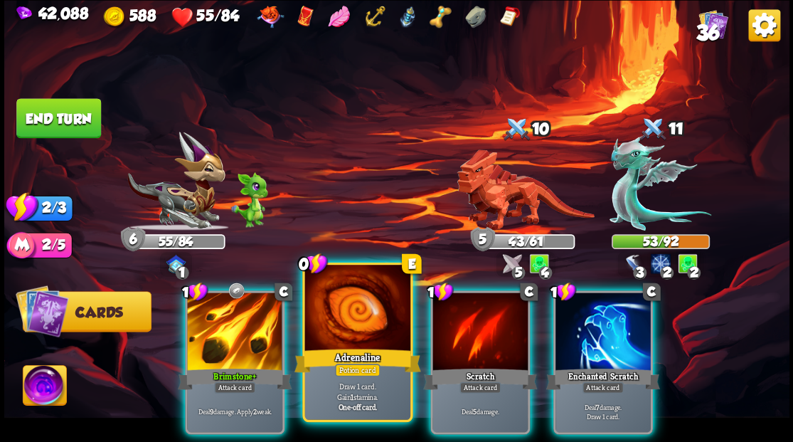
click at [343, 341] on div at bounding box center [356, 309] width 105 height 89
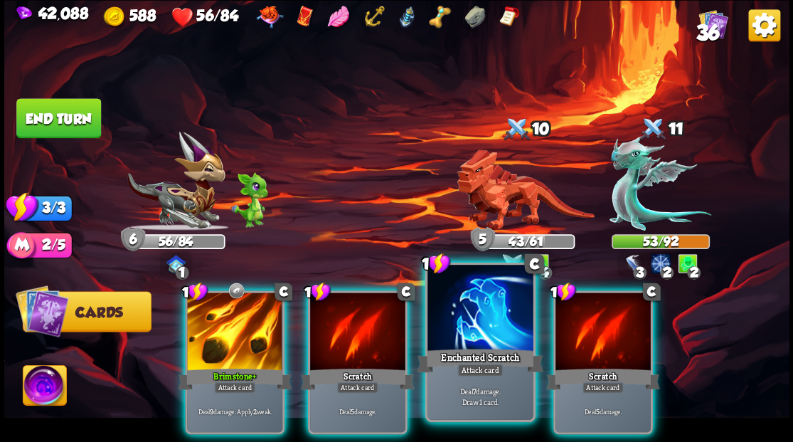
click at [482, 336] on div at bounding box center [479, 309] width 105 height 89
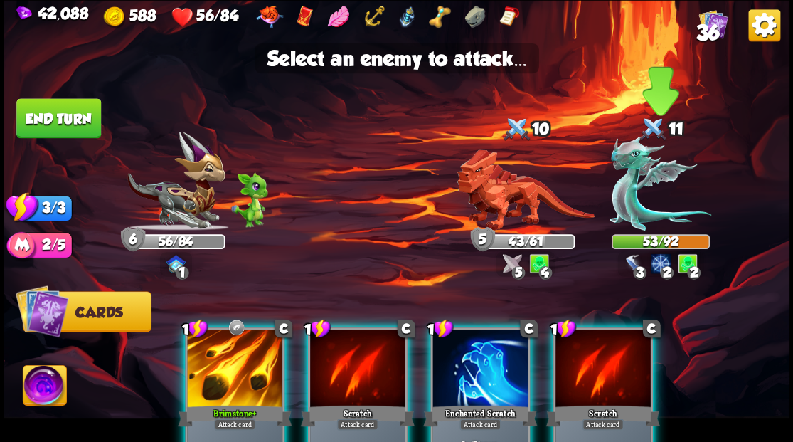
click at [637, 209] on img at bounding box center [660, 183] width 102 height 95
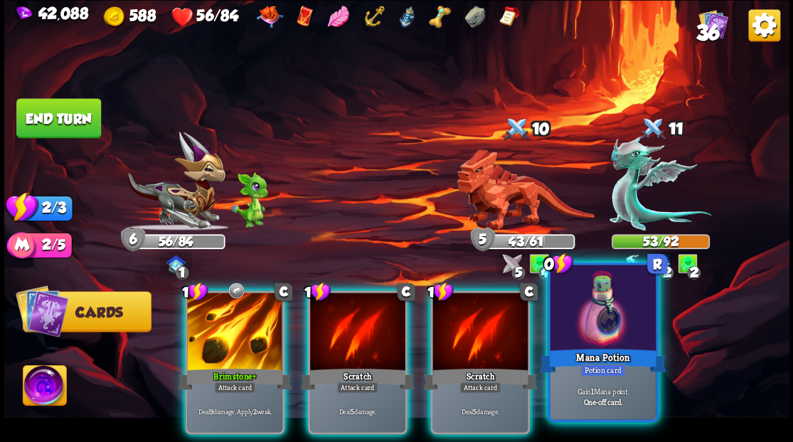
click at [606, 334] on div at bounding box center [602, 309] width 105 height 89
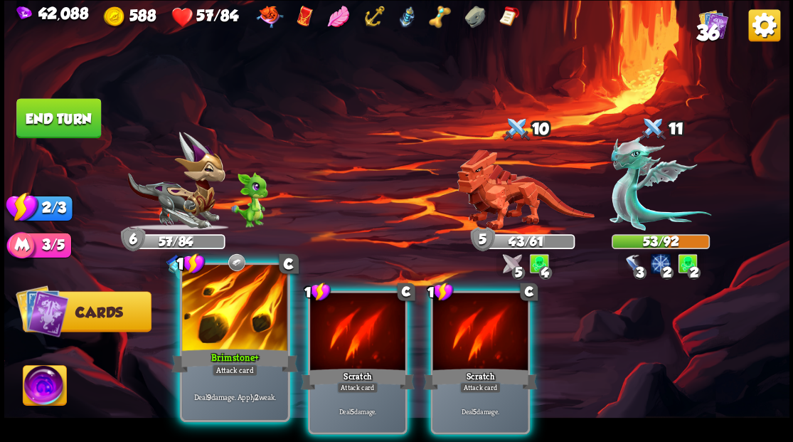
click at [233, 333] on div at bounding box center [234, 309] width 105 height 89
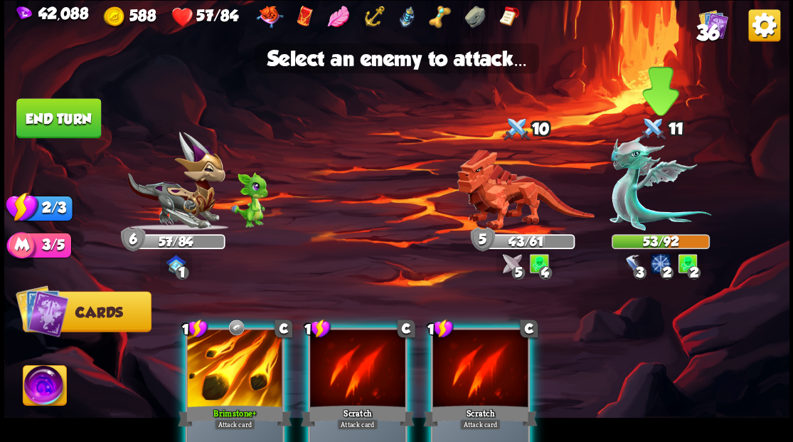
click at [636, 202] on img at bounding box center [660, 183] width 102 height 95
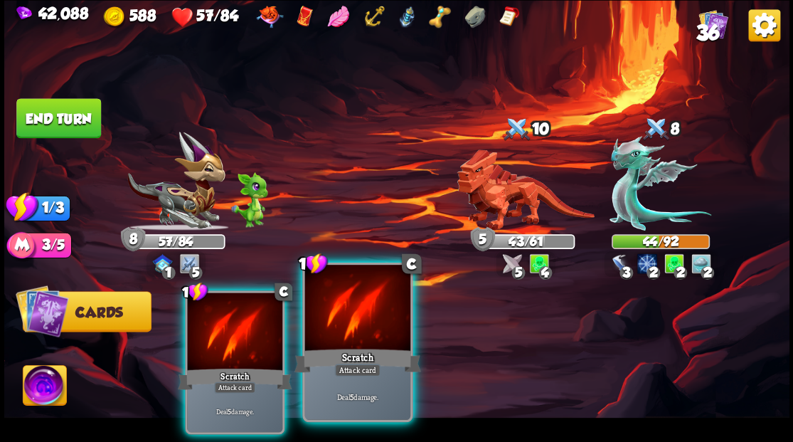
click at [368, 333] on div at bounding box center [356, 309] width 105 height 89
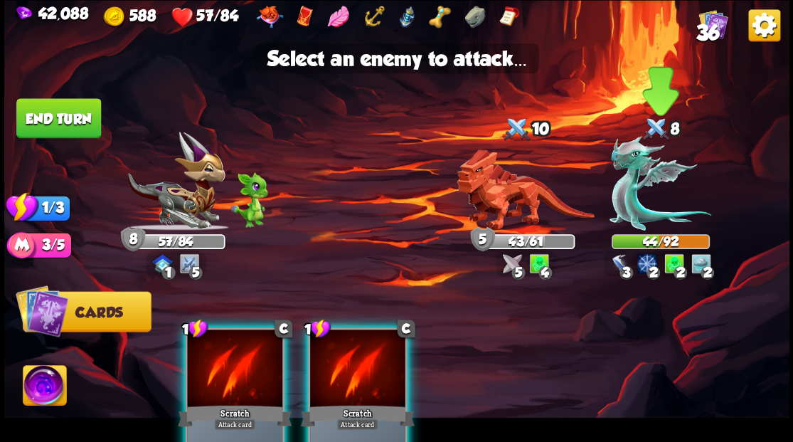
click at [631, 207] on img at bounding box center [660, 183] width 102 height 95
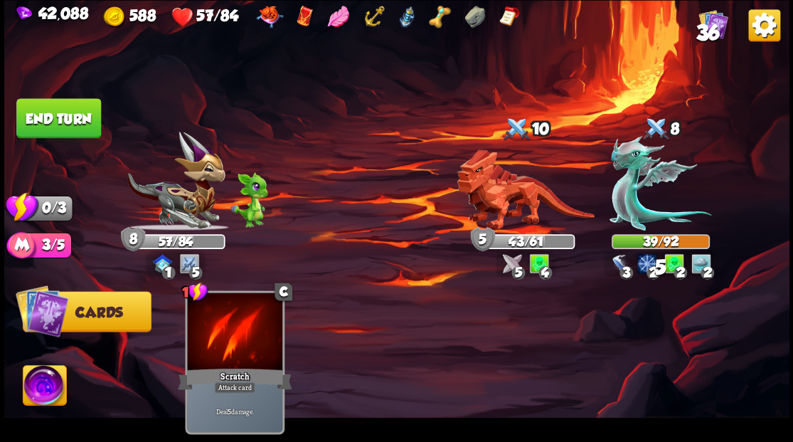
click at [64, 112] on button "End turn" at bounding box center [58, 118] width 85 height 40
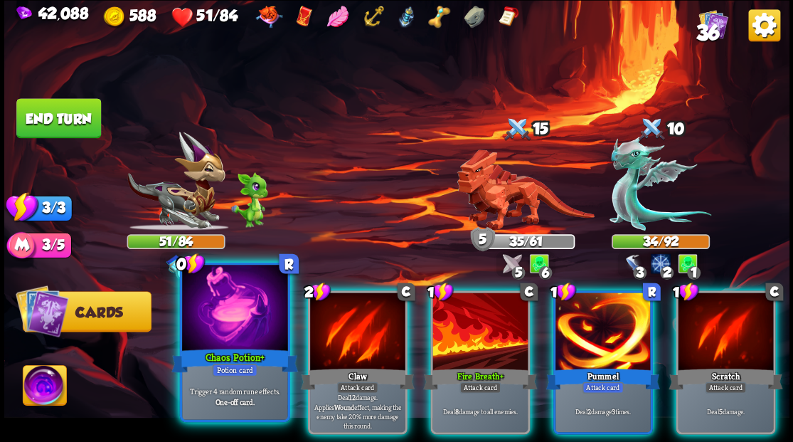
click at [230, 327] on div at bounding box center [234, 309] width 105 height 89
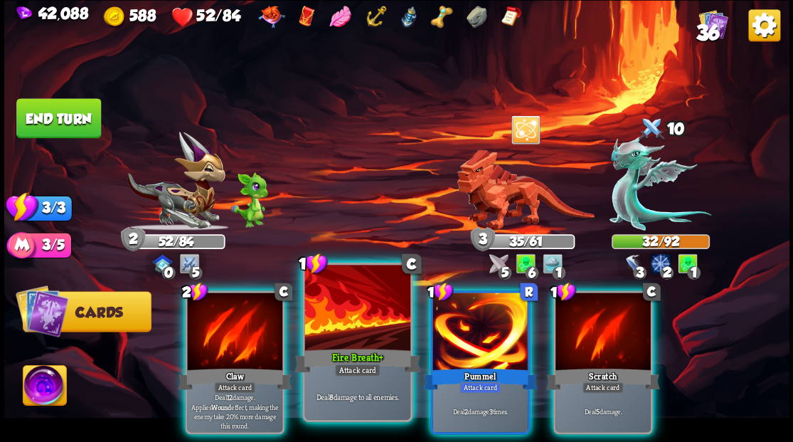
click at [347, 337] on div at bounding box center [356, 309] width 105 height 89
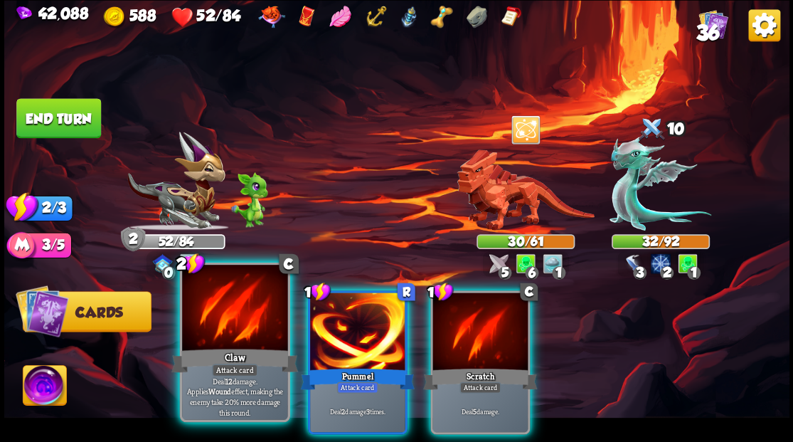
click at [233, 321] on div at bounding box center [234, 309] width 105 height 89
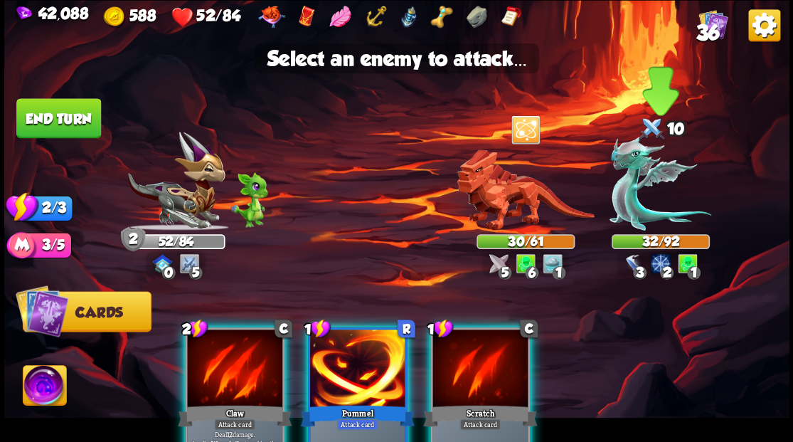
click at [623, 201] on img at bounding box center [660, 183] width 102 height 95
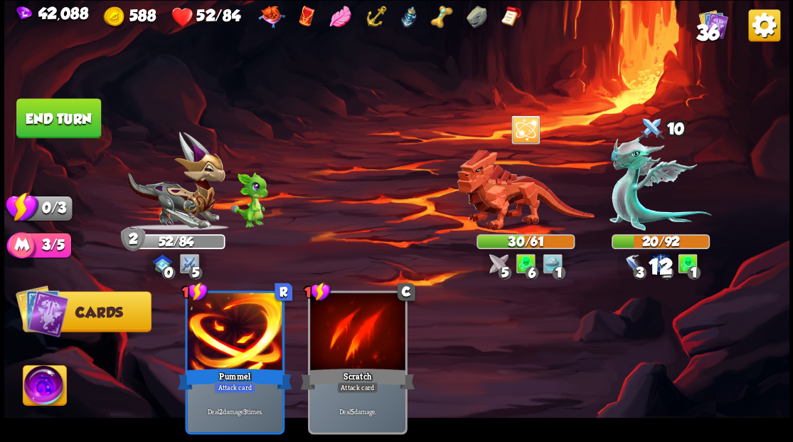
click at [92, 128] on button "End turn" at bounding box center [58, 118] width 85 height 40
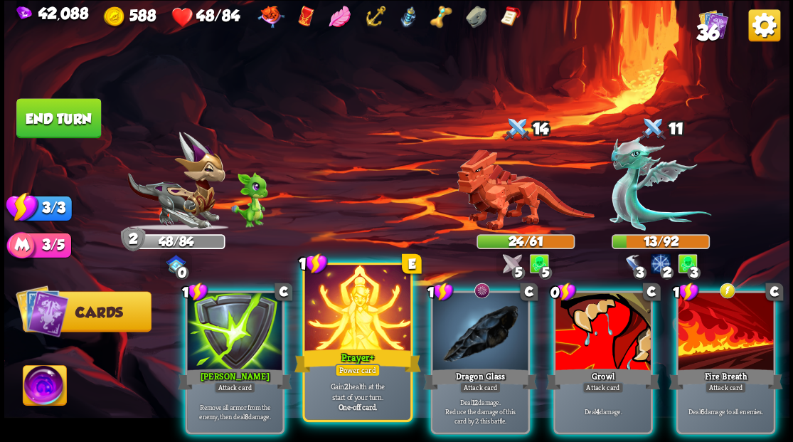
click at [333, 308] on div at bounding box center [356, 309] width 105 height 89
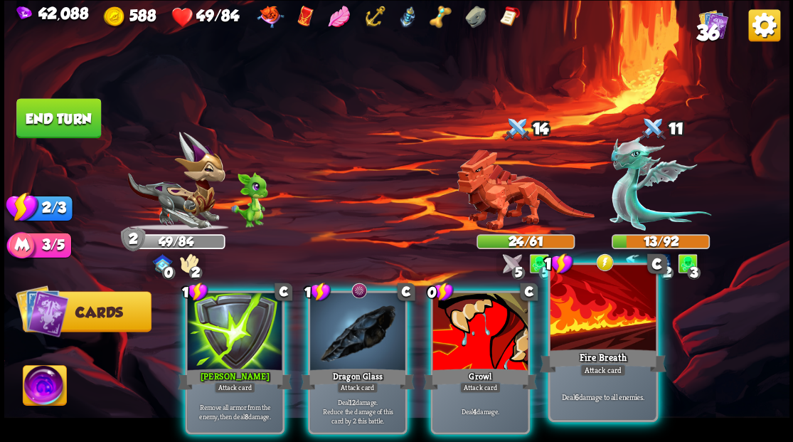
click at [614, 329] on div at bounding box center [602, 309] width 105 height 89
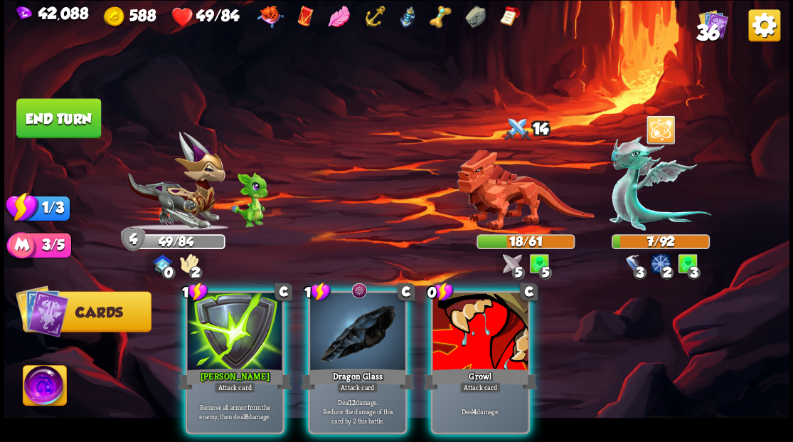
drag, startPoint x: 255, startPoint y: 325, endPoint x: 449, endPoint y: 292, distance: 197.0
click at [255, 325] on div at bounding box center [234, 332] width 95 height 80
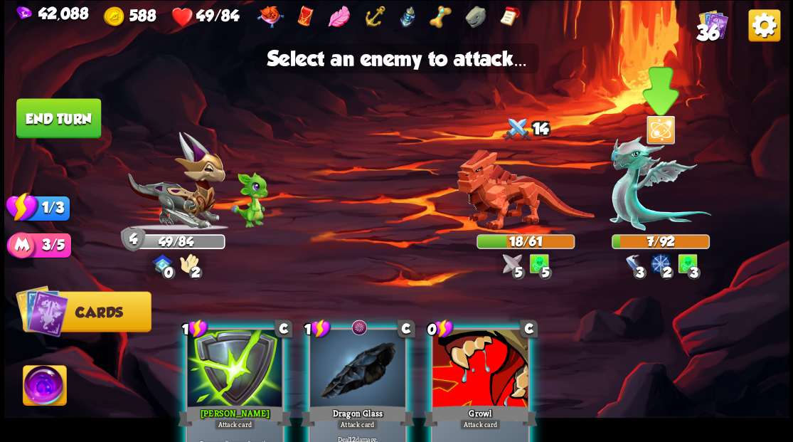
click at [636, 193] on img at bounding box center [660, 183] width 102 height 95
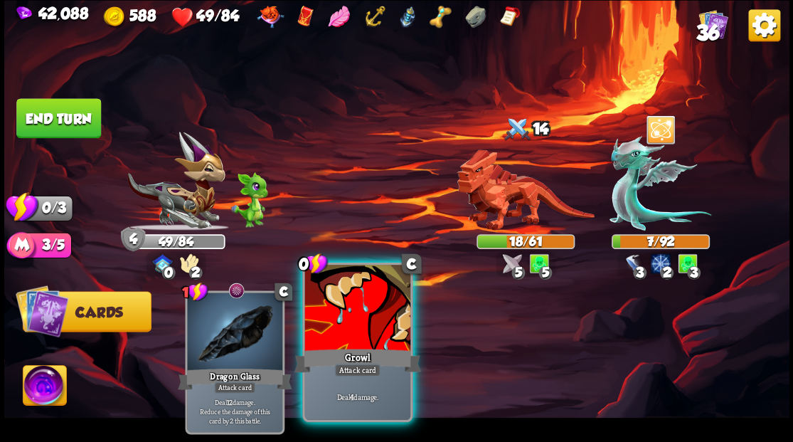
click at [340, 307] on div at bounding box center [356, 309] width 105 height 89
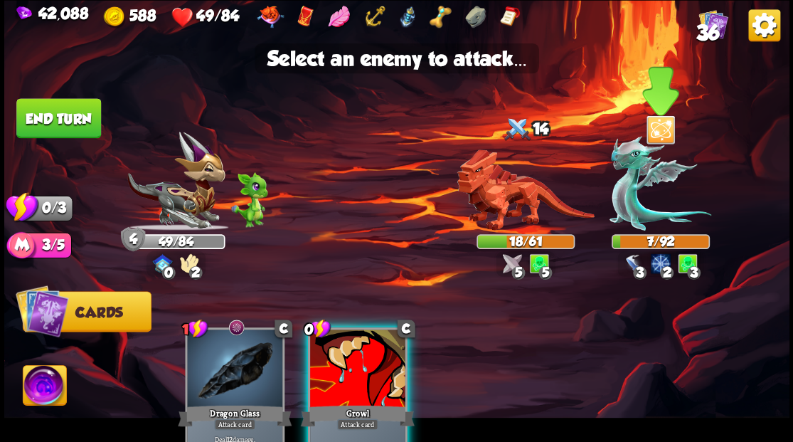
click at [626, 196] on img at bounding box center [660, 183] width 102 height 95
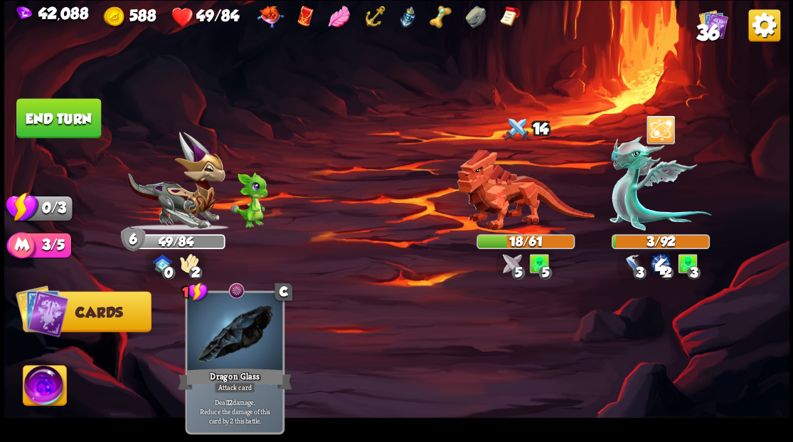
click at [78, 112] on button "End turn" at bounding box center [58, 118] width 85 height 40
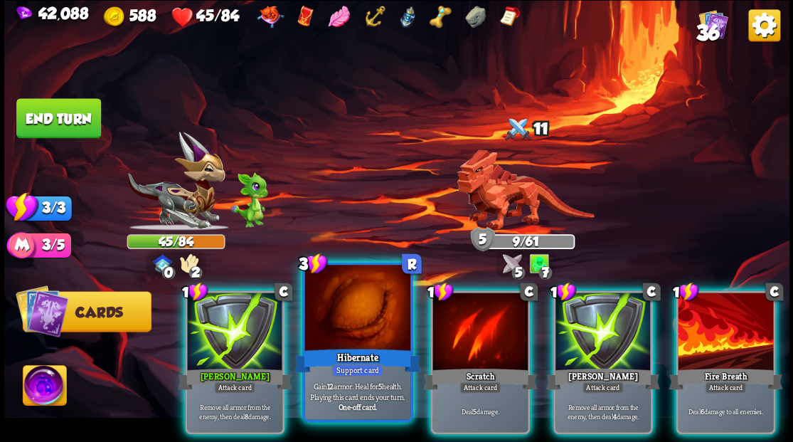
click at [340, 299] on div at bounding box center [356, 309] width 105 height 89
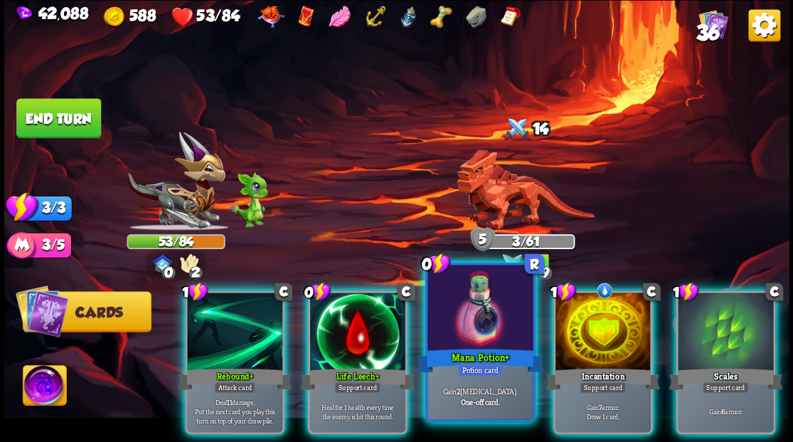
click at [474, 334] on div at bounding box center [479, 309] width 105 height 89
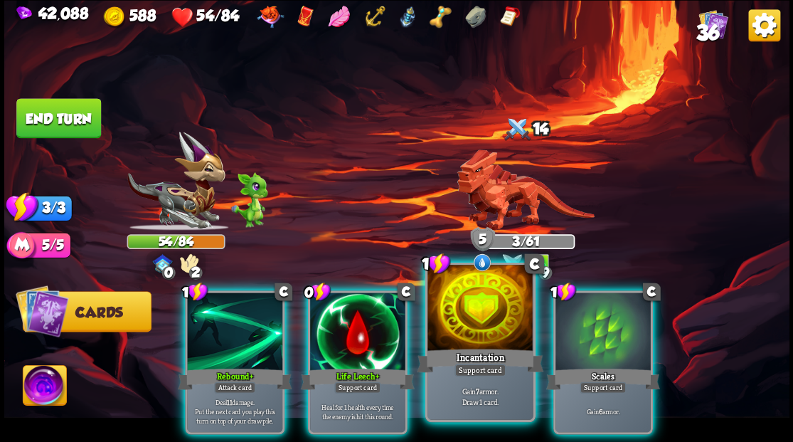
click at [479, 324] on div at bounding box center [479, 309] width 105 height 89
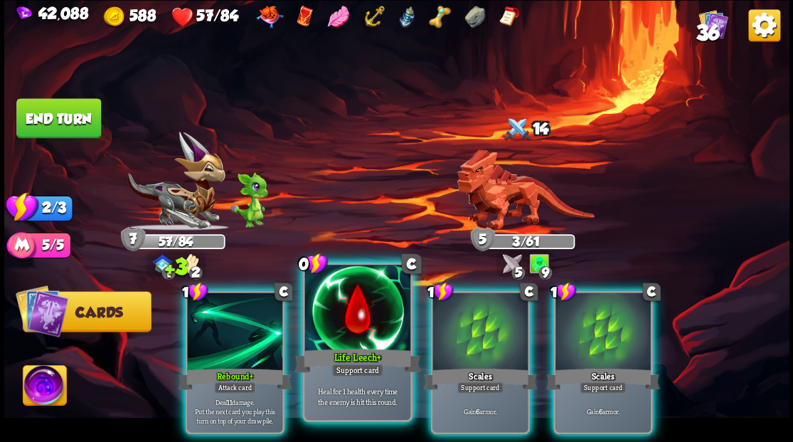
click at [357, 320] on div at bounding box center [356, 309] width 105 height 89
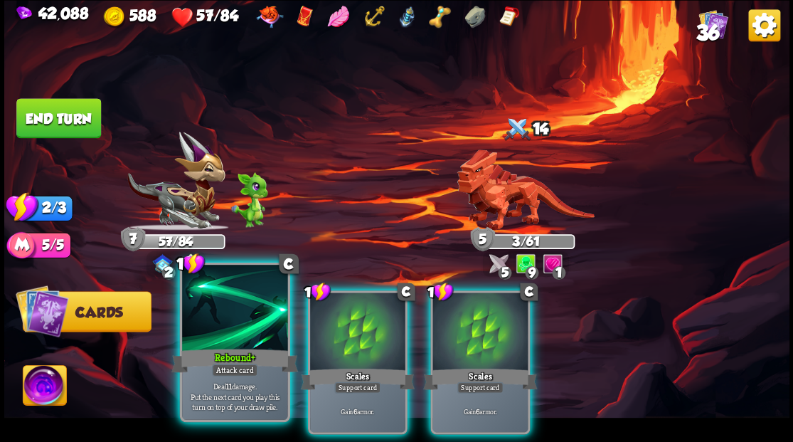
click at [236, 333] on div at bounding box center [234, 309] width 105 height 89
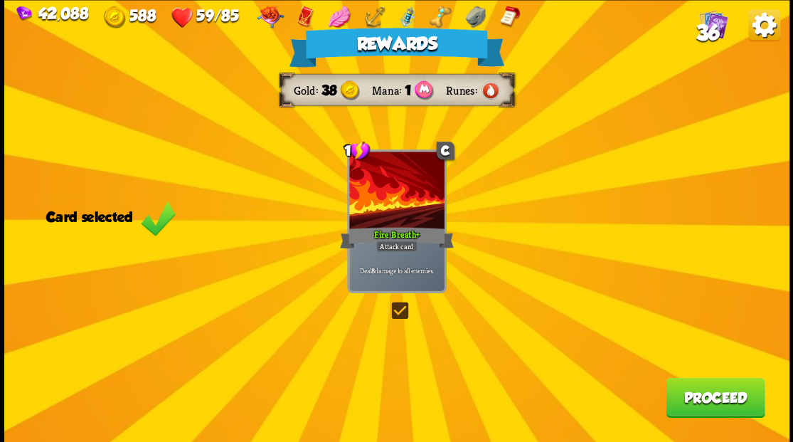
click at [686, 401] on button "Proceed" at bounding box center [715, 397] width 99 height 40
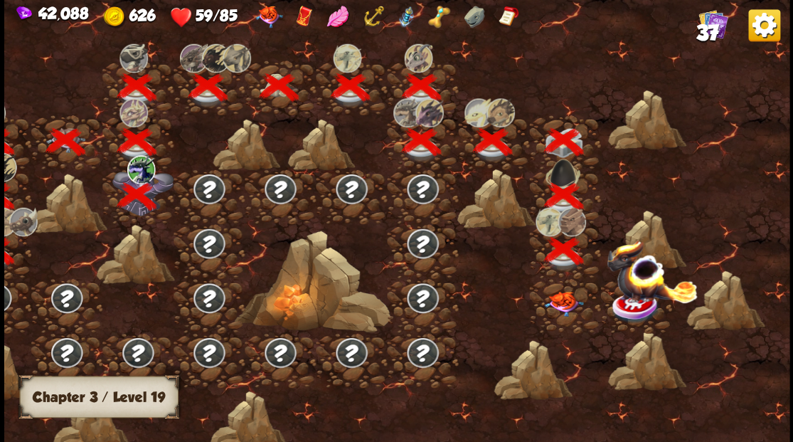
click at [557, 303] on img at bounding box center [563, 303] width 39 height 25
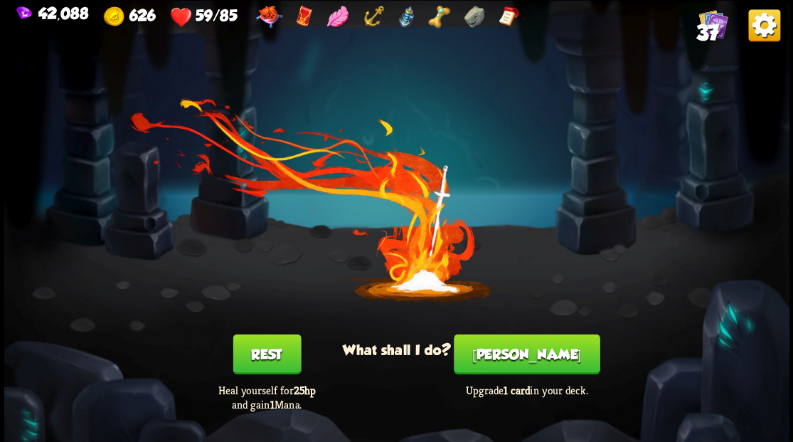
click at [526, 356] on button "[PERSON_NAME]" at bounding box center [527, 354] width 146 height 40
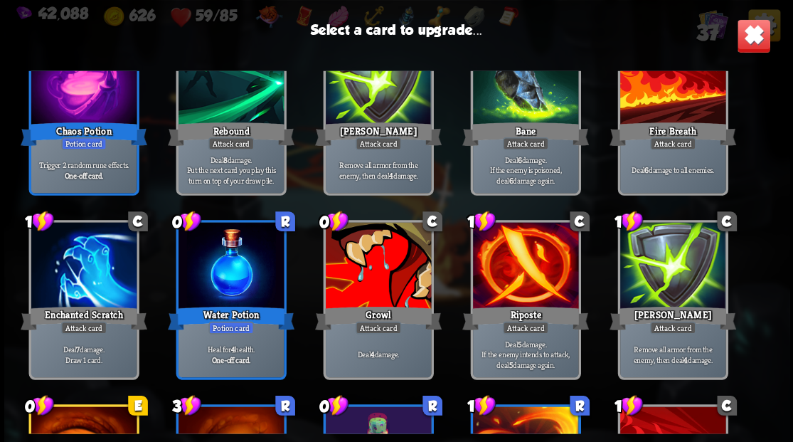
scroll to position [521, 0]
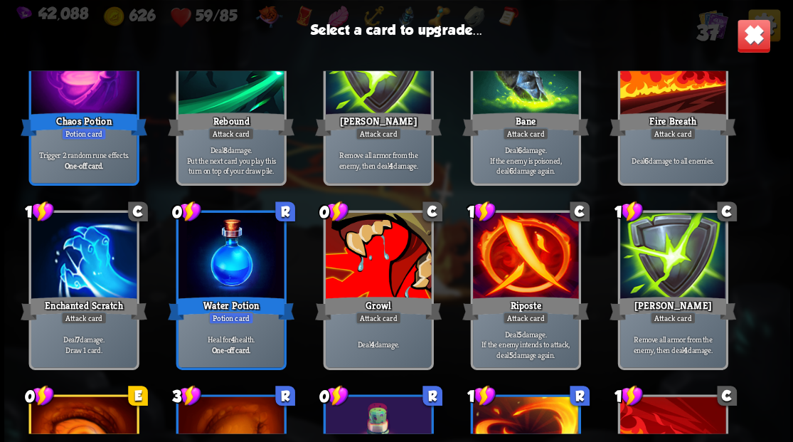
click at [363, 262] on div at bounding box center [377, 257] width 105 height 89
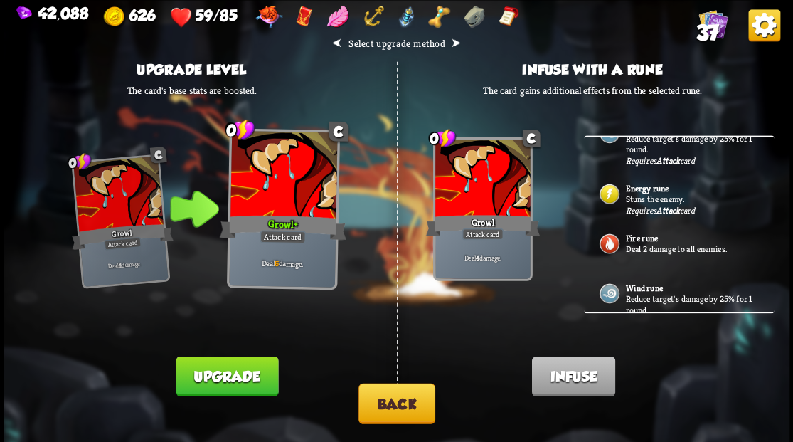
scroll to position [474, 0]
click at [657, 182] on b "Energy rune" at bounding box center [646, 186] width 43 height 11
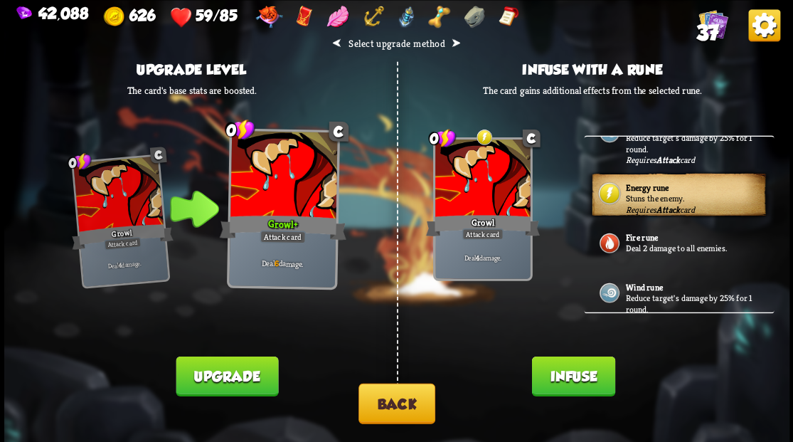
drag, startPoint x: 575, startPoint y: 378, endPoint x: 539, endPoint y: 311, distance: 75.7
click at [570, 371] on button "Infuse" at bounding box center [572, 376] width 83 height 40
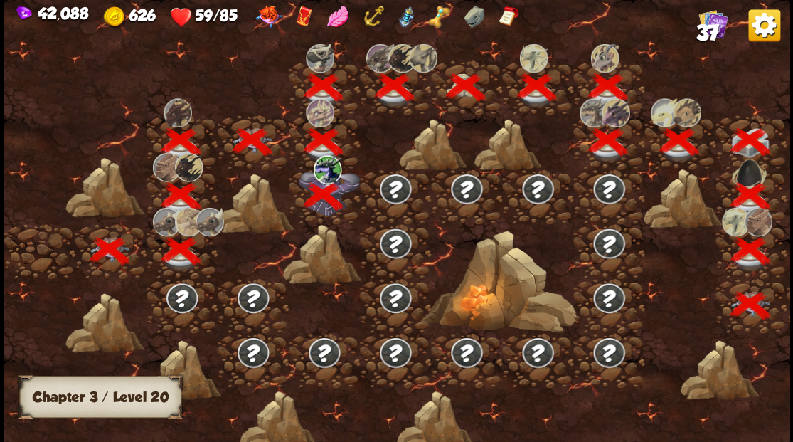
scroll to position [0, 216]
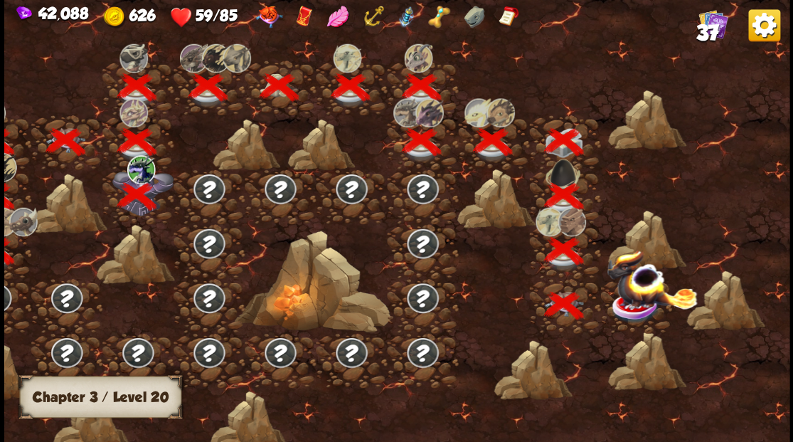
click at [634, 308] on img at bounding box center [635, 307] width 49 height 33
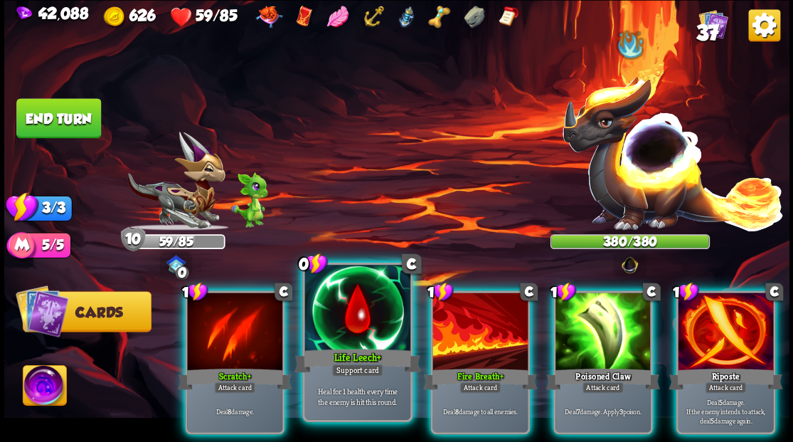
click at [363, 300] on div at bounding box center [356, 309] width 105 height 89
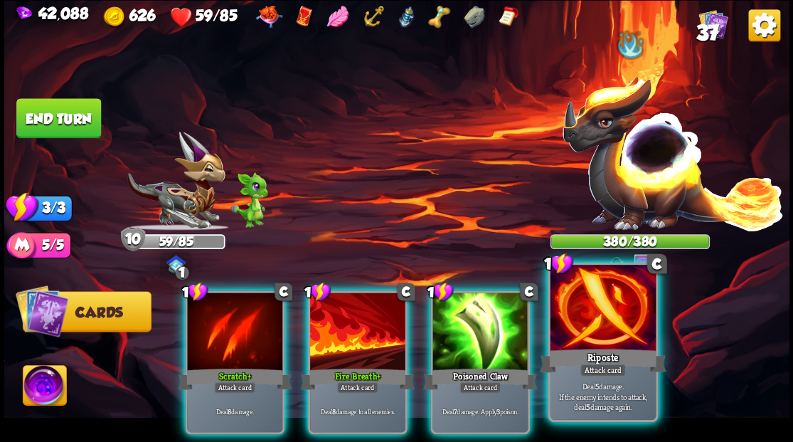
click at [608, 326] on div at bounding box center [602, 309] width 105 height 89
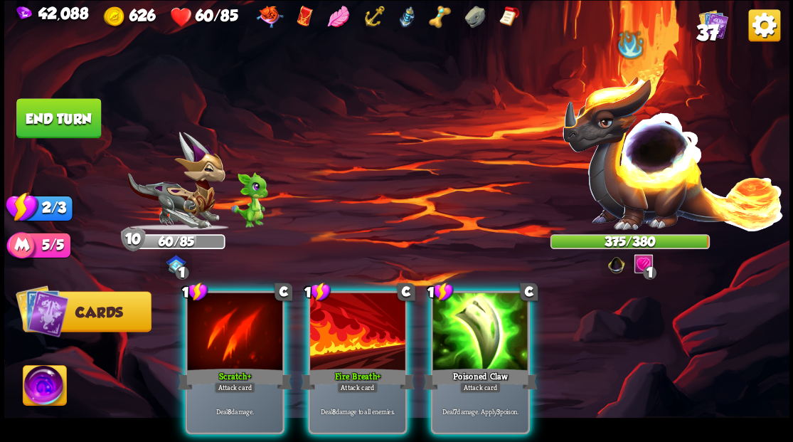
click at [498, 305] on div at bounding box center [479, 332] width 95 height 80
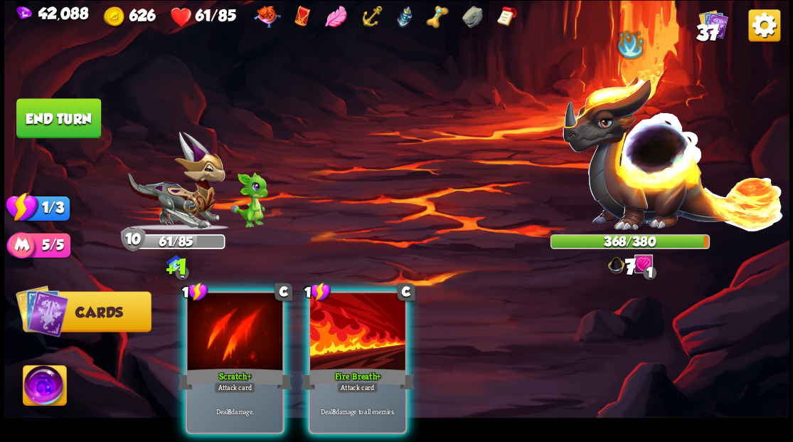
drag, startPoint x: 371, startPoint y: 299, endPoint x: 371, endPoint y: 290, distance: 9.2
click at [371, 297] on div at bounding box center [357, 332] width 95 height 80
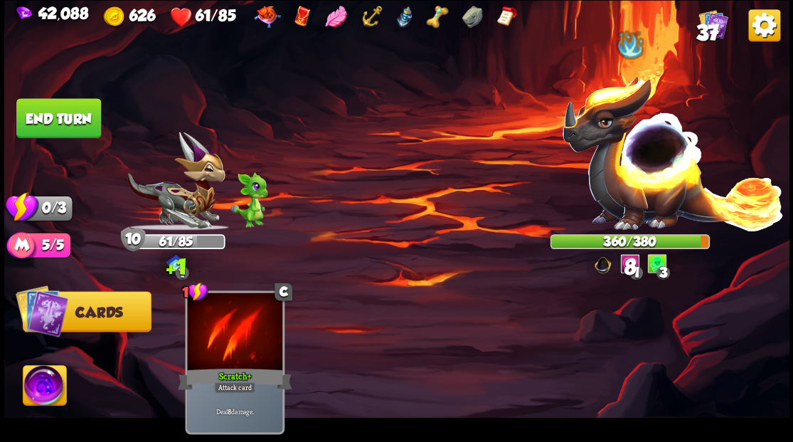
drag, startPoint x: 53, startPoint y: 117, endPoint x: 91, endPoint y: 128, distance: 39.2
click at [57, 118] on button "End turn" at bounding box center [58, 118] width 85 height 40
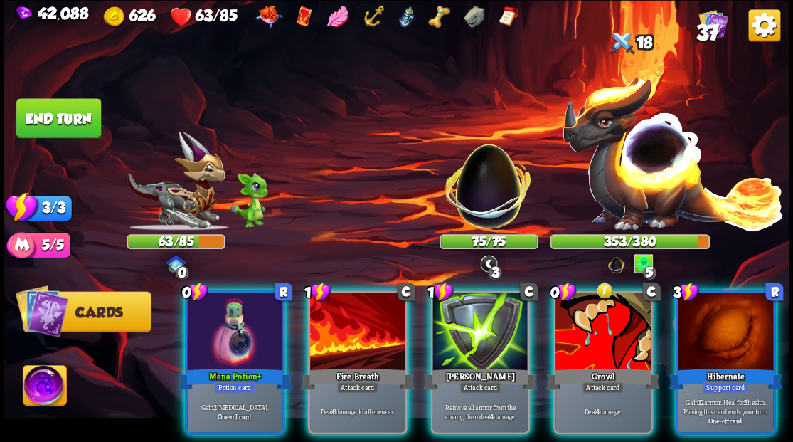
click at [38, 389] on img at bounding box center [44, 387] width 43 height 44
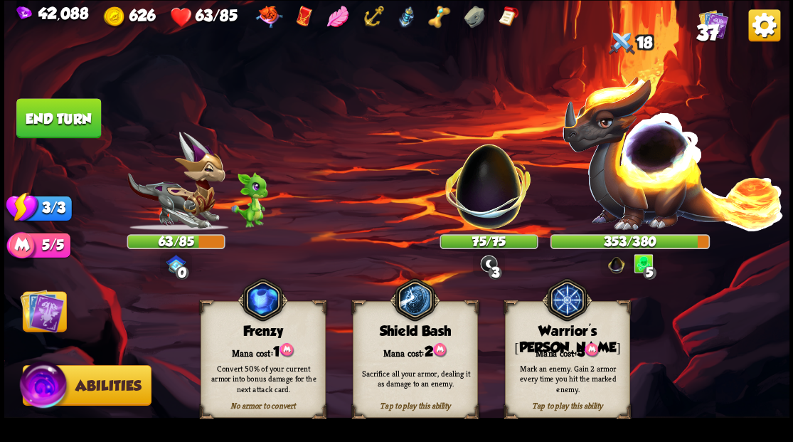
click at [571, 341] on div "Tap to play this ability Warrior's [PERSON_NAME] cost: 3 Mark an enemy. Gain 2 …" at bounding box center [566, 359] width 125 height 117
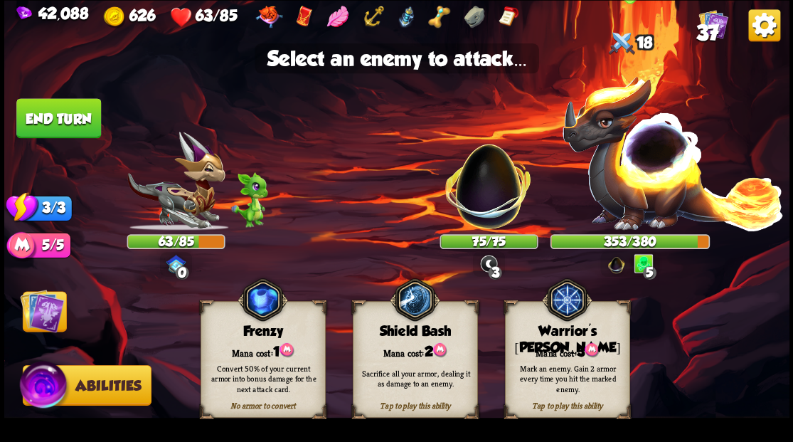
click at [644, 188] on img at bounding box center [672, 152] width 223 height 156
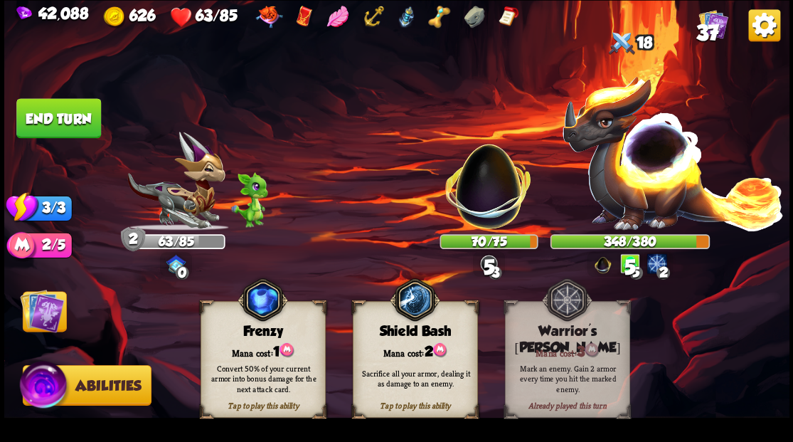
click at [41, 311] on img at bounding box center [42, 310] width 44 height 44
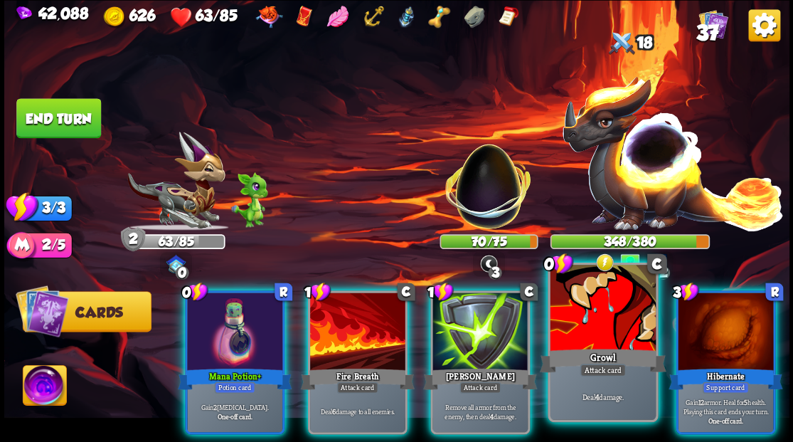
click at [597, 319] on div at bounding box center [602, 309] width 105 height 89
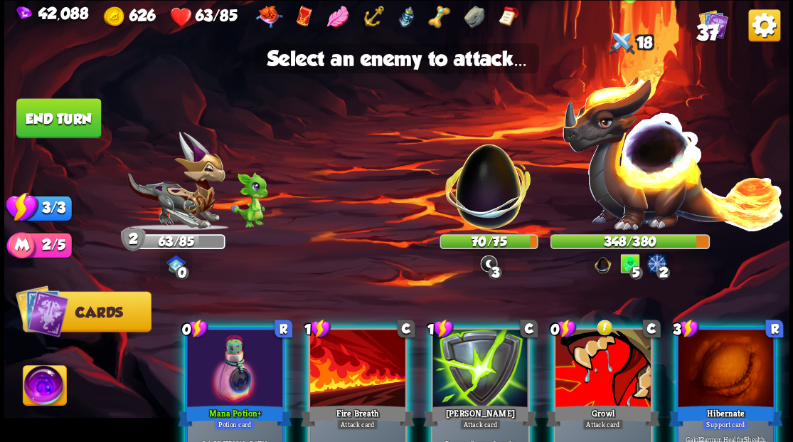
click at [626, 168] on img at bounding box center [672, 152] width 223 height 156
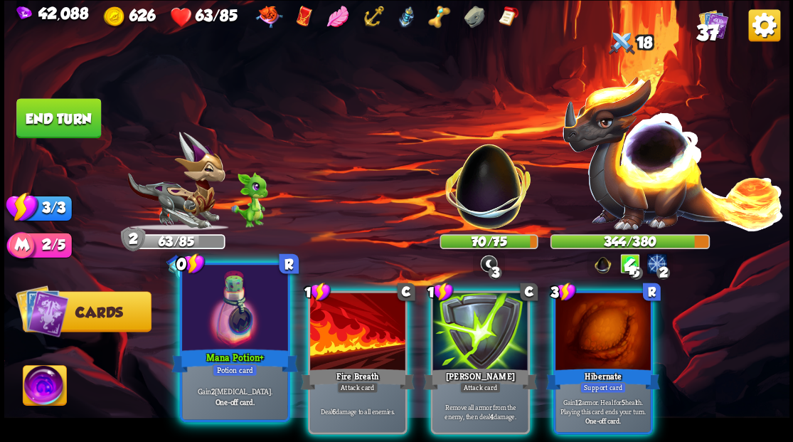
click at [222, 327] on div at bounding box center [234, 309] width 105 height 89
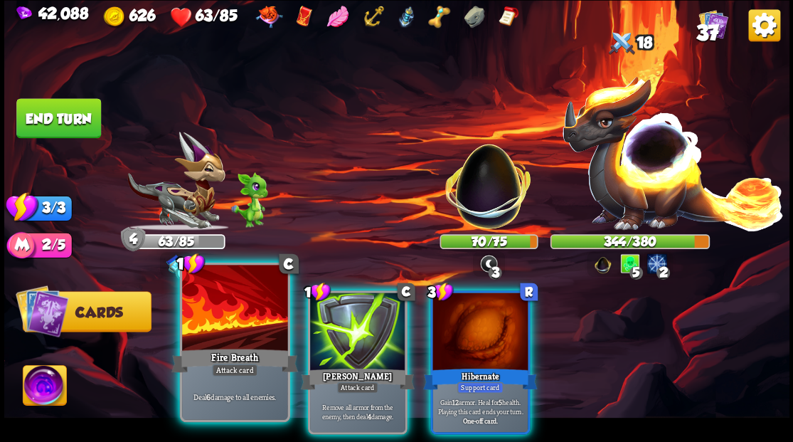
click at [221, 327] on div at bounding box center [234, 309] width 105 height 89
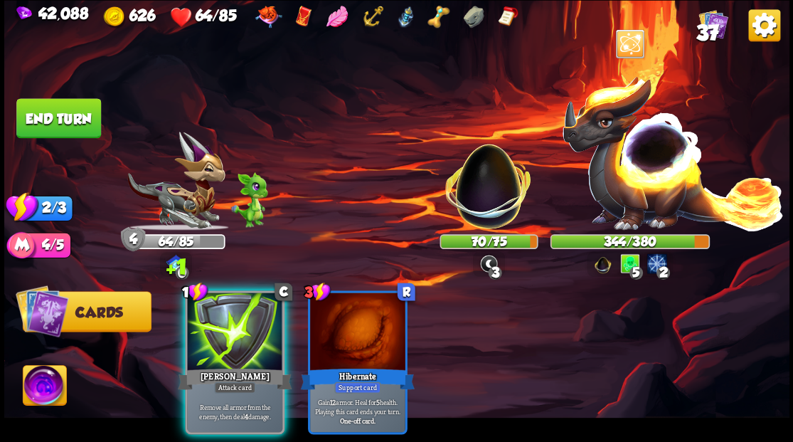
click at [221, 327] on div at bounding box center [234, 332] width 95 height 80
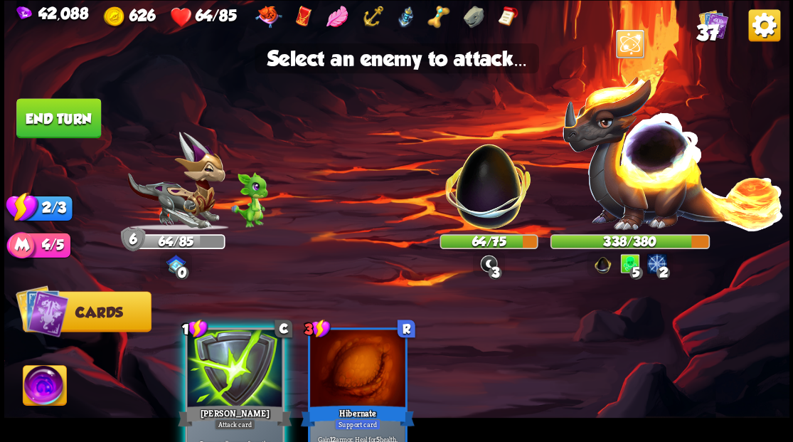
drag, startPoint x: 229, startPoint y: 338, endPoint x: 240, endPoint y: 329, distance: 14.6
click at [229, 338] on div at bounding box center [234, 369] width 95 height 80
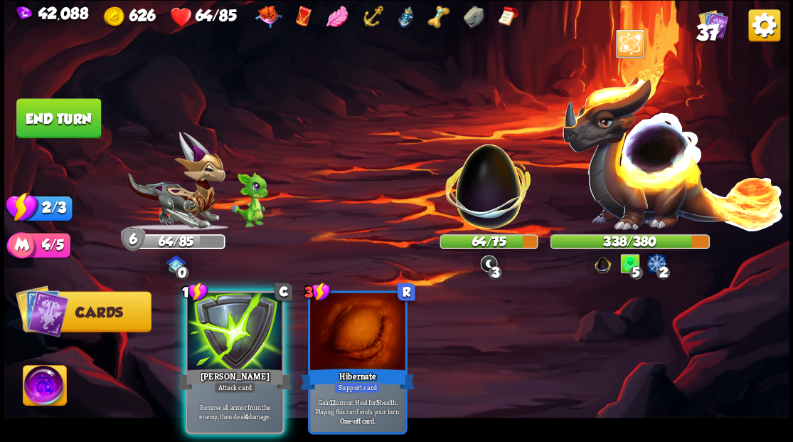
click at [474, 205] on img at bounding box center [488, 178] width 103 height 103
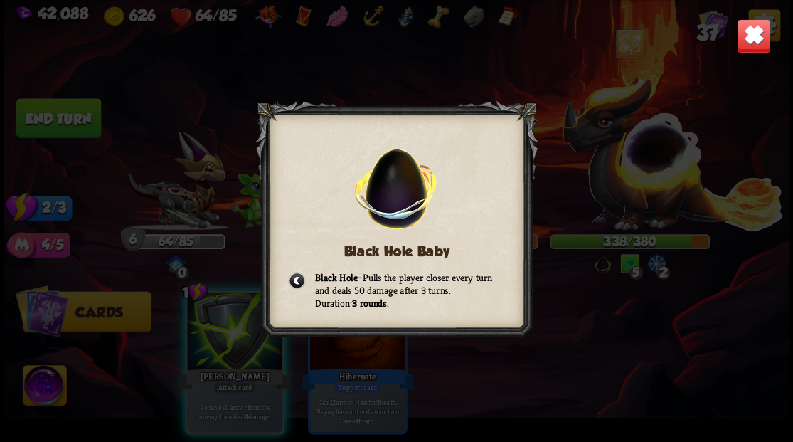
click at [750, 41] on img at bounding box center [753, 35] width 34 height 34
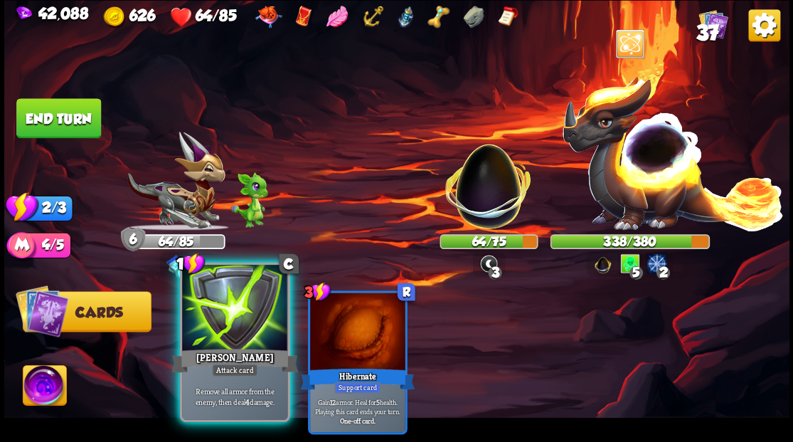
click at [234, 326] on div at bounding box center [234, 309] width 105 height 89
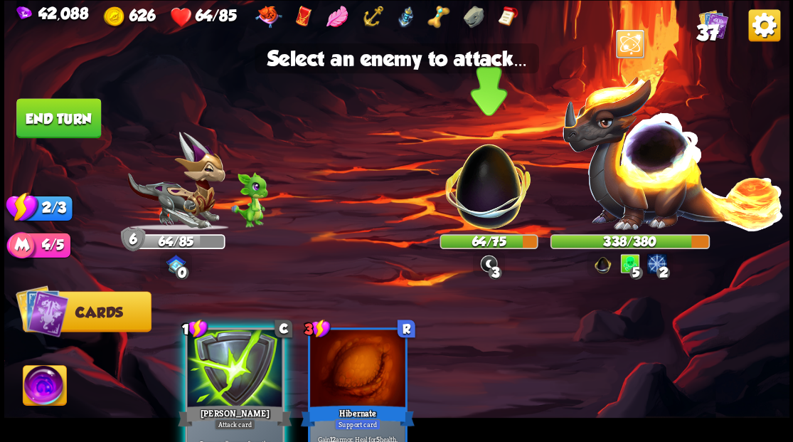
click at [498, 189] on img at bounding box center [488, 178] width 103 height 103
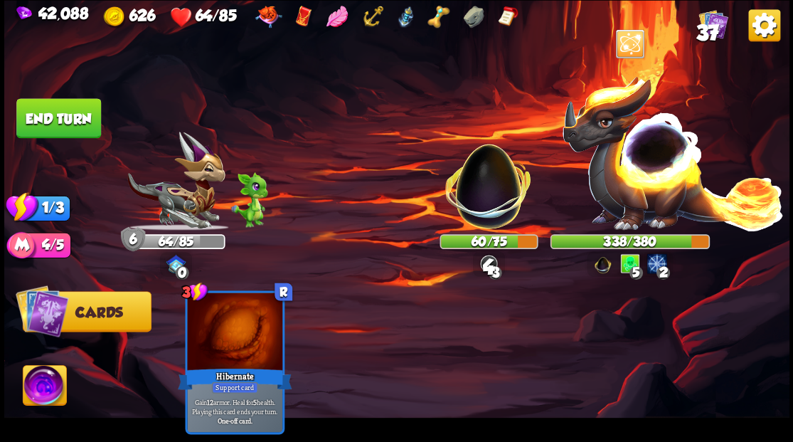
click at [71, 115] on button "End turn" at bounding box center [58, 118] width 85 height 40
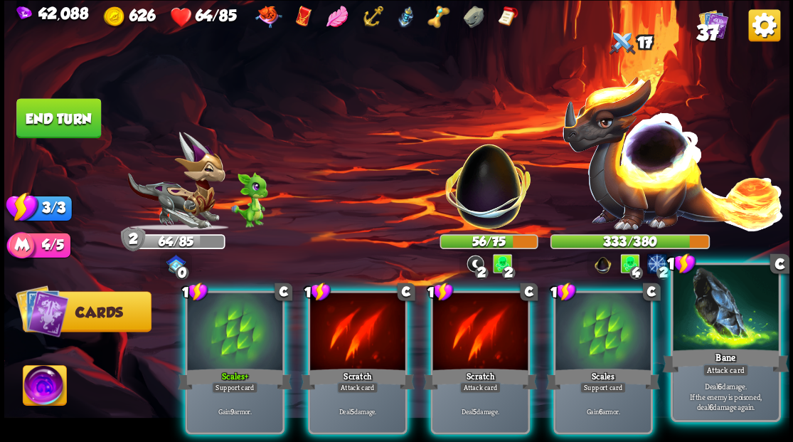
drag, startPoint x: 738, startPoint y: 319, endPoint x: 703, endPoint y: 314, distance: 35.2
click at [739, 320] on div at bounding box center [725, 309] width 105 height 89
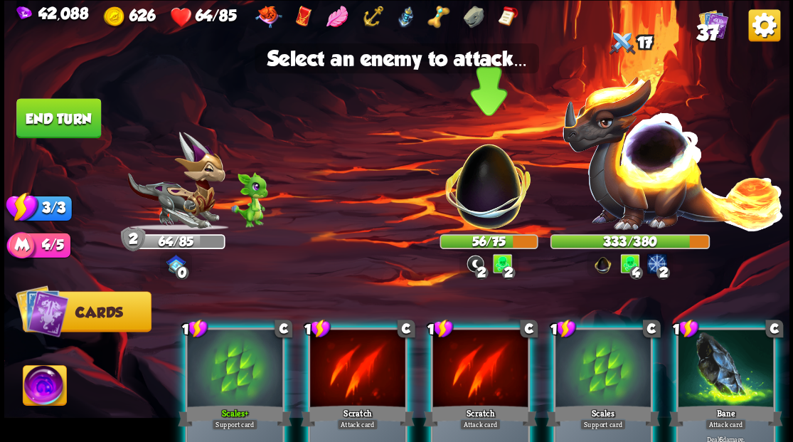
click at [496, 197] on img at bounding box center [488, 178] width 103 height 103
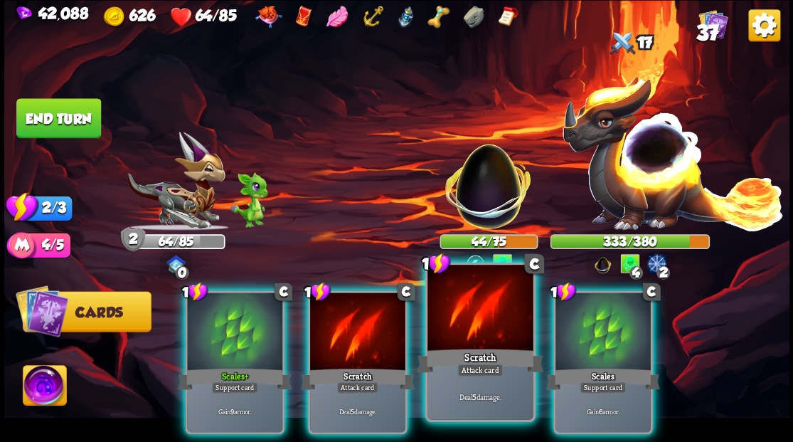
drag, startPoint x: 474, startPoint y: 317, endPoint x: 476, endPoint y: 307, distance: 10.4
click at [473, 317] on div at bounding box center [479, 309] width 105 height 89
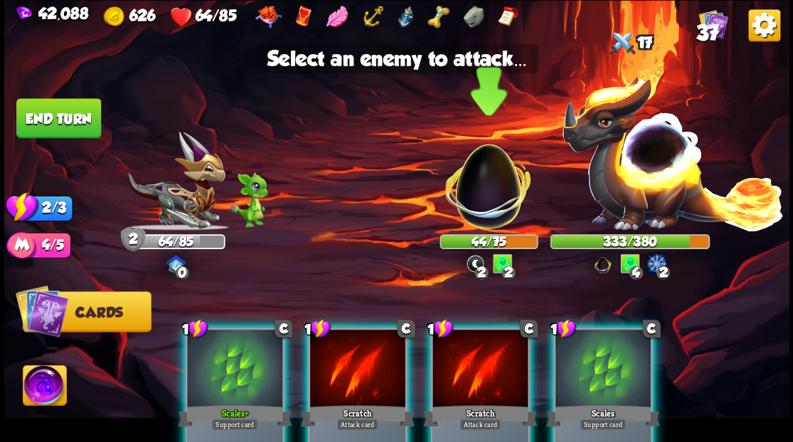
click at [489, 191] on img at bounding box center [488, 178] width 103 height 103
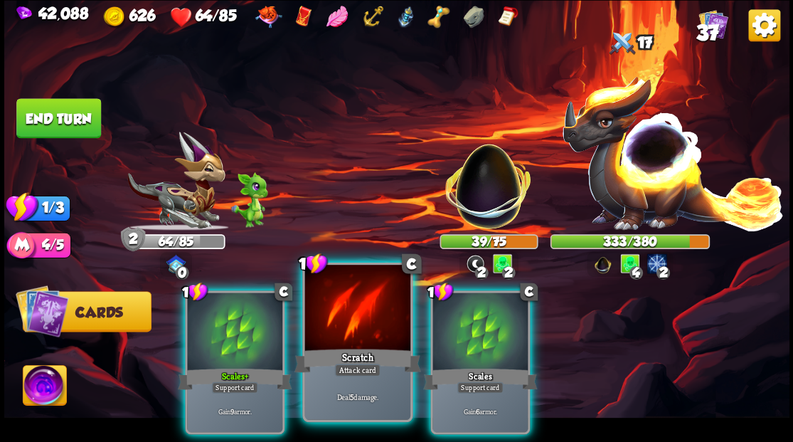
click at [361, 306] on div at bounding box center [356, 309] width 105 height 89
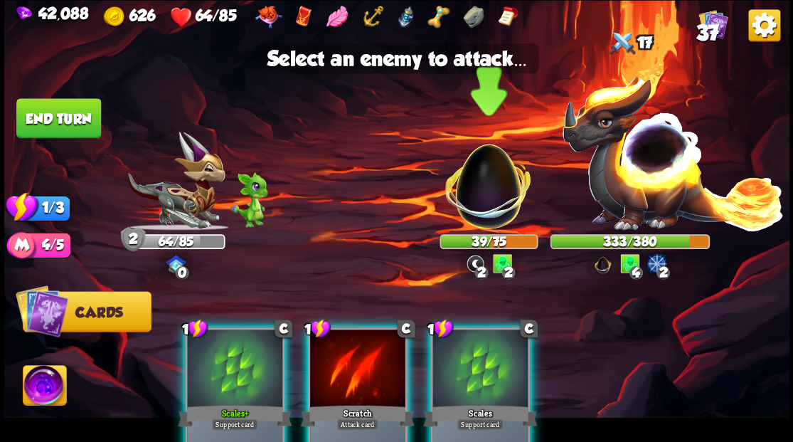
click at [486, 188] on img at bounding box center [488, 178] width 103 height 103
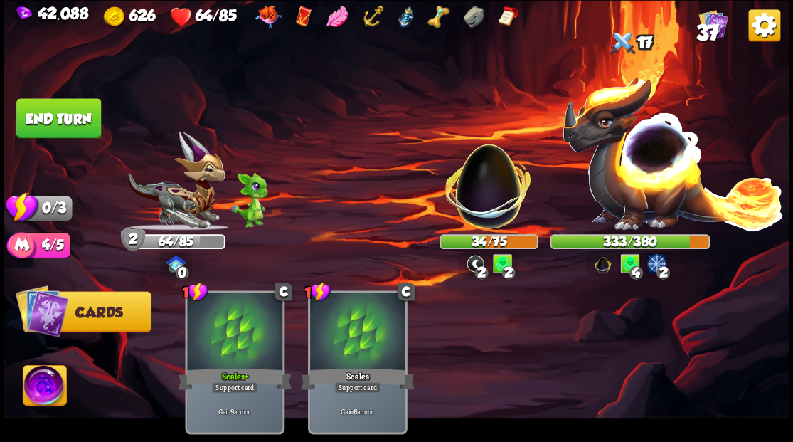
click at [70, 110] on button "End turn" at bounding box center [58, 118] width 85 height 40
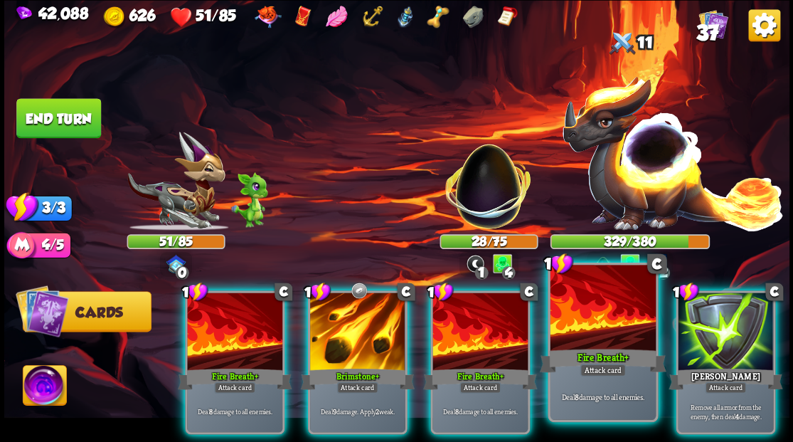
drag, startPoint x: 594, startPoint y: 299, endPoint x: 603, endPoint y: 326, distance: 29.0
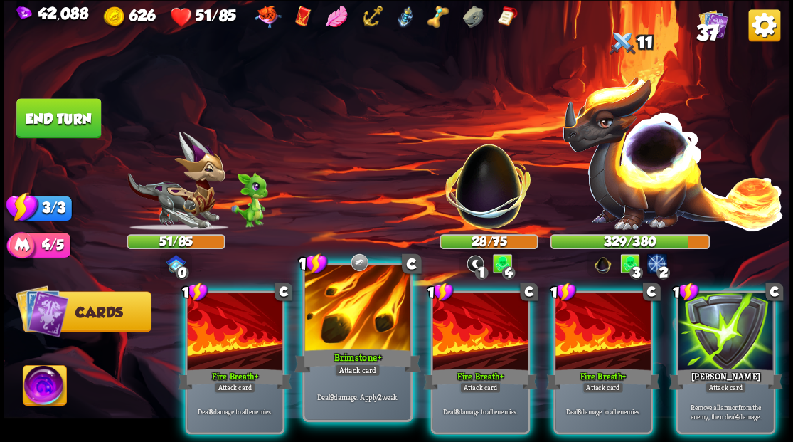
click at [351, 324] on div at bounding box center [356, 309] width 105 height 89
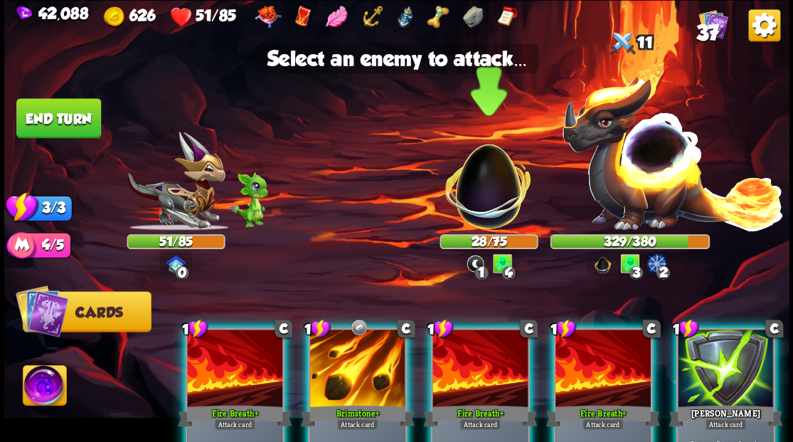
click at [494, 206] on img at bounding box center [488, 178] width 103 height 103
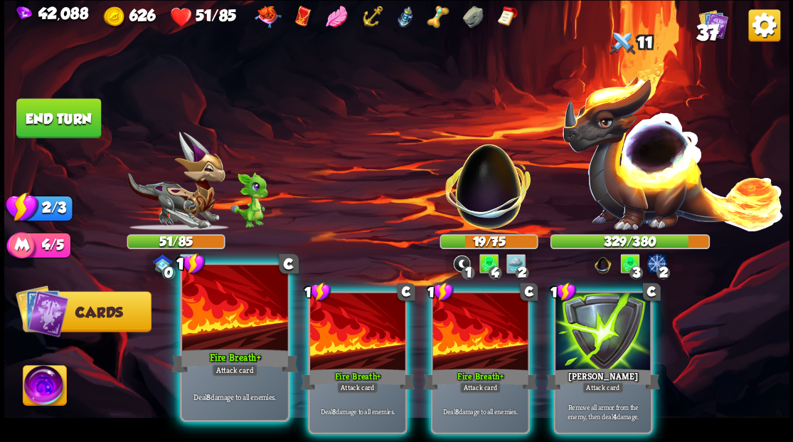
click at [243, 332] on div at bounding box center [234, 309] width 105 height 89
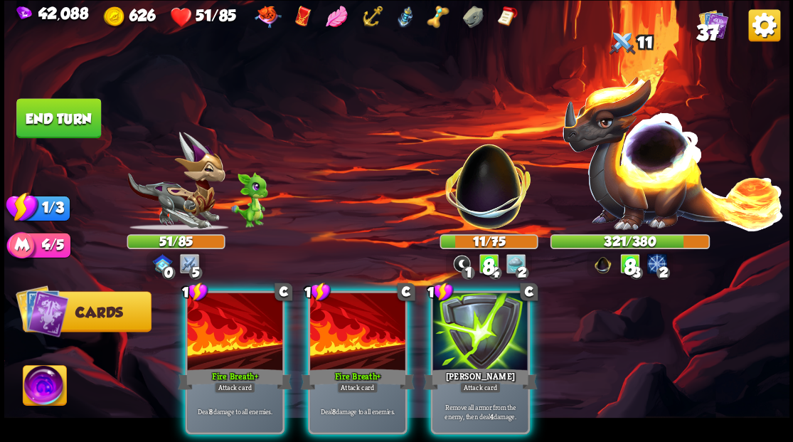
click at [243, 332] on div at bounding box center [234, 332] width 95 height 80
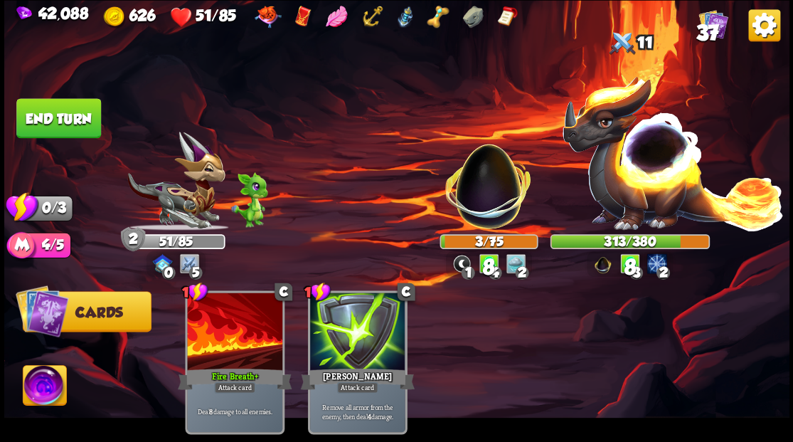
click at [243, 332] on div at bounding box center [234, 332] width 95 height 80
click at [54, 114] on button "End turn" at bounding box center [58, 118] width 85 height 40
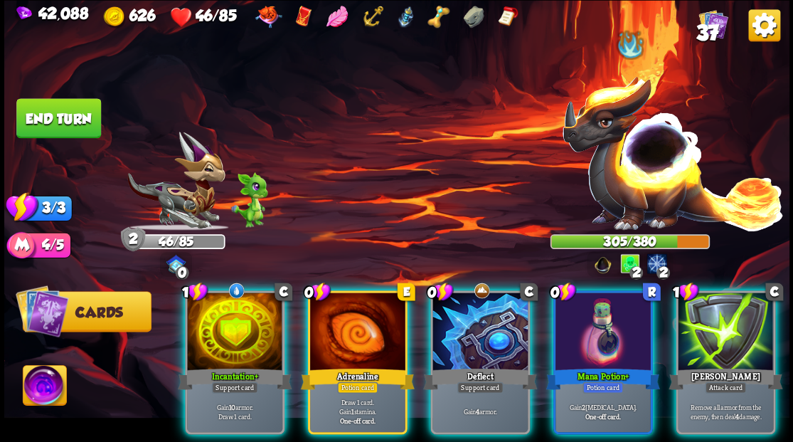
click at [46, 390] on img at bounding box center [44, 387] width 43 height 44
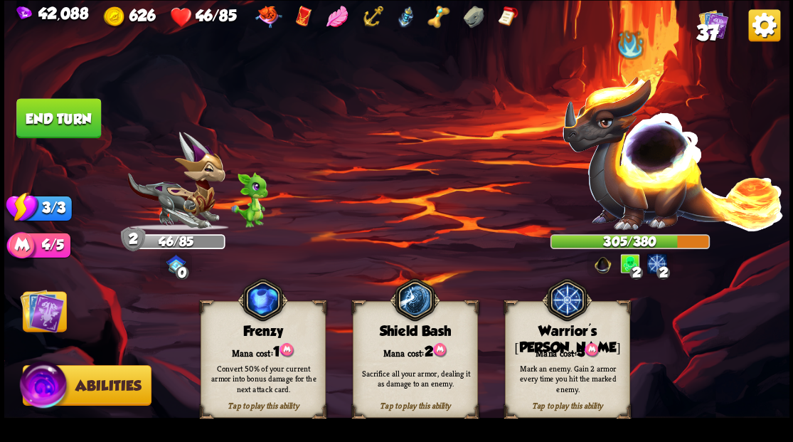
drag, startPoint x: 562, startPoint y: 352, endPoint x: 492, endPoint y: 314, distance: 80.2
click at [562, 350] on div "Mana cost: 3" at bounding box center [567, 350] width 124 height 18
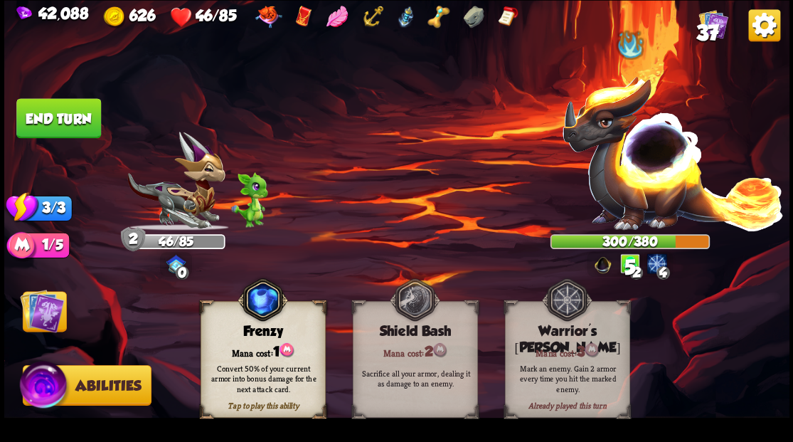
click at [38, 306] on img at bounding box center [42, 310] width 44 height 44
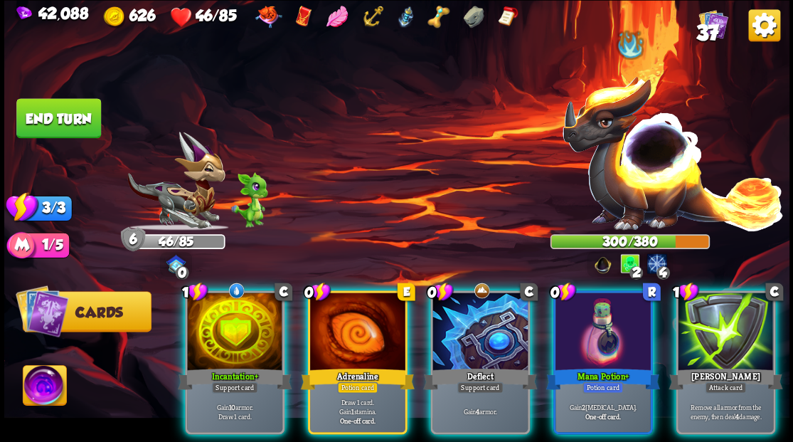
drag, startPoint x: 607, startPoint y: 321, endPoint x: 596, endPoint y: 310, distance: 15.1
click at [607, 321] on div at bounding box center [602, 332] width 95 height 80
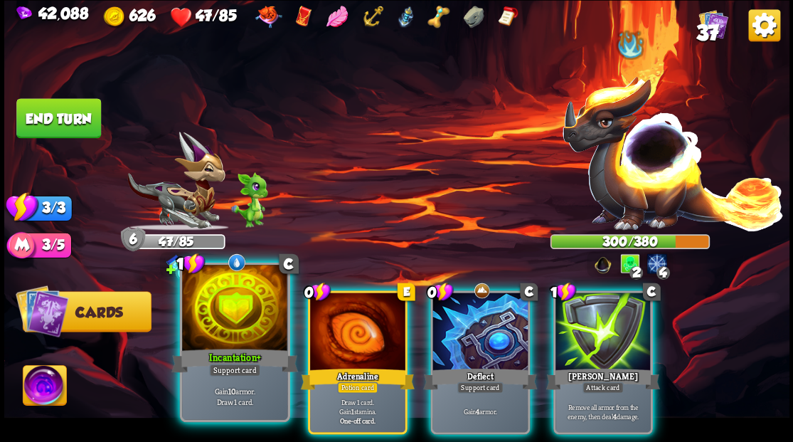
click at [228, 319] on div at bounding box center [234, 309] width 105 height 89
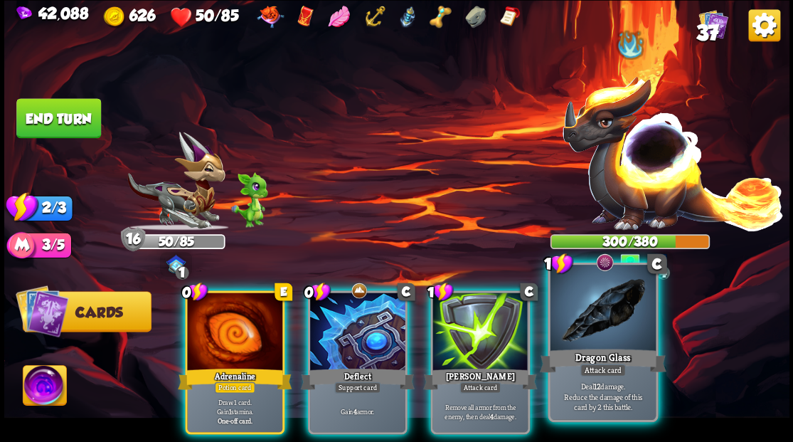
click at [599, 331] on div at bounding box center [602, 309] width 105 height 89
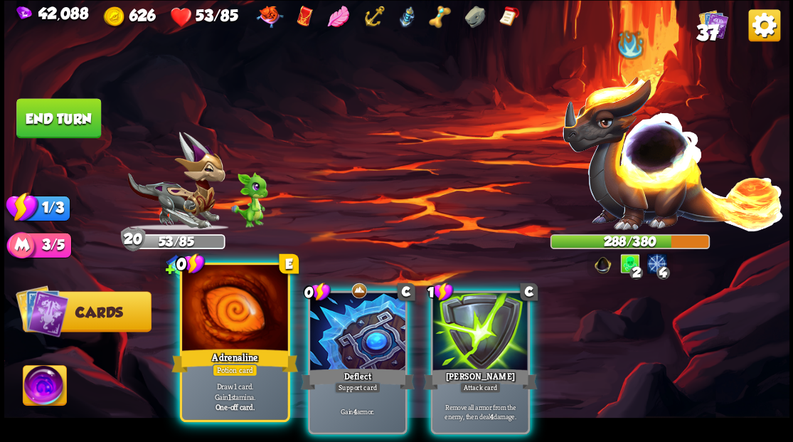
click at [217, 314] on div at bounding box center [234, 309] width 105 height 89
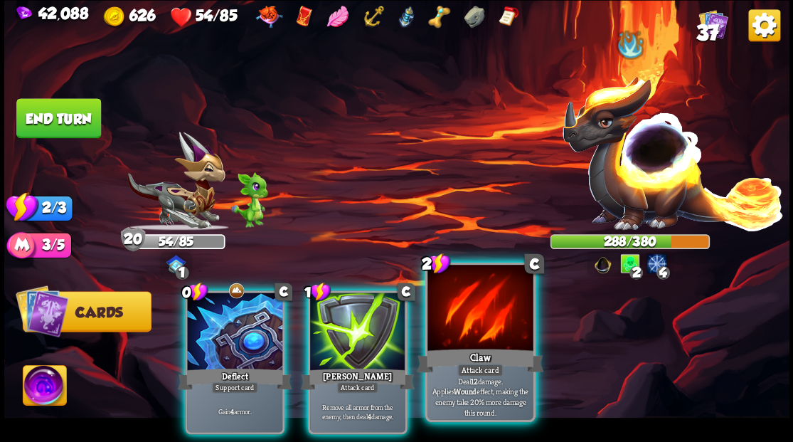
click at [475, 331] on div at bounding box center [479, 309] width 105 height 89
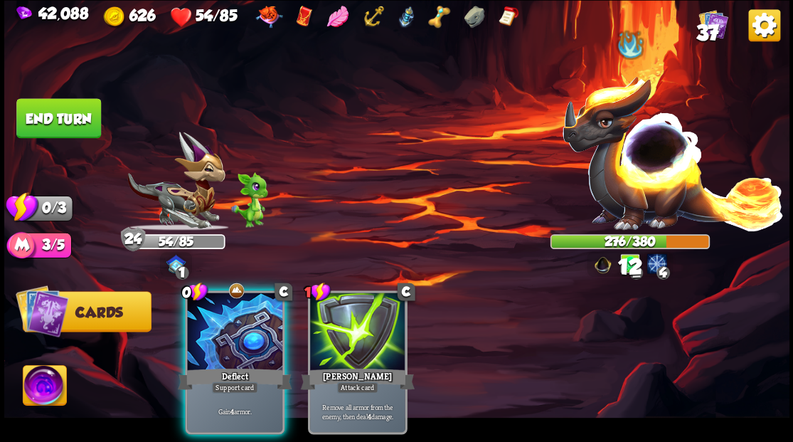
click at [240, 318] on div at bounding box center [234, 332] width 95 height 80
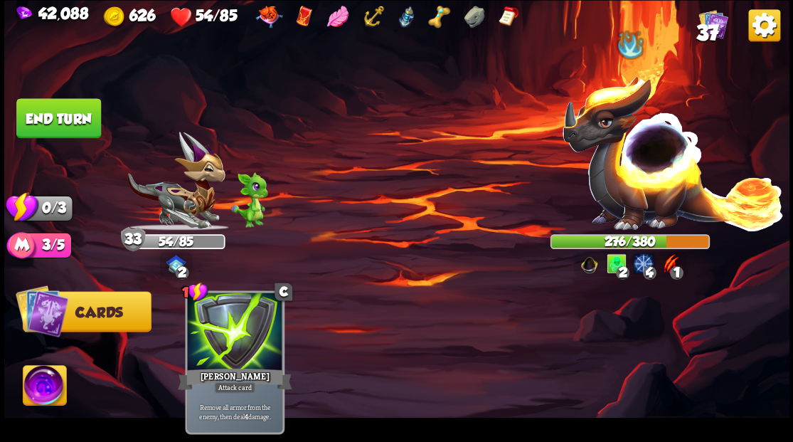
click at [65, 118] on button "End turn" at bounding box center [59, 118] width 86 height 41
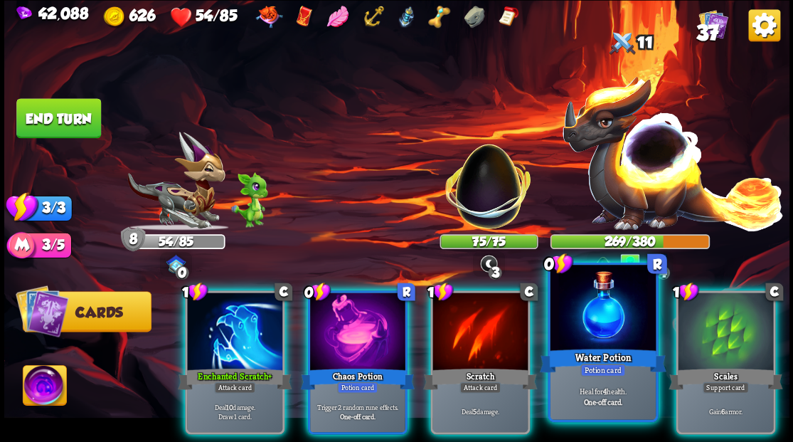
click at [599, 341] on div at bounding box center [602, 309] width 105 height 89
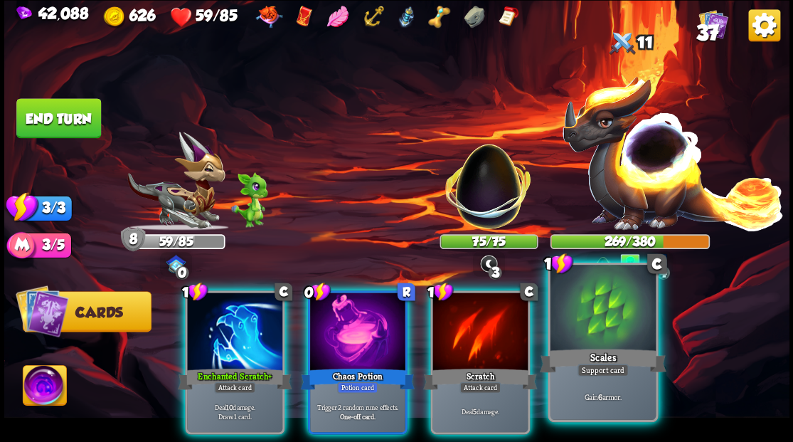
click at [605, 336] on div at bounding box center [602, 309] width 105 height 89
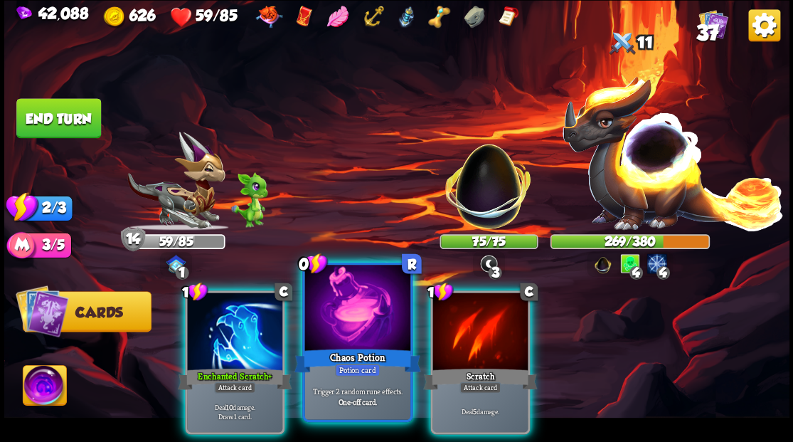
click at [336, 314] on div at bounding box center [356, 309] width 105 height 89
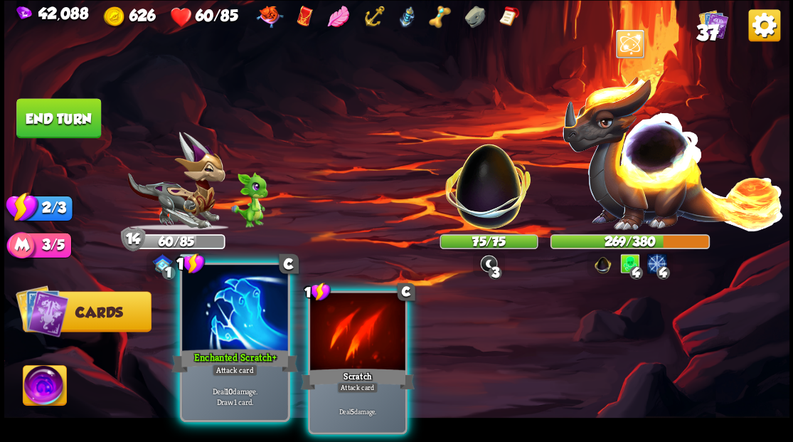
click at [225, 329] on div at bounding box center [234, 309] width 105 height 89
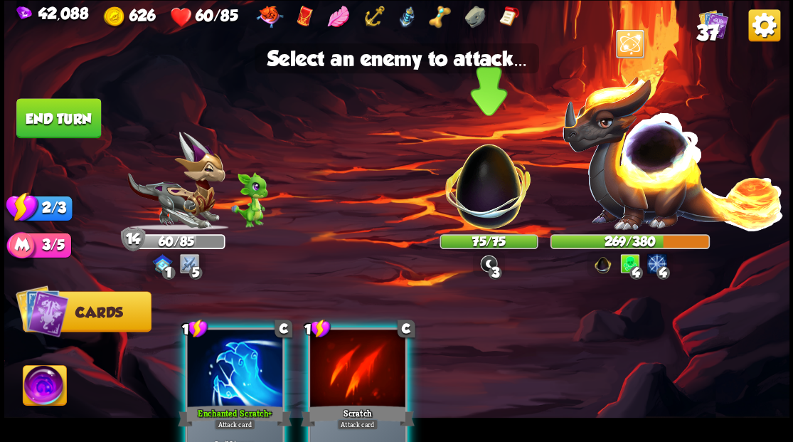
click at [473, 202] on img at bounding box center [488, 178] width 103 height 103
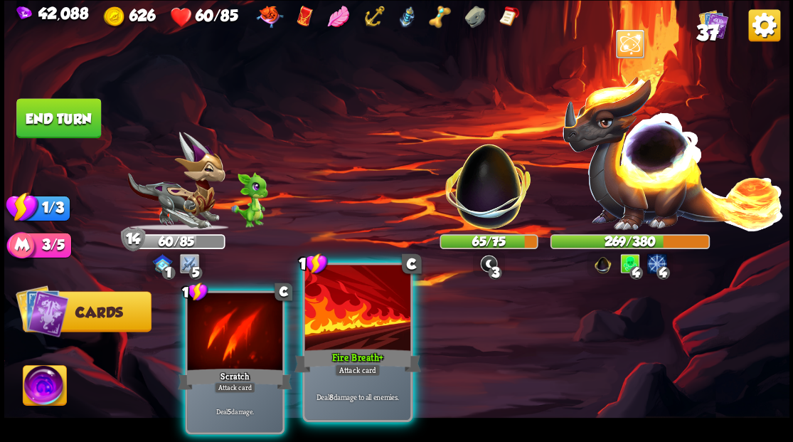
click at [348, 327] on div at bounding box center [356, 309] width 105 height 89
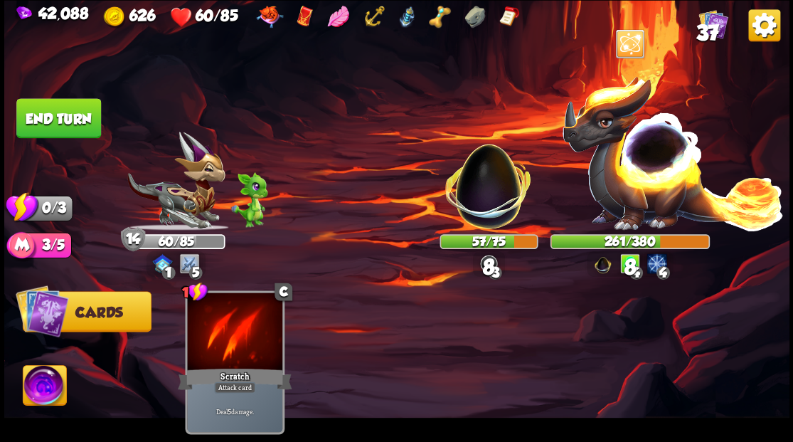
click at [78, 106] on button "End turn" at bounding box center [58, 118] width 85 height 40
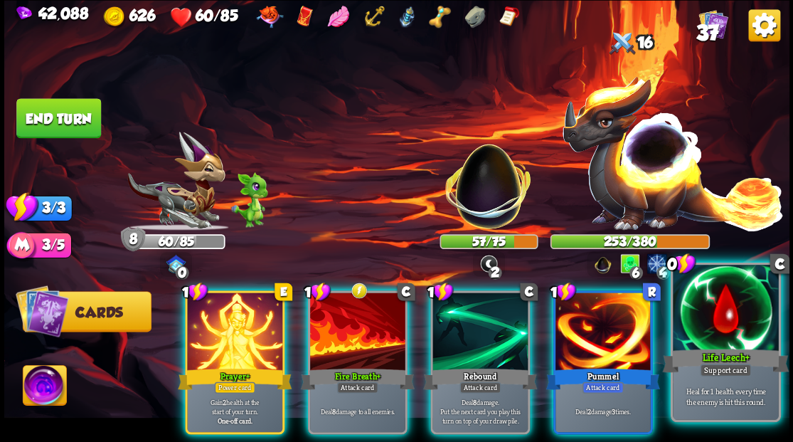
click at [747, 309] on div at bounding box center [725, 309] width 105 height 89
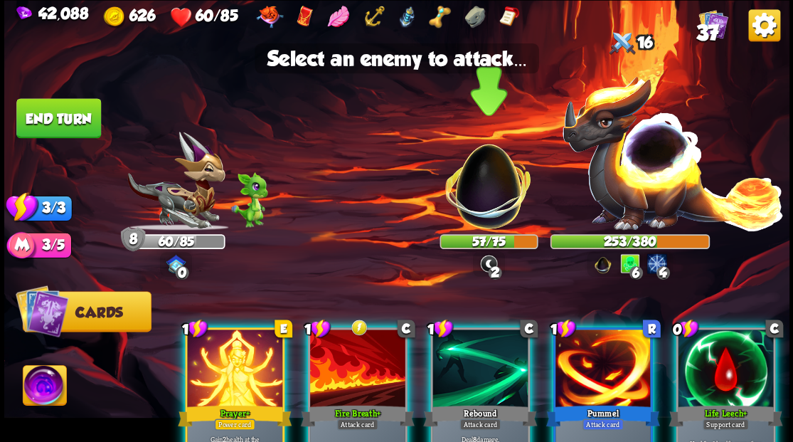
click at [492, 183] on img at bounding box center [488, 178] width 103 height 103
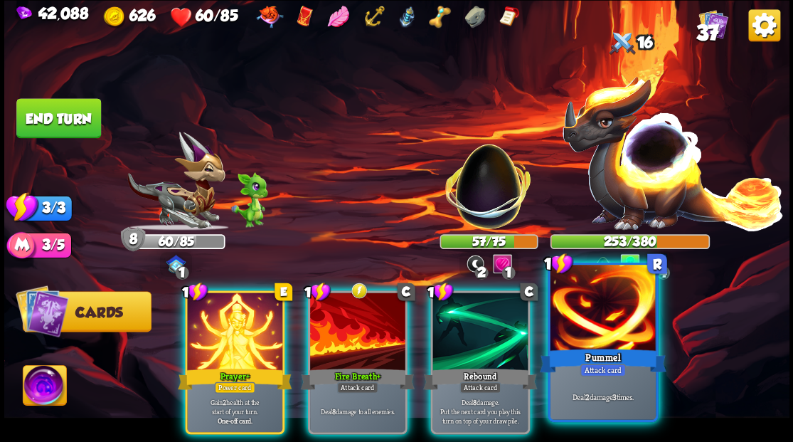
click at [617, 327] on div at bounding box center [602, 309] width 105 height 89
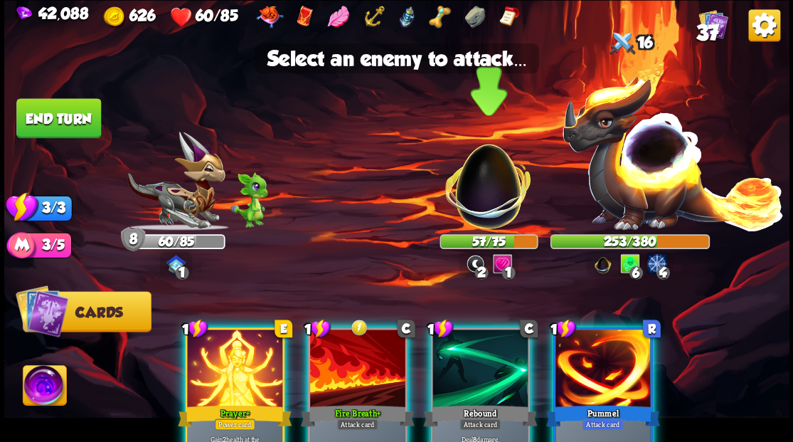
click at [489, 197] on img at bounding box center [488, 178] width 103 height 103
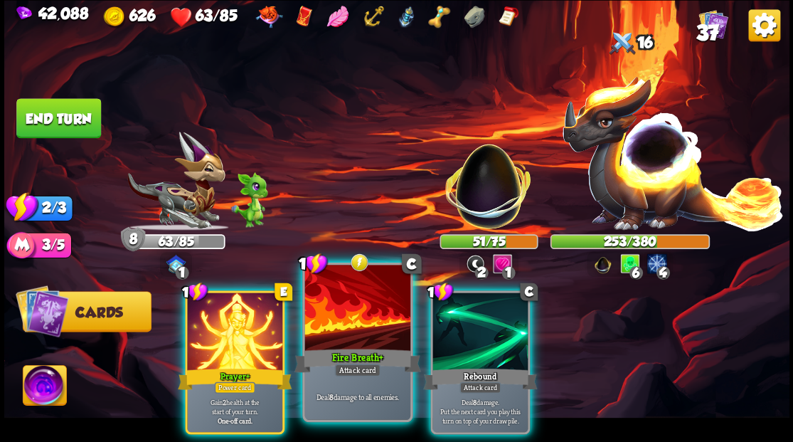
click at [360, 324] on div at bounding box center [356, 309] width 105 height 89
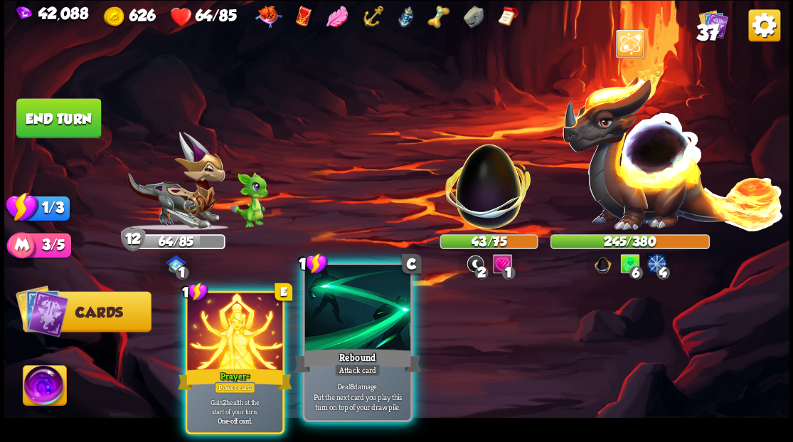
click at [360, 323] on div at bounding box center [356, 309] width 105 height 89
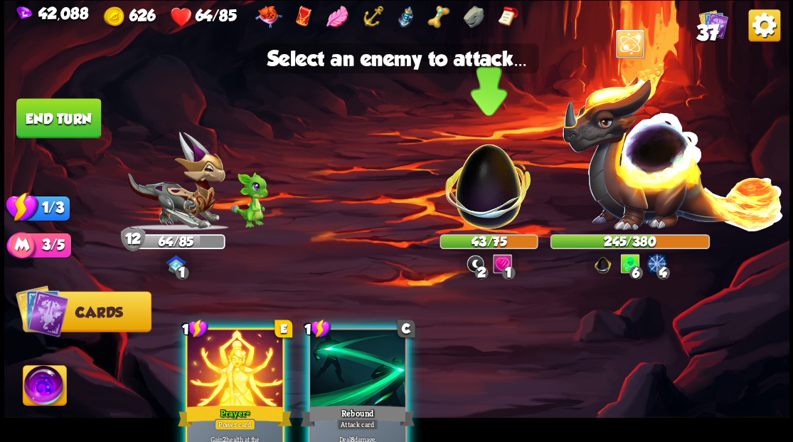
click at [479, 187] on img at bounding box center [488, 178] width 103 height 103
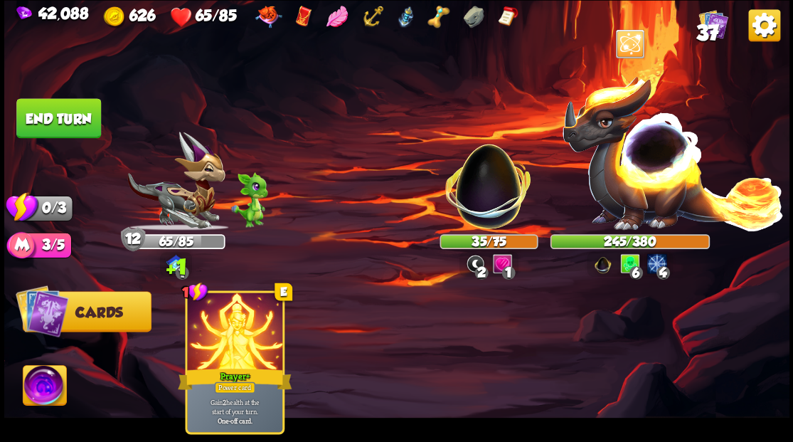
click at [87, 119] on button "End turn" at bounding box center [58, 118] width 85 height 40
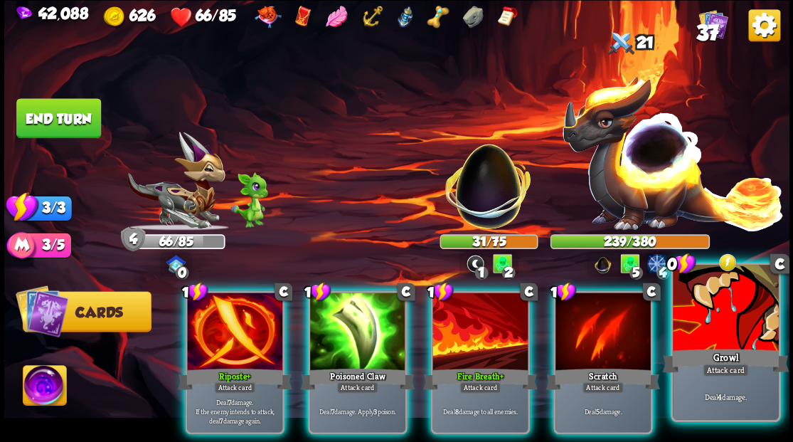
drag, startPoint x: 716, startPoint y: 314, endPoint x: 667, endPoint y: 273, distance: 64.1
click at [715, 314] on div at bounding box center [725, 309] width 105 height 89
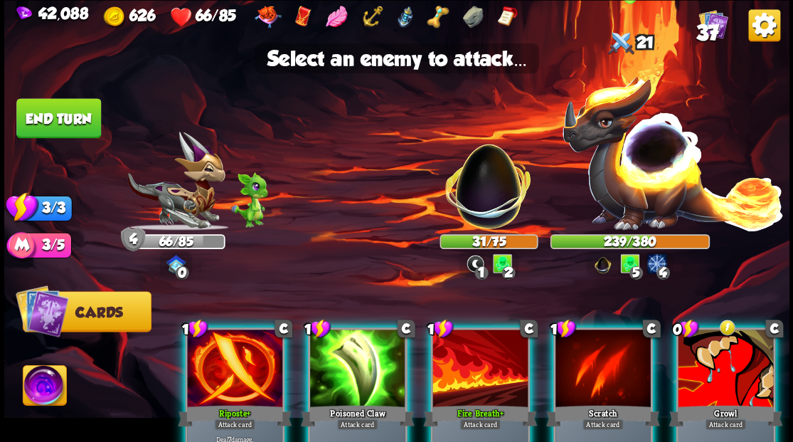
click at [631, 162] on img at bounding box center [672, 152] width 223 height 156
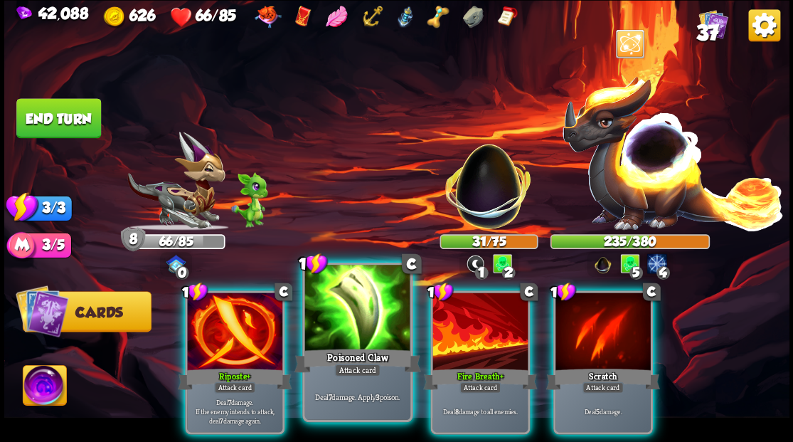
click at [352, 297] on div at bounding box center [356, 309] width 105 height 89
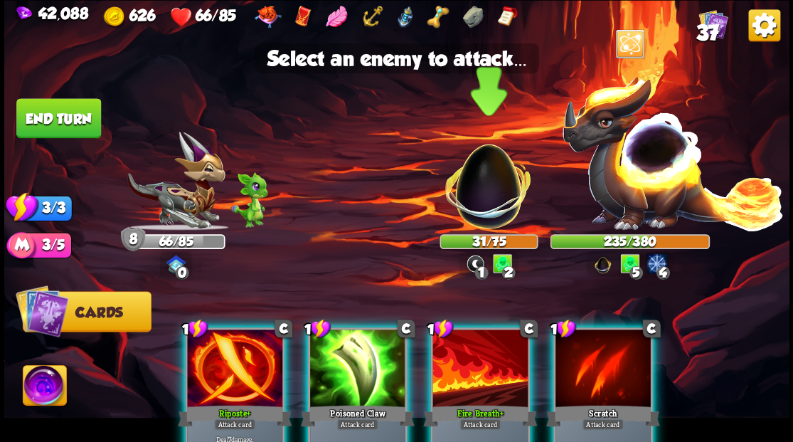
click at [488, 194] on img at bounding box center [488, 178] width 103 height 103
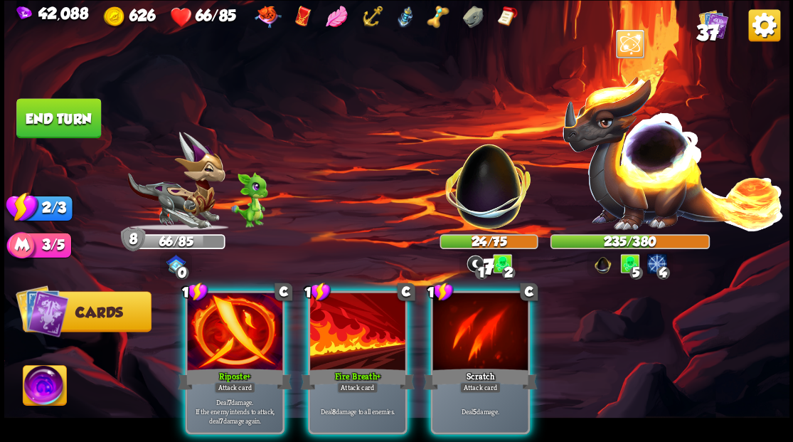
drag, startPoint x: 359, startPoint y: 324, endPoint x: 366, endPoint y: 310, distance: 15.0
click at [361, 318] on div at bounding box center [357, 332] width 95 height 80
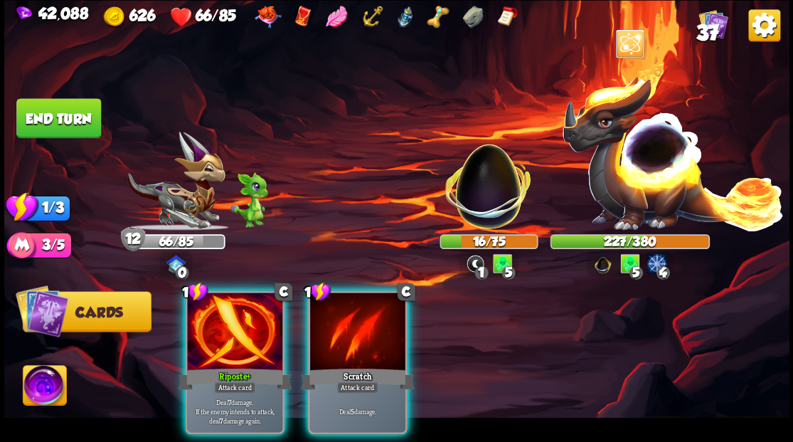
drag, startPoint x: 236, startPoint y: 321, endPoint x: 303, endPoint y: 292, distance: 72.9
click at [244, 319] on div at bounding box center [234, 332] width 95 height 80
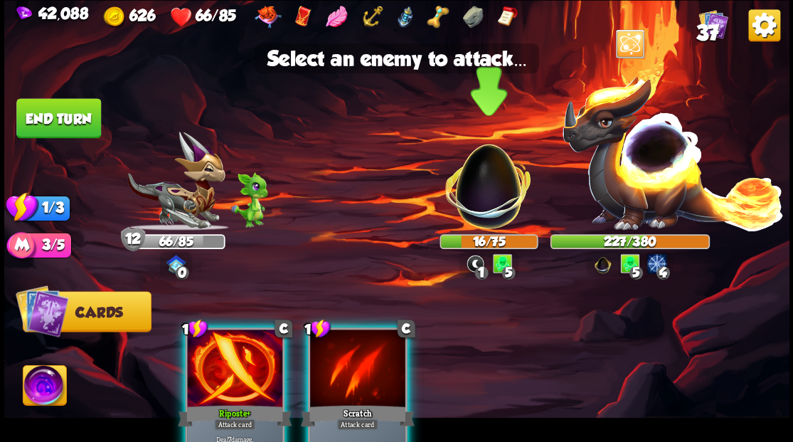
click at [480, 188] on img at bounding box center [488, 178] width 103 height 103
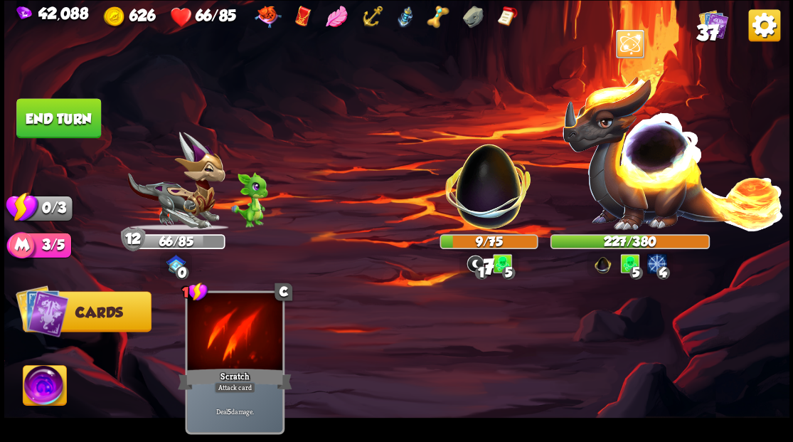
click at [74, 117] on button "End turn" at bounding box center [58, 118] width 85 height 40
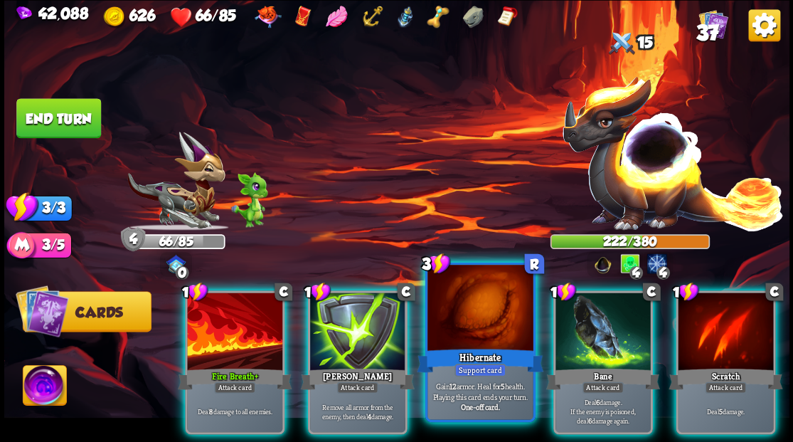
click at [462, 299] on div at bounding box center [479, 309] width 105 height 89
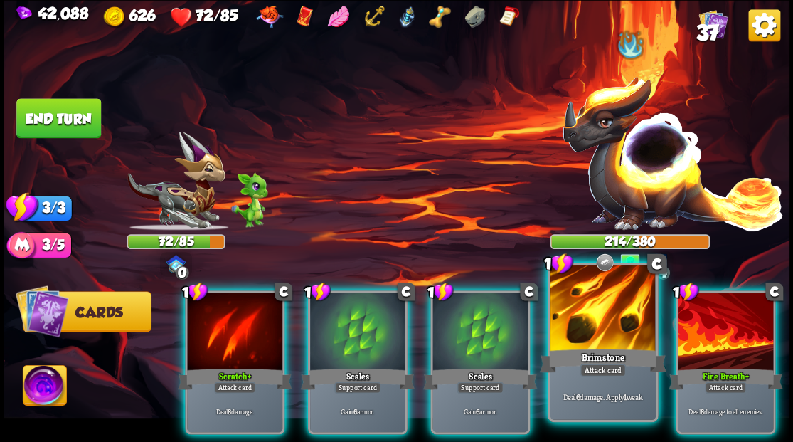
click at [602, 310] on div at bounding box center [602, 309] width 105 height 89
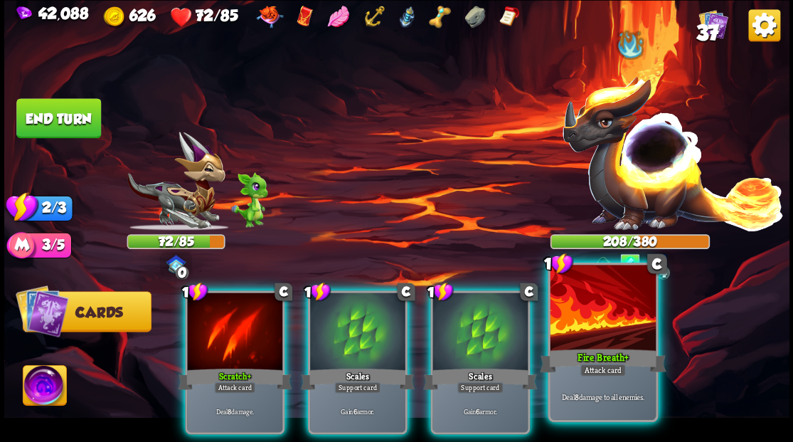
click at [619, 309] on div at bounding box center [602, 309] width 105 height 89
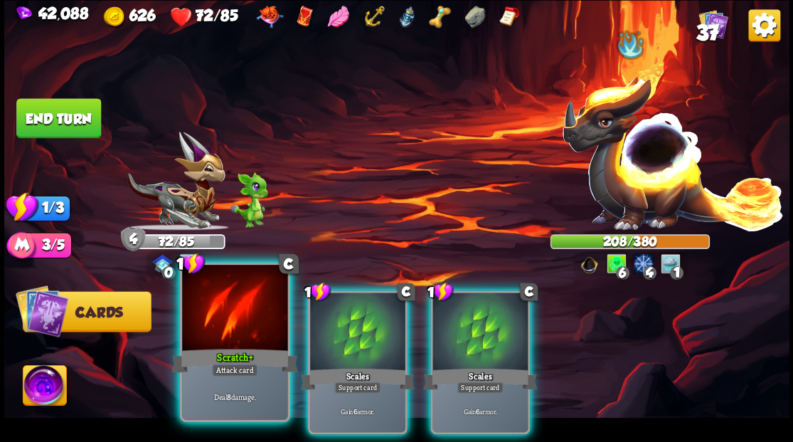
click at [266, 323] on div at bounding box center [234, 309] width 105 height 89
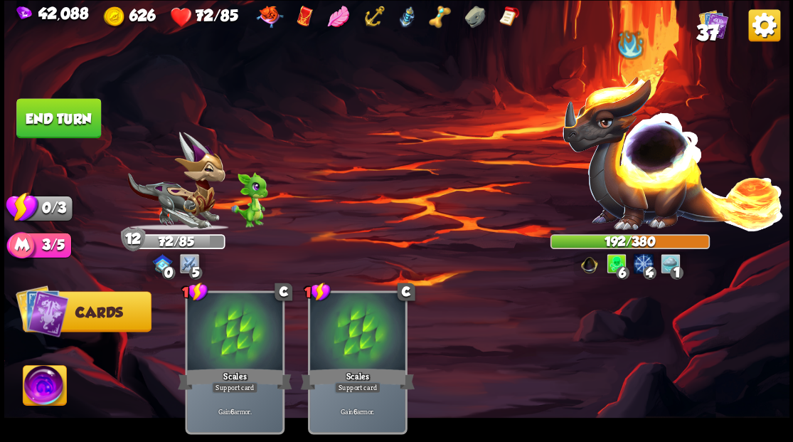
click at [55, 120] on button "End turn" at bounding box center [58, 118] width 85 height 40
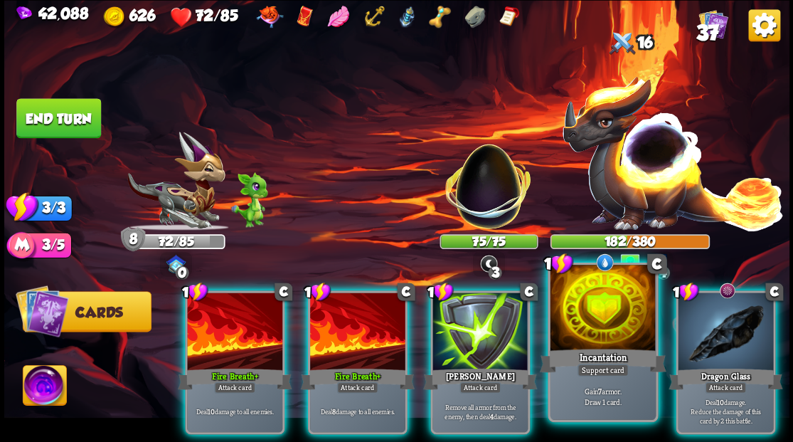
click at [603, 302] on div at bounding box center [602, 309] width 105 height 89
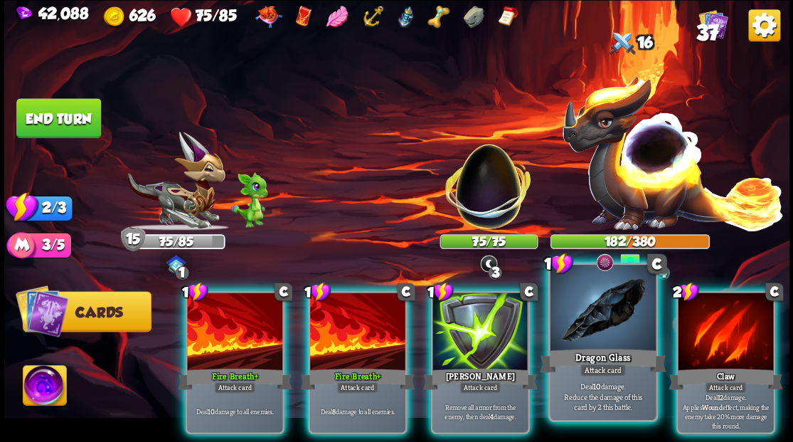
click at [604, 297] on div at bounding box center [602, 309] width 105 height 89
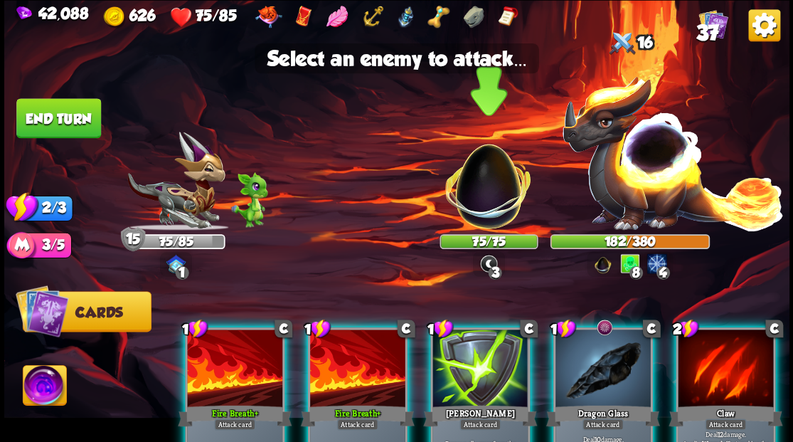
click at [481, 189] on img at bounding box center [488, 178] width 103 height 103
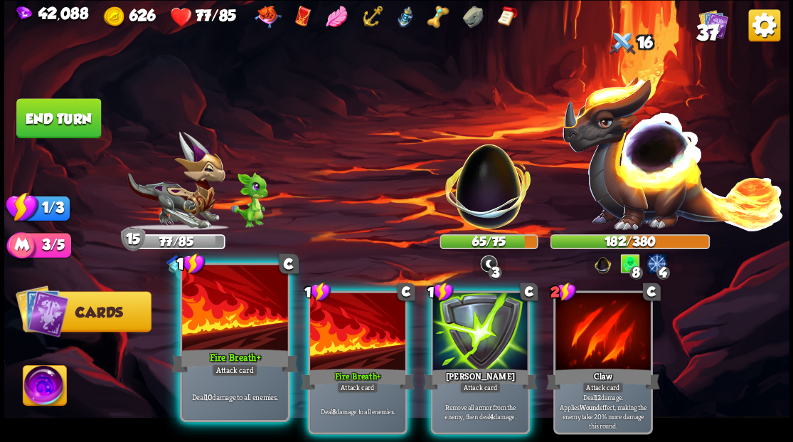
click at [218, 315] on div at bounding box center [234, 309] width 105 height 89
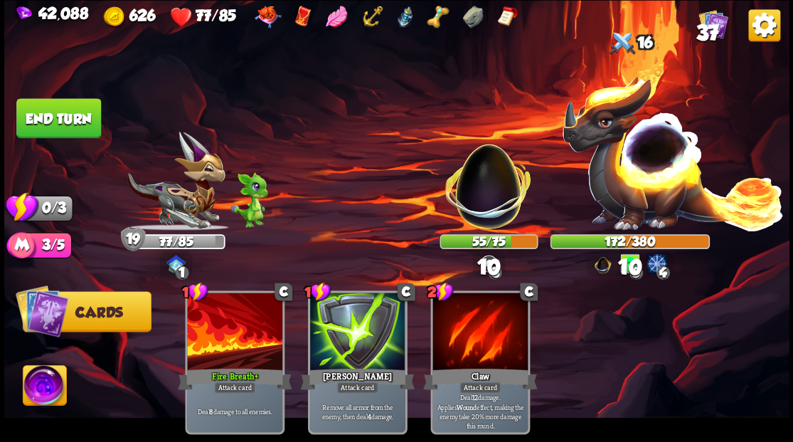
click at [53, 107] on button "End turn" at bounding box center [58, 118] width 85 height 40
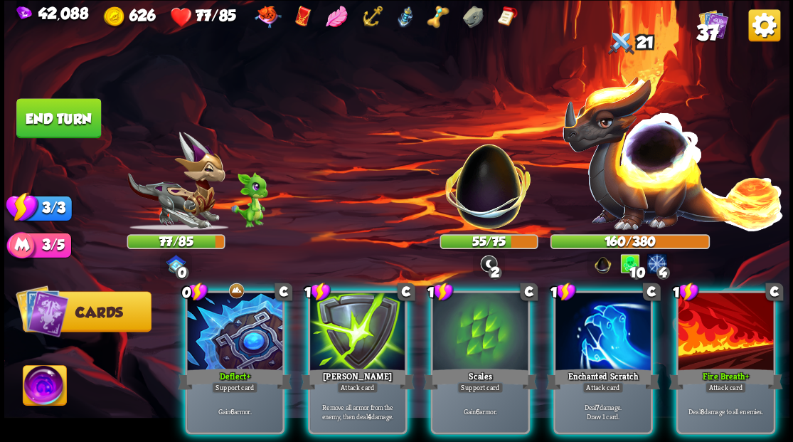
click at [232, 299] on div at bounding box center [234, 332] width 95 height 80
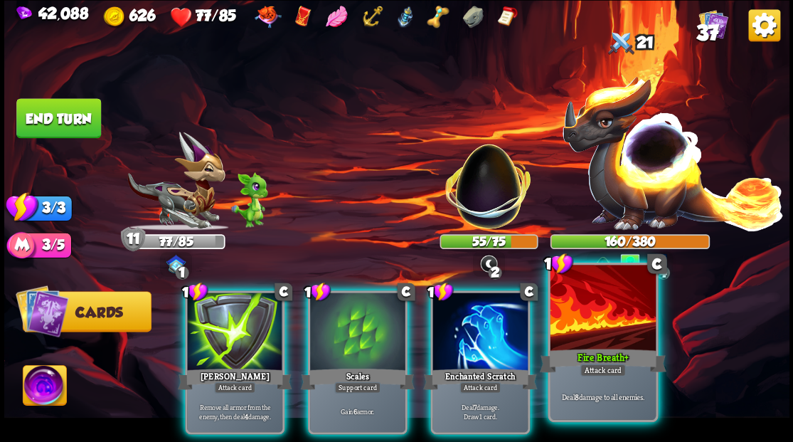
click at [583, 316] on div at bounding box center [602, 309] width 105 height 89
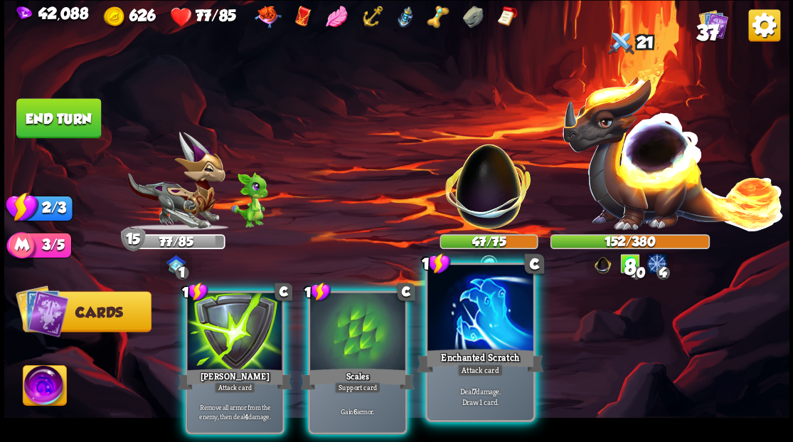
click at [469, 317] on div at bounding box center [479, 309] width 105 height 89
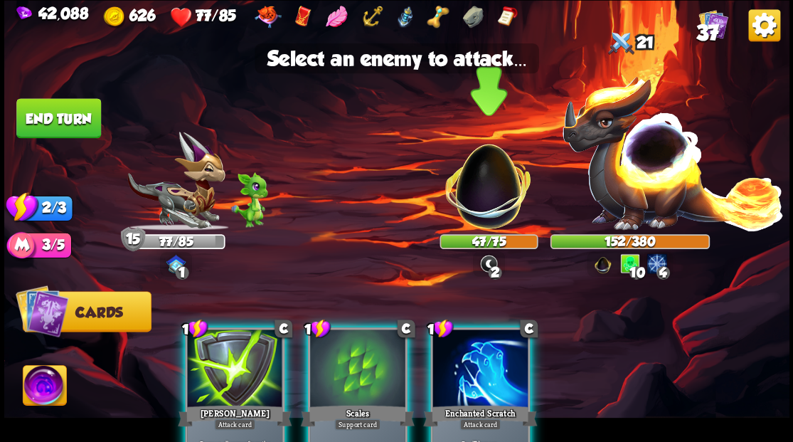
click at [483, 216] on img at bounding box center [488, 178] width 103 height 103
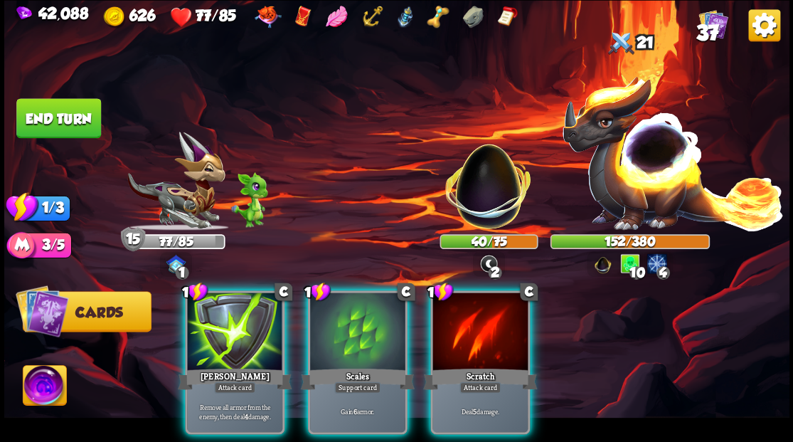
drag, startPoint x: 411, startPoint y: 307, endPoint x: 412, endPoint y: 299, distance: 8.6
click at [407, 302] on div "1 C Scales Support card Gain 6 armor." at bounding box center [357, 362] width 100 height 144
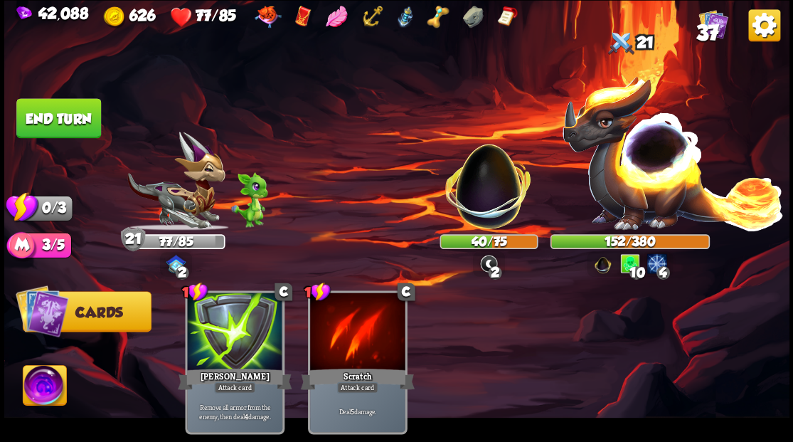
click at [72, 107] on button "End turn" at bounding box center [58, 118] width 85 height 40
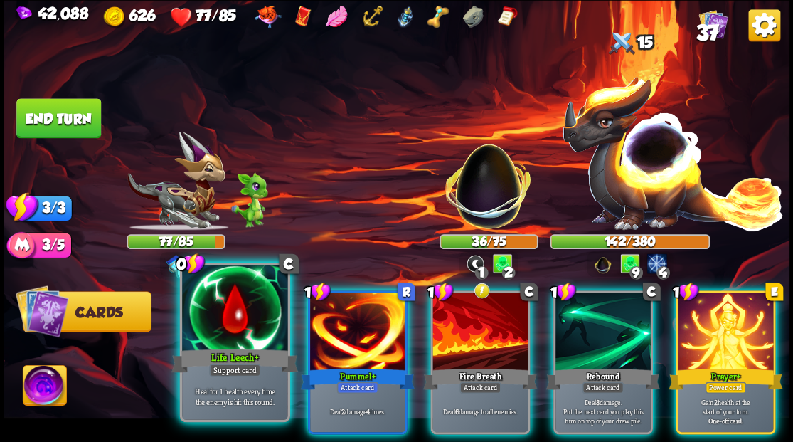
click at [233, 326] on div at bounding box center [234, 309] width 105 height 89
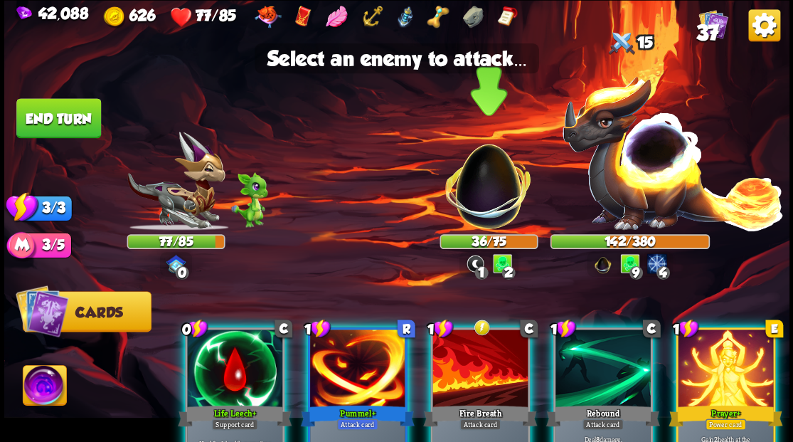
click at [485, 196] on img at bounding box center [488, 178] width 103 height 103
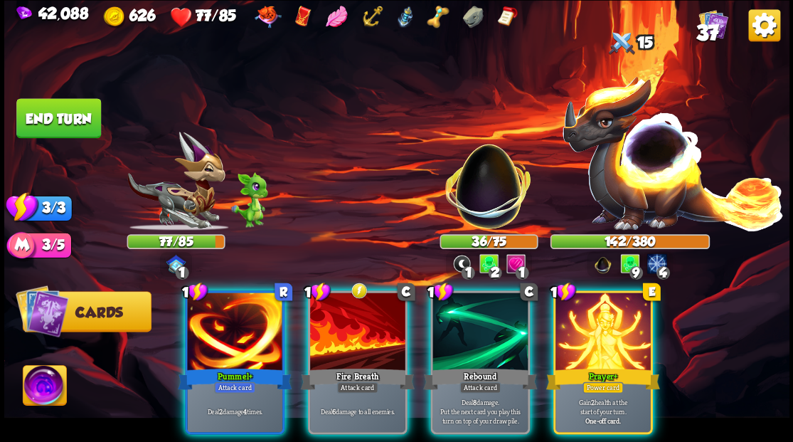
click at [353, 313] on div at bounding box center [357, 332] width 95 height 80
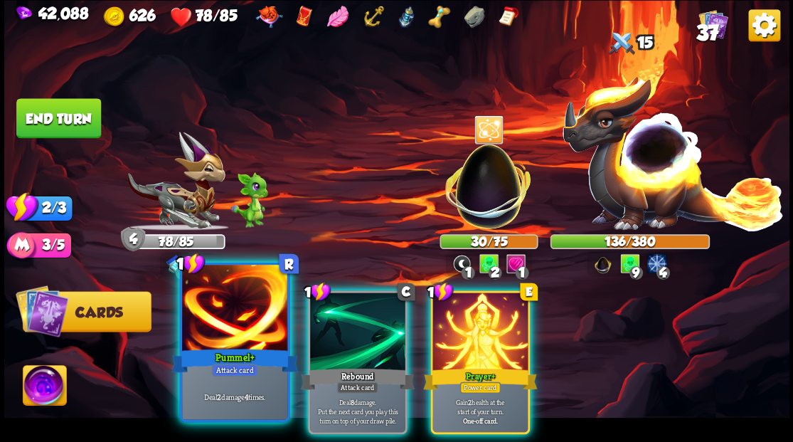
drag, startPoint x: 240, startPoint y: 316, endPoint x: 274, endPoint y: 291, distance: 42.2
click at [239, 316] on div at bounding box center [234, 309] width 105 height 89
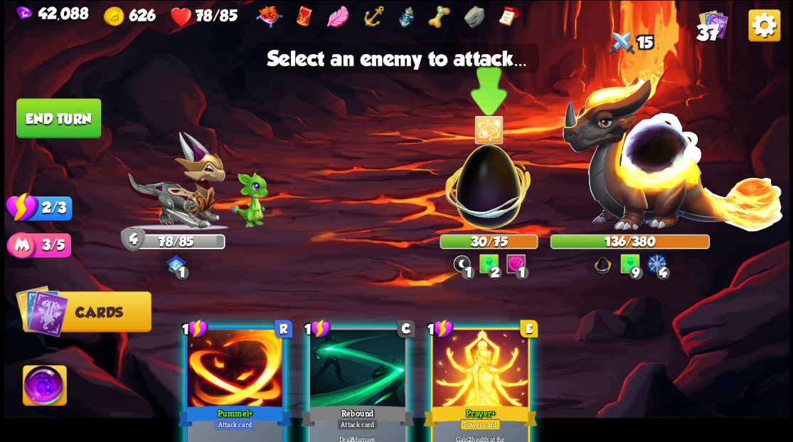
click at [481, 185] on img at bounding box center [488, 178] width 103 height 103
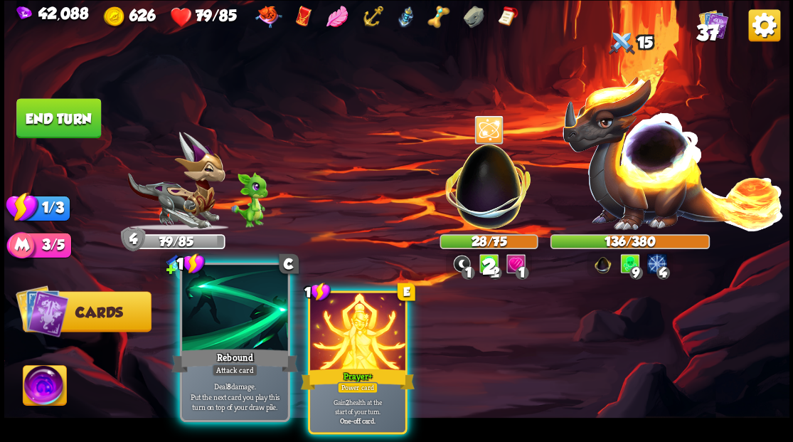
click at [252, 317] on div at bounding box center [234, 309] width 105 height 89
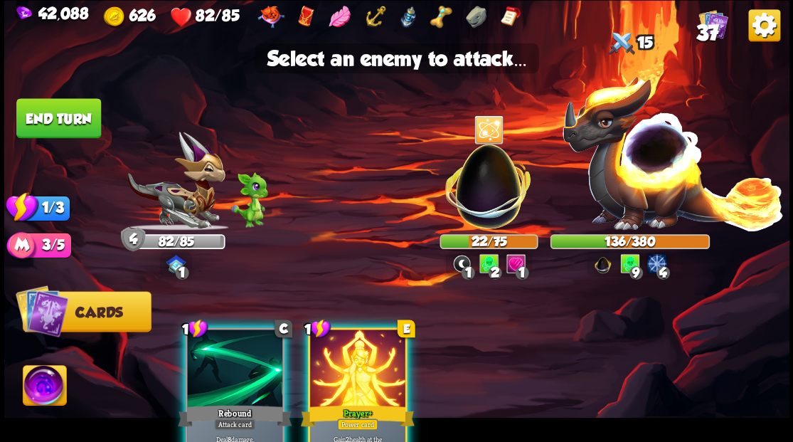
drag, startPoint x: 205, startPoint y: 358, endPoint x: 213, endPoint y: 344, distance: 16.6
click at [205, 358] on div at bounding box center [234, 369] width 95 height 80
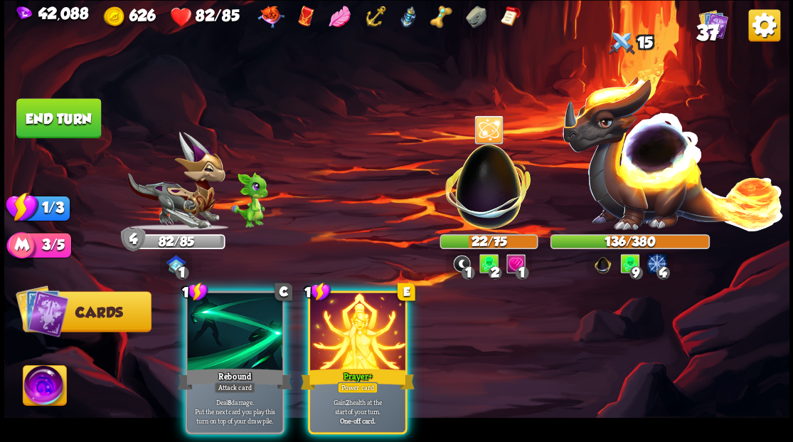
click at [478, 186] on img at bounding box center [488, 178] width 103 height 103
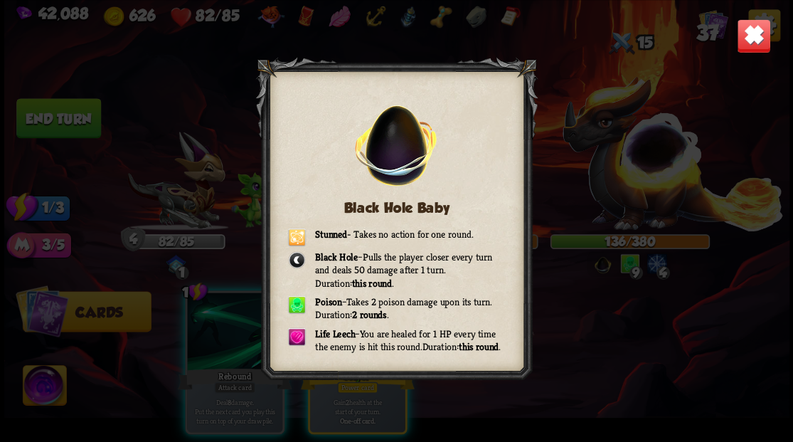
click at [750, 33] on img at bounding box center [753, 35] width 34 height 34
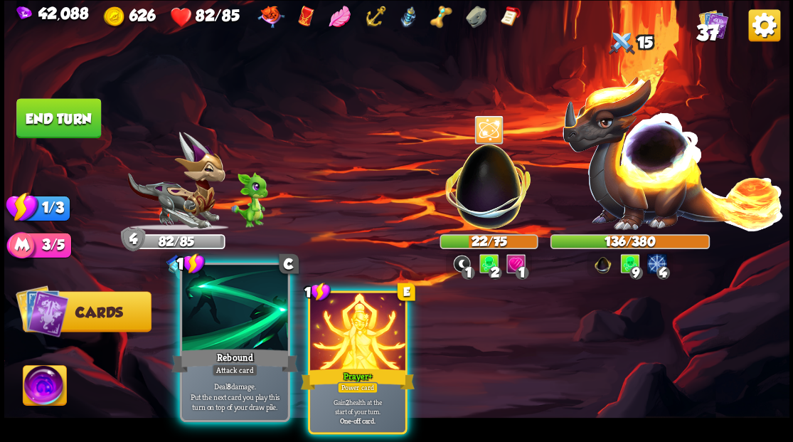
drag, startPoint x: 244, startPoint y: 316, endPoint x: 250, endPoint y: 297, distance: 20.0
click at [243, 314] on div at bounding box center [234, 309] width 105 height 89
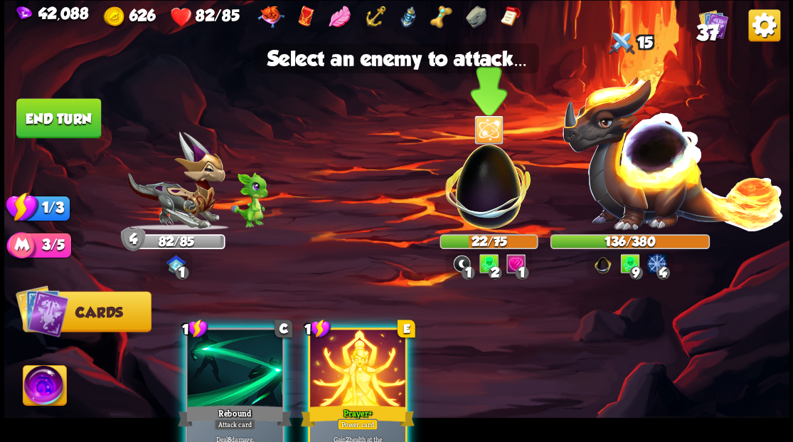
click at [476, 185] on img at bounding box center [488, 178] width 103 height 103
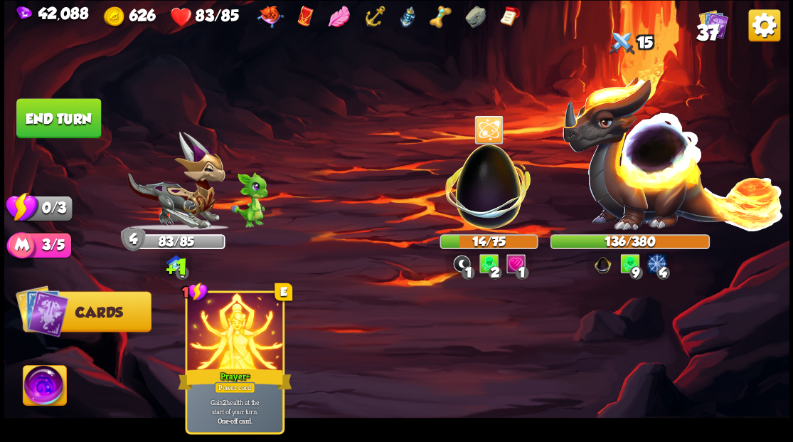
click at [48, 120] on button "End turn" at bounding box center [58, 118] width 85 height 40
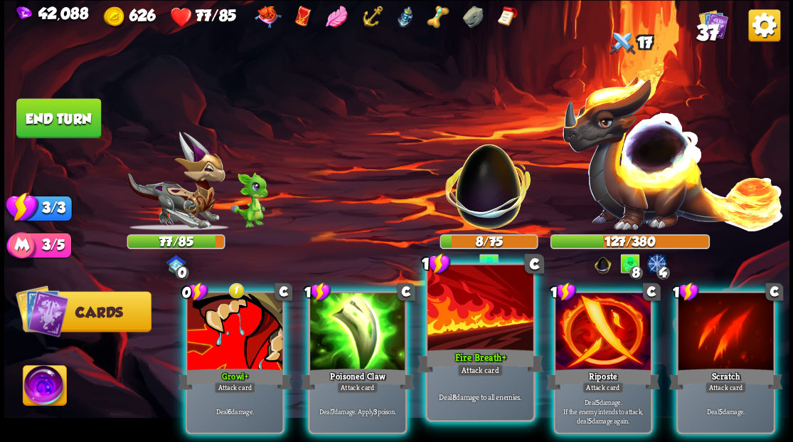
click at [469, 320] on div at bounding box center [479, 309] width 105 height 89
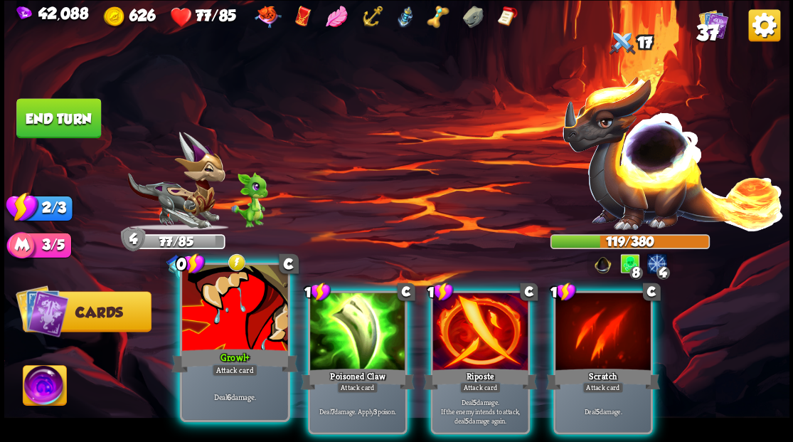
click at [219, 316] on div at bounding box center [234, 309] width 105 height 89
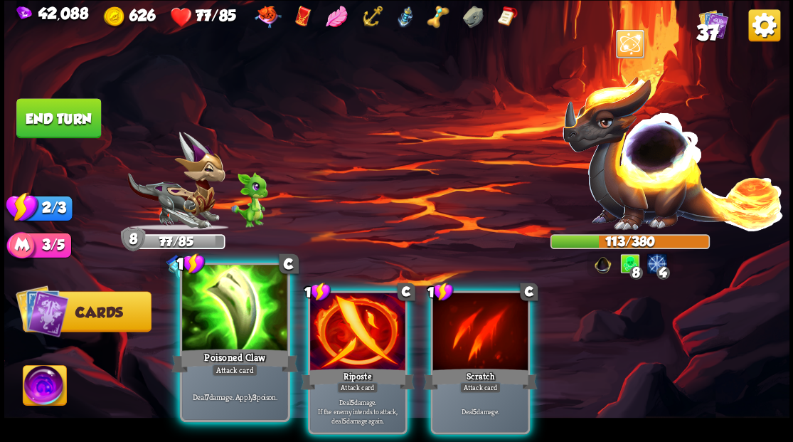
click at [228, 341] on div at bounding box center [234, 309] width 105 height 89
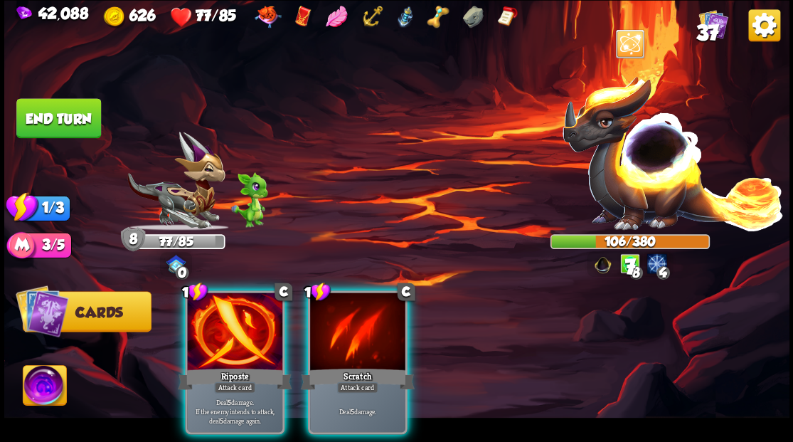
click at [228, 340] on div at bounding box center [234, 332] width 95 height 80
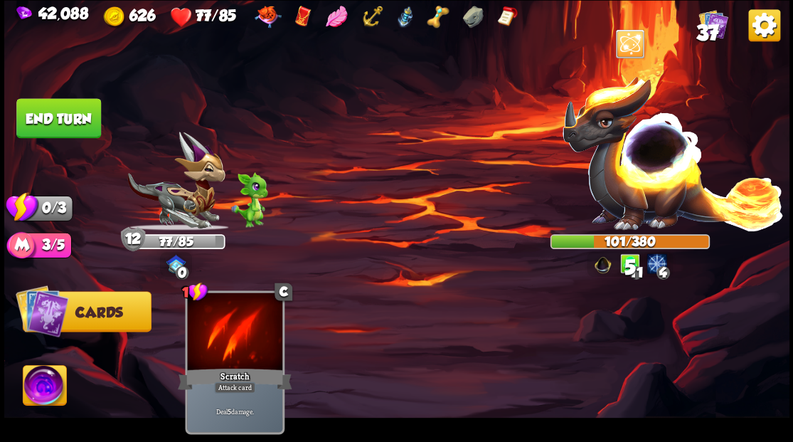
click at [71, 118] on button "End turn" at bounding box center [59, 118] width 86 height 41
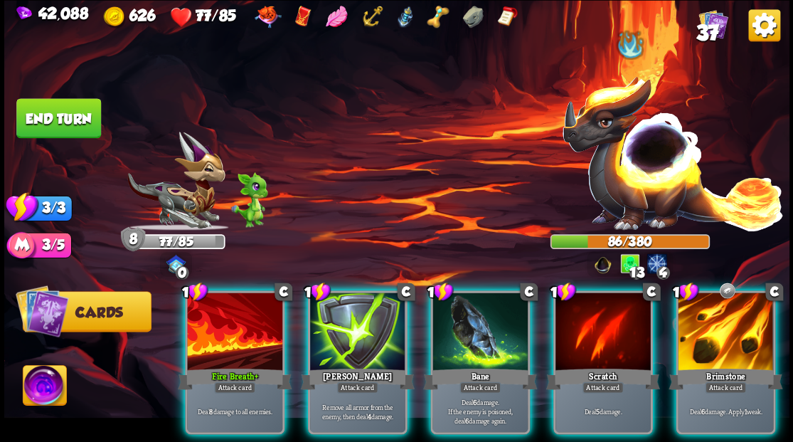
drag, startPoint x: 474, startPoint y: 329, endPoint x: 443, endPoint y: 266, distance: 70.3
click at [469, 324] on div at bounding box center [479, 332] width 95 height 80
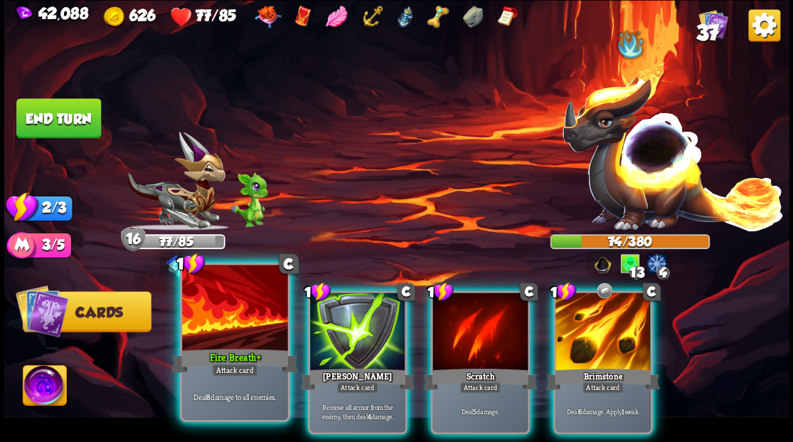
drag, startPoint x: 225, startPoint y: 327, endPoint x: 217, endPoint y: 287, distance: 40.6
click at [225, 326] on div at bounding box center [234, 309] width 105 height 89
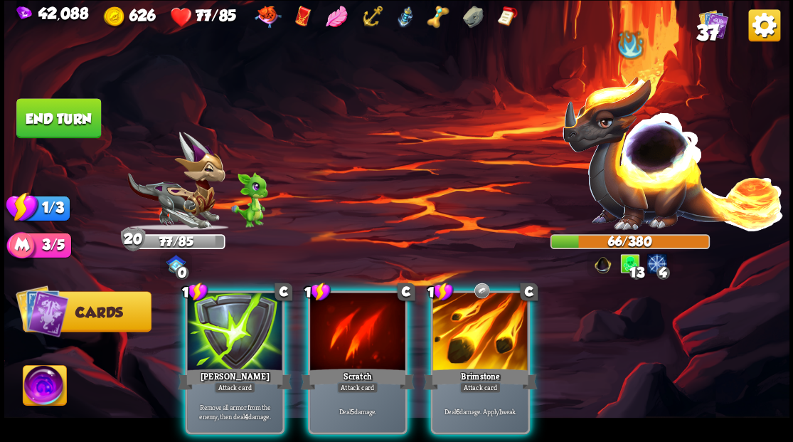
click at [470, 319] on div at bounding box center [479, 332] width 95 height 80
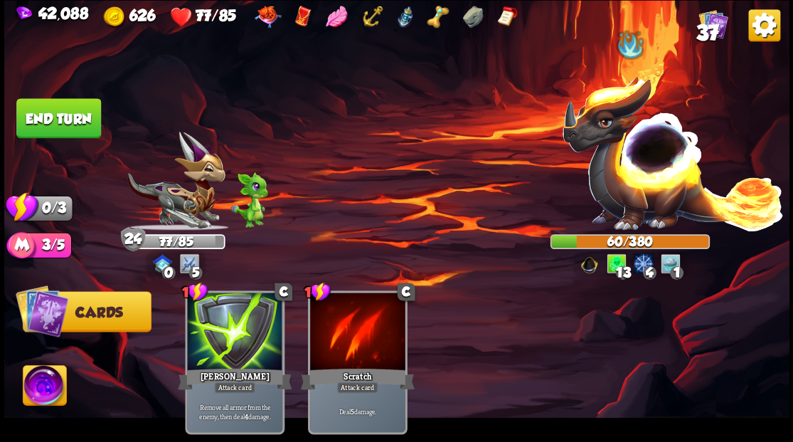
click at [66, 112] on button "End turn" at bounding box center [58, 118] width 85 height 40
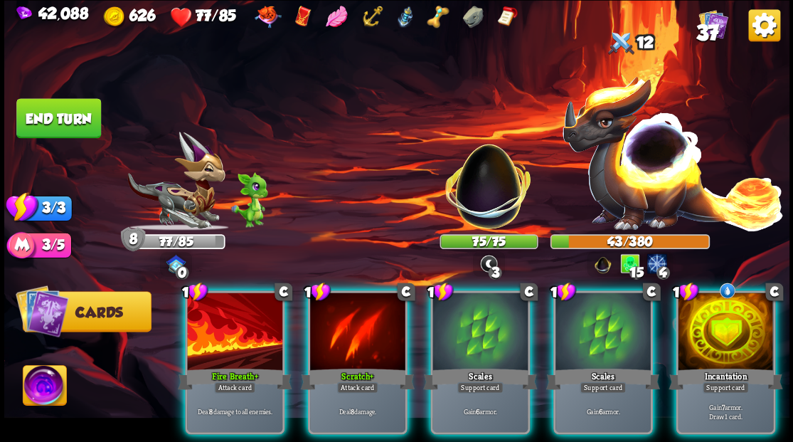
click at [38, 388] on img at bounding box center [44, 387] width 43 height 44
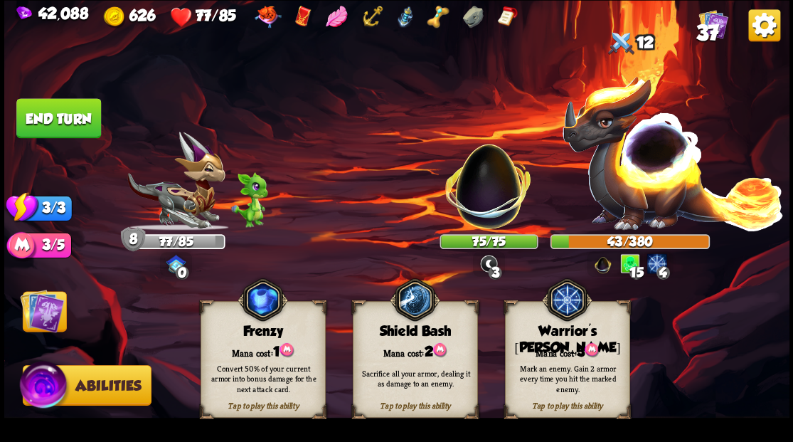
click at [552, 351] on div "Mana cost: 3" at bounding box center [567, 350] width 124 height 18
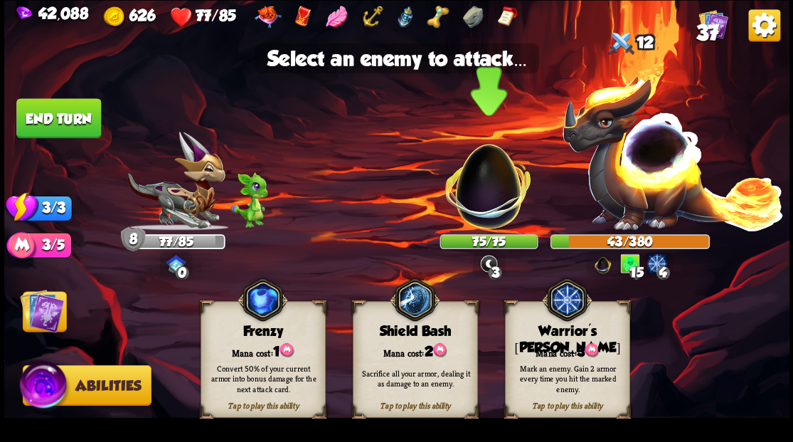
click at [481, 218] on img at bounding box center [488, 178] width 103 height 103
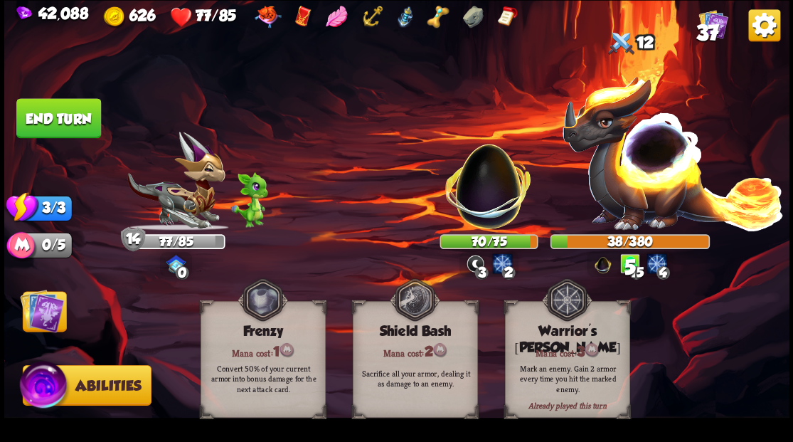
click at [46, 314] on img at bounding box center [42, 310] width 44 height 44
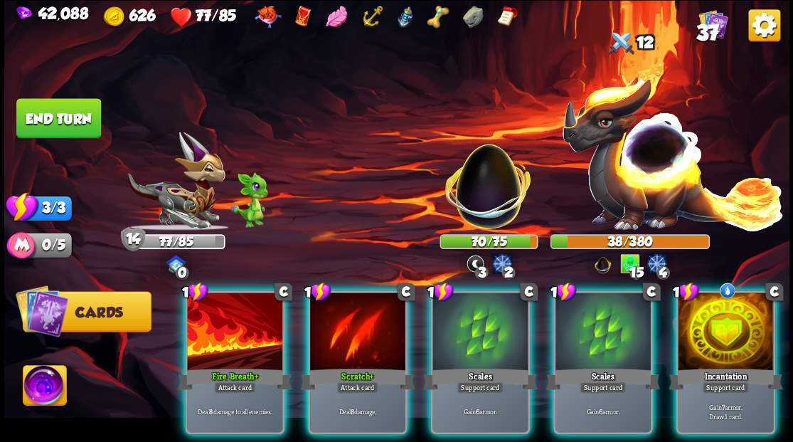
click at [236, 321] on div at bounding box center [234, 332] width 95 height 80
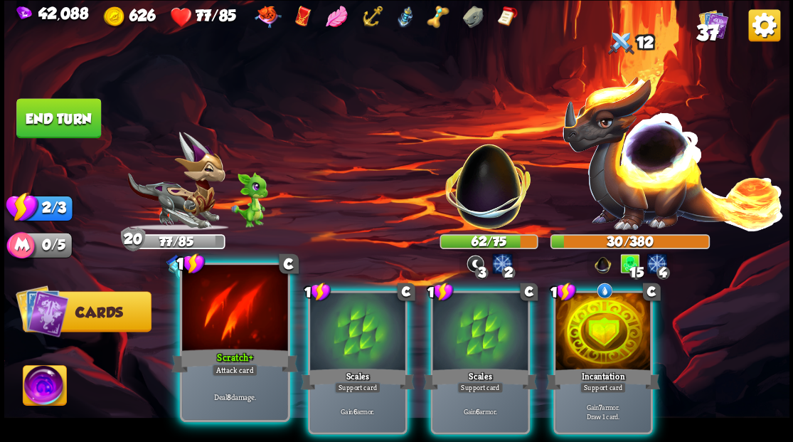
click at [208, 311] on div at bounding box center [234, 309] width 105 height 89
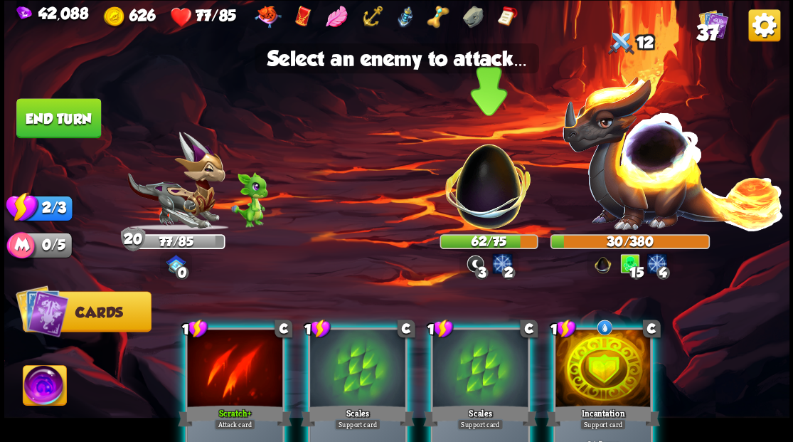
click at [473, 192] on img at bounding box center [488, 178] width 103 height 103
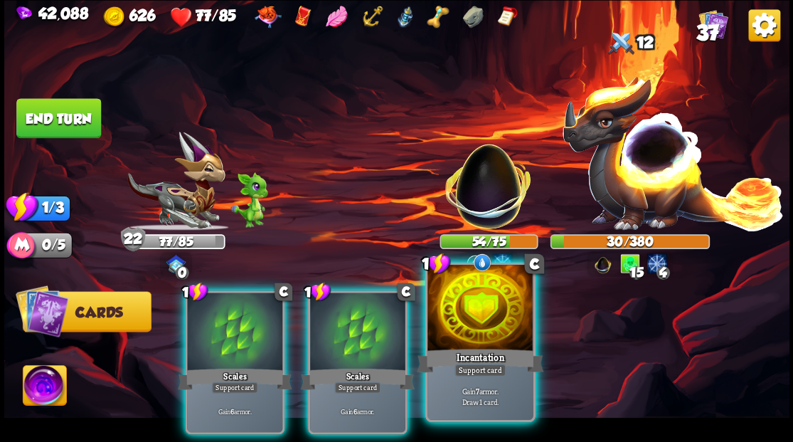
click at [482, 326] on div at bounding box center [479, 309] width 105 height 89
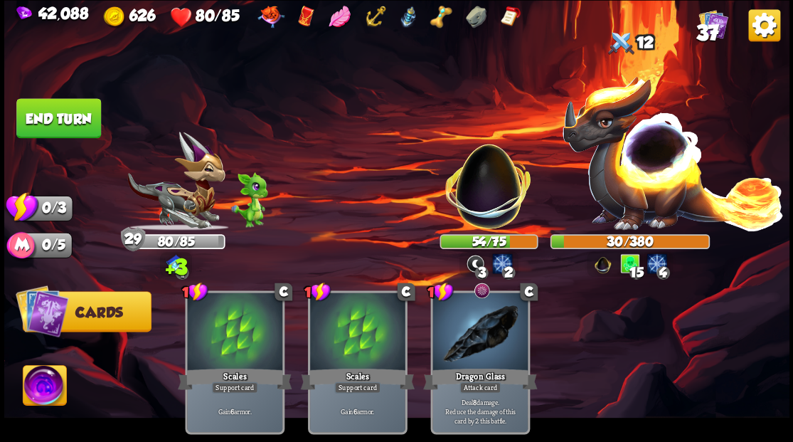
drag, startPoint x: 87, startPoint y: 113, endPoint x: 196, endPoint y: 127, distance: 109.7
click at [87, 114] on button "End turn" at bounding box center [58, 118] width 85 height 40
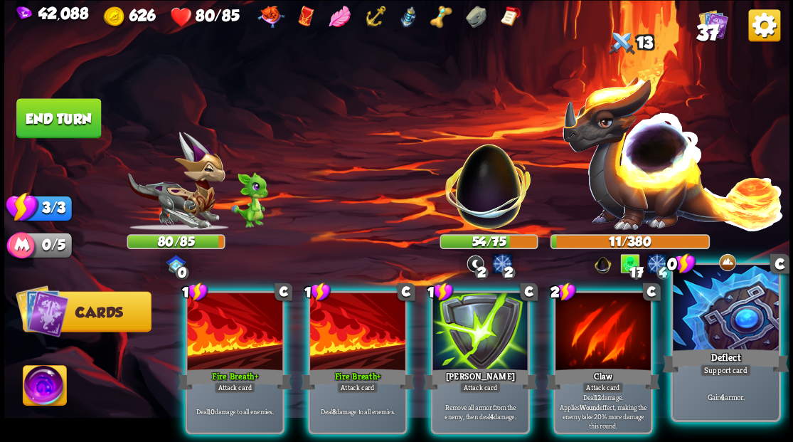
click at [738, 319] on div at bounding box center [725, 309] width 105 height 89
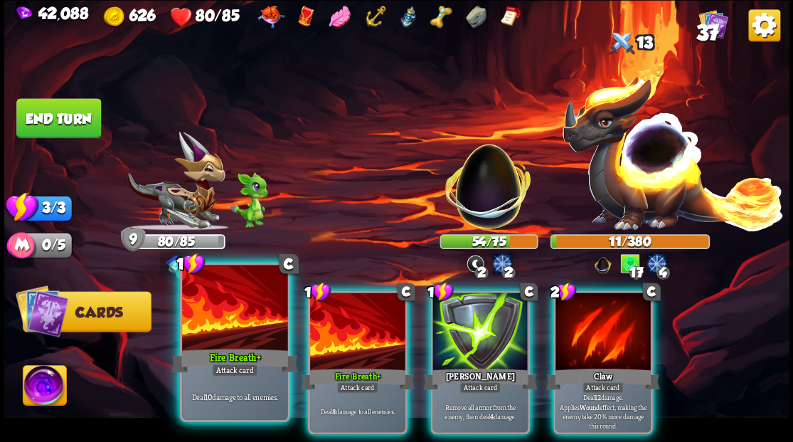
click at [212, 310] on div at bounding box center [234, 309] width 105 height 89
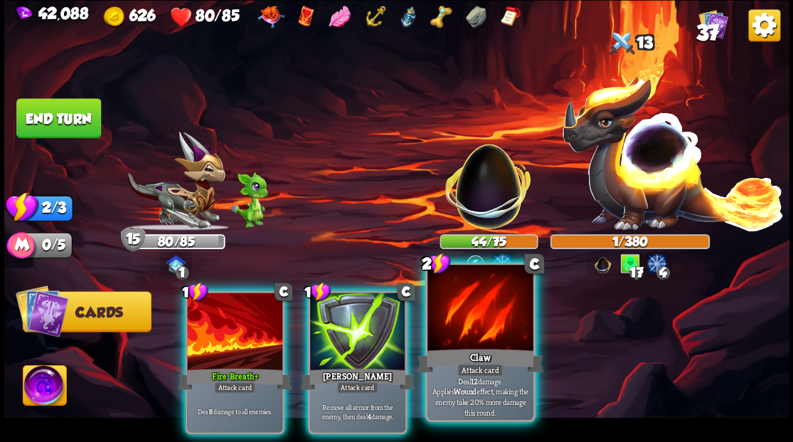
click at [480, 317] on div at bounding box center [479, 309] width 105 height 89
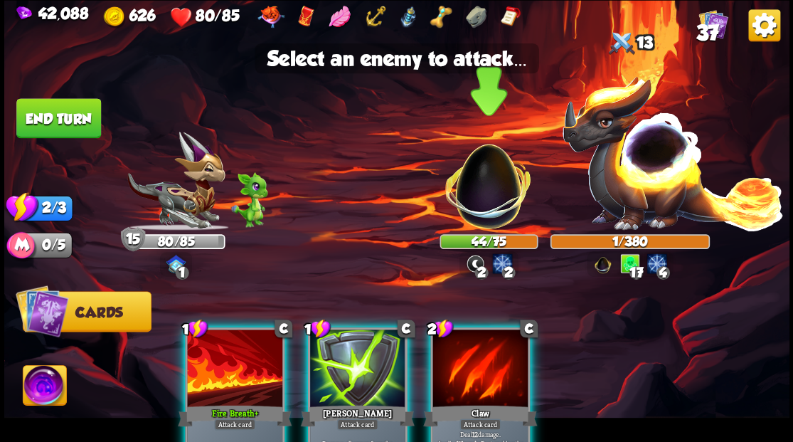
click at [495, 186] on img at bounding box center [488, 178] width 103 height 103
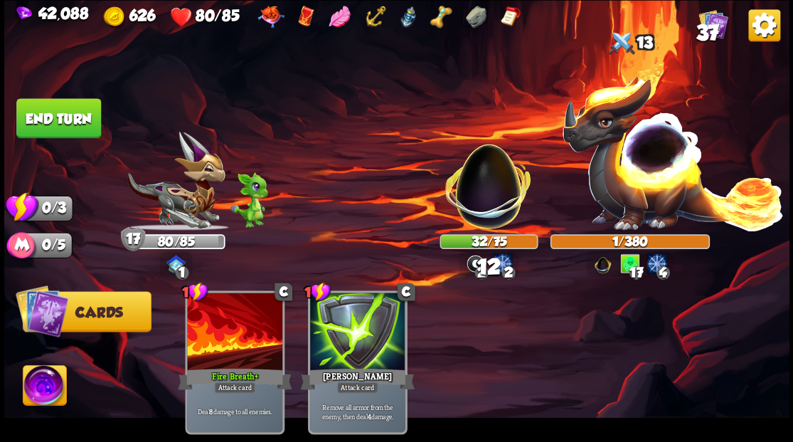
click at [48, 111] on button "End turn" at bounding box center [58, 118] width 85 height 40
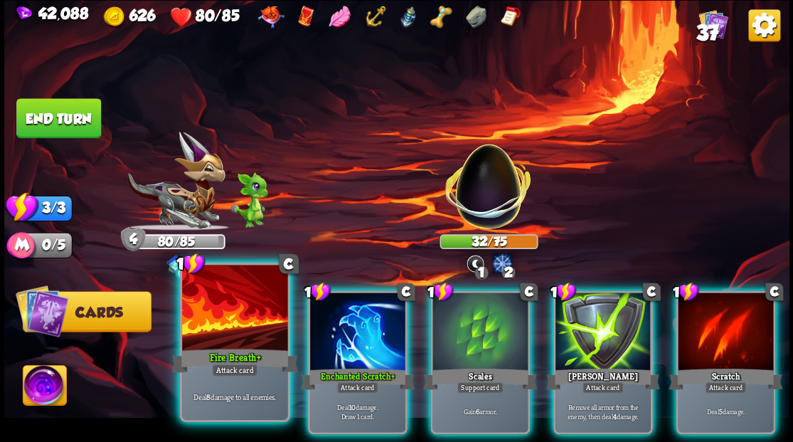
click at [229, 322] on div at bounding box center [234, 309] width 105 height 89
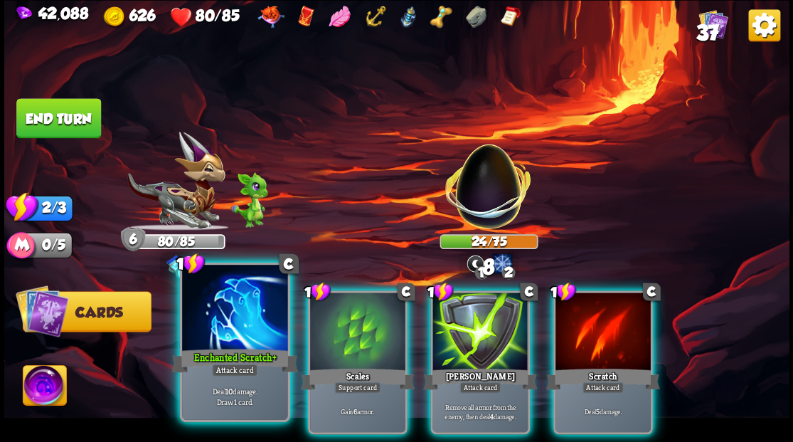
click at [218, 313] on div at bounding box center [234, 309] width 105 height 89
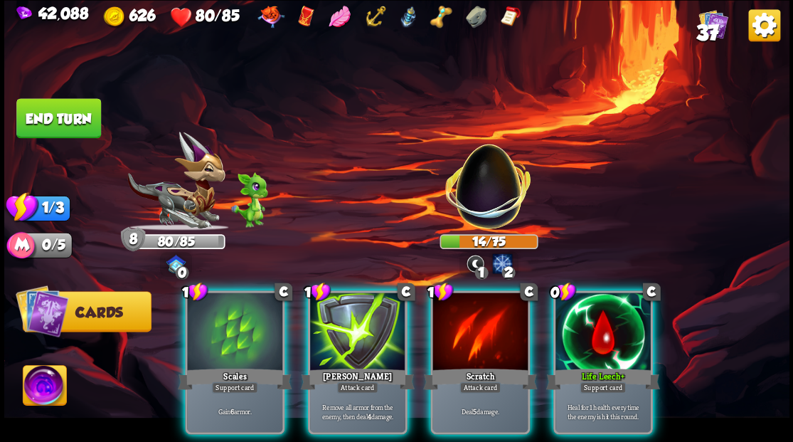
click at [619, 324] on div at bounding box center [602, 332] width 95 height 80
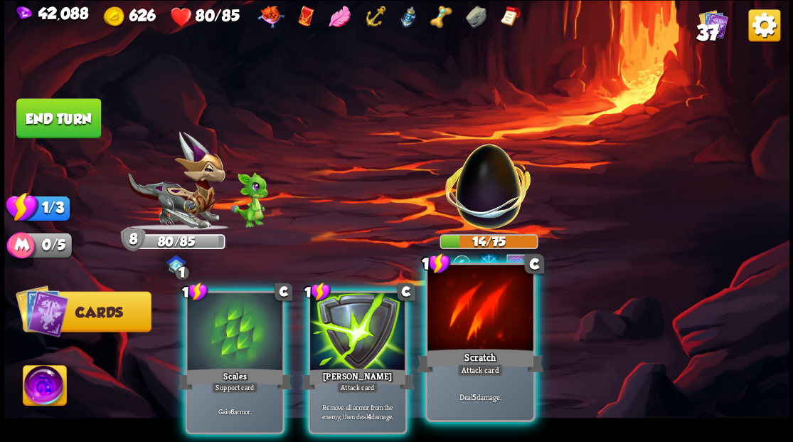
click at [476, 333] on div at bounding box center [479, 309] width 105 height 89
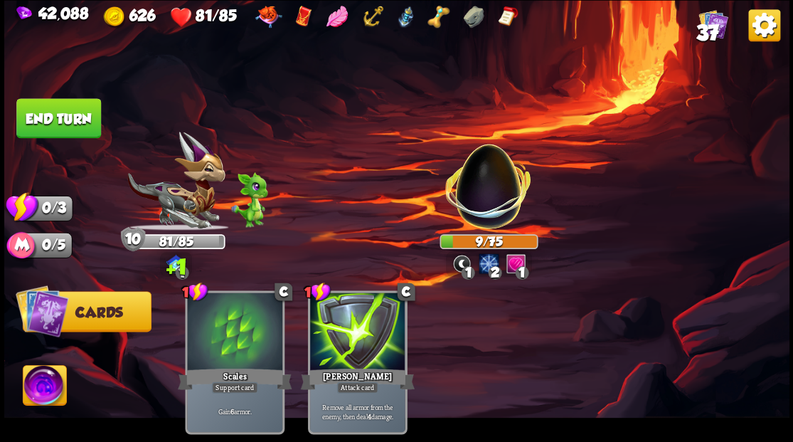
click at [68, 122] on button "End turn" at bounding box center [58, 117] width 87 height 41
